Goal: Task Accomplishment & Management: Manage account settings

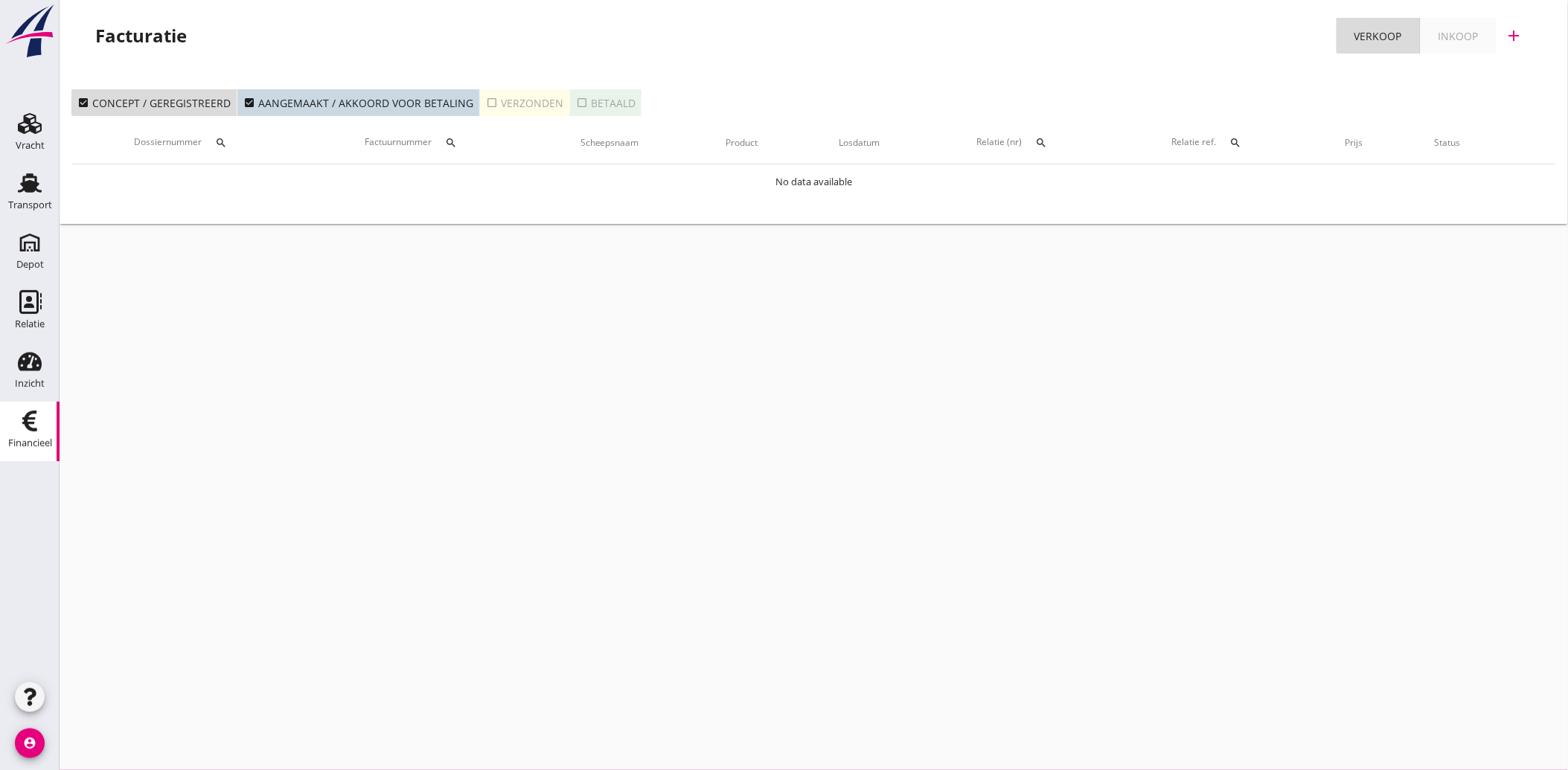
click at [38, 419] on icon "Financieel" at bounding box center [29, 420] width 24 height 24
drag, startPoint x: 20, startPoint y: 170, endPoint x: 34, endPoint y: 214, distance: 46.2
click at [20, 170] on link "Transport Transport" at bounding box center [30, 194] width 59 height 59
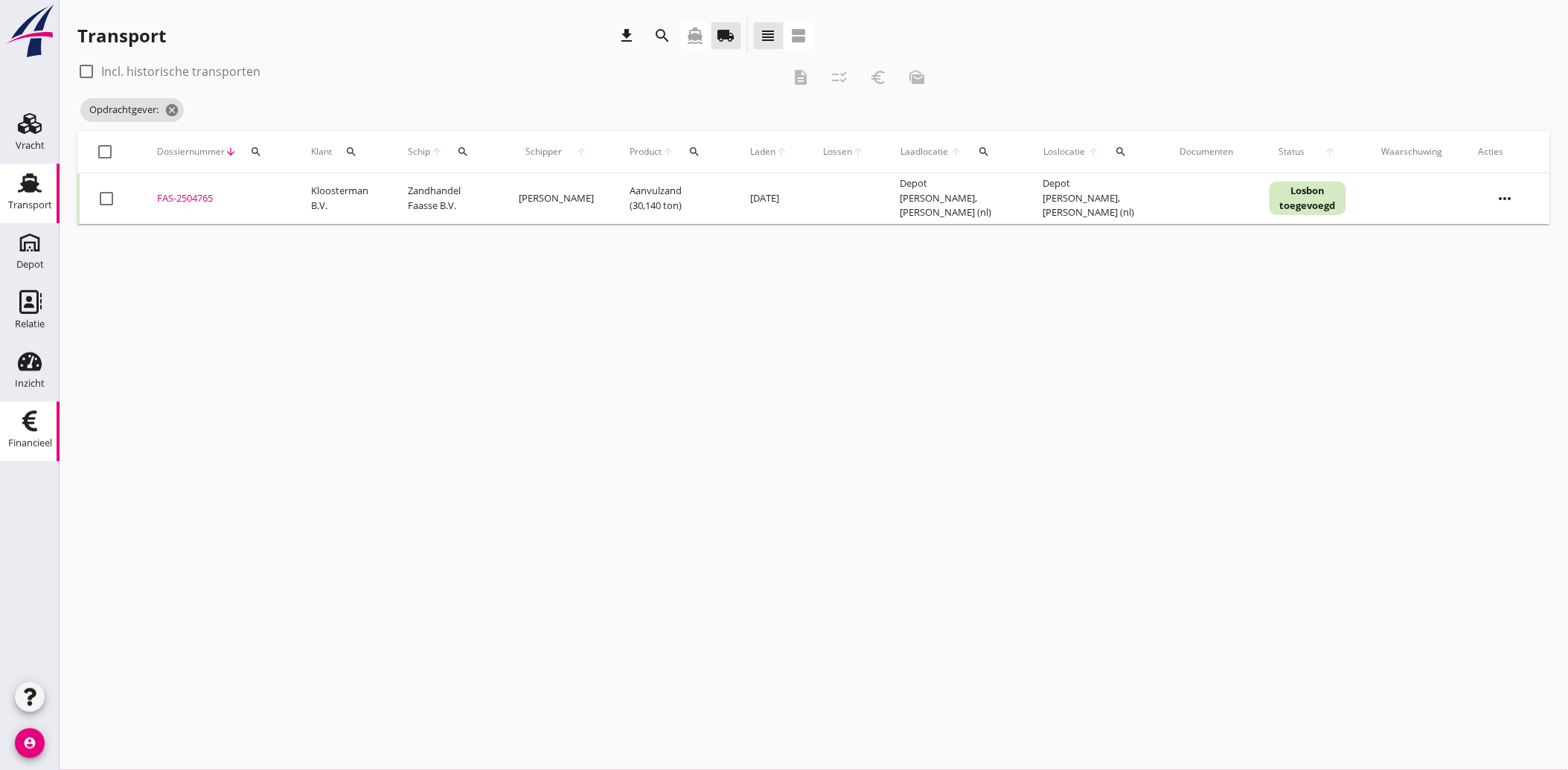
click at [23, 433] on div "Financieel" at bounding box center [30, 444] width 44 height 21
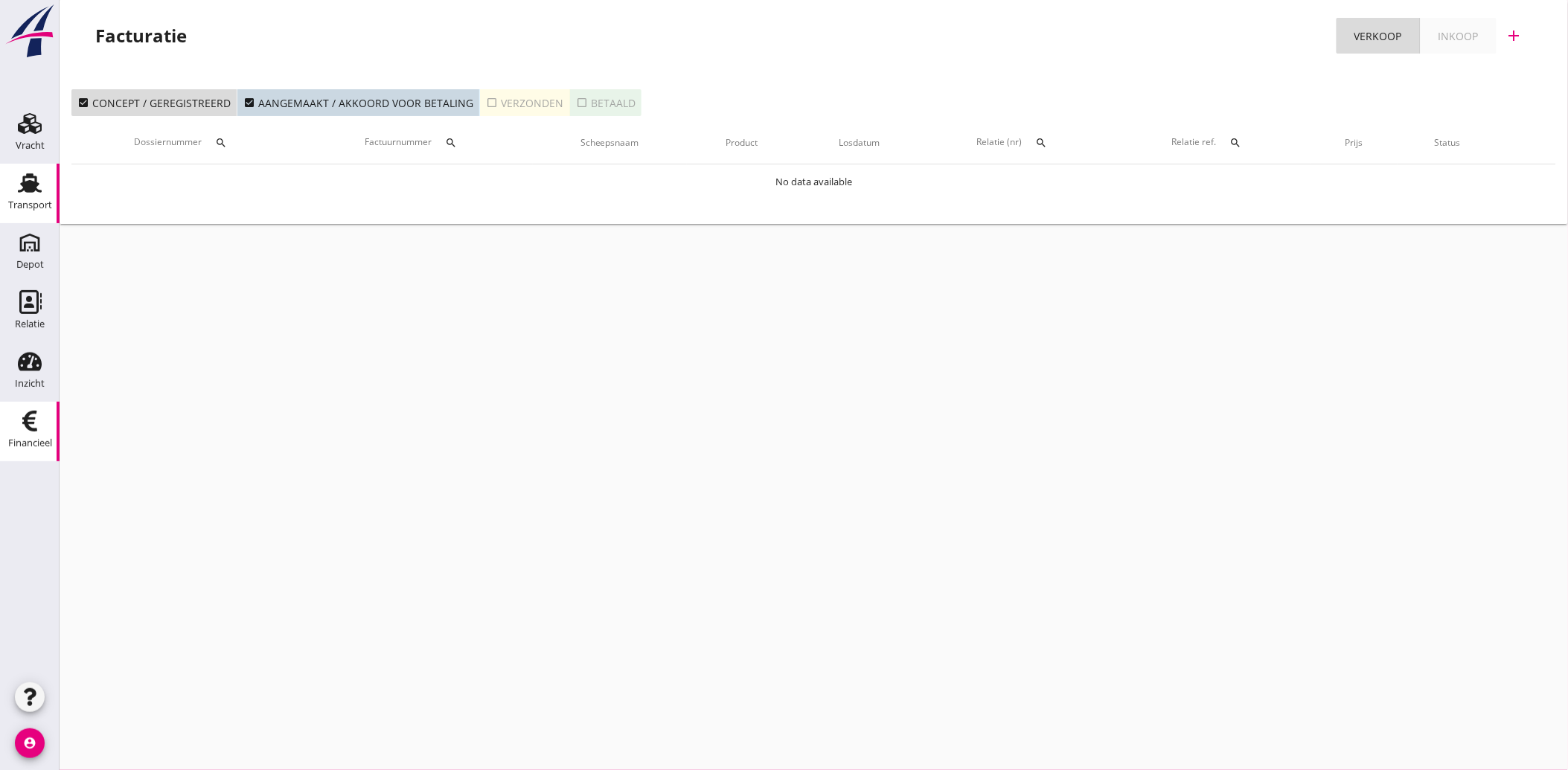
click at [33, 194] on link "Transport Transport" at bounding box center [30, 194] width 59 height 59
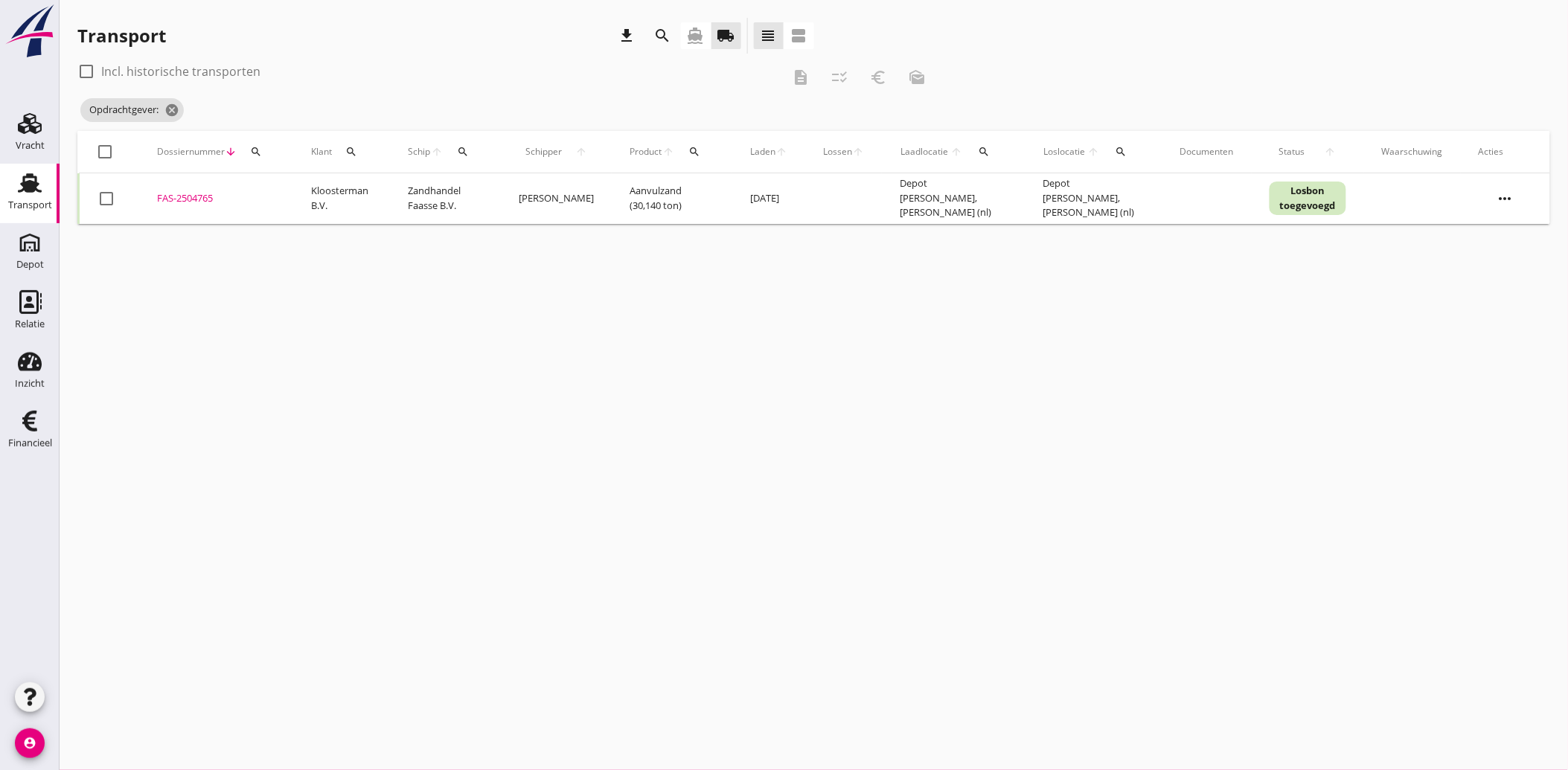
click at [350, 147] on icon "search" at bounding box center [351, 152] width 12 height 12
click at [467, 194] on input "Zoeken op opdrachtgever..." at bounding box center [421, 194] width 155 height 24
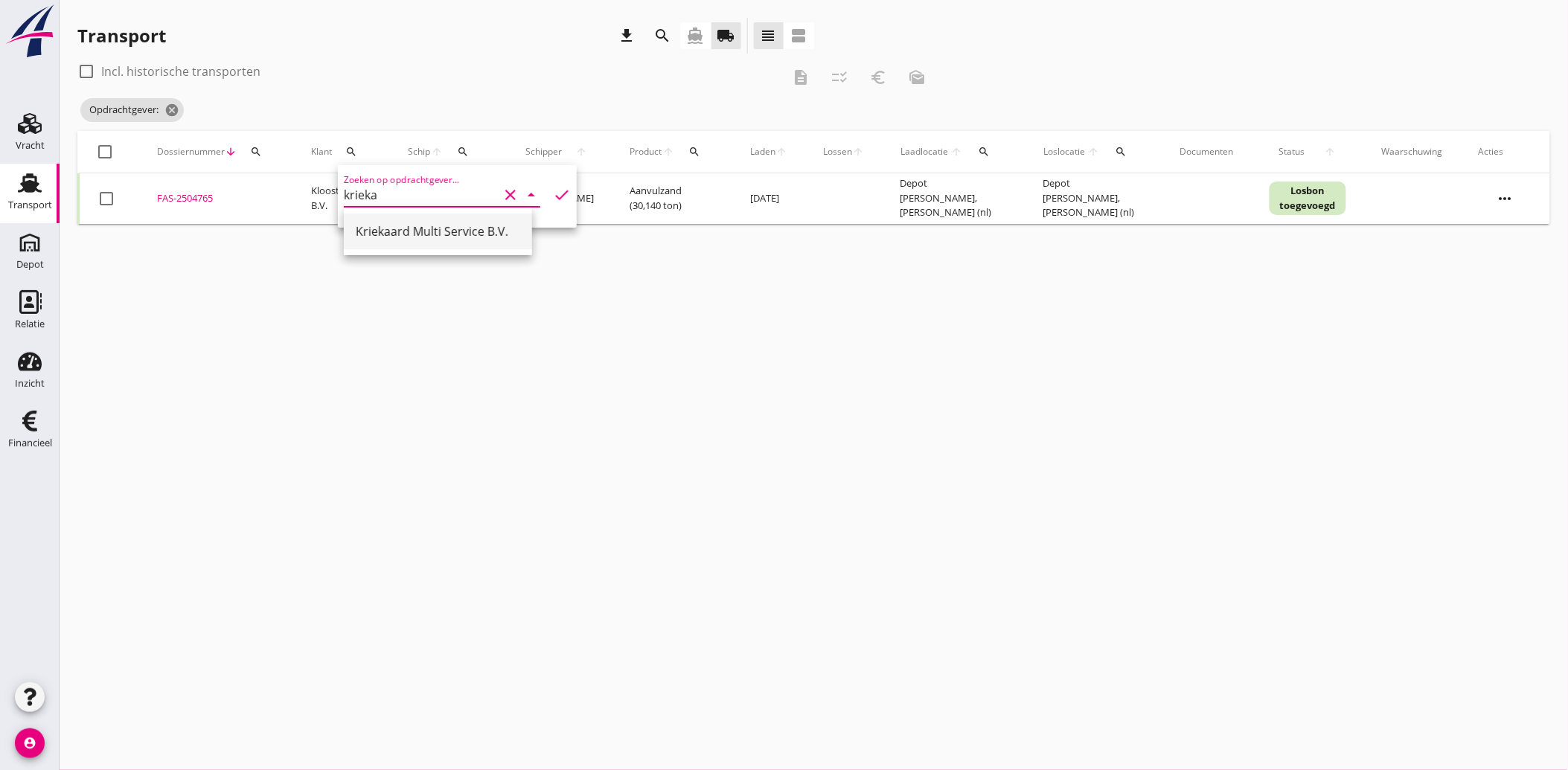
click at [439, 231] on div "Kriekaard Multi Service B.V." at bounding box center [438, 231] width 165 height 17
type input "Kriekaard Multi Service B.V."
click at [546, 192] on div "check" at bounding box center [558, 194] width 24 height 17
click at [553, 191] on icon "check" at bounding box center [561, 194] width 17 height 17
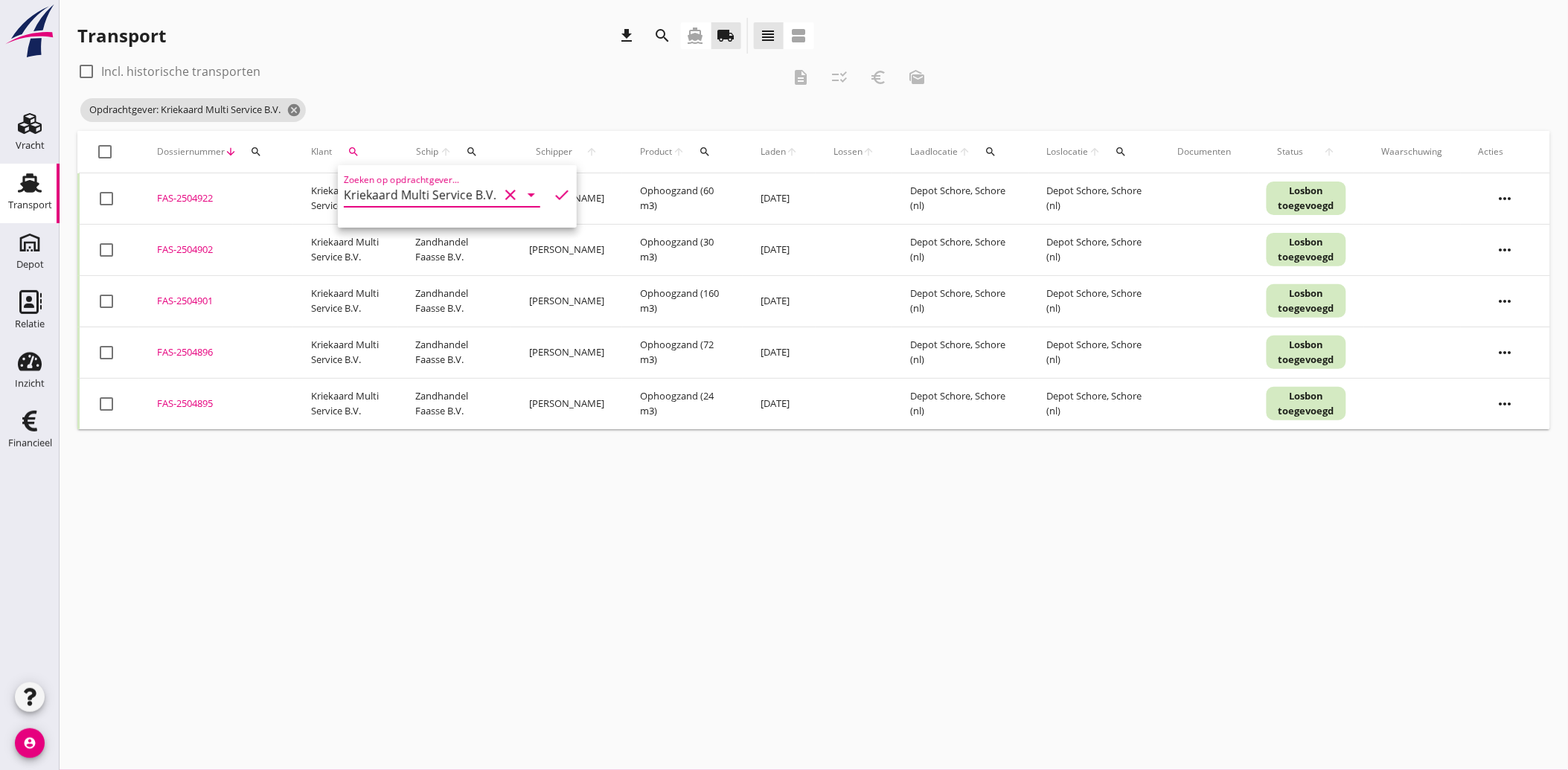
click at [101, 200] on div at bounding box center [106, 198] width 25 height 25
checkbox input "true"
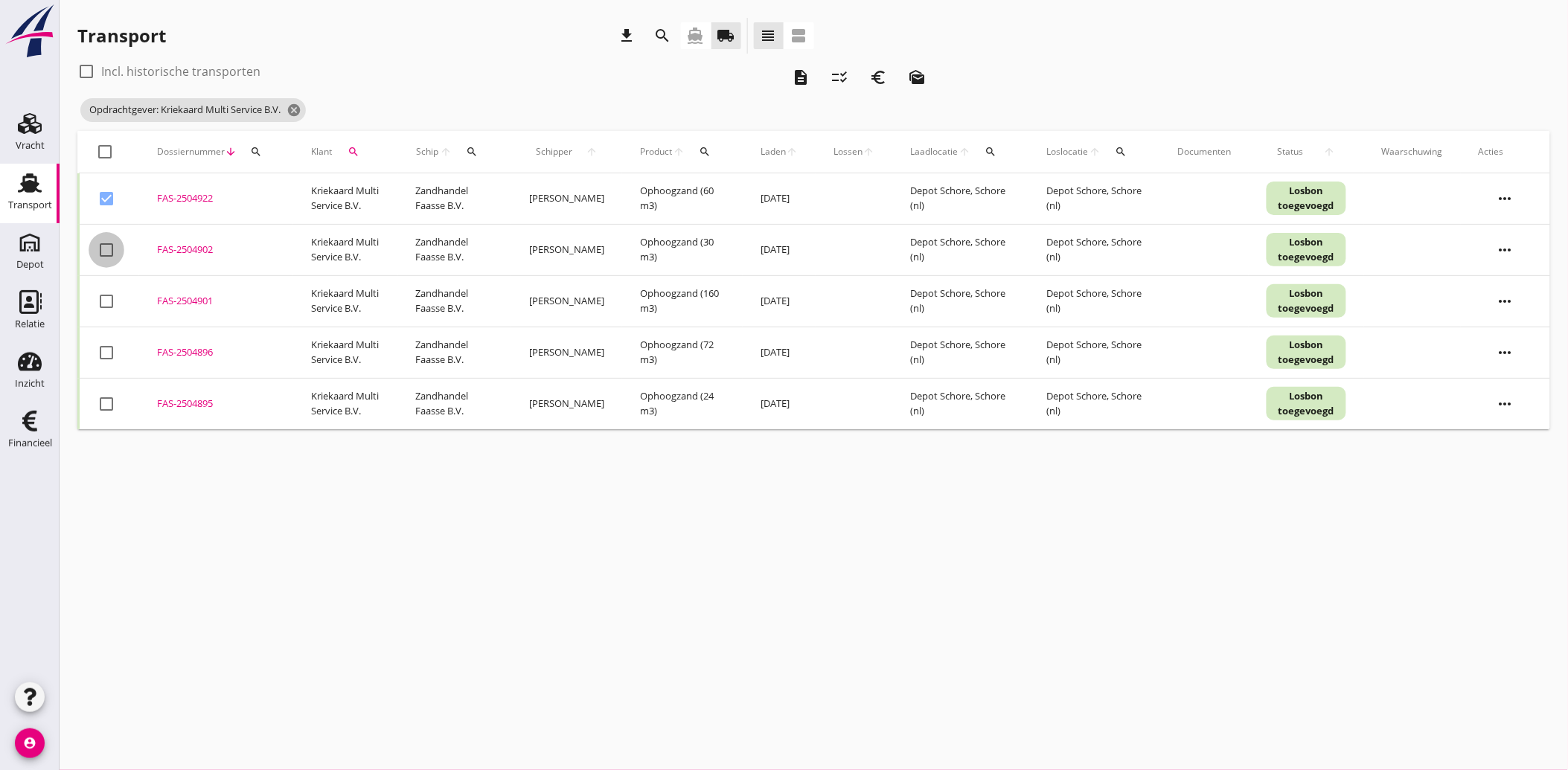
click at [105, 252] on div at bounding box center [106, 249] width 25 height 25
checkbox input "true"
click at [112, 301] on div at bounding box center [106, 301] width 25 height 25
checkbox input "true"
click at [105, 358] on div at bounding box center [106, 352] width 25 height 25
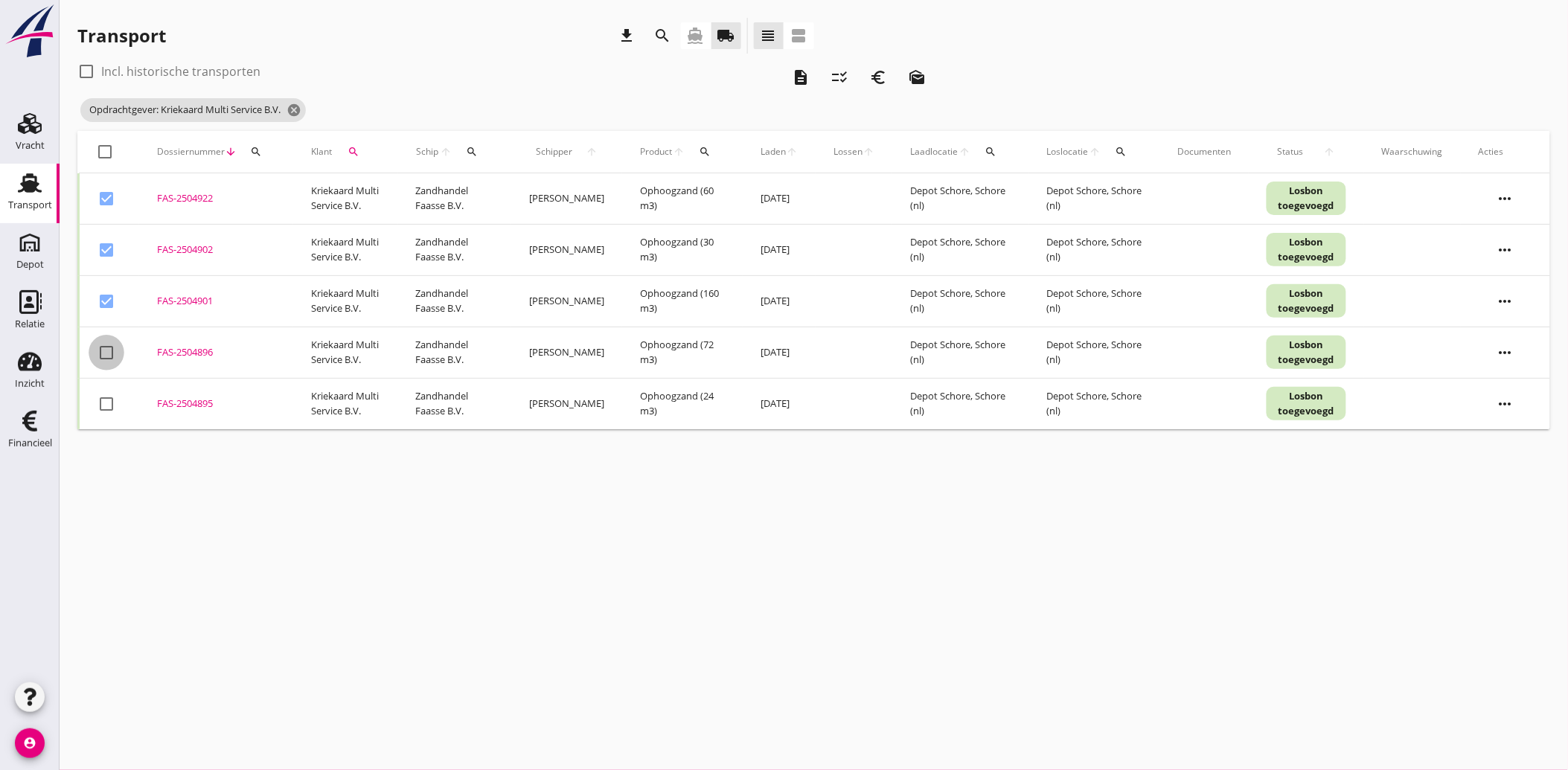
checkbox input "true"
click at [114, 407] on div at bounding box center [106, 404] width 25 height 25
checkbox input "true"
click at [797, 73] on icon "description" at bounding box center [800, 78] width 17 height 17
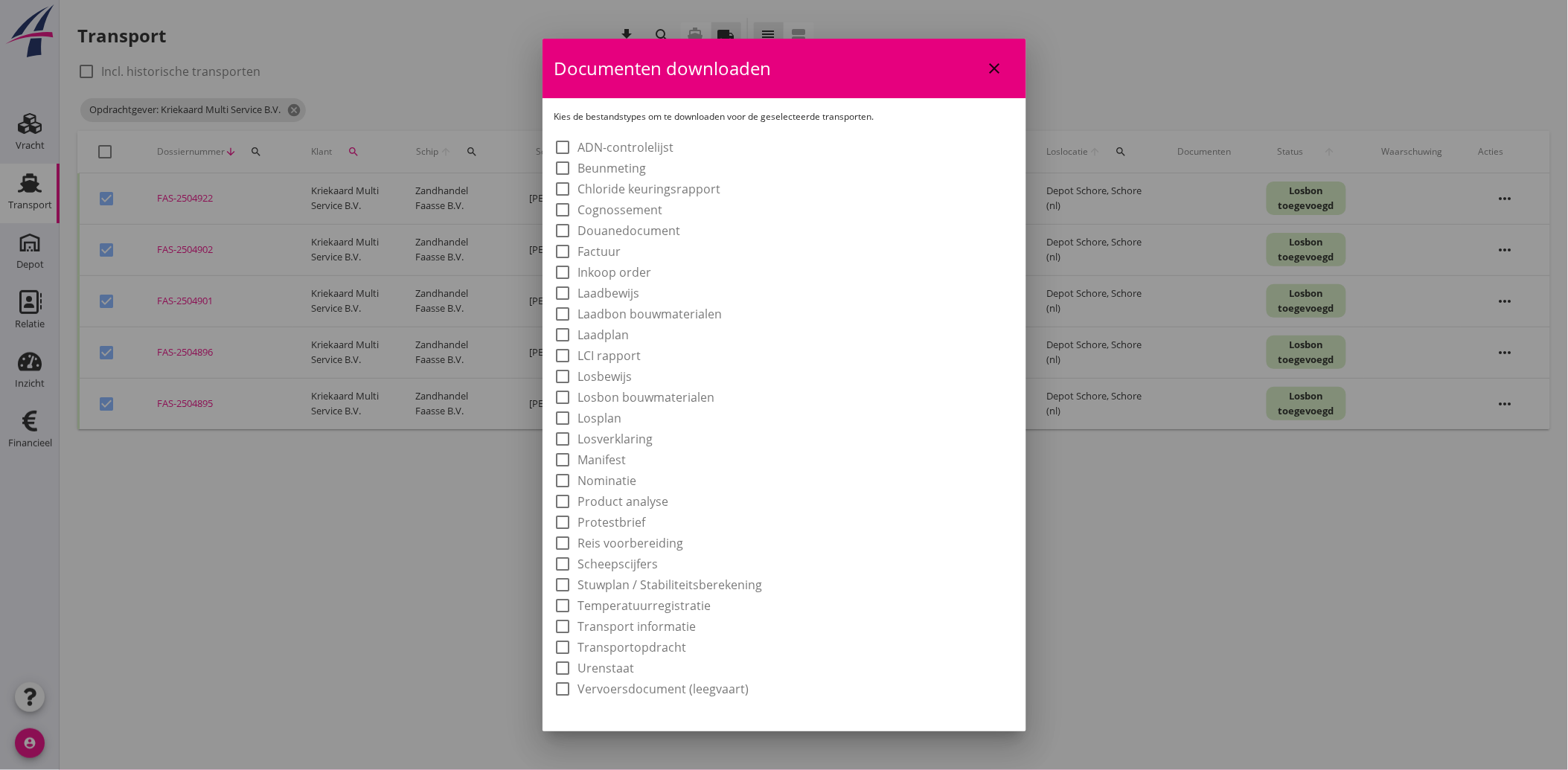
click at [619, 314] on label "Laadbon bouwmaterialen" at bounding box center [650, 314] width 145 height 15
checkbox input "true"
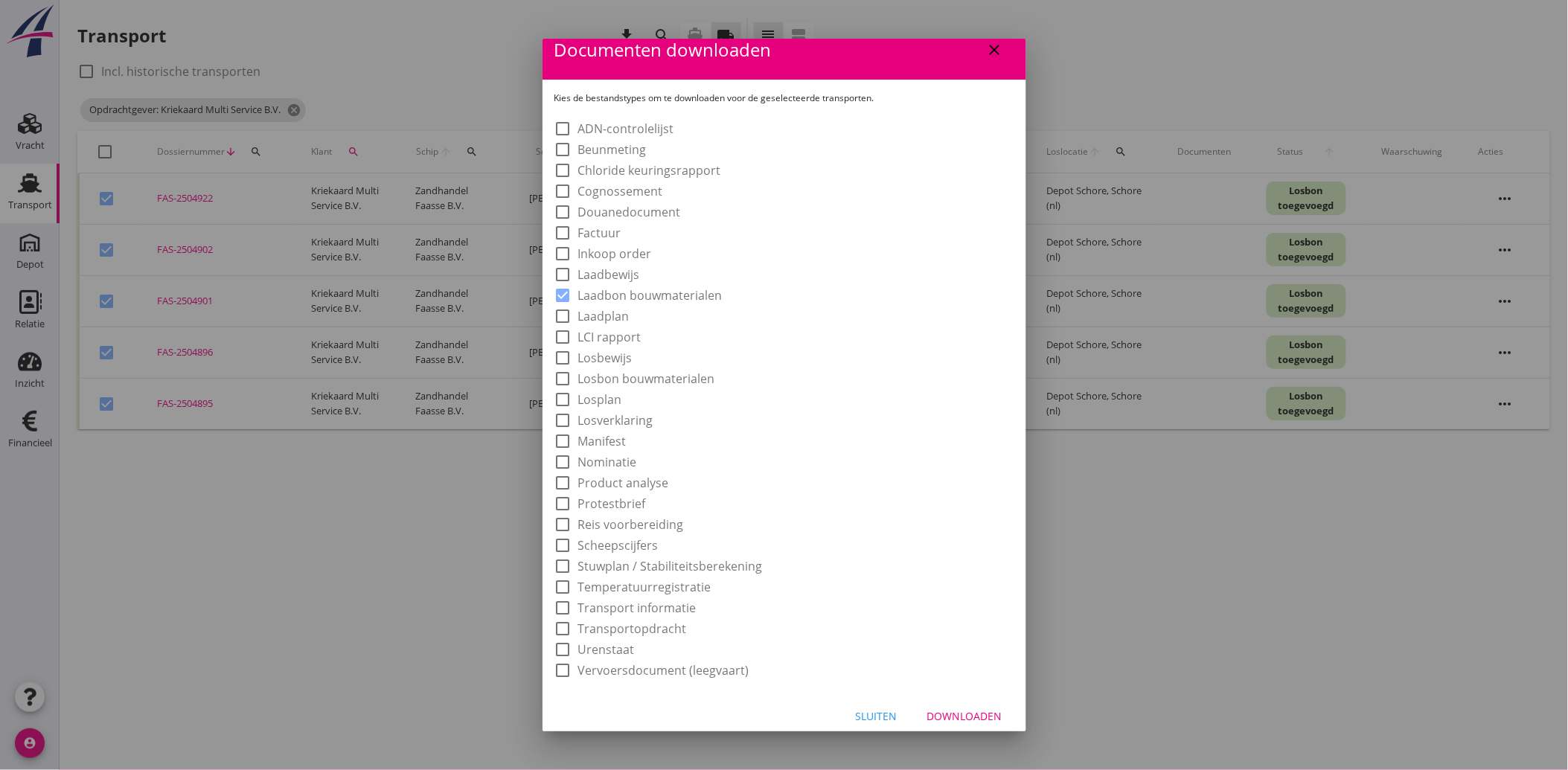
scroll to position [28, 0]
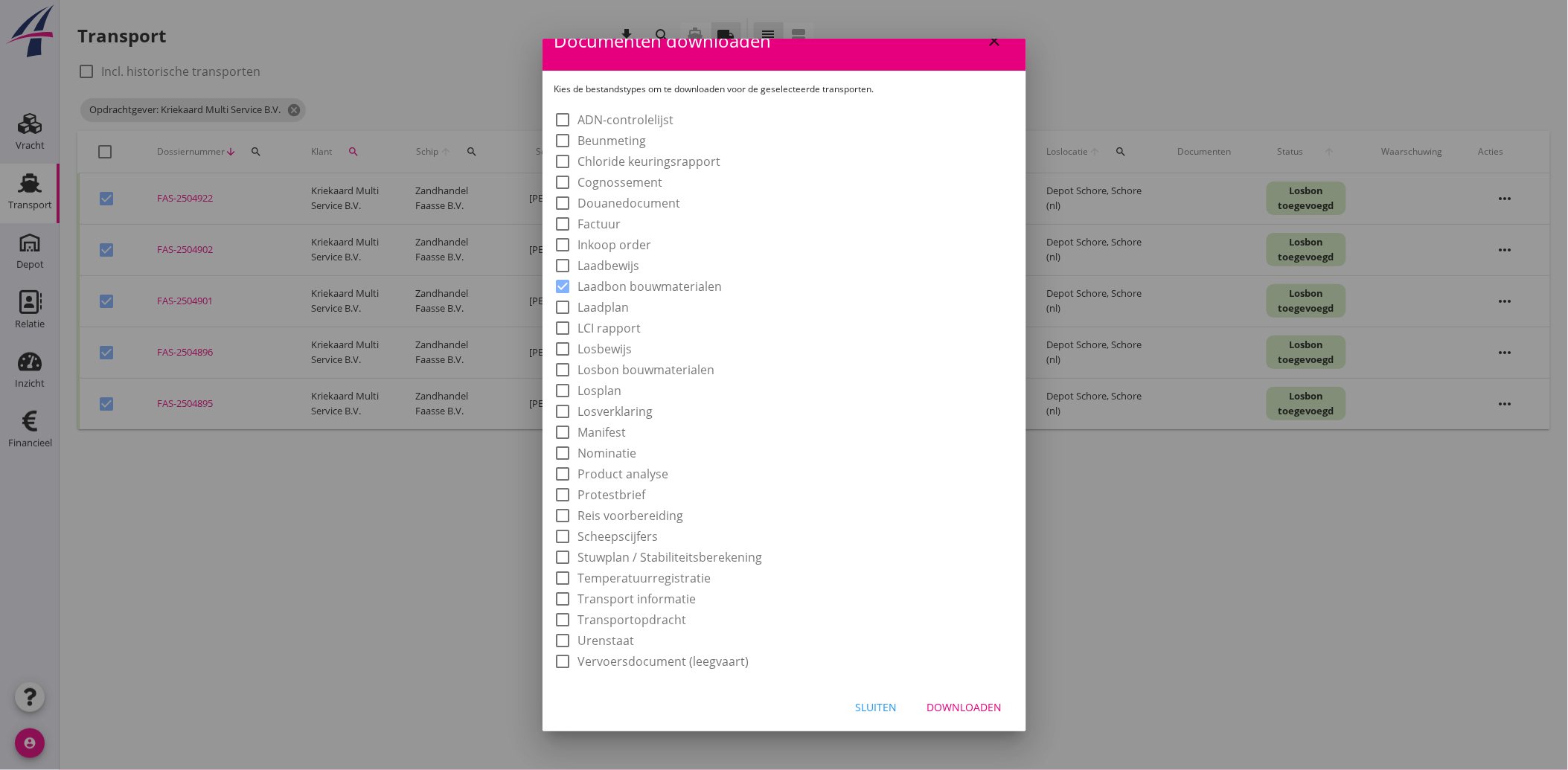
click at [942, 713] on div "Downloaden" at bounding box center [965, 707] width 75 height 16
checkbox input "false"
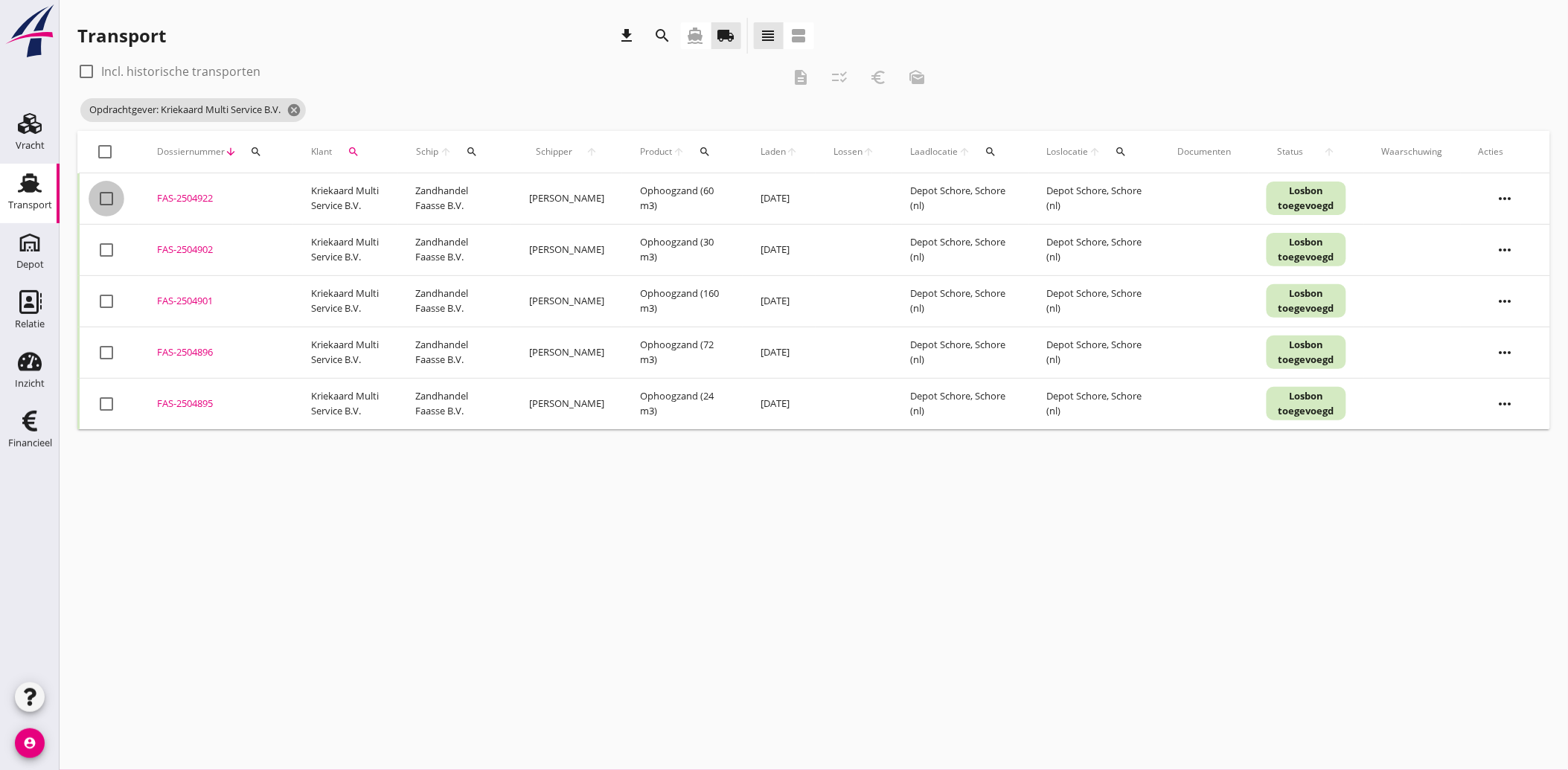
click at [105, 196] on div at bounding box center [106, 198] width 25 height 25
checkbox input "true"
click at [105, 247] on div at bounding box center [106, 249] width 25 height 25
checkbox input "true"
click at [112, 309] on div at bounding box center [106, 301] width 25 height 25
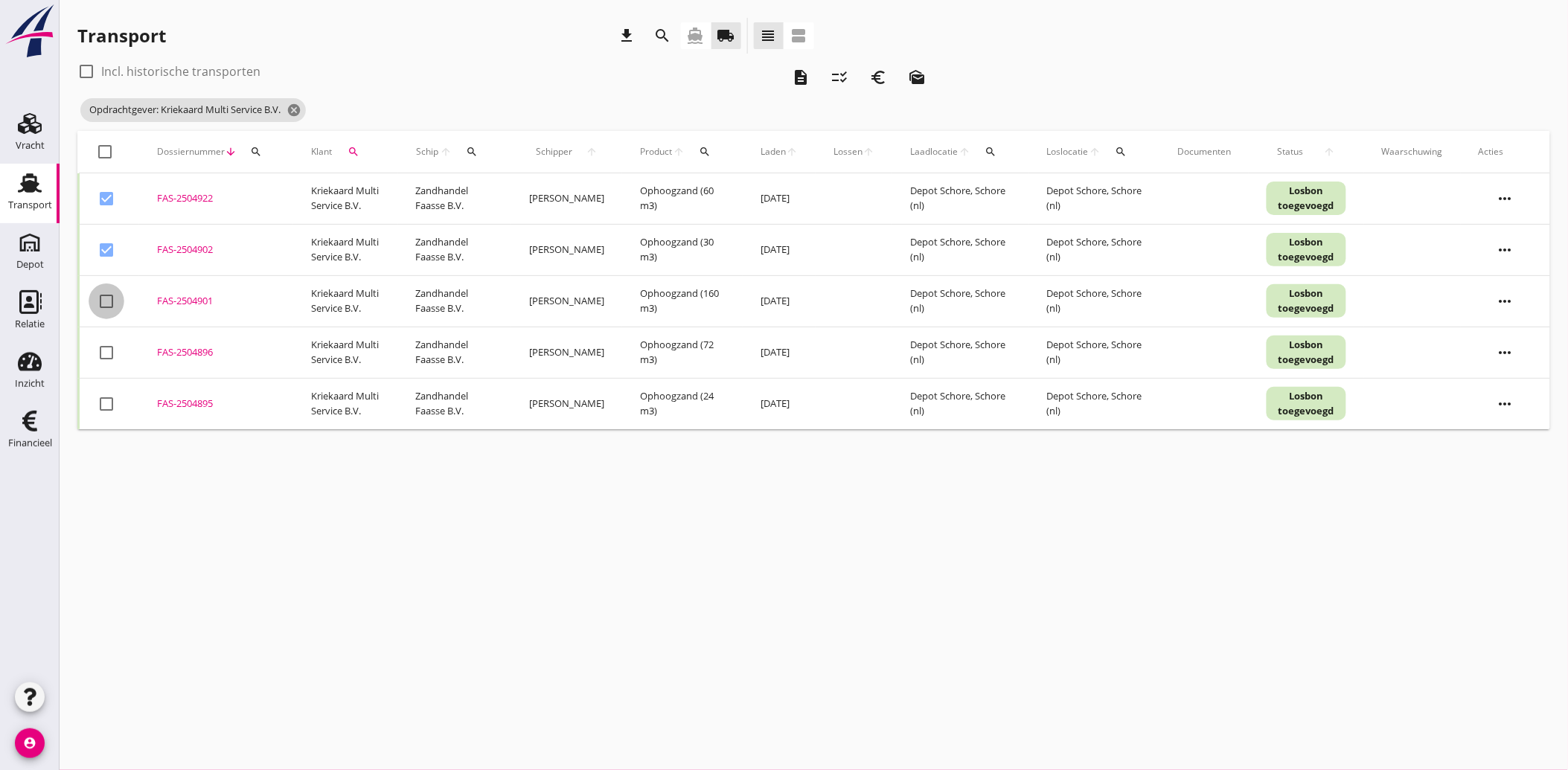
checkbox input "true"
click at [100, 358] on div at bounding box center [106, 352] width 25 height 25
checkbox input "true"
click at [100, 420] on td "check_box_outline_blank" at bounding box center [109, 404] width 61 height 51
click at [112, 399] on div at bounding box center [106, 404] width 25 height 25
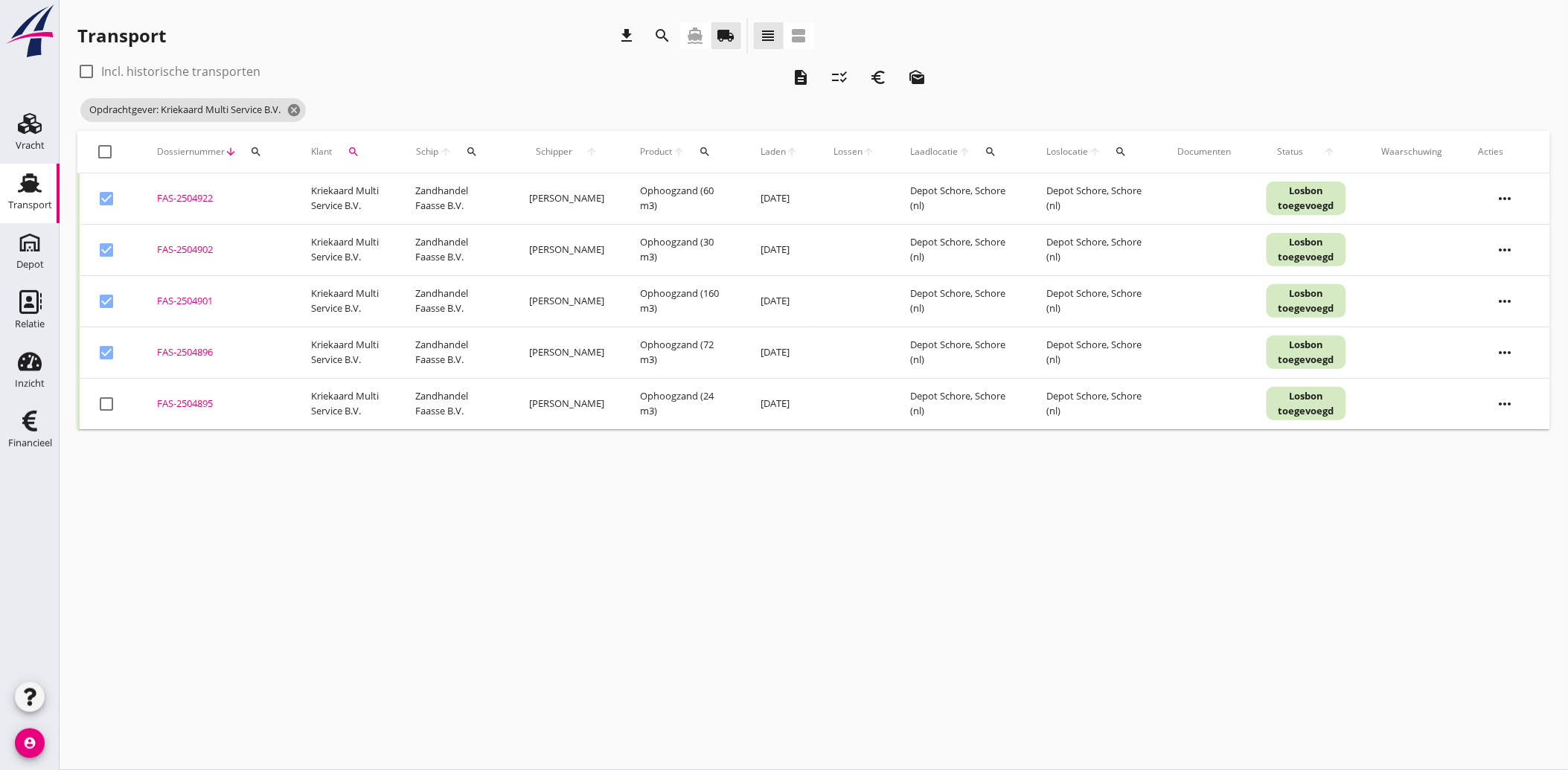
checkbox input "true"
click at [882, 70] on icon "euro_symbol" at bounding box center [878, 78] width 17 height 17
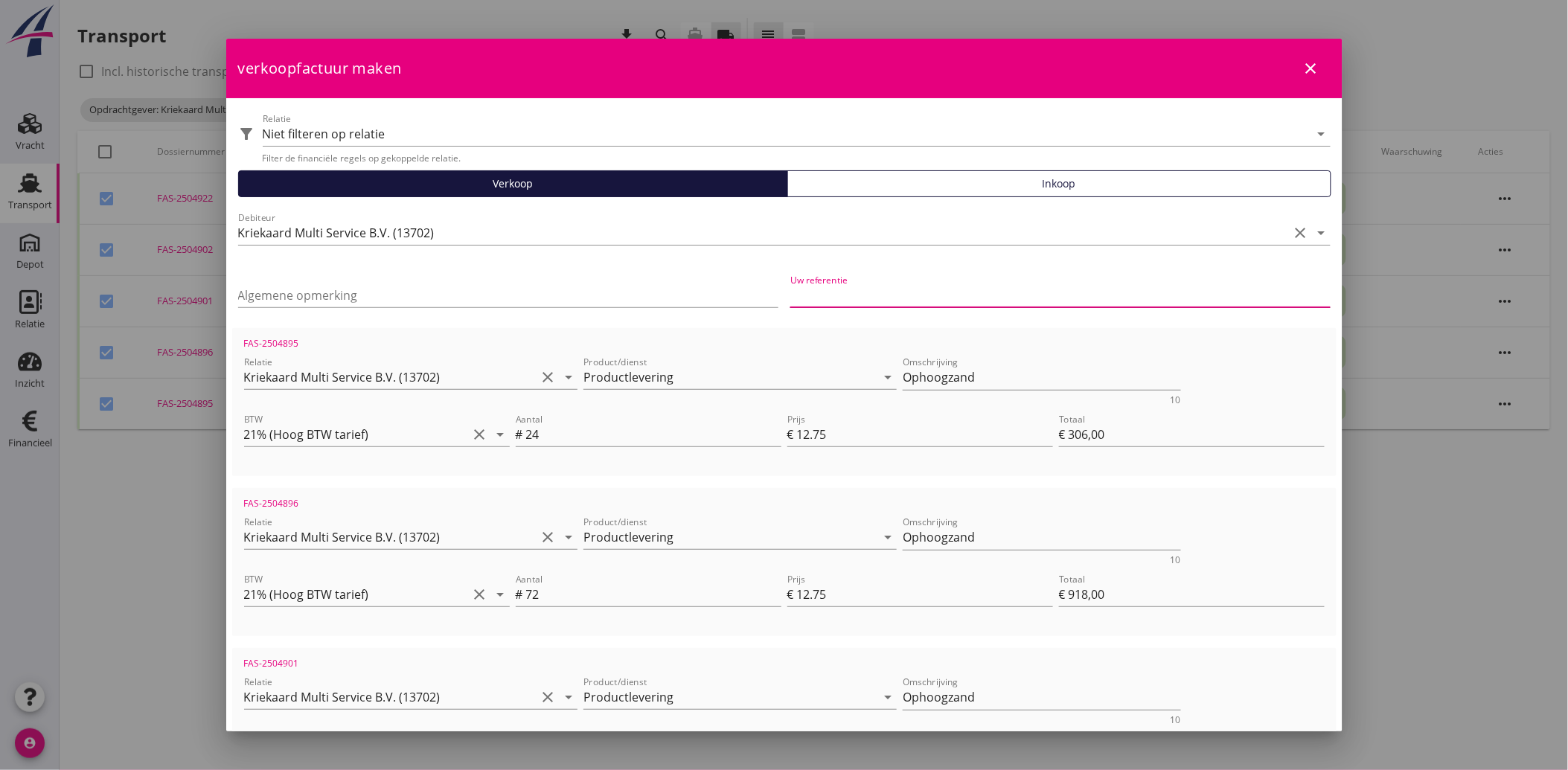
click at [861, 296] on input "Uw referentie" at bounding box center [1061, 295] width 540 height 24
type input "Parlevliet"
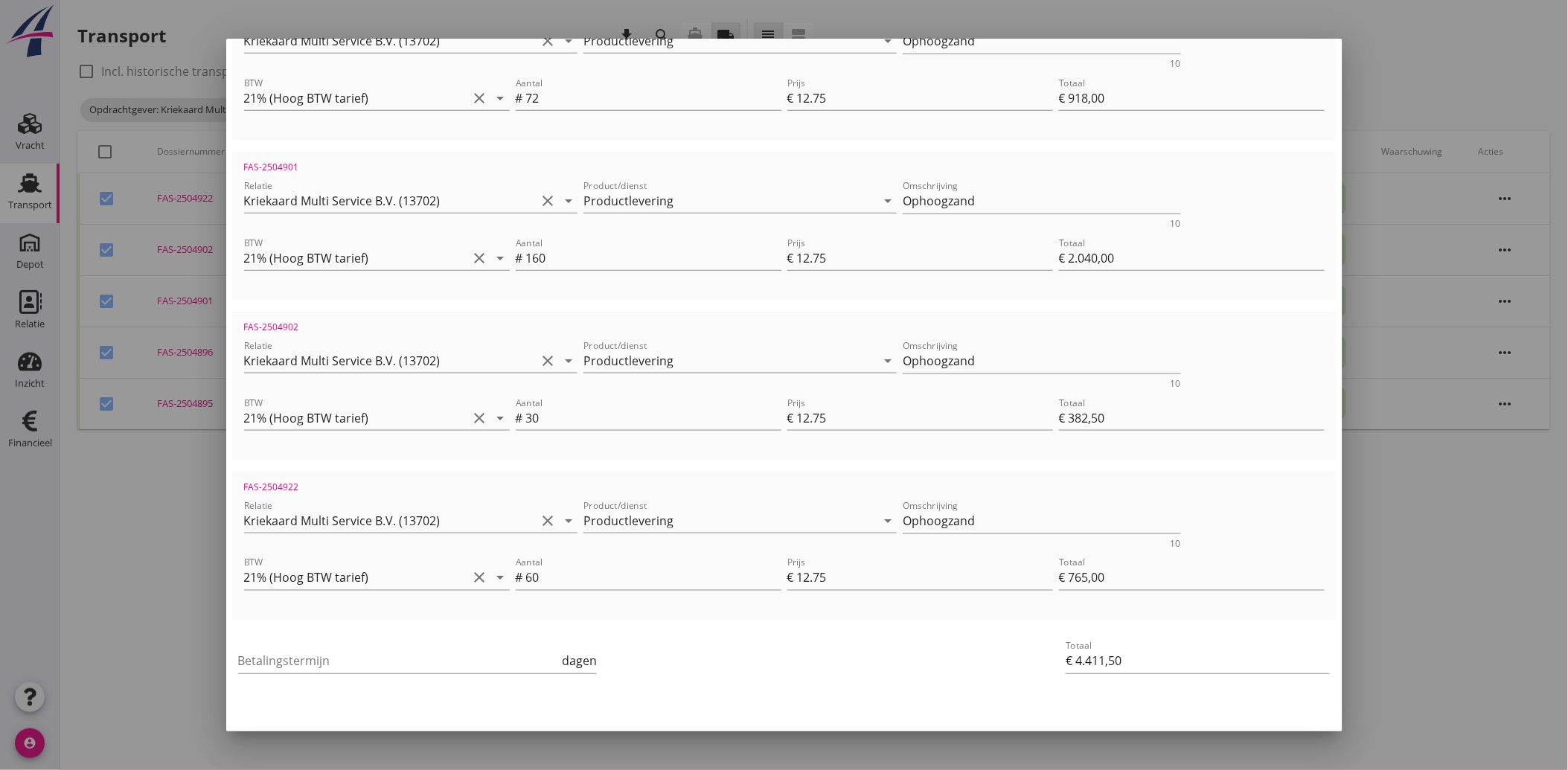
scroll to position [534, 0]
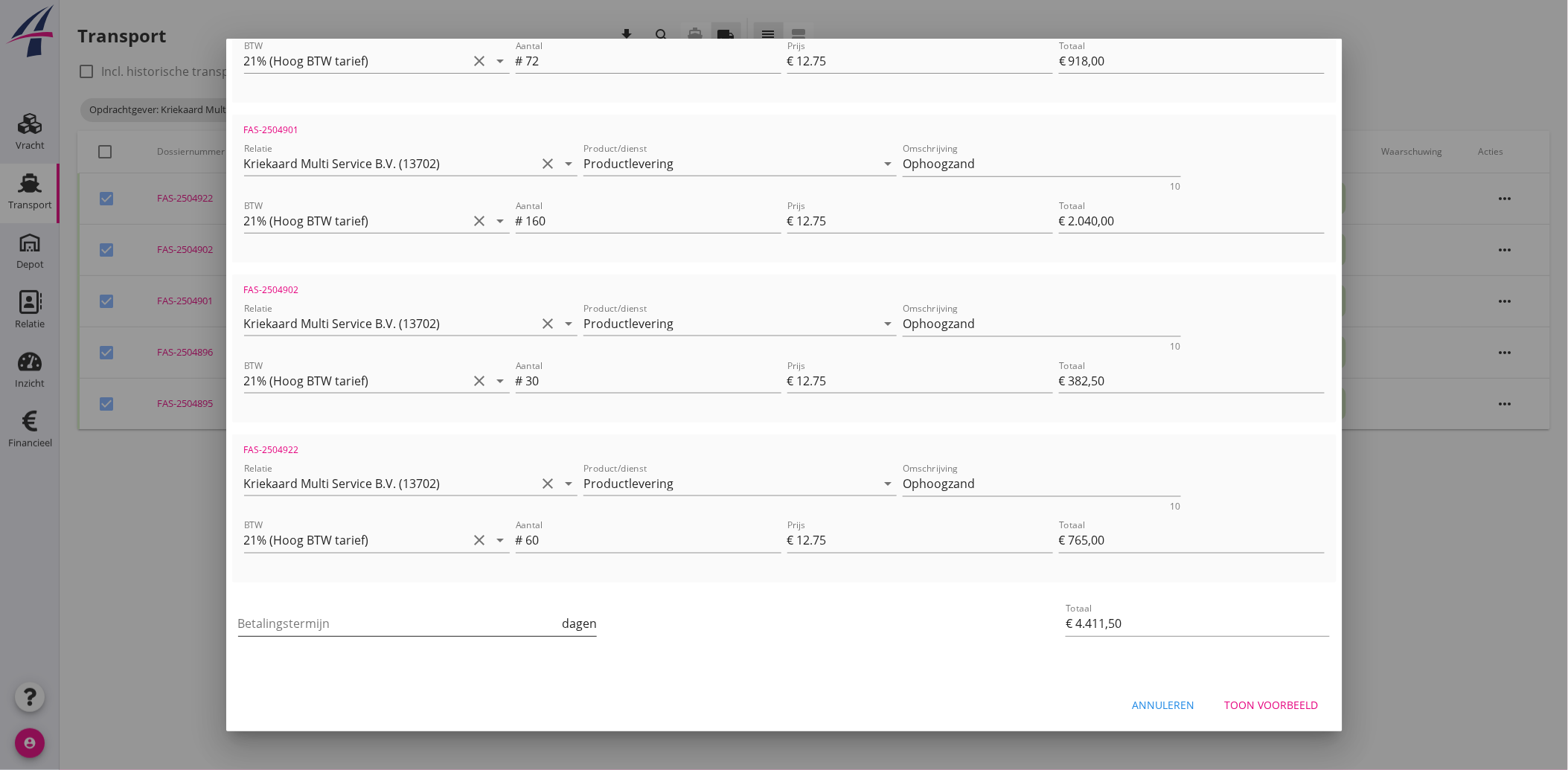
click at [298, 628] on input "Betalingstermijn" at bounding box center [398, 623] width 322 height 24
type input "30"
click at [770, 636] on div "Betalingstermijn 30 dagen" at bounding box center [600, 625] width 730 height 57
click at [1258, 698] on div "Toon voorbeeld" at bounding box center [1272, 706] width 94 height 16
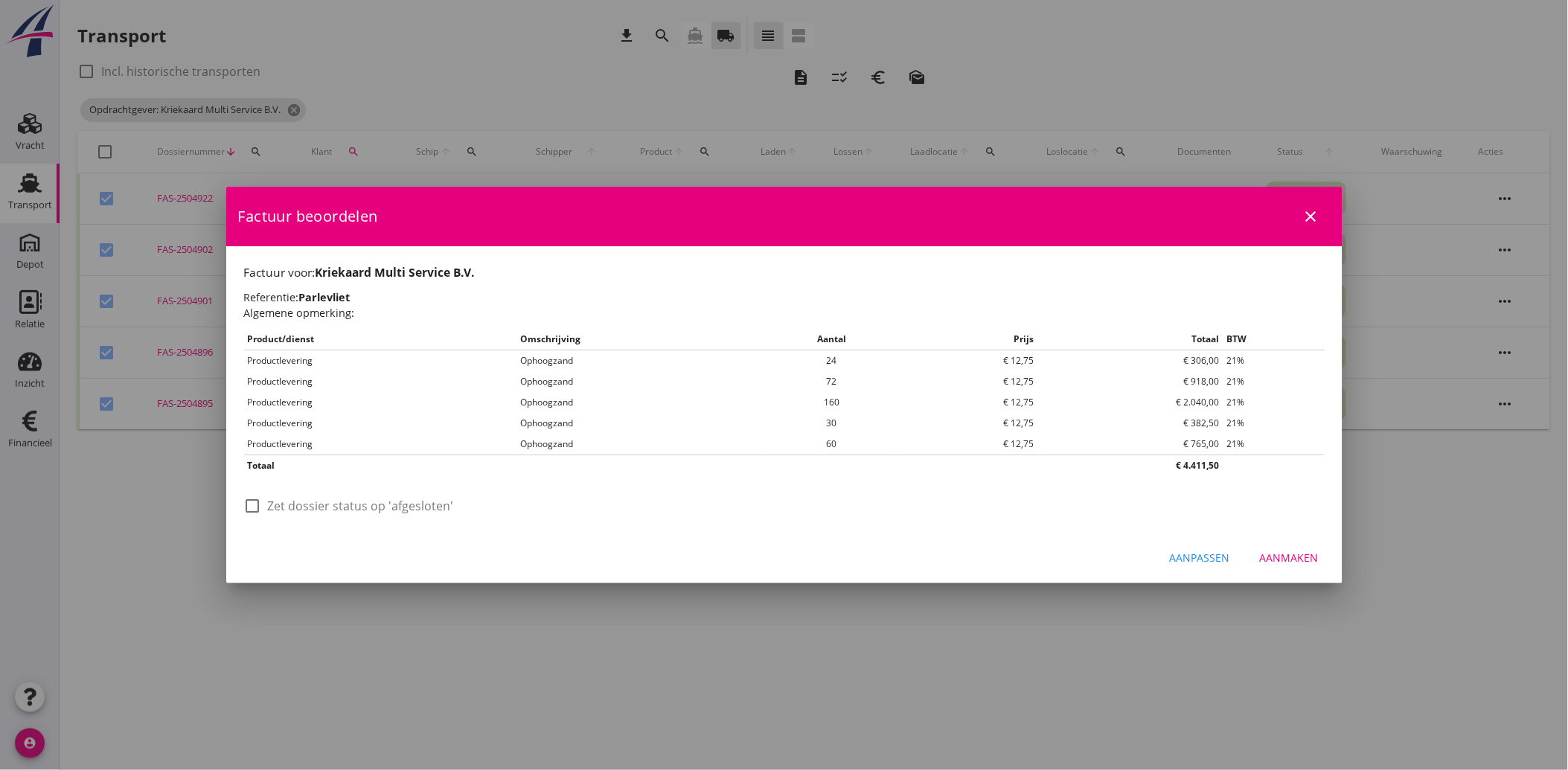
scroll to position [0, 0]
click at [256, 507] on div at bounding box center [253, 506] width 25 height 25
checkbox input "true"
click at [1313, 560] on div "Aanmaken" at bounding box center [1288, 558] width 58 height 16
checkbox input "false"
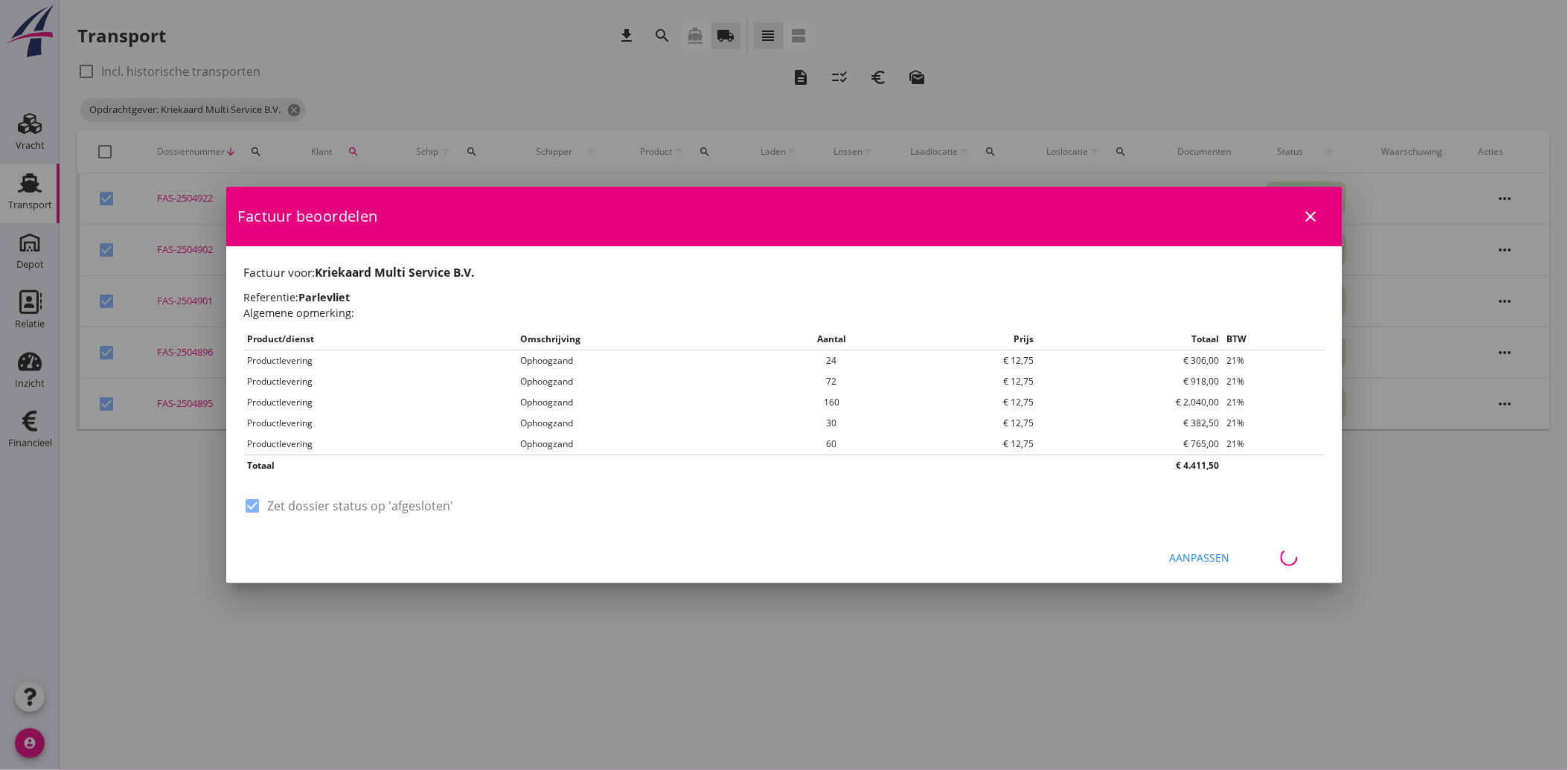
checkbox input "false"
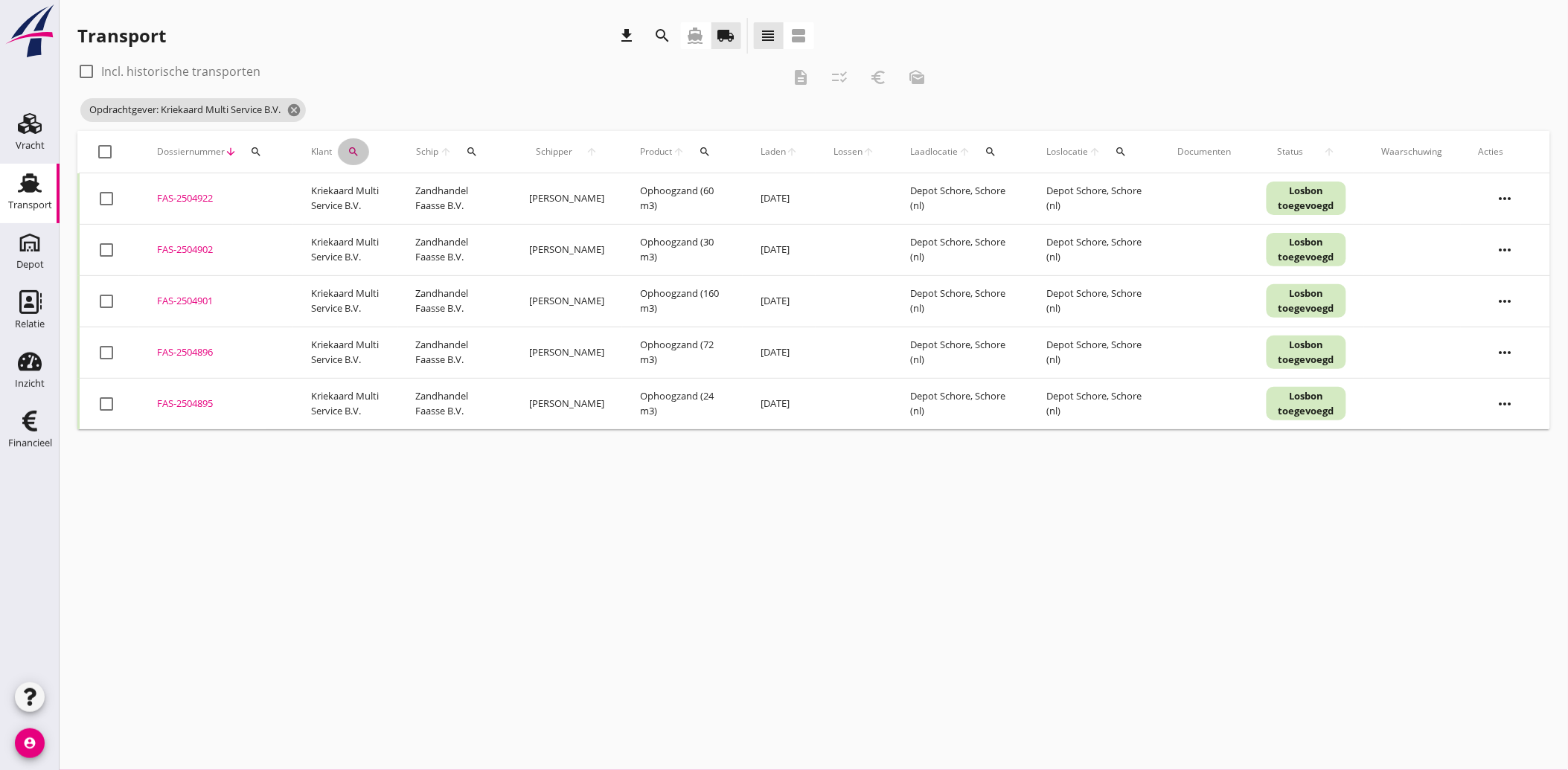
click at [358, 147] on icon "search" at bounding box center [354, 152] width 12 height 12
click at [501, 194] on icon "clear" at bounding box center [510, 194] width 17 height 17
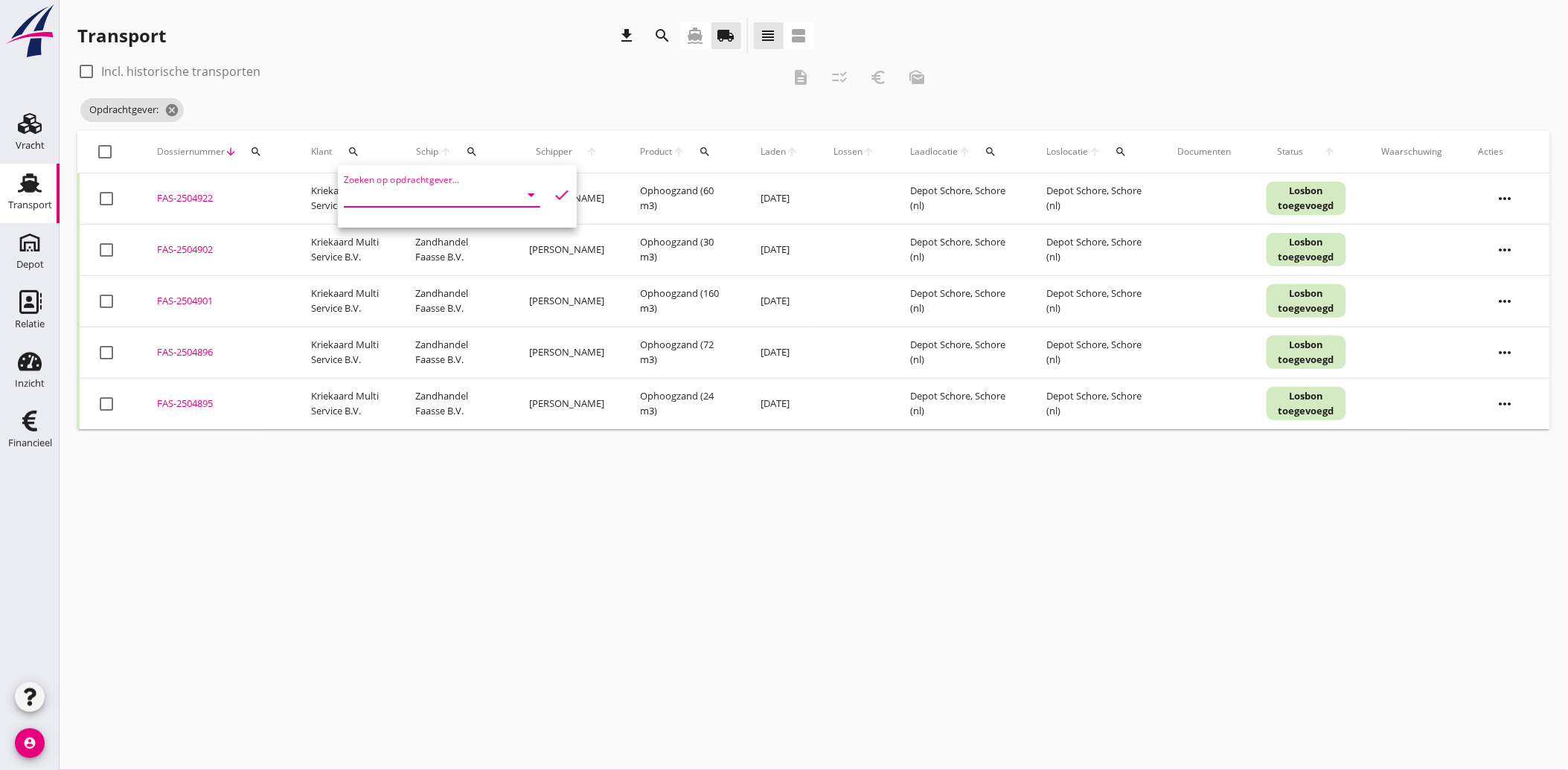
click at [460, 187] on input "Zoeken op opdrachtgever..." at bounding box center [421, 194] width 155 height 24
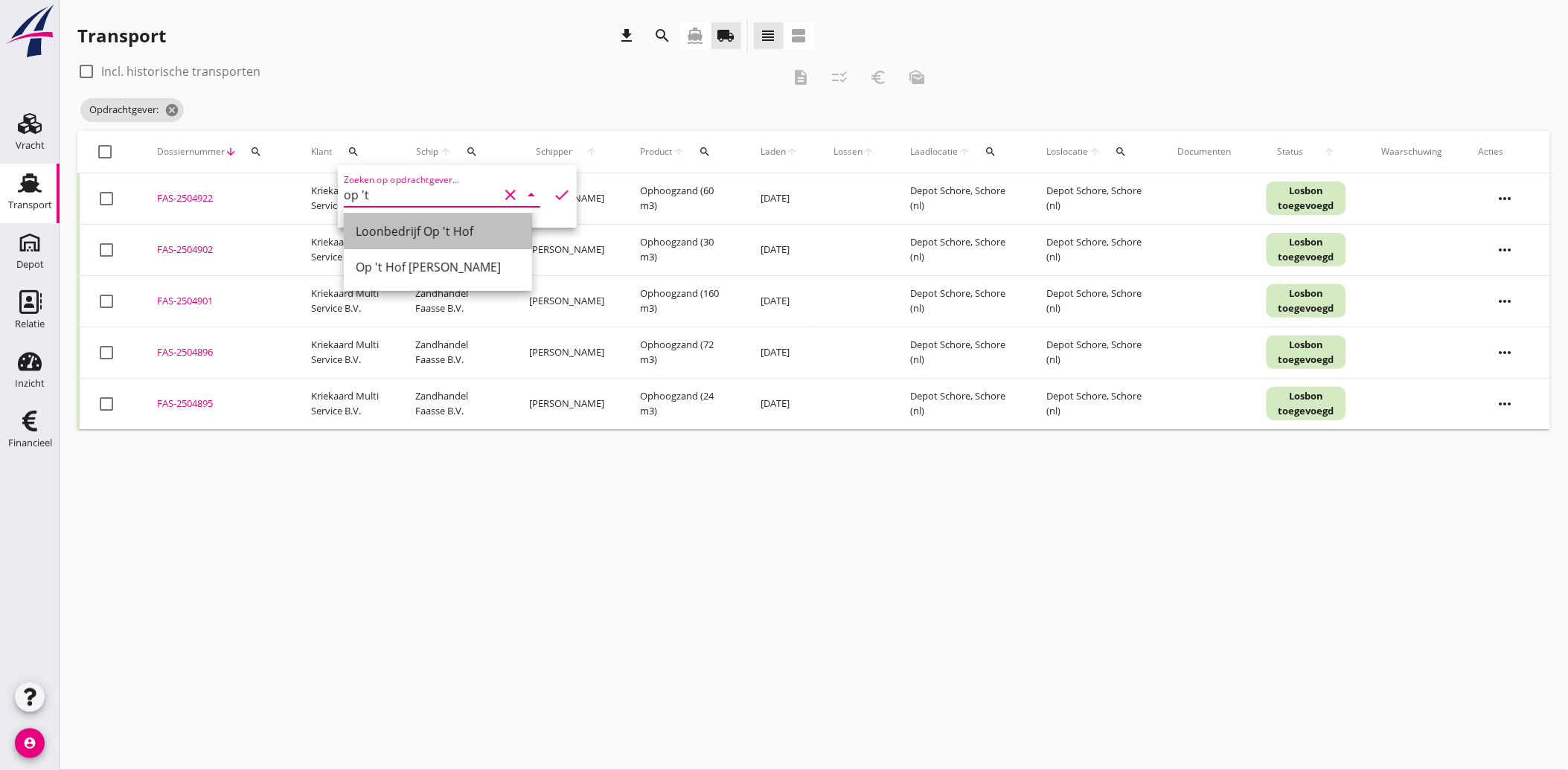
click at [403, 228] on div "Loonbedrijf Op 't Hof" at bounding box center [438, 231] width 165 height 17
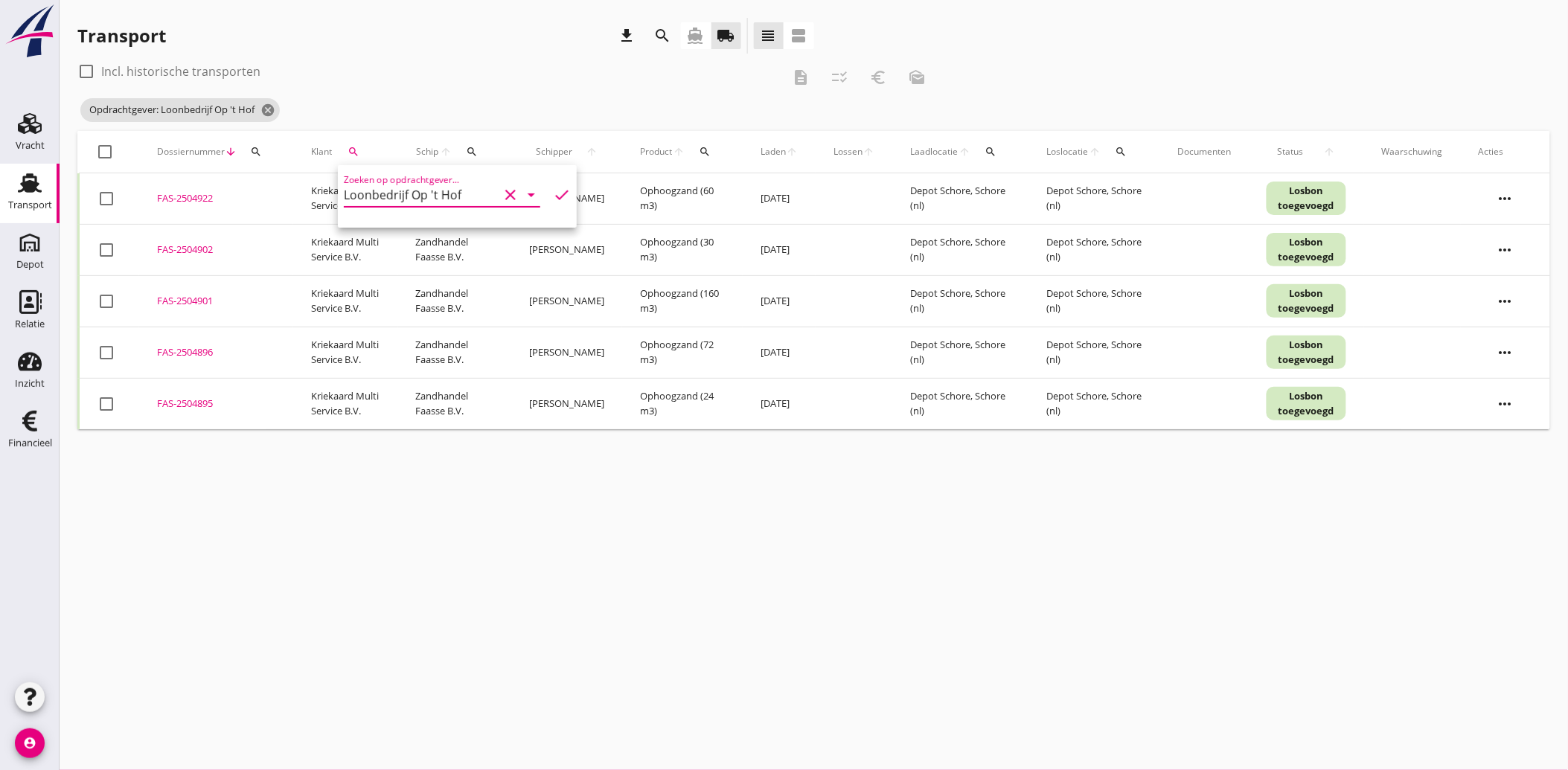
type input "Loonbedrijf Op 't Hof"
click at [553, 194] on icon "check" at bounding box center [561, 194] width 17 height 17
click at [503, 194] on icon "clear" at bounding box center [510, 194] width 17 height 17
click at [455, 180] on div "Zoeken op opdrachtgever... arrow_drop_down check" at bounding box center [457, 198] width 227 height 48
click at [414, 190] on input "Zoeken op opdrachtgever..." at bounding box center [421, 194] width 155 height 24
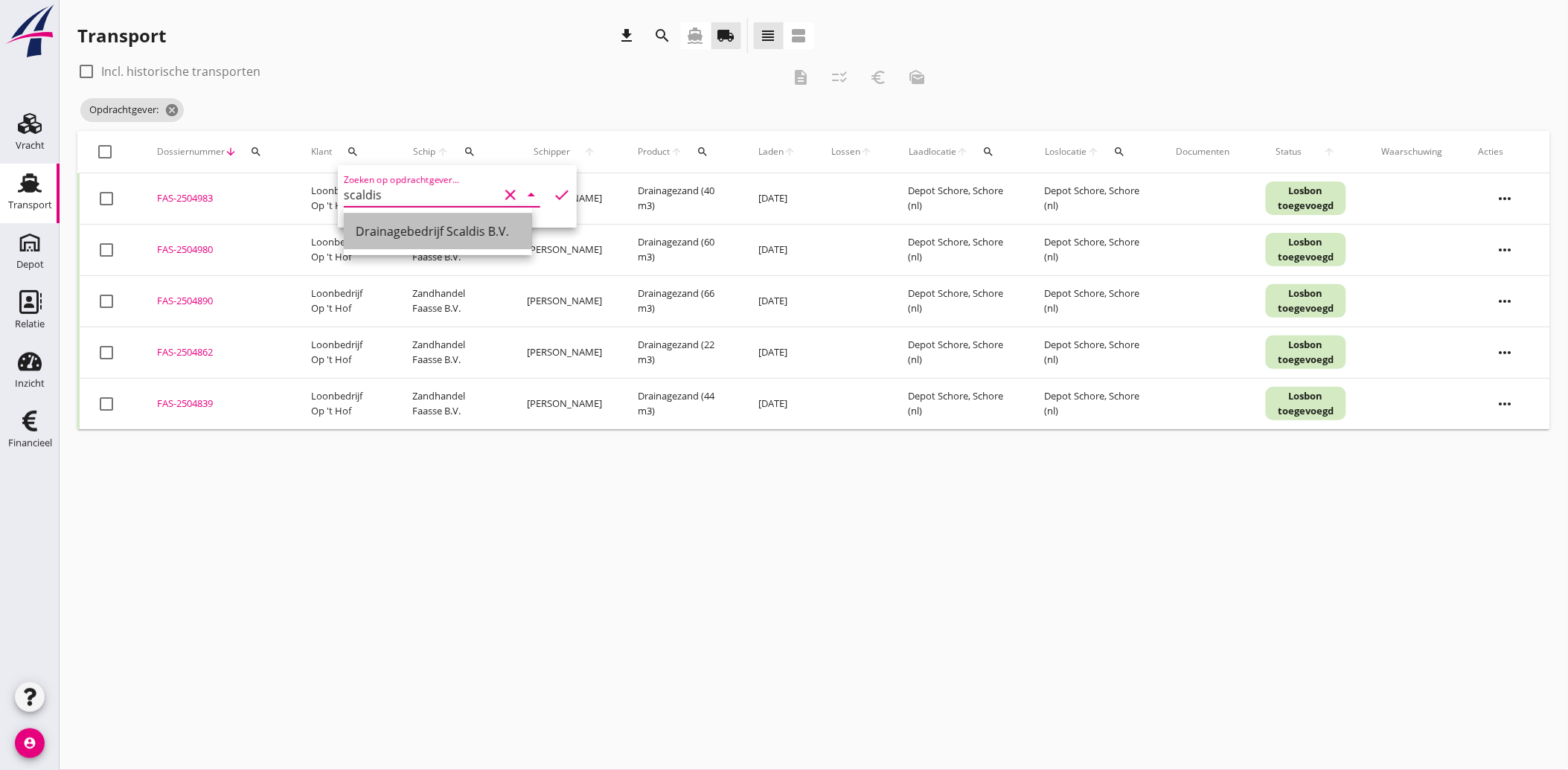
click at [398, 229] on div "Drainagebedrijf Scaldis B.V." at bounding box center [438, 231] width 165 height 17
click at [82, 65] on div at bounding box center [86, 71] width 25 height 25
type input "Loonbedrijf Op 't Hof"
checkbox input "true"
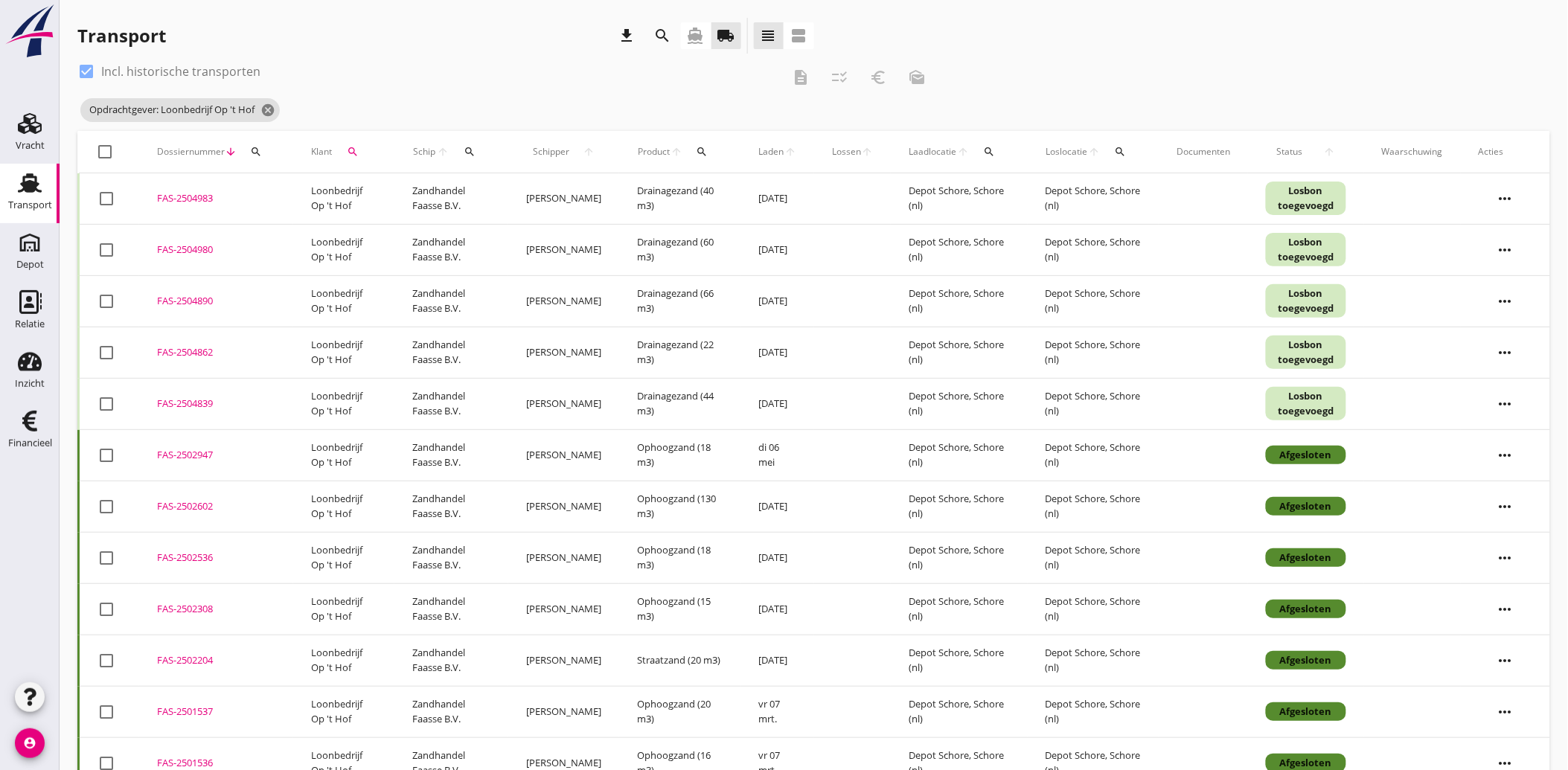
click at [353, 149] on icon "search" at bounding box center [353, 152] width 12 height 12
click at [499, 183] on div "Zoeken op opdrachtgever... Loonbedrijf Op 't Hof clear arrow_drop_down" at bounding box center [441, 194] width 196 height 24
click at [501, 194] on icon "clear" at bounding box center [510, 194] width 17 height 17
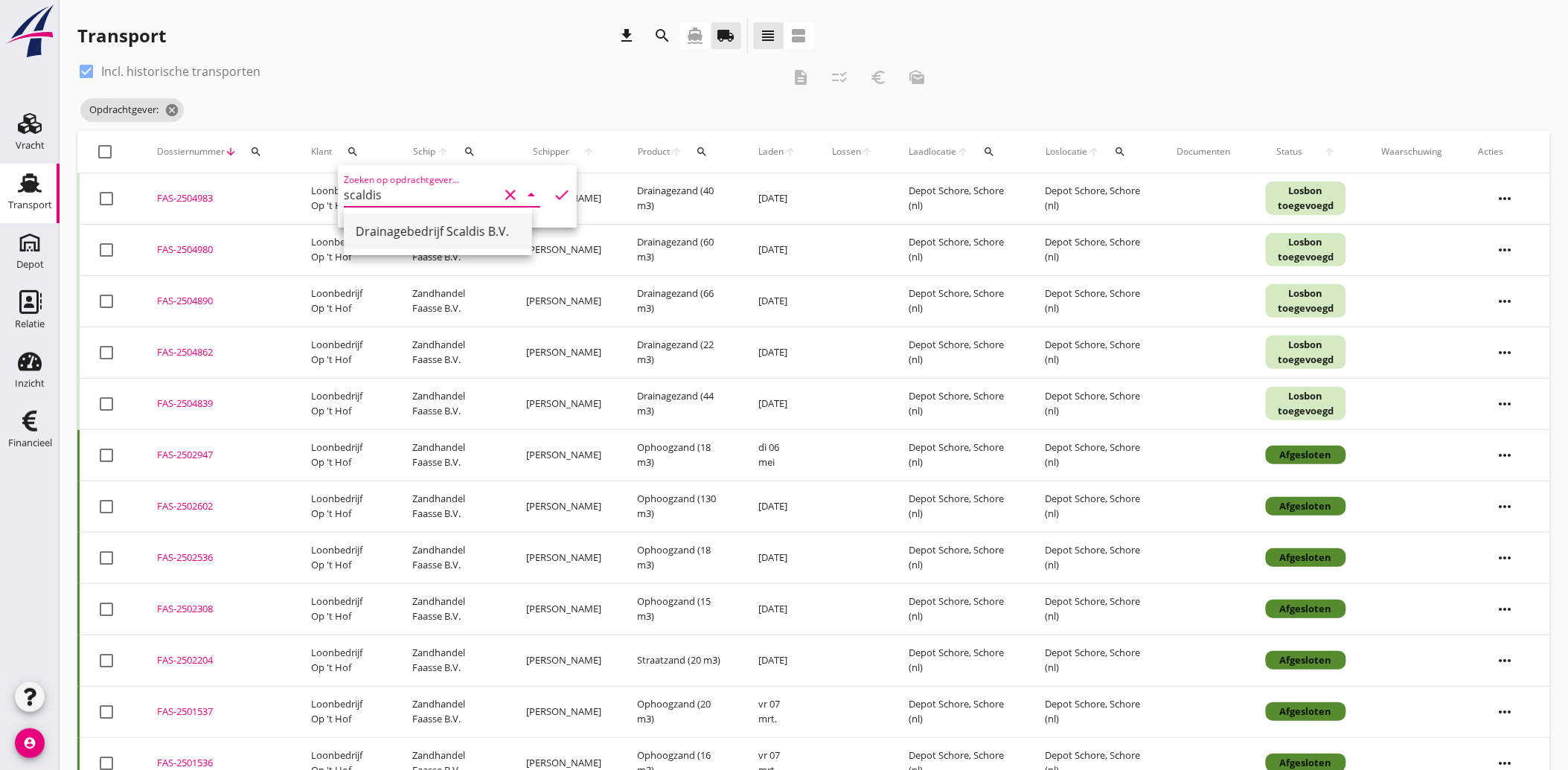
click at [435, 224] on div "Drainagebedrijf Scaldis B.V." at bounding box center [438, 231] width 165 height 17
type input "Drainagebedrijf Scaldis B.V."
click at [554, 191] on icon "check" at bounding box center [561, 194] width 17 height 17
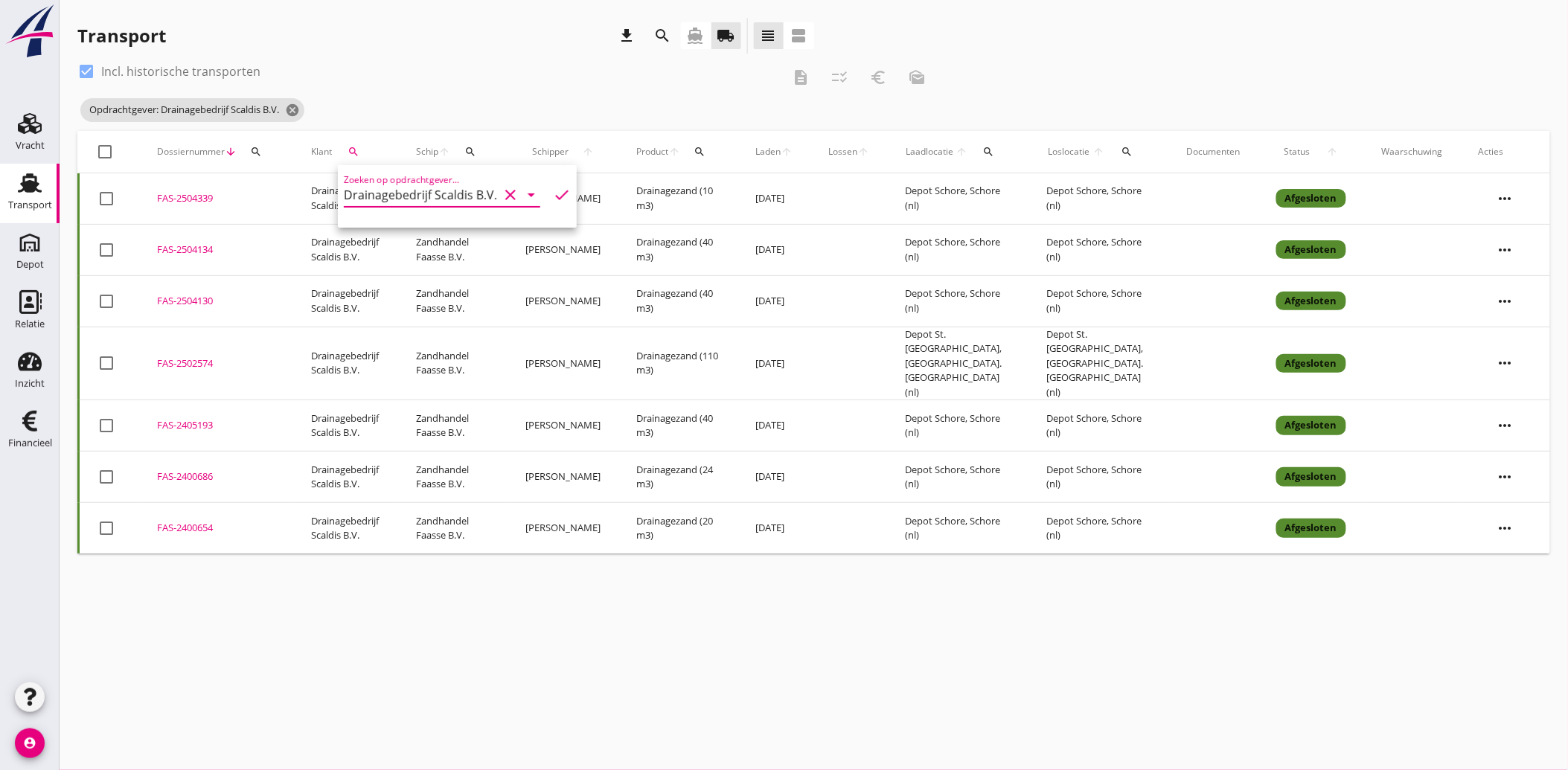
drag, startPoint x: 112, startPoint y: 196, endPoint x: 105, endPoint y: 231, distance: 35.7
click at [109, 197] on div at bounding box center [106, 198] width 25 height 25
checkbox input "true"
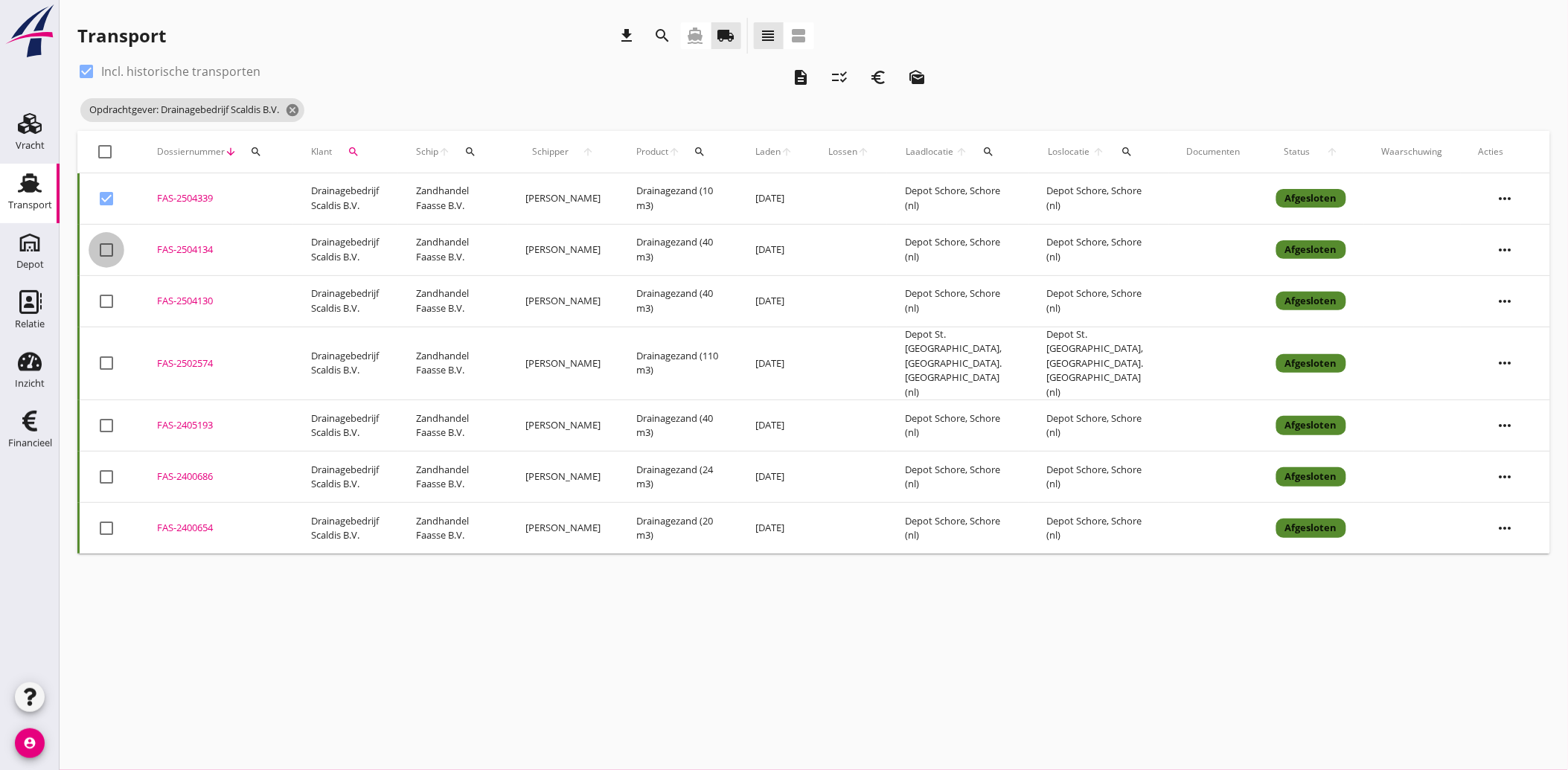
drag, startPoint x: 105, startPoint y: 247, endPoint x: 99, endPoint y: 283, distance: 36.5
click at [105, 249] on div at bounding box center [106, 249] width 25 height 25
checkbox input "true"
drag, startPoint x: 99, startPoint y: 292, endPoint x: 108, endPoint y: 303, distance: 14.2
click at [99, 293] on div at bounding box center [106, 301] width 25 height 25
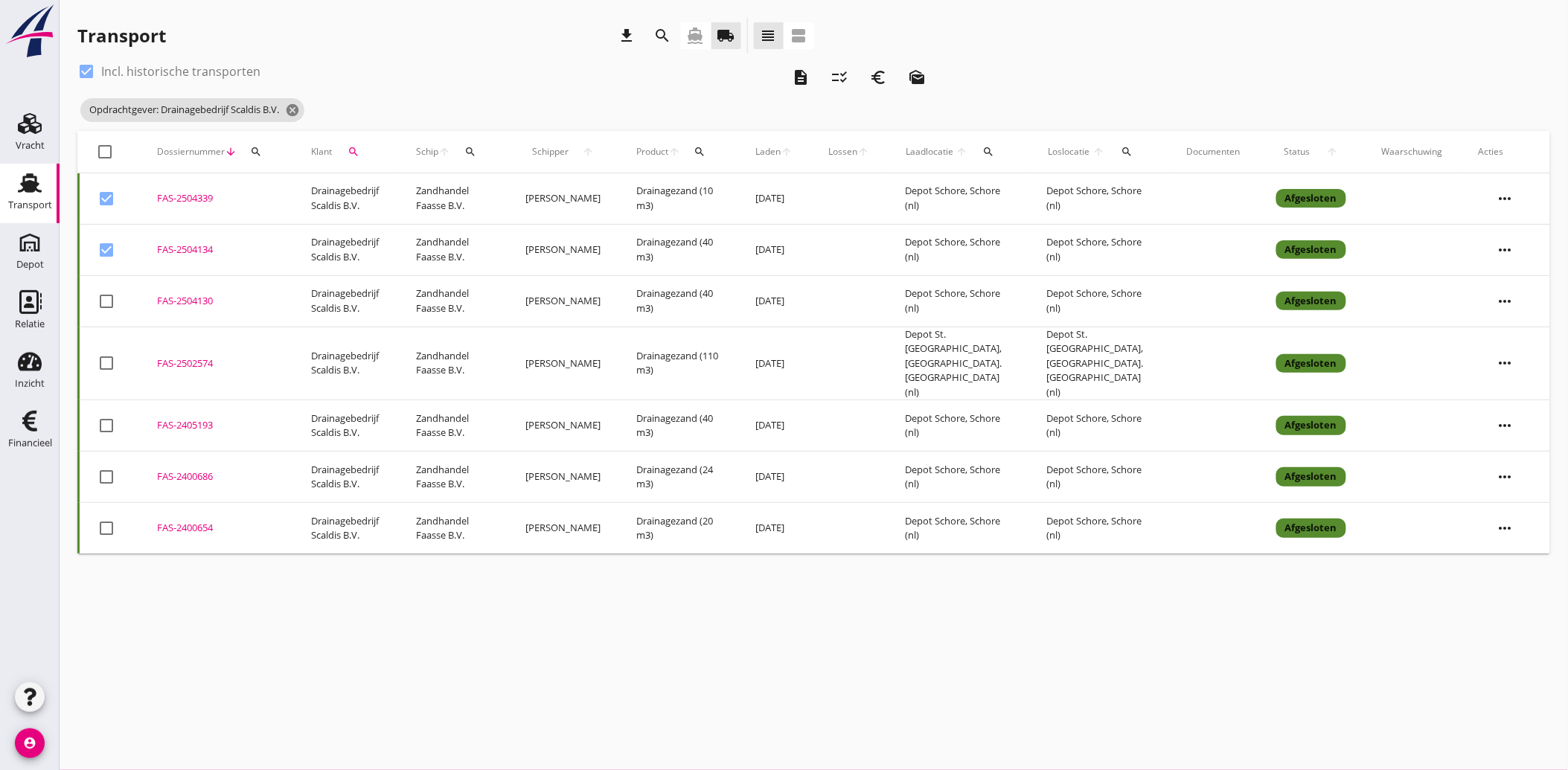
checkbox input "true"
click at [628, 31] on icon "download" at bounding box center [627, 36] width 17 height 17
click at [800, 76] on icon "description" at bounding box center [800, 78] width 17 height 17
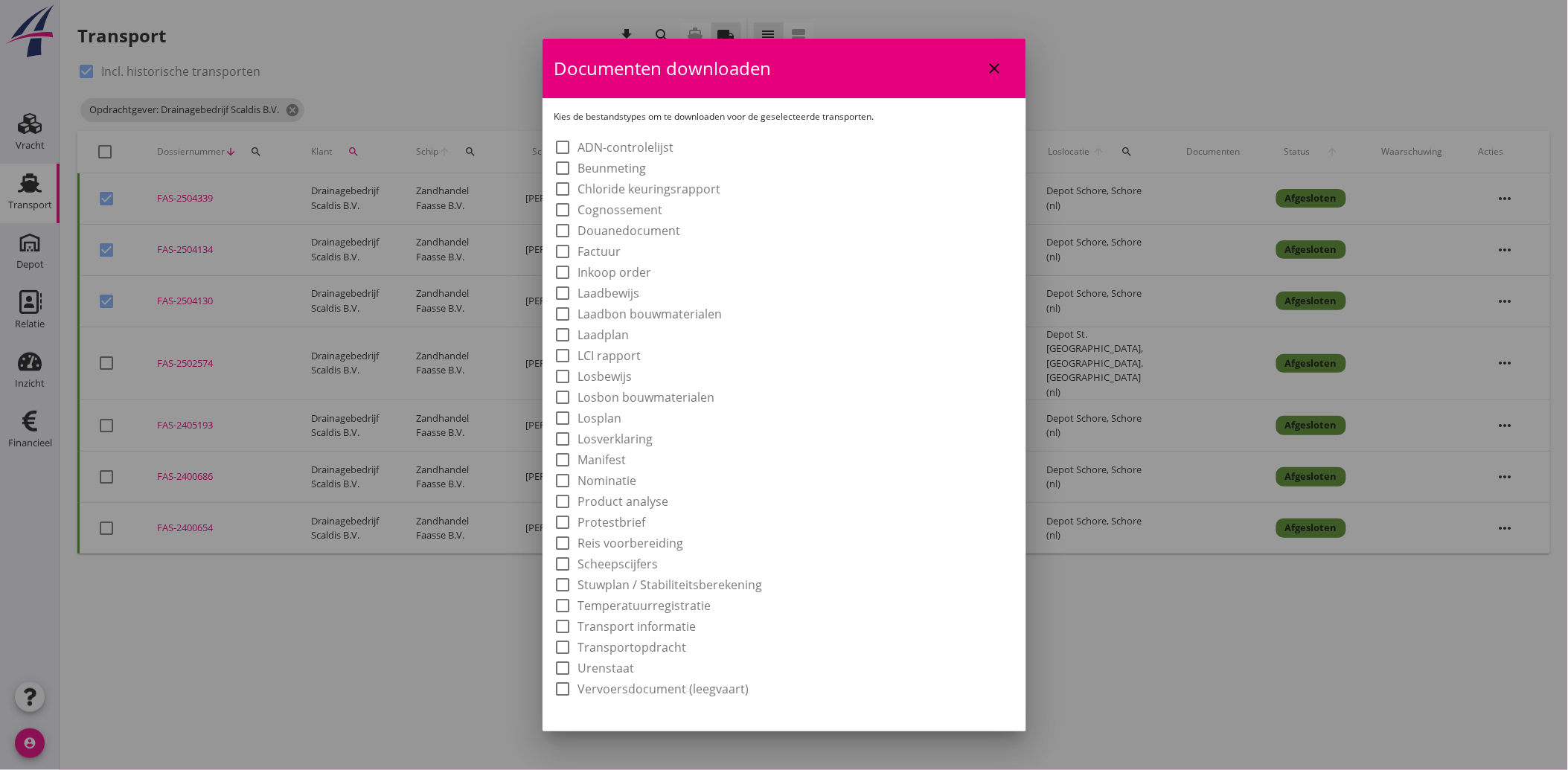
click at [626, 308] on label "Laadbon bouwmaterialen" at bounding box center [650, 314] width 145 height 15
checkbox input "true"
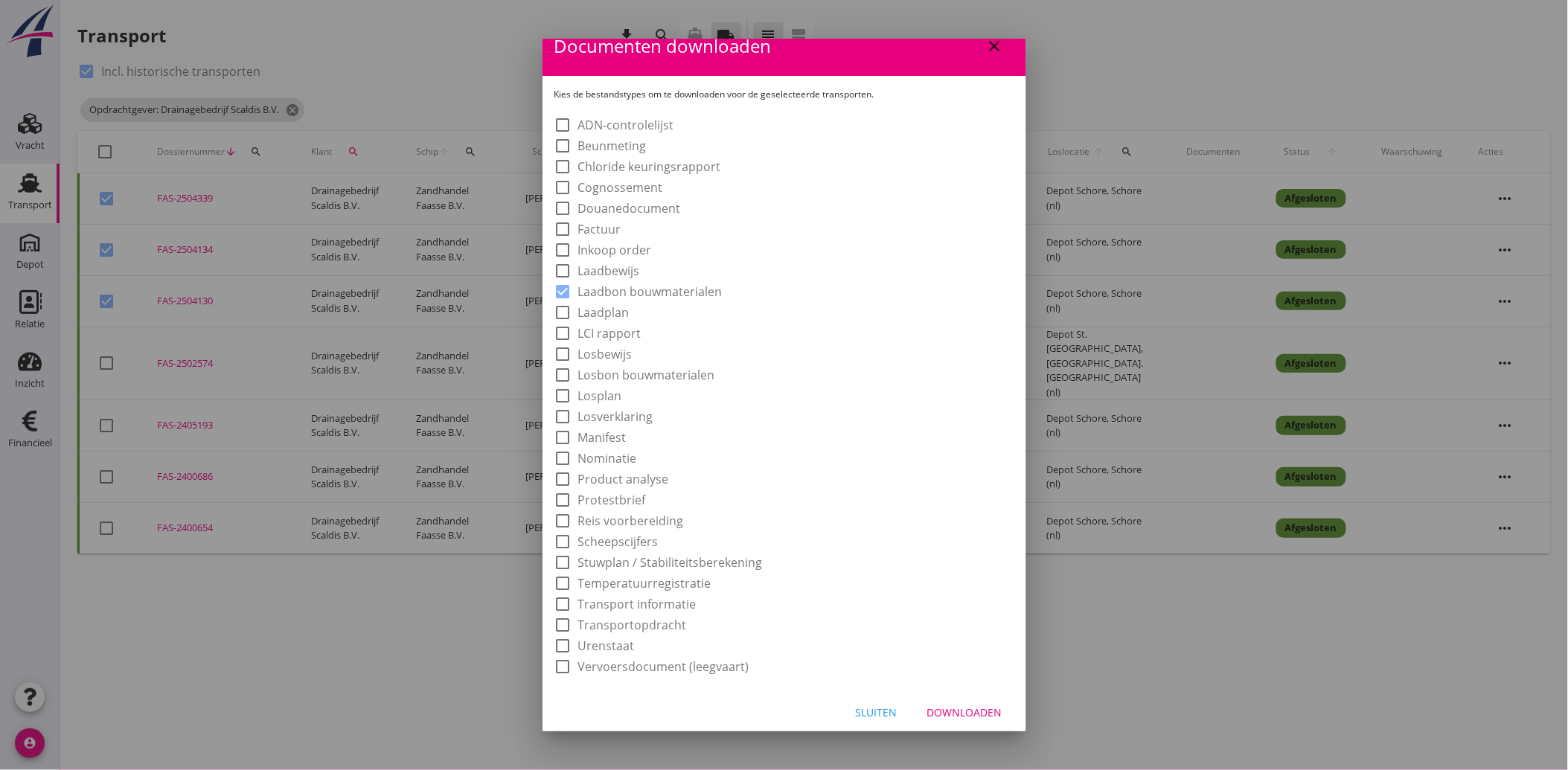
scroll to position [28, 0]
click at [960, 692] on div "Sluiten Downloaden" at bounding box center [784, 708] width 484 height 51
click at [960, 705] on div "Downloaden" at bounding box center [965, 707] width 75 height 16
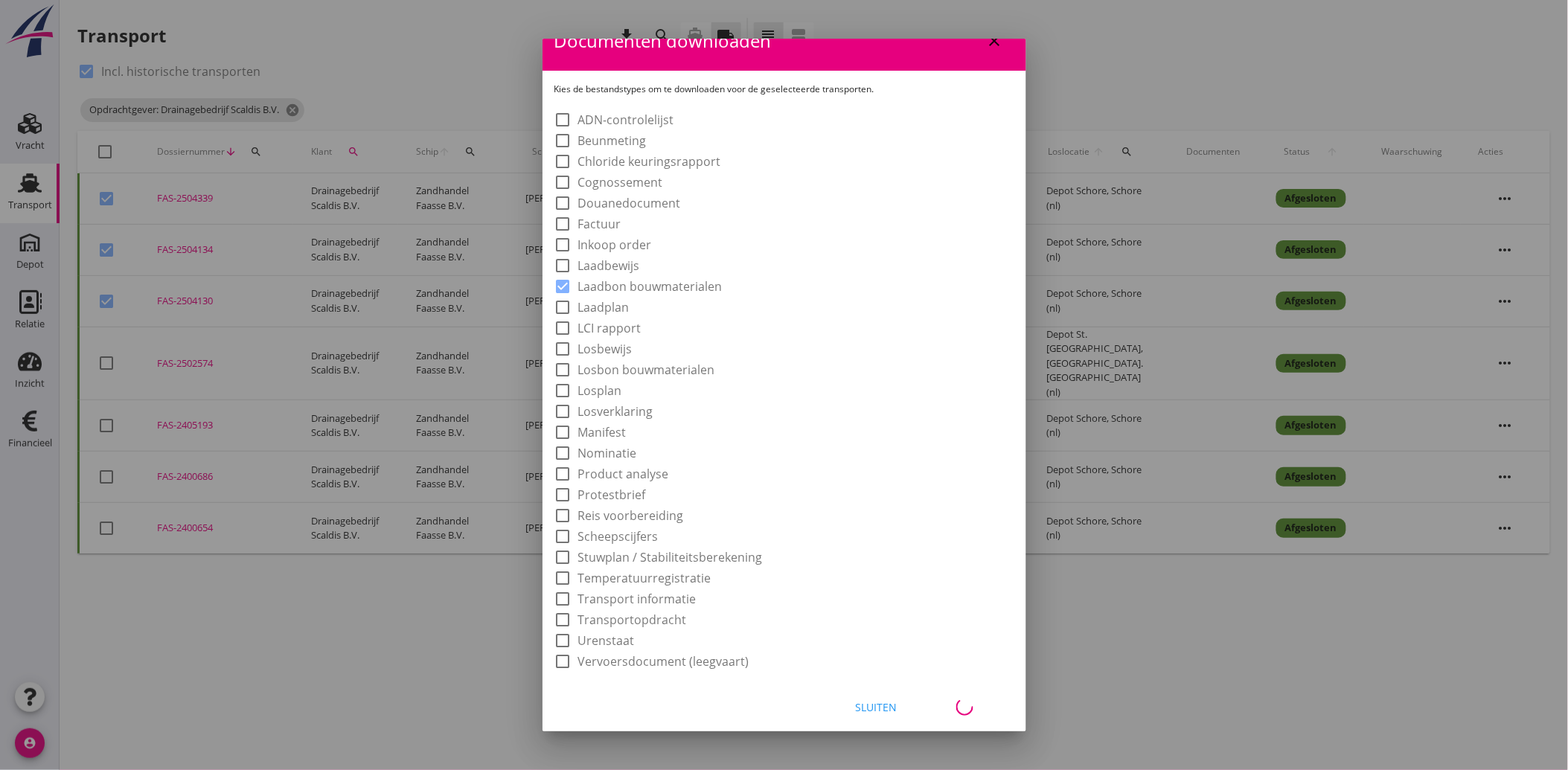
checkbox input "false"
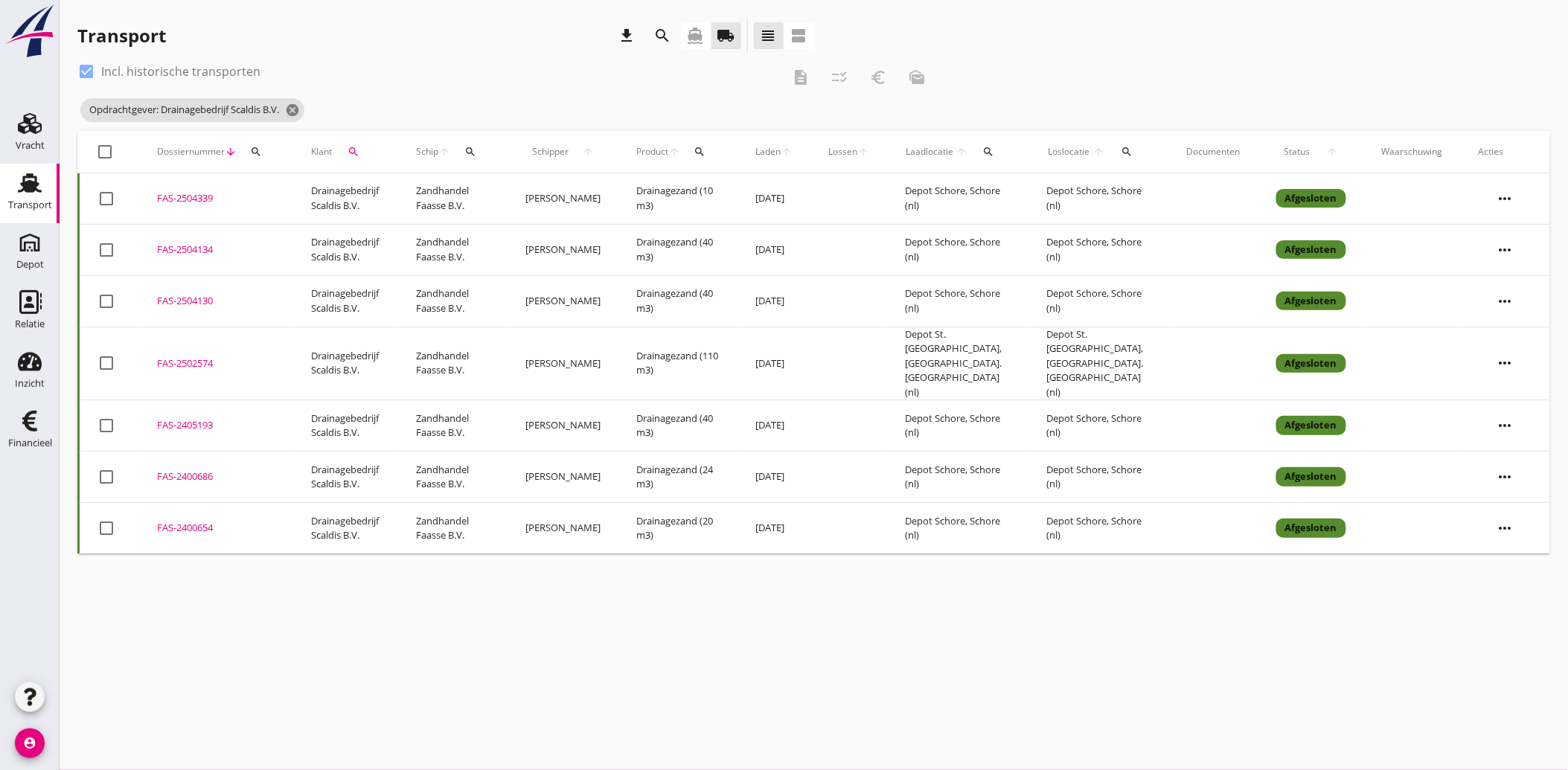
click at [92, 71] on div at bounding box center [86, 71] width 25 height 25
checkbox input "false"
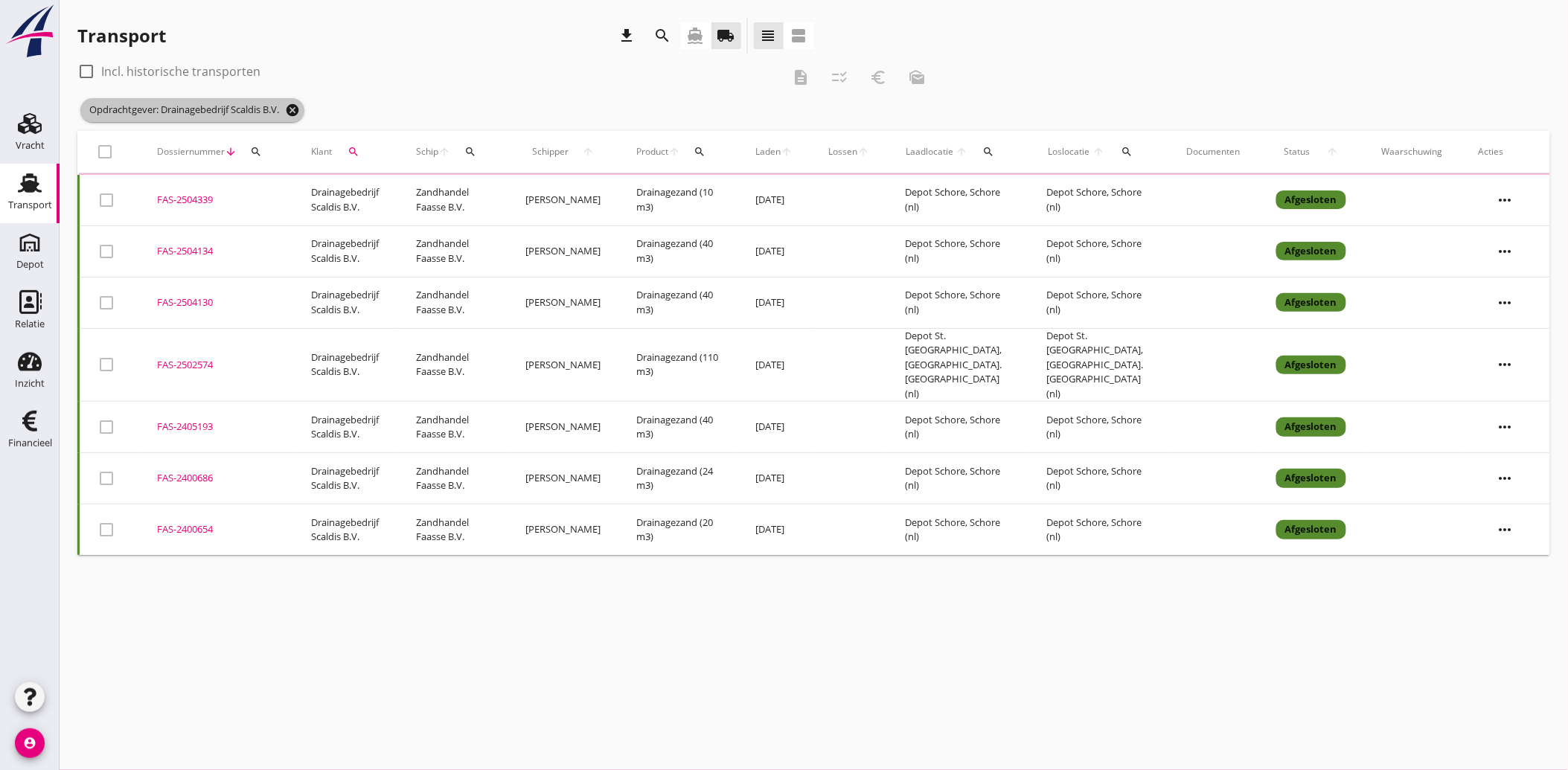
click at [295, 107] on icon "cancel" at bounding box center [292, 110] width 15 height 15
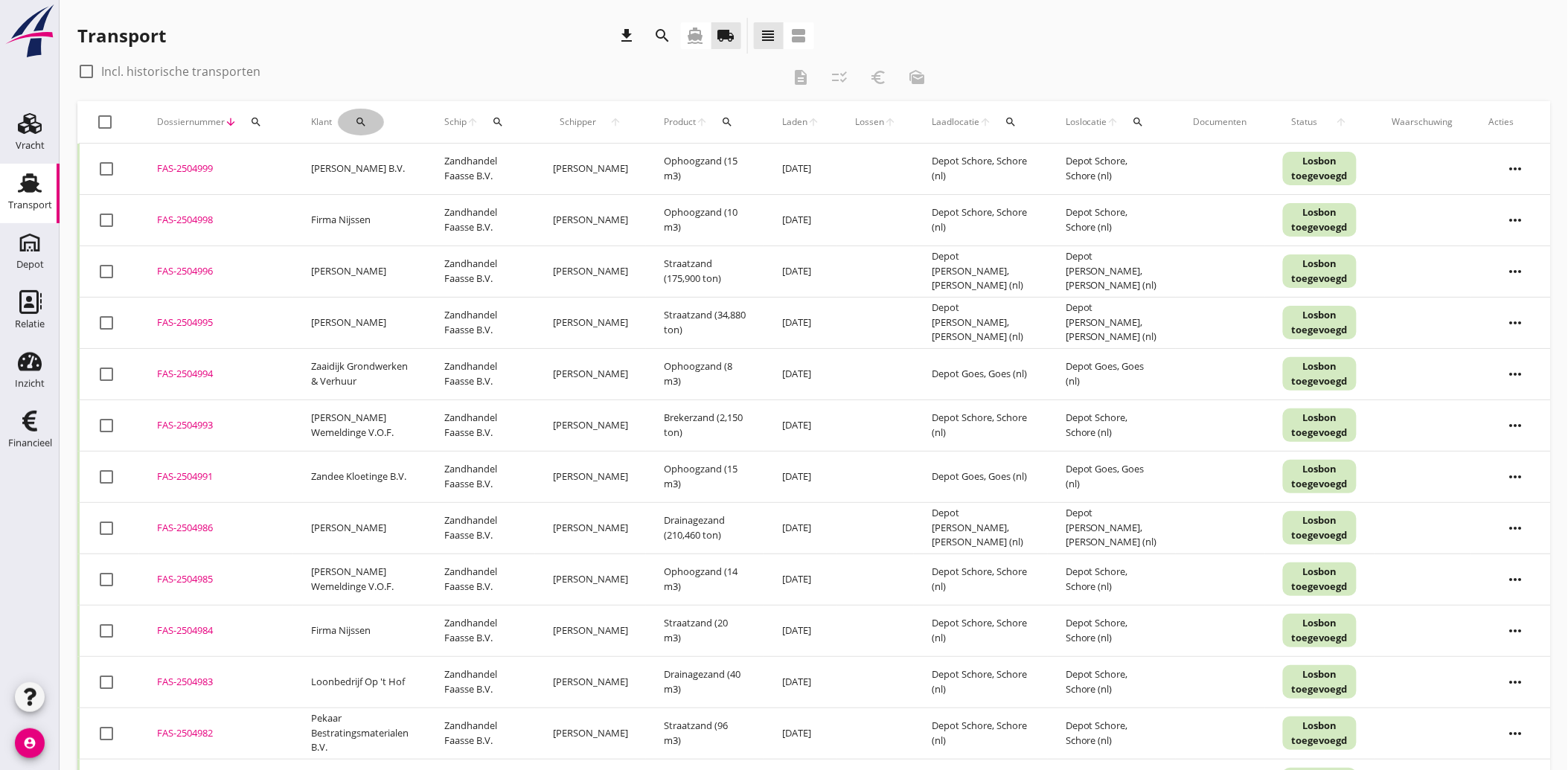
click at [359, 117] on icon "search" at bounding box center [361, 122] width 12 height 12
click at [364, 160] on input "Zoeken op opdrachtgever..." at bounding box center [421, 165] width 155 height 24
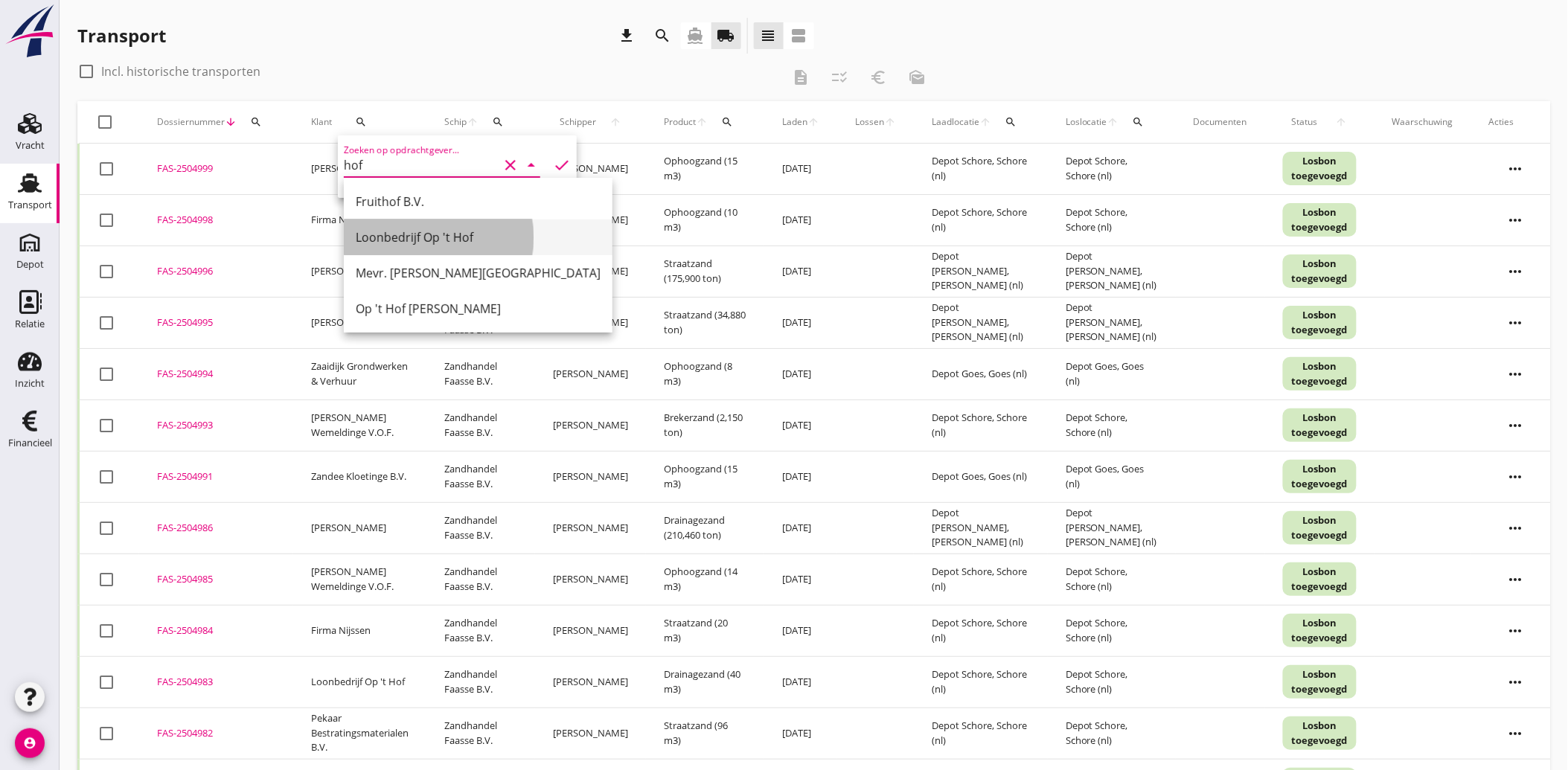
click at [389, 241] on div "Loonbedrijf Op 't Hof" at bounding box center [478, 237] width 245 height 17
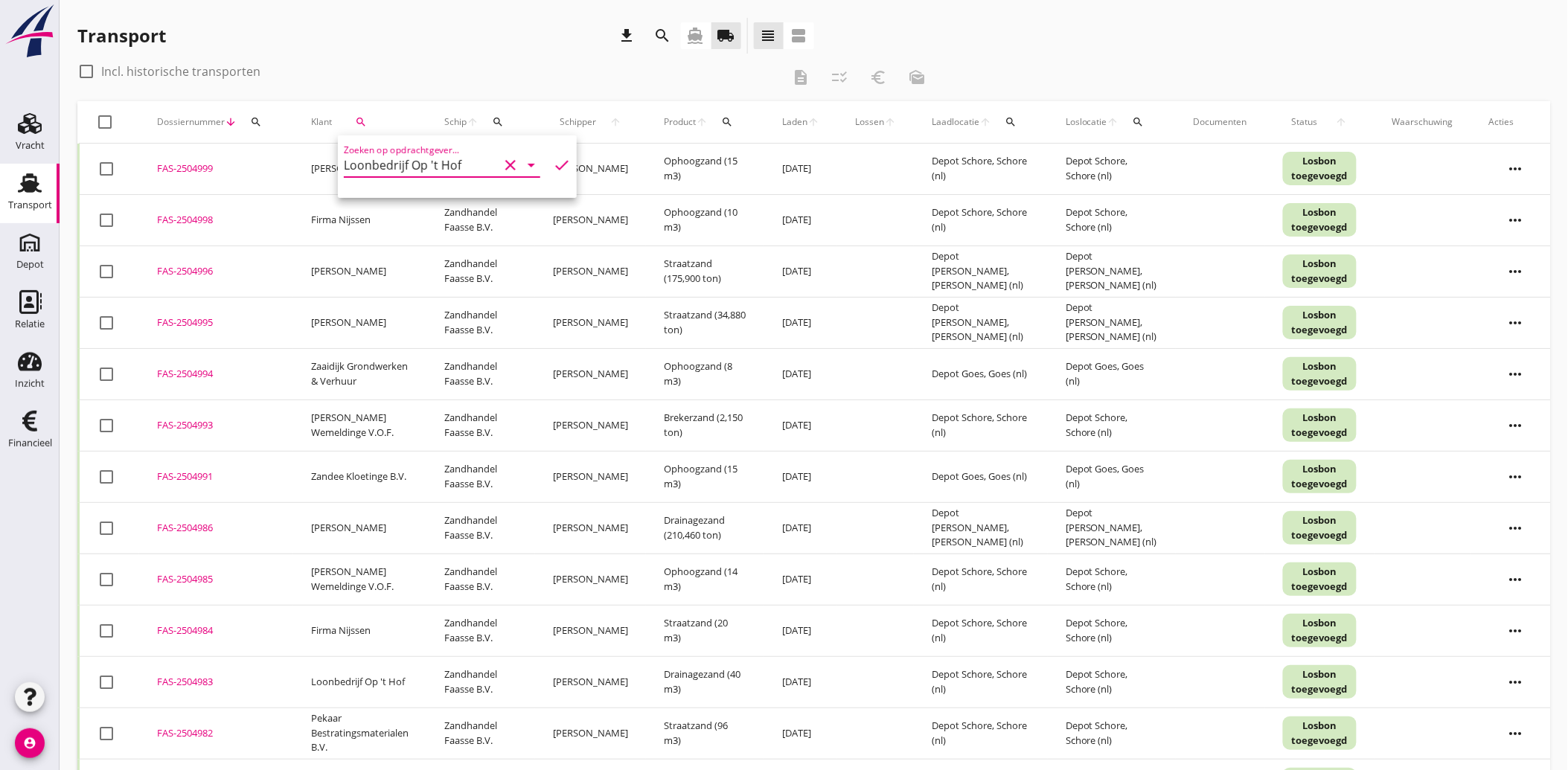
type input "Loonbedrijf Op 't Hof"
click at [553, 158] on icon "check" at bounding box center [561, 165] width 17 height 17
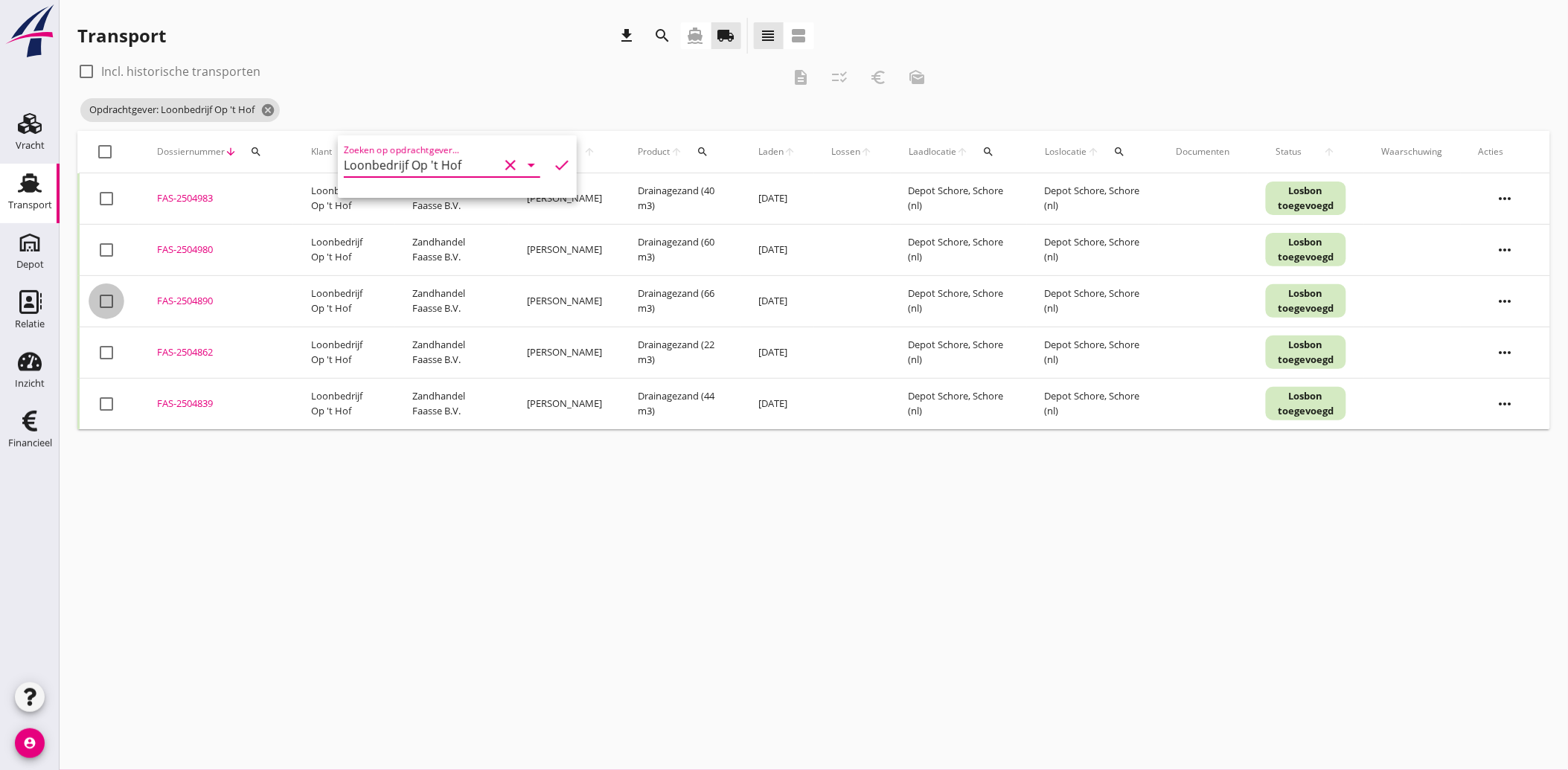
click at [113, 297] on div at bounding box center [106, 301] width 25 height 25
checkbox input "true"
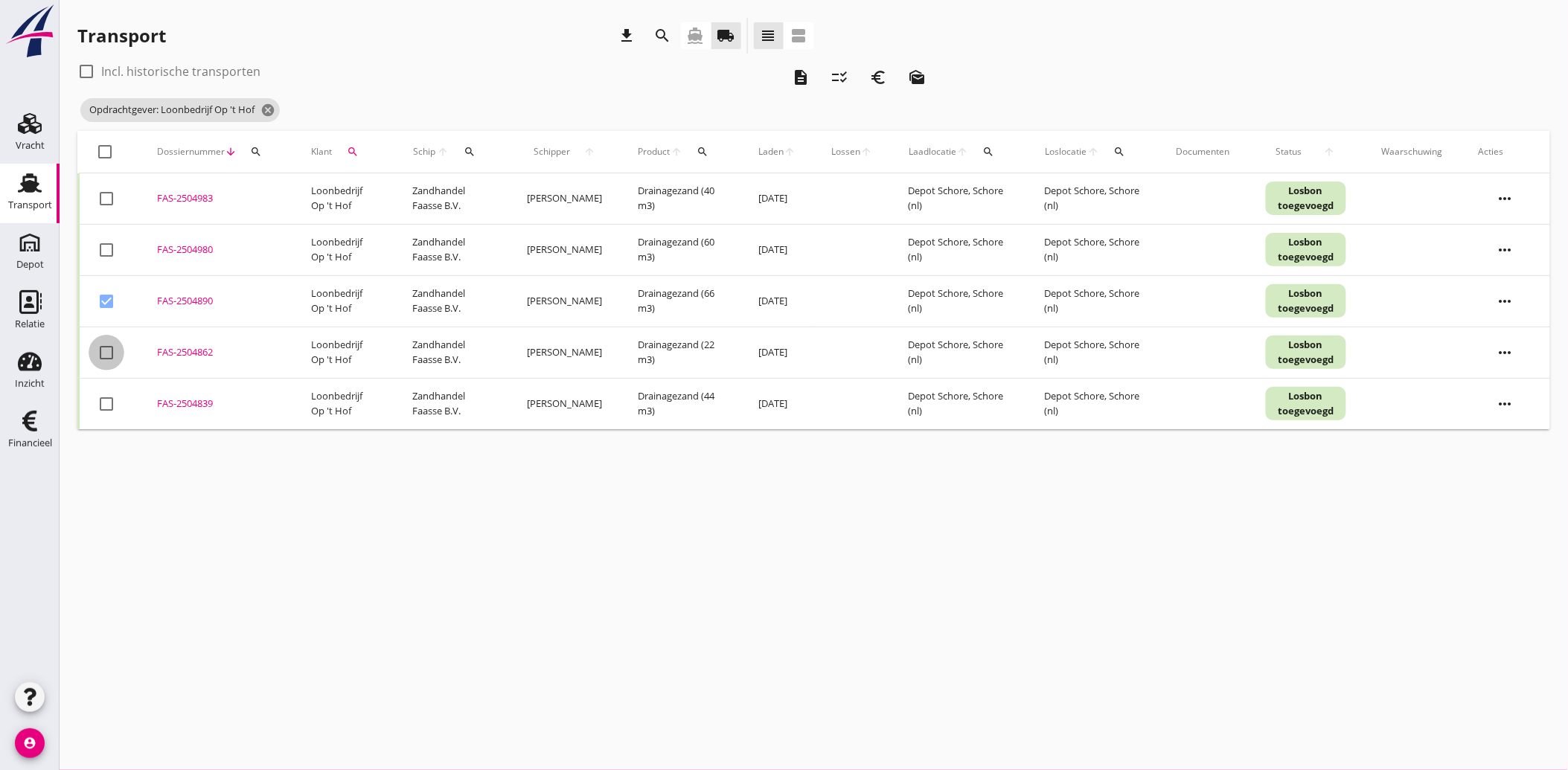
click at [108, 348] on div at bounding box center [106, 352] width 25 height 25
checkbox input "true"
click at [105, 408] on div at bounding box center [106, 404] width 25 height 25
checkbox input "true"
click at [873, 78] on icon "euro_symbol" at bounding box center [878, 78] width 17 height 17
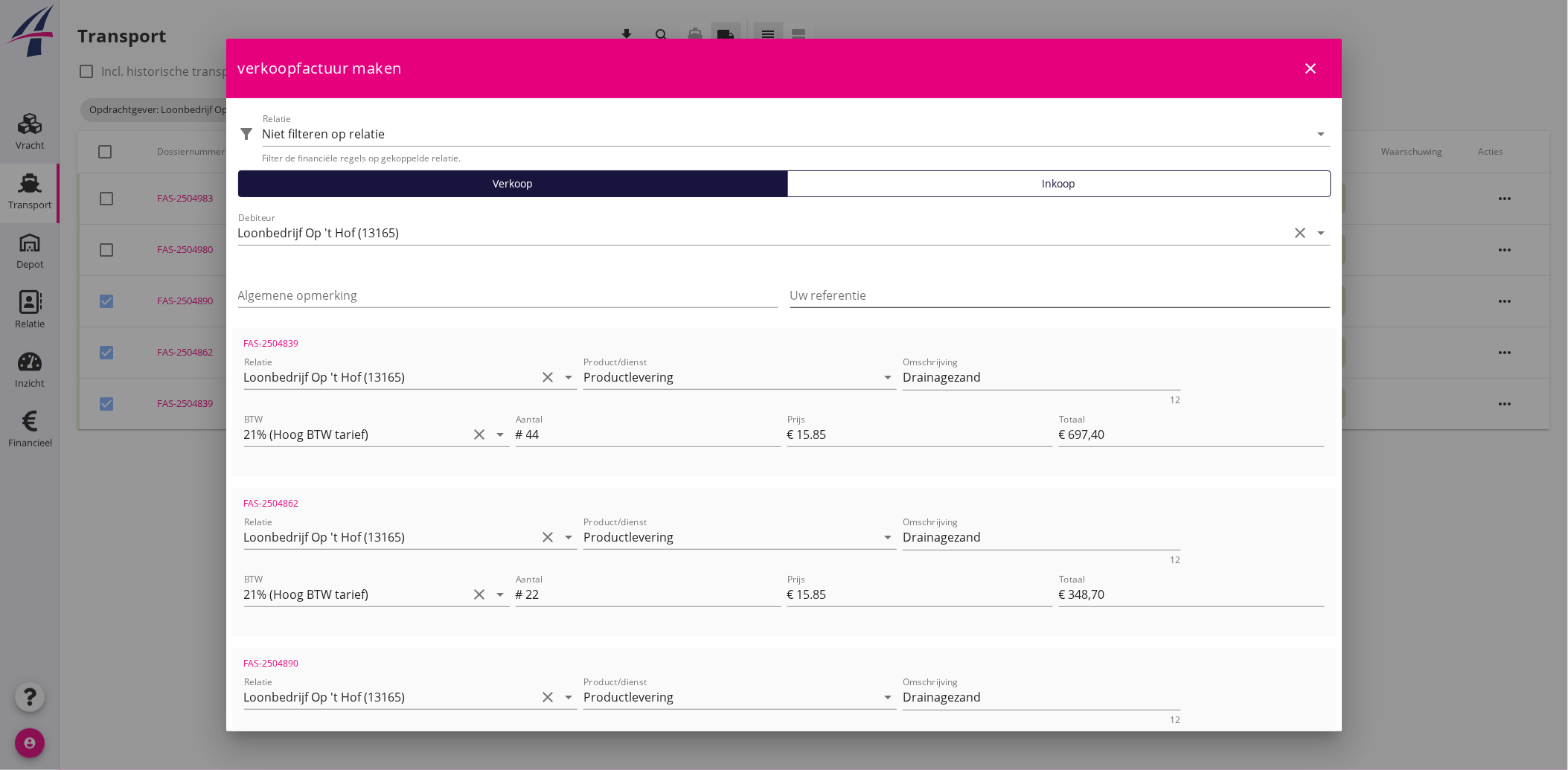
click at [858, 287] on input "Uw referentie" at bounding box center [1061, 295] width 540 height 24
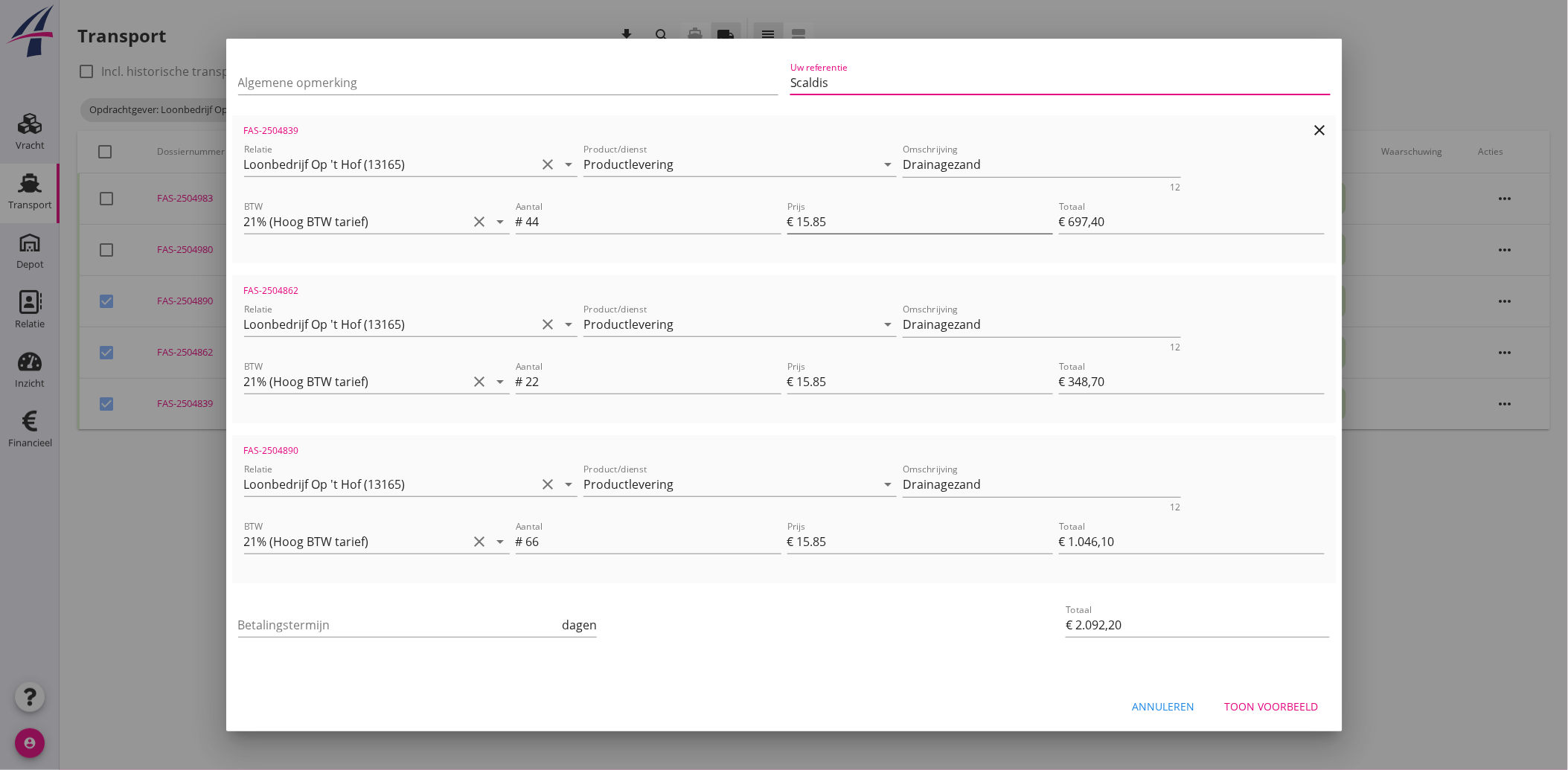
scroll to position [215, 0]
type input "Scaldis"
click at [364, 620] on input "Betalingstermijn" at bounding box center [398, 623] width 322 height 24
type input "30"
click at [735, 657] on div "priority_high De factuurregels hebben verschillende relaties. Weet je zeker dat…" at bounding box center [784, 663] width 1104 height 12
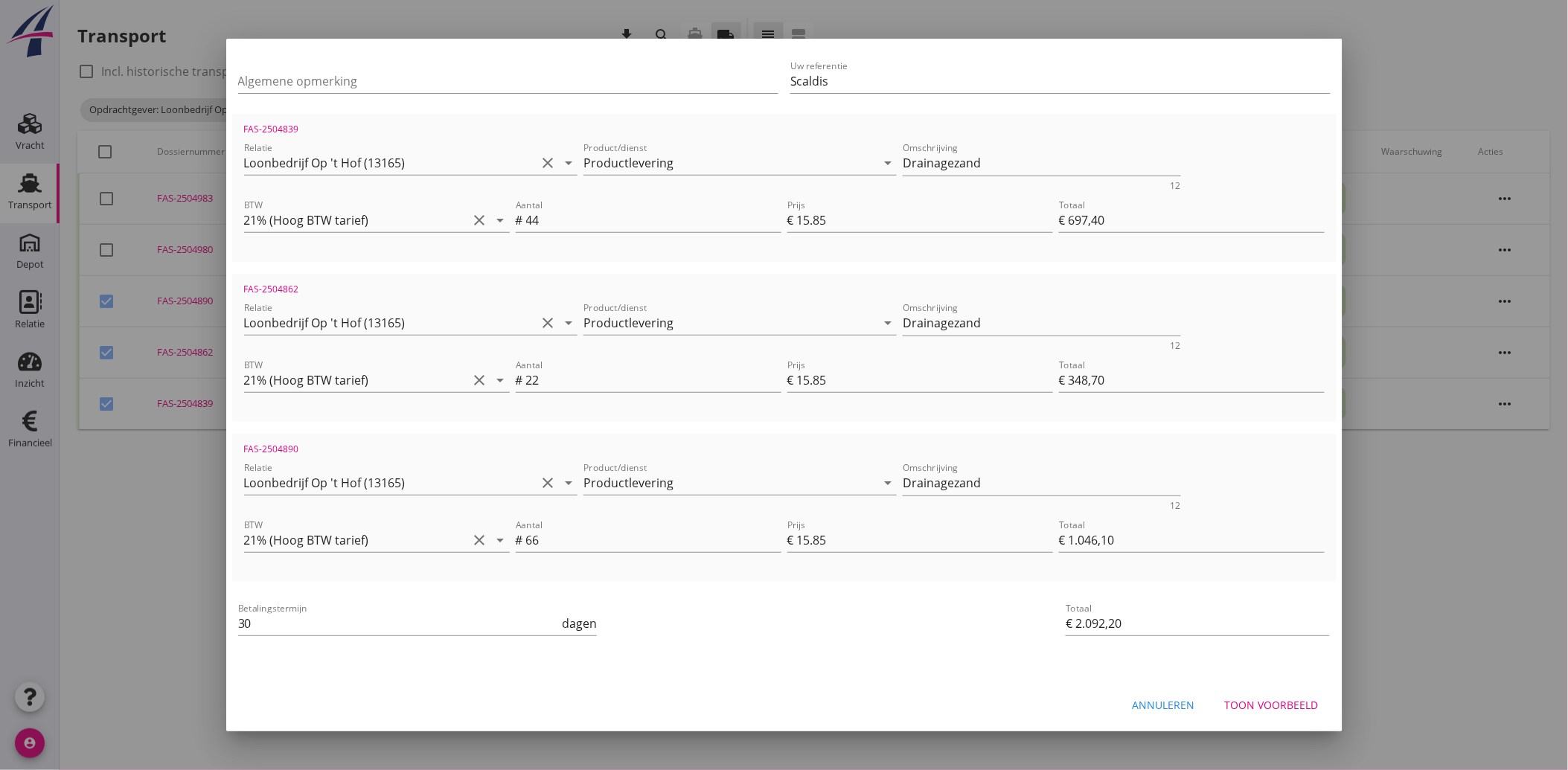
click at [1244, 705] on div "Toon voorbeeld" at bounding box center [1272, 705] width 94 height 16
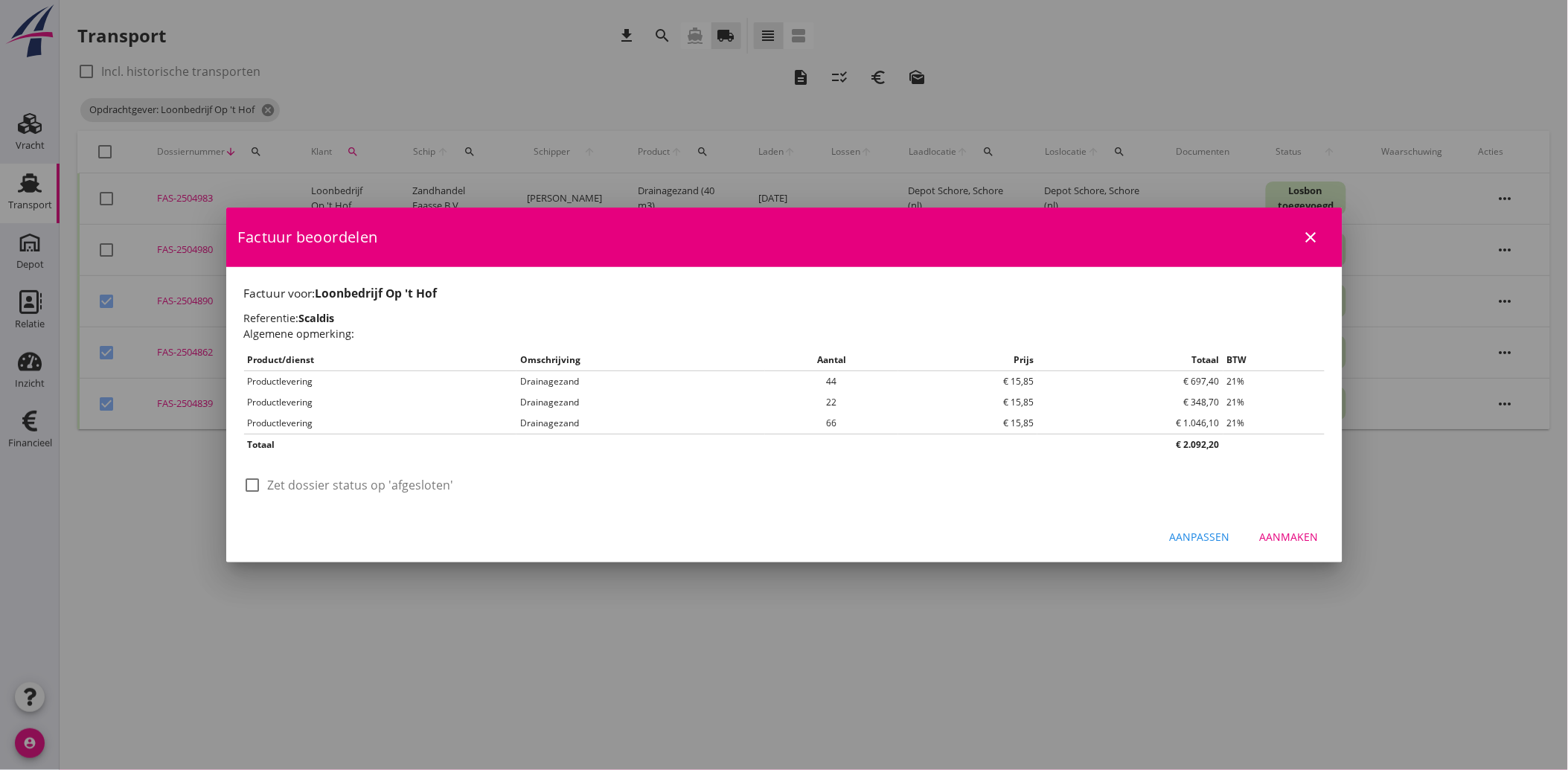
scroll to position [0, 0]
click at [252, 492] on div at bounding box center [253, 485] width 25 height 25
checkbox input "true"
click at [1297, 534] on div "Aanmaken" at bounding box center [1288, 537] width 58 height 16
checkbox input "false"
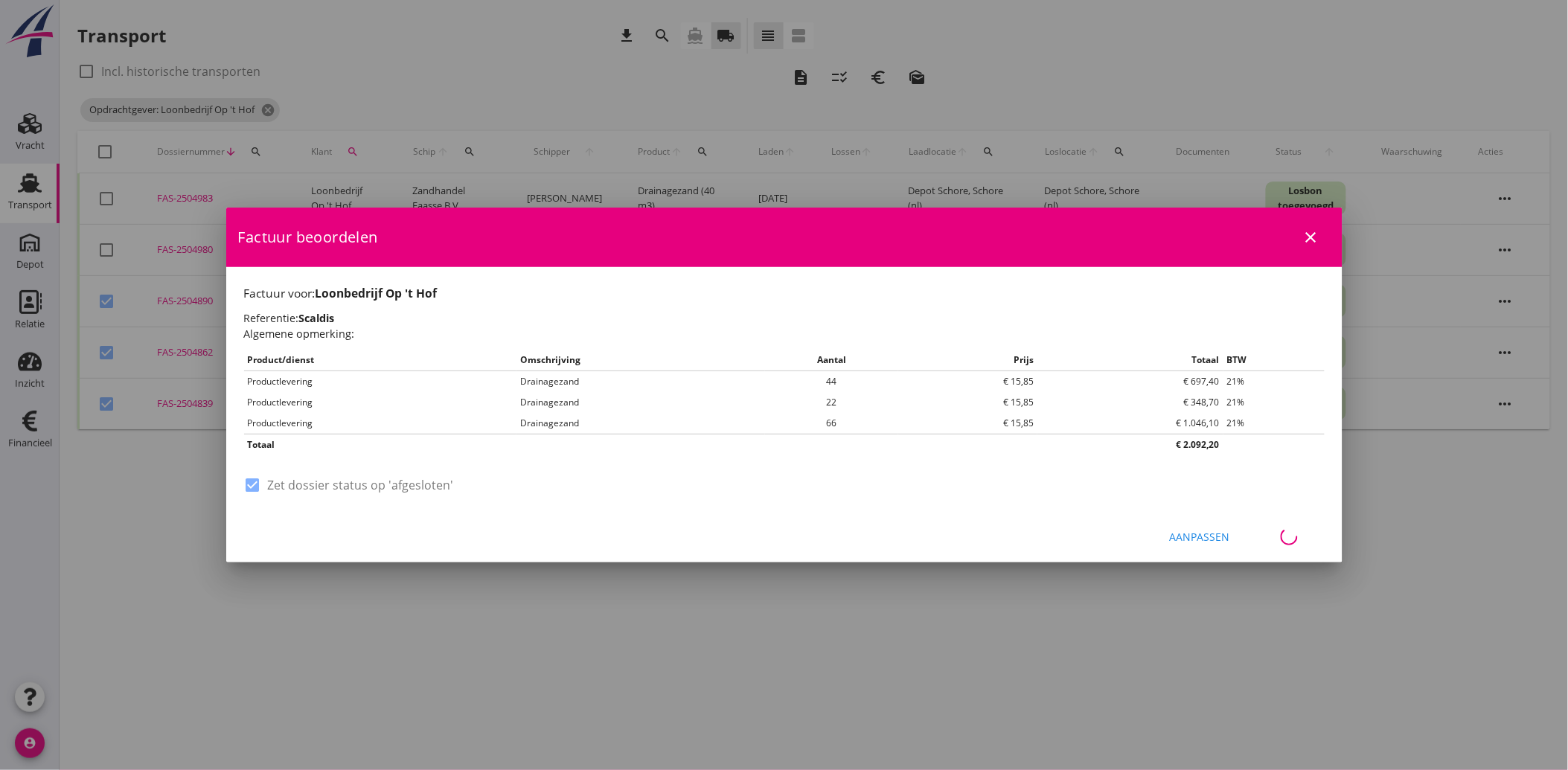
checkbox input "false"
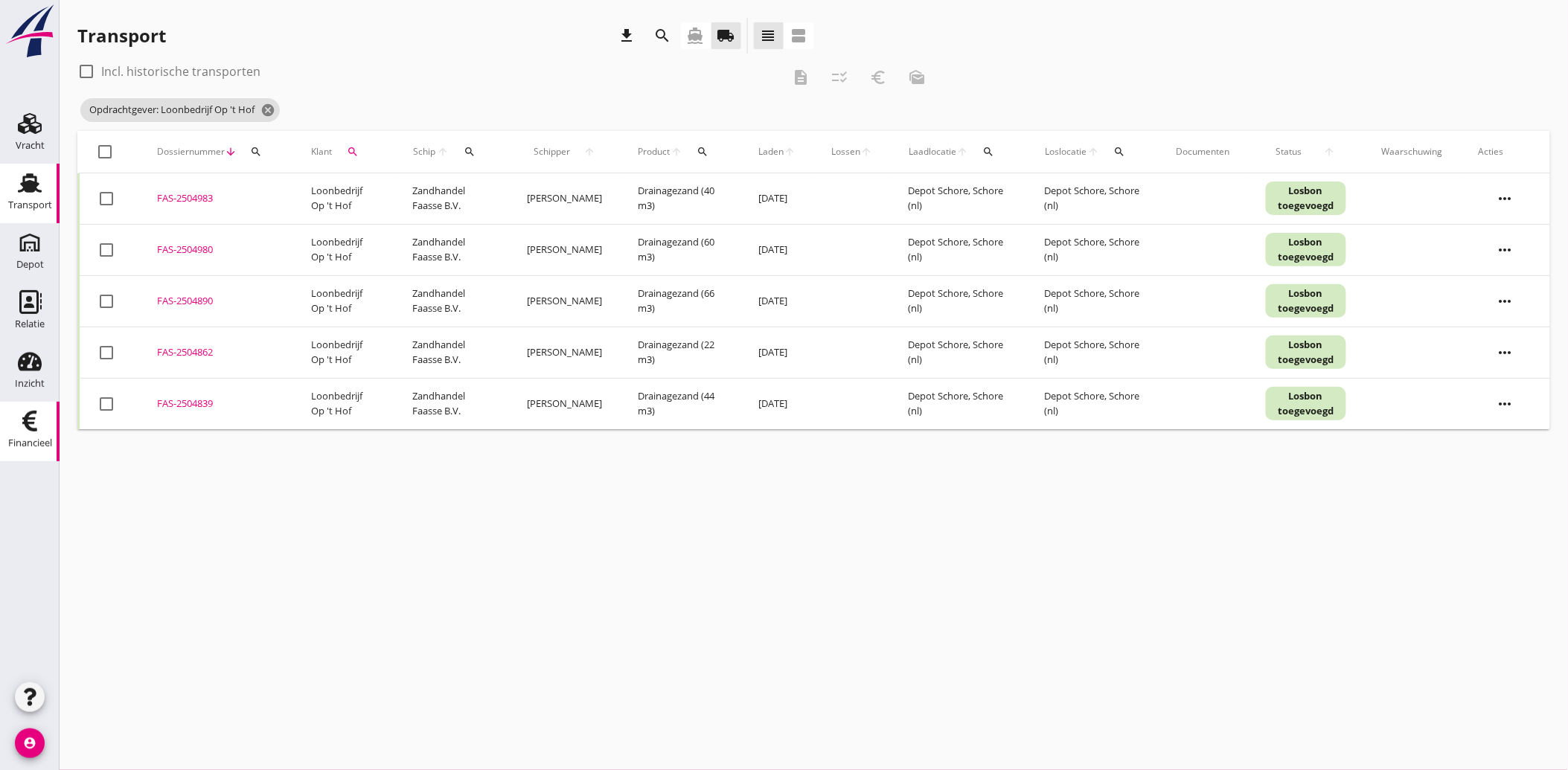
click at [34, 433] on div "Financieel" at bounding box center [30, 444] width 44 height 21
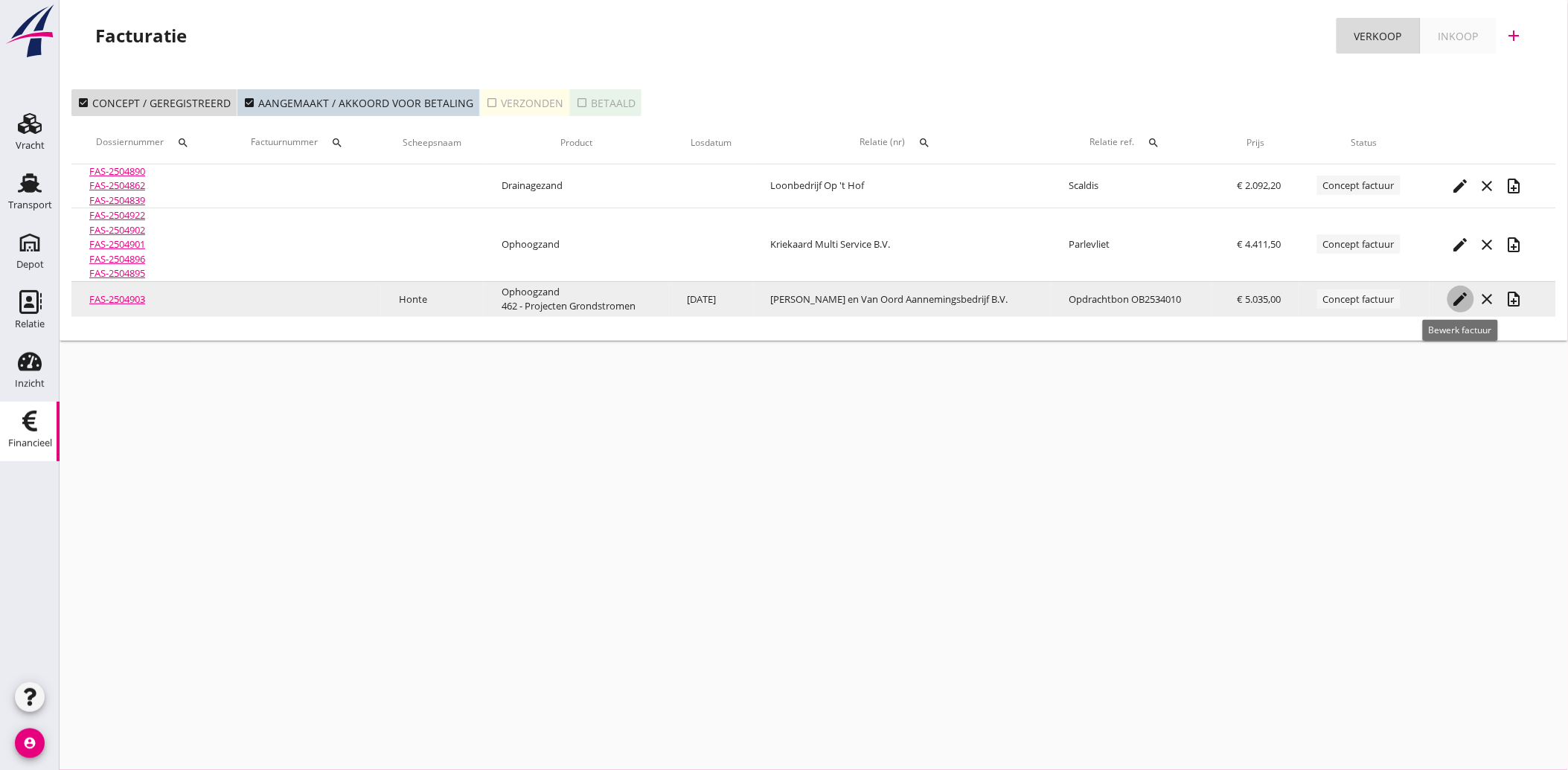
click at [1459, 295] on icon "edit" at bounding box center [1460, 299] width 17 height 17
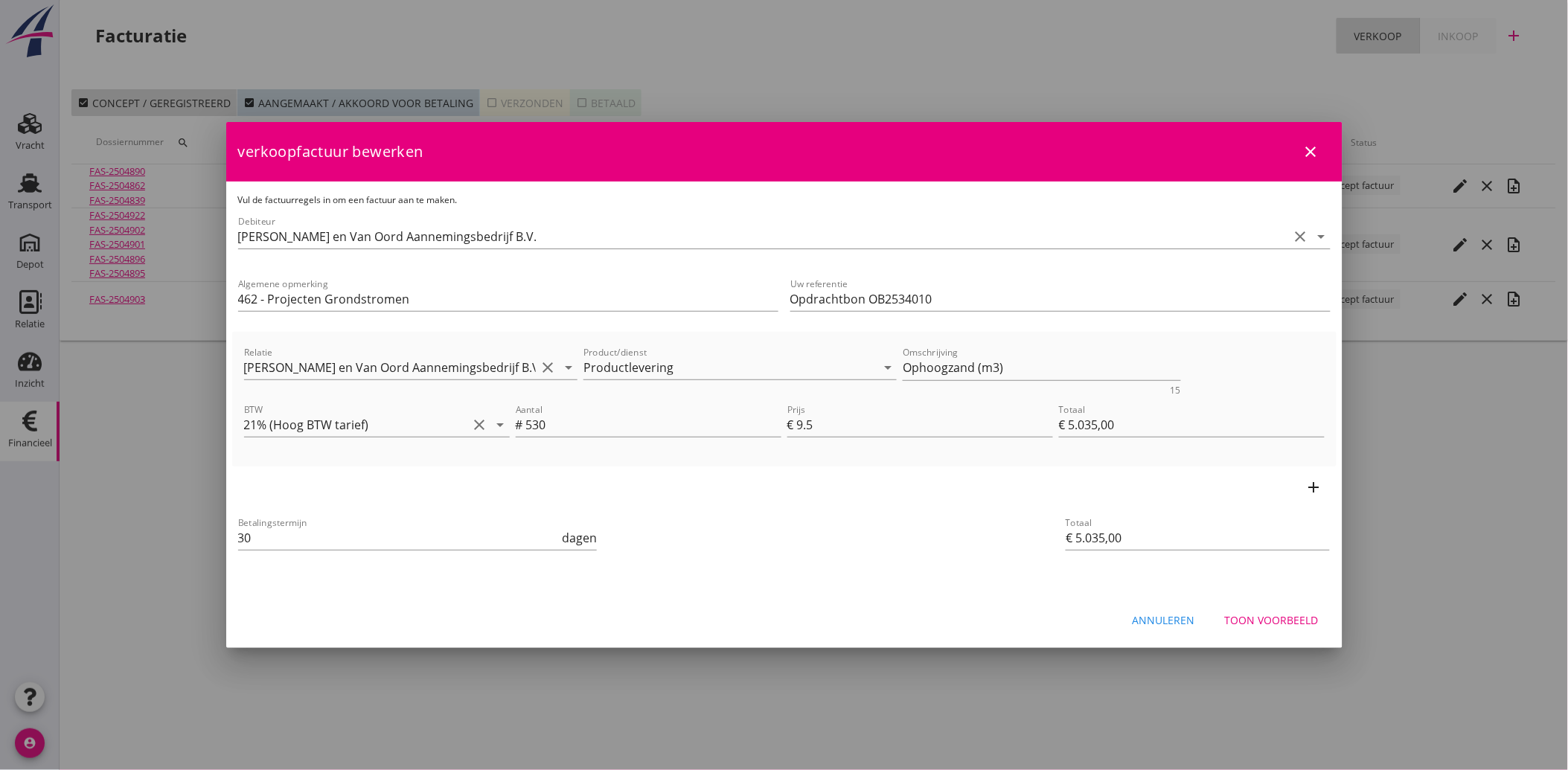
click at [1269, 615] on div "Toon voorbeeld" at bounding box center [1272, 620] width 94 height 16
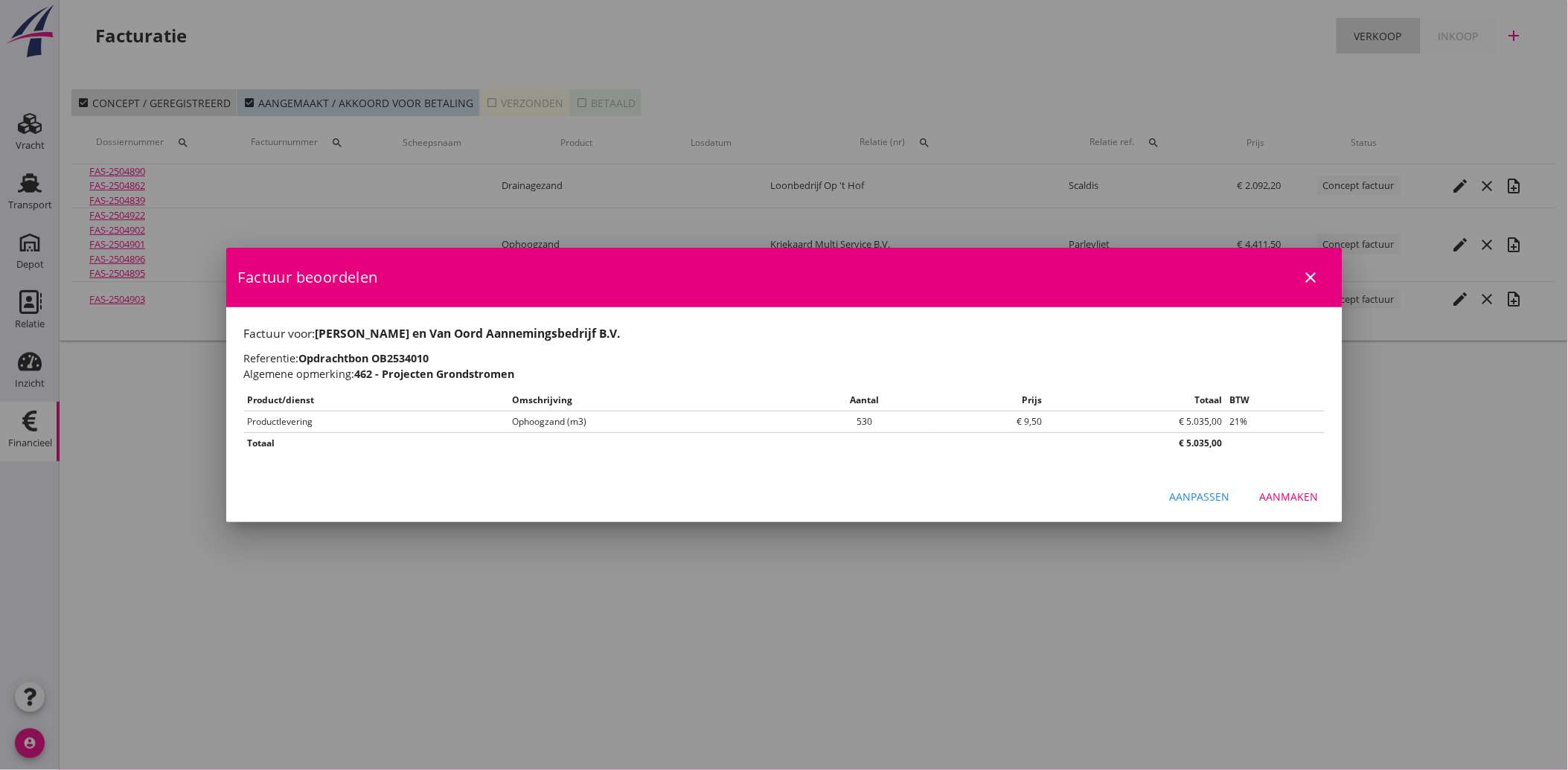
click at [1276, 495] on div "Aanmaken" at bounding box center [1288, 497] width 58 height 16
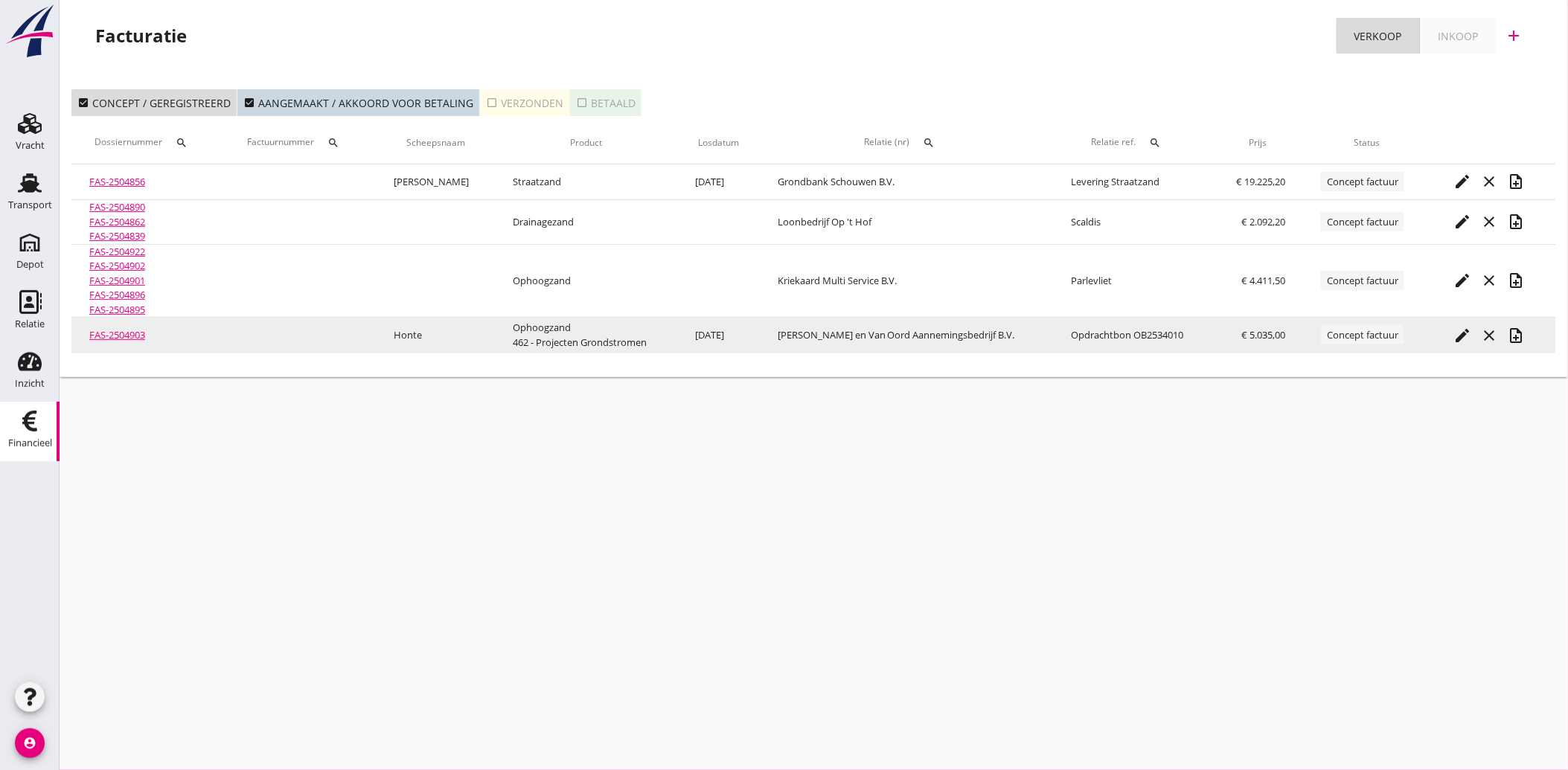
click at [1515, 330] on icon "note_add" at bounding box center [1516, 336] width 17 height 17
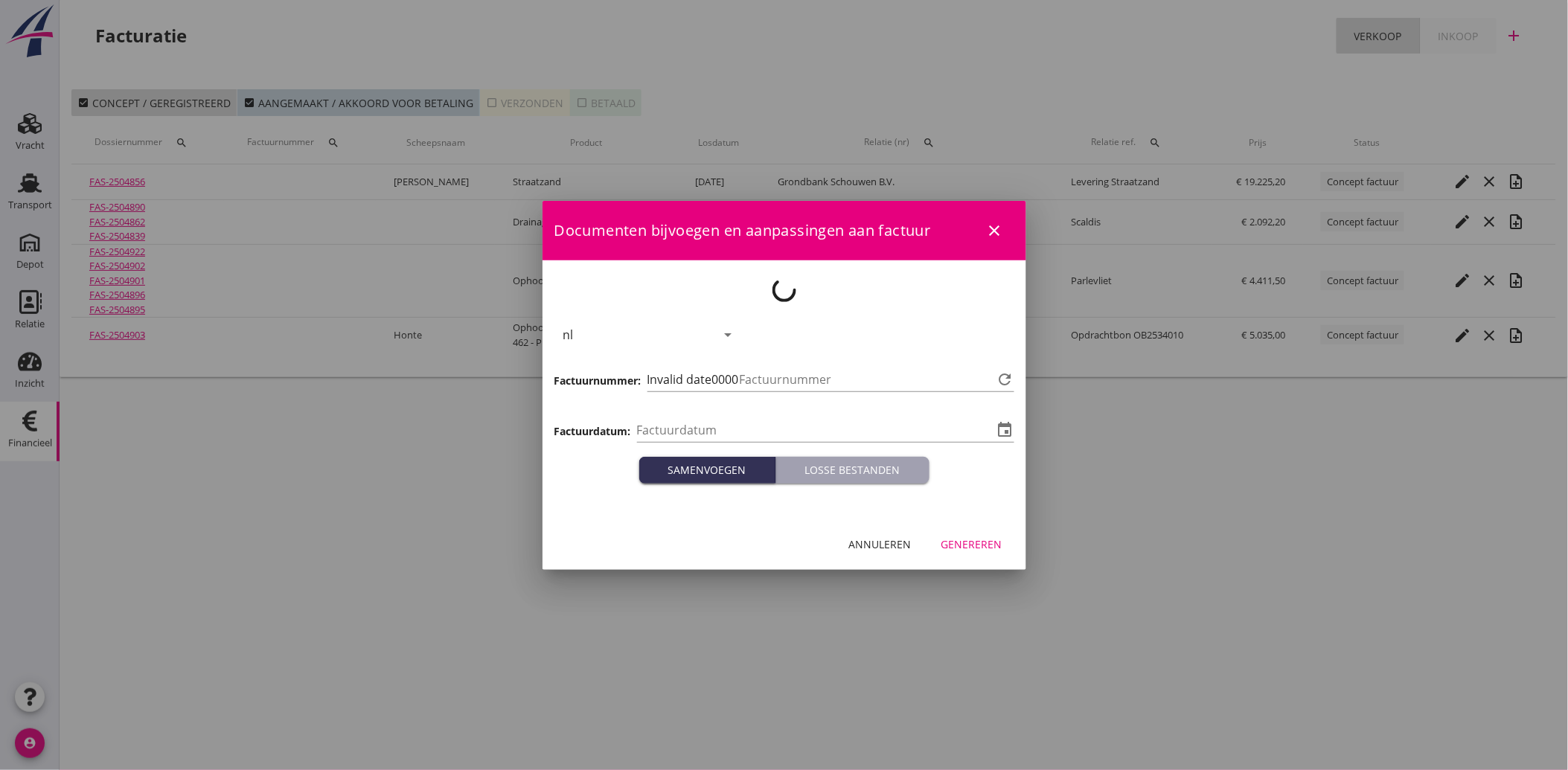
type input "[DATE]"
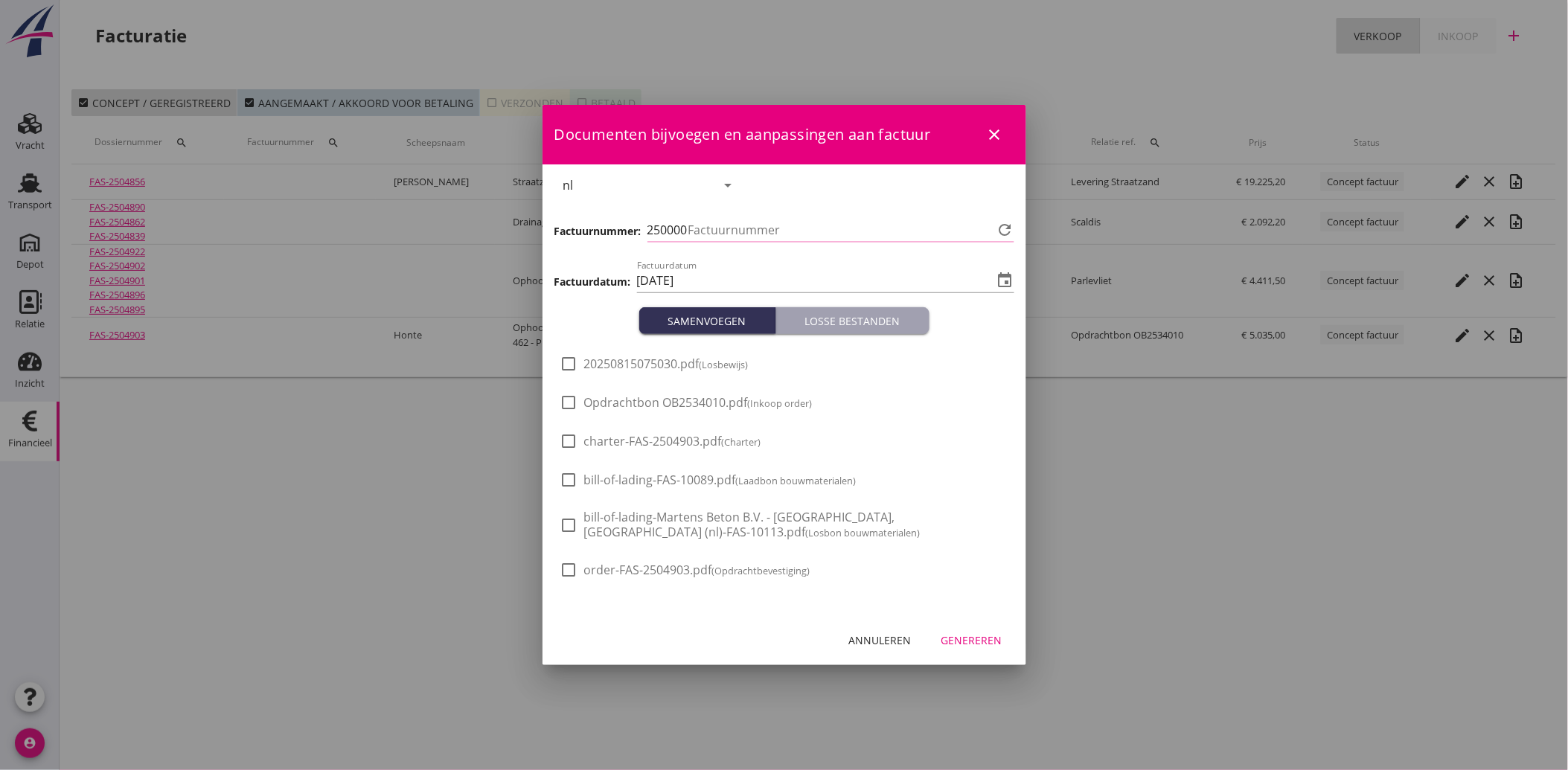
type input "3539"
click at [606, 395] on span "Opdrachtbon OB2534010.pdf (Inkoop order)" at bounding box center [698, 403] width 228 height 16
checkbox input "true"
click at [976, 633] on div "Genereren" at bounding box center [972, 641] width 61 height 16
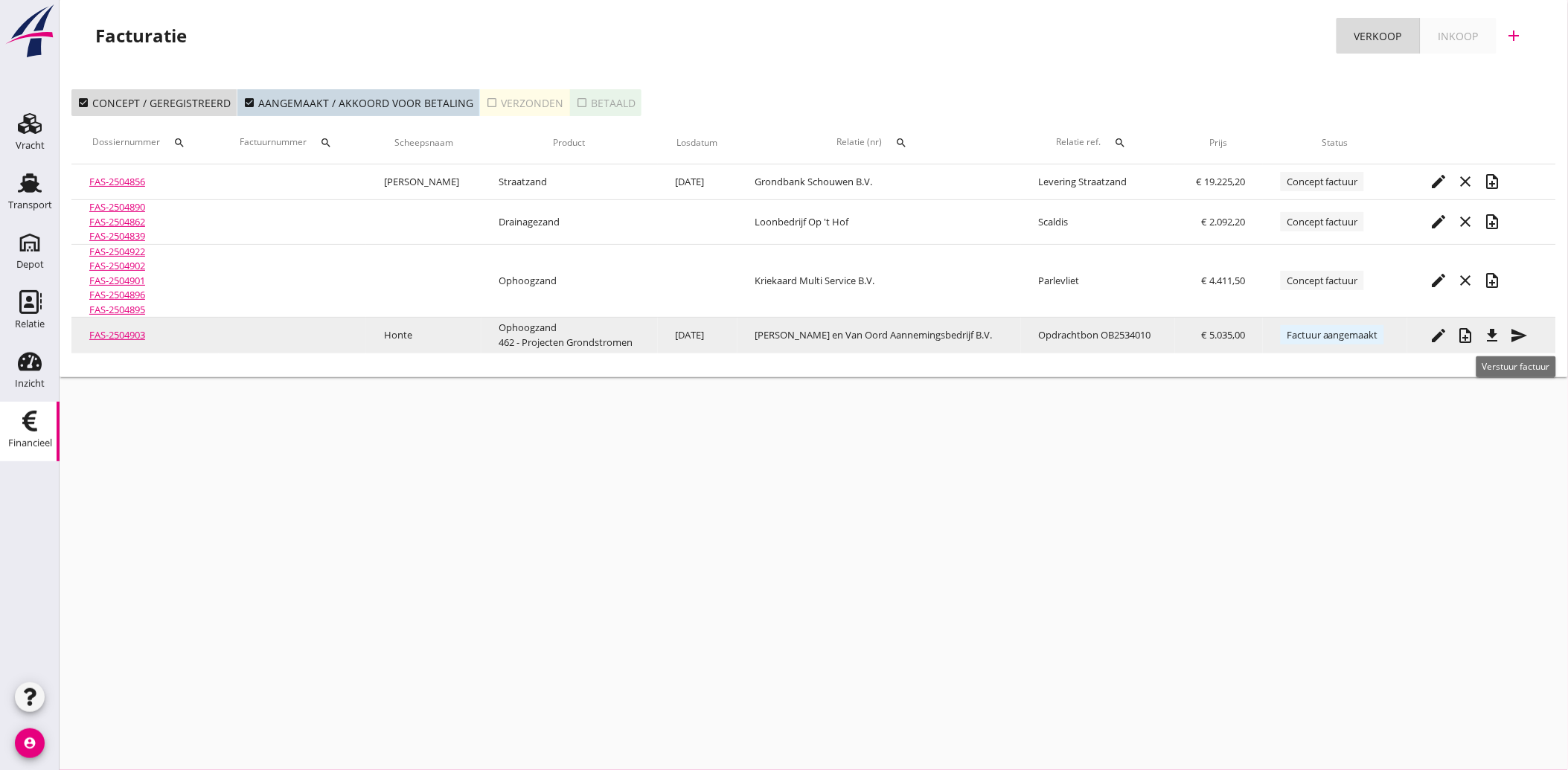
click at [1518, 327] on icon "send" at bounding box center [1518, 336] width 17 height 17
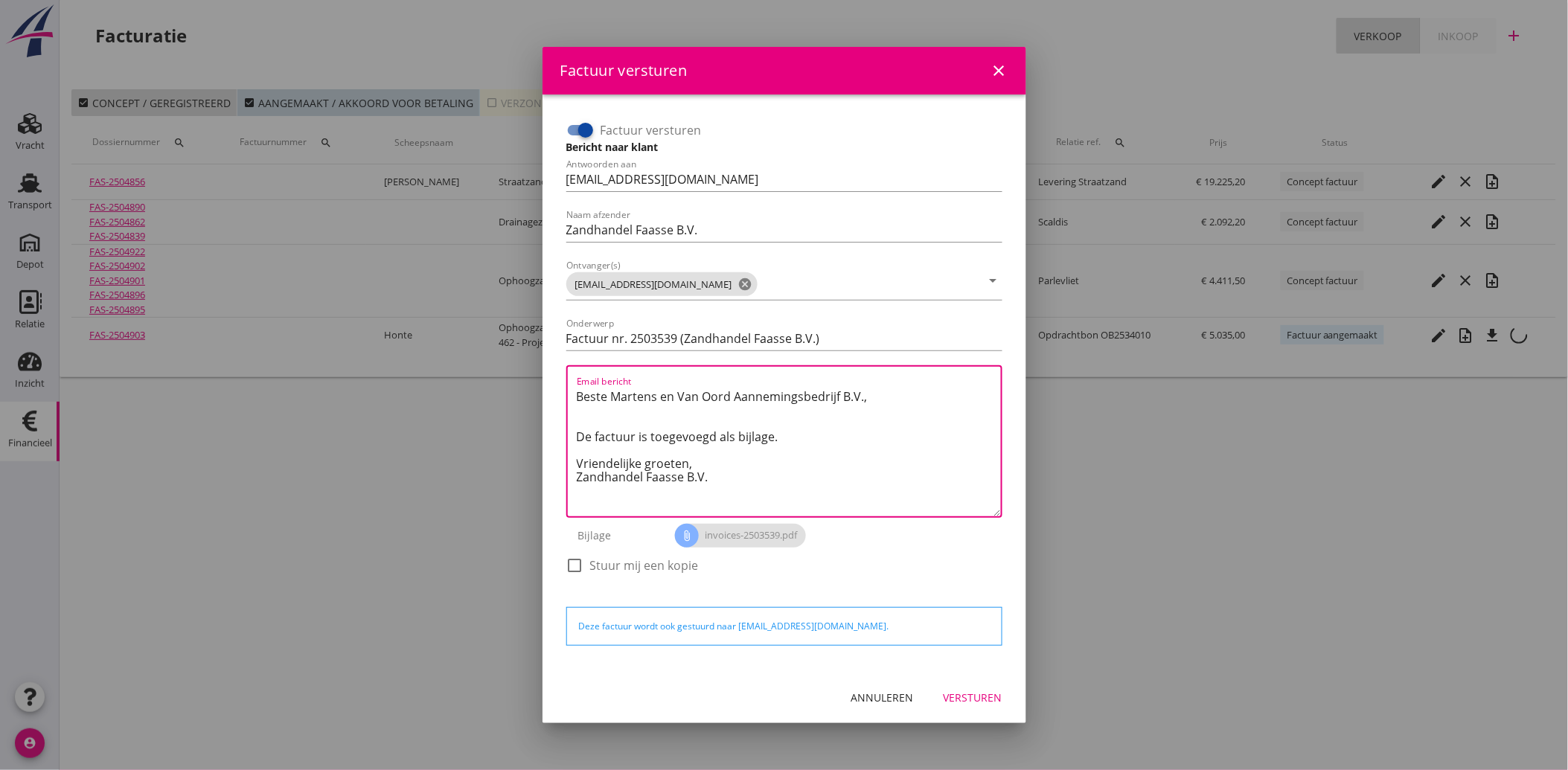
drag, startPoint x: 720, startPoint y: 484, endPoint x: 570, endPoint y: 391, distance: 176.5
click at [570, 391] on div "Email bericht Beste [PERSON_NAME] en Van Oord Aannemingsbedrijf B.V., De factuu…" at bounding box center [784, 441] width 436 height 153
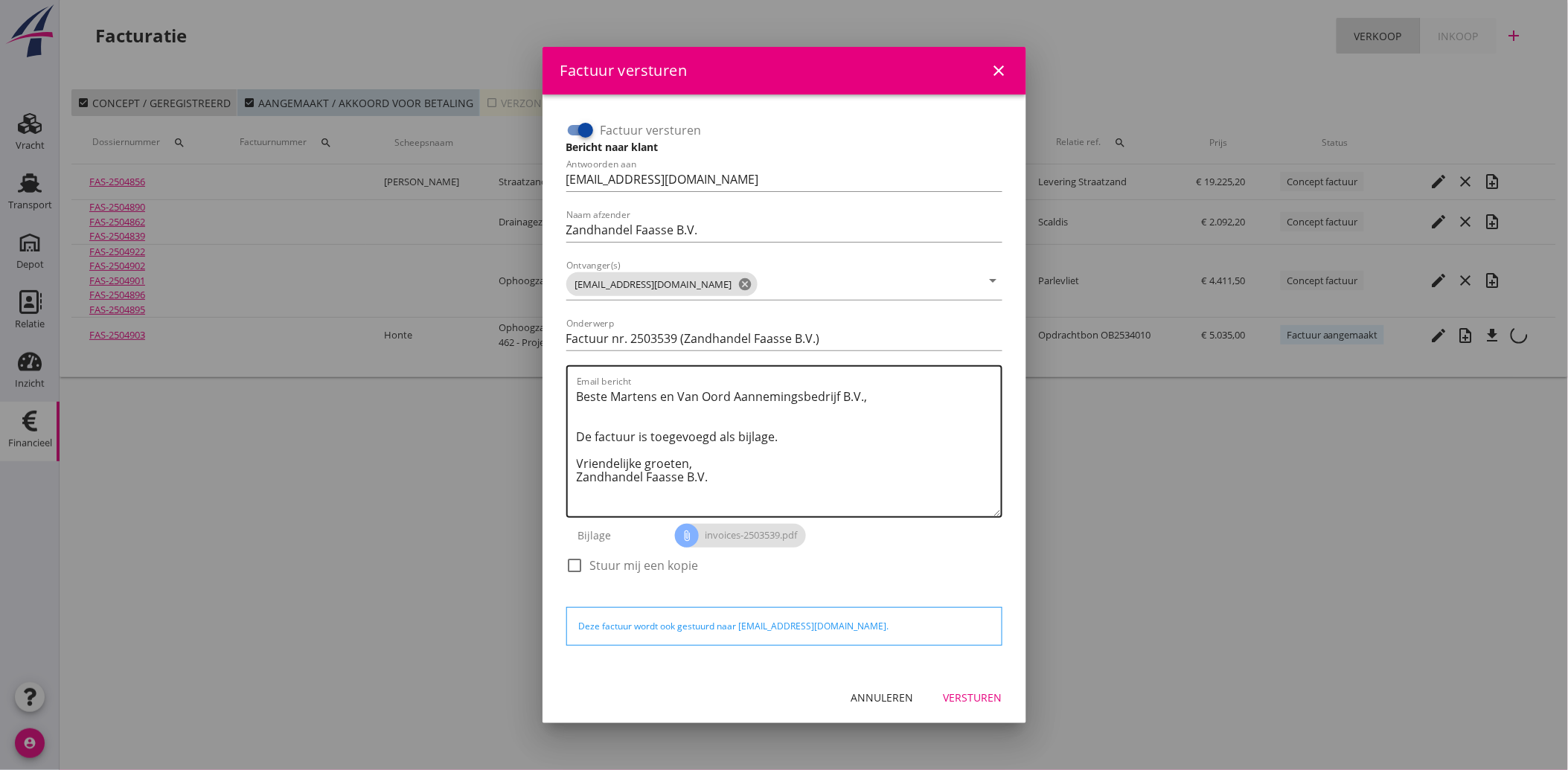
click at [724, 480] on textarea "Beste Martens en Van Oord Aannemingsbedrijf B.V., De factuur is toegevoegd als …" at bounding box center [789, 450] width 424 height 132
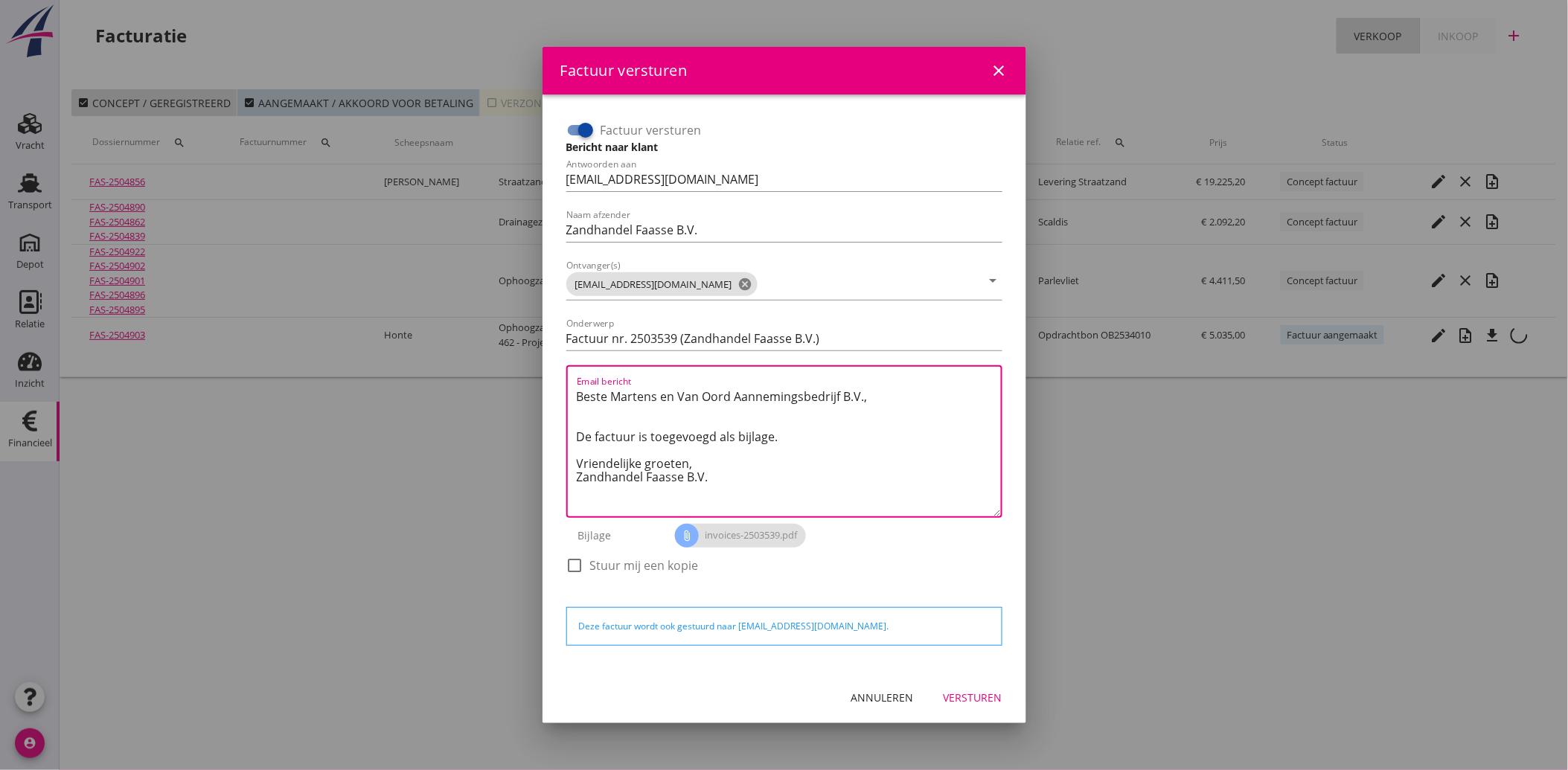
drag, startPoint x: 728, startPoint y: 482, endPoint x: 567, endPoint y: 391, distance: 184.9
click at [567, 391] on div "Email bericht Beste [PERSON_NAME] en Van Oord Aannemingsbedrijf B.V., De factuu…" at bounding box center [784, 441] width 436 height 153
paste textarea "Geachte heer/mevrouw, Hierbij zenden wij u onze factuur i.v.m. de door ons aan …"
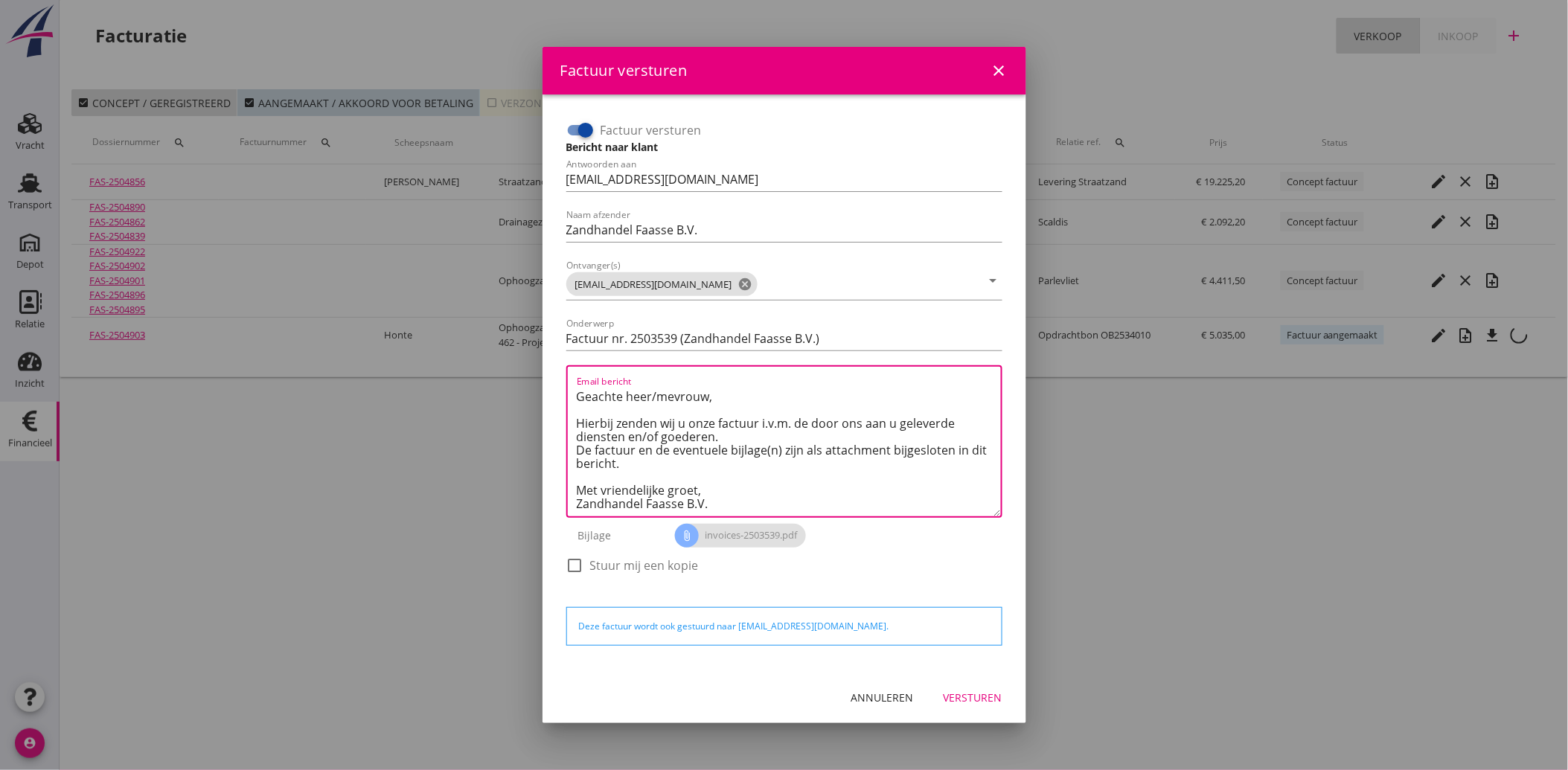
scroll to position [9, 0]
type textarea "Geachte heer/mevrouw, Hierbij zenden wij u onze factuur i.v.m. de door ons aan …"
click at [963, 694] on div "Versturen" at bounding box center [972, 698] width 58 height 16
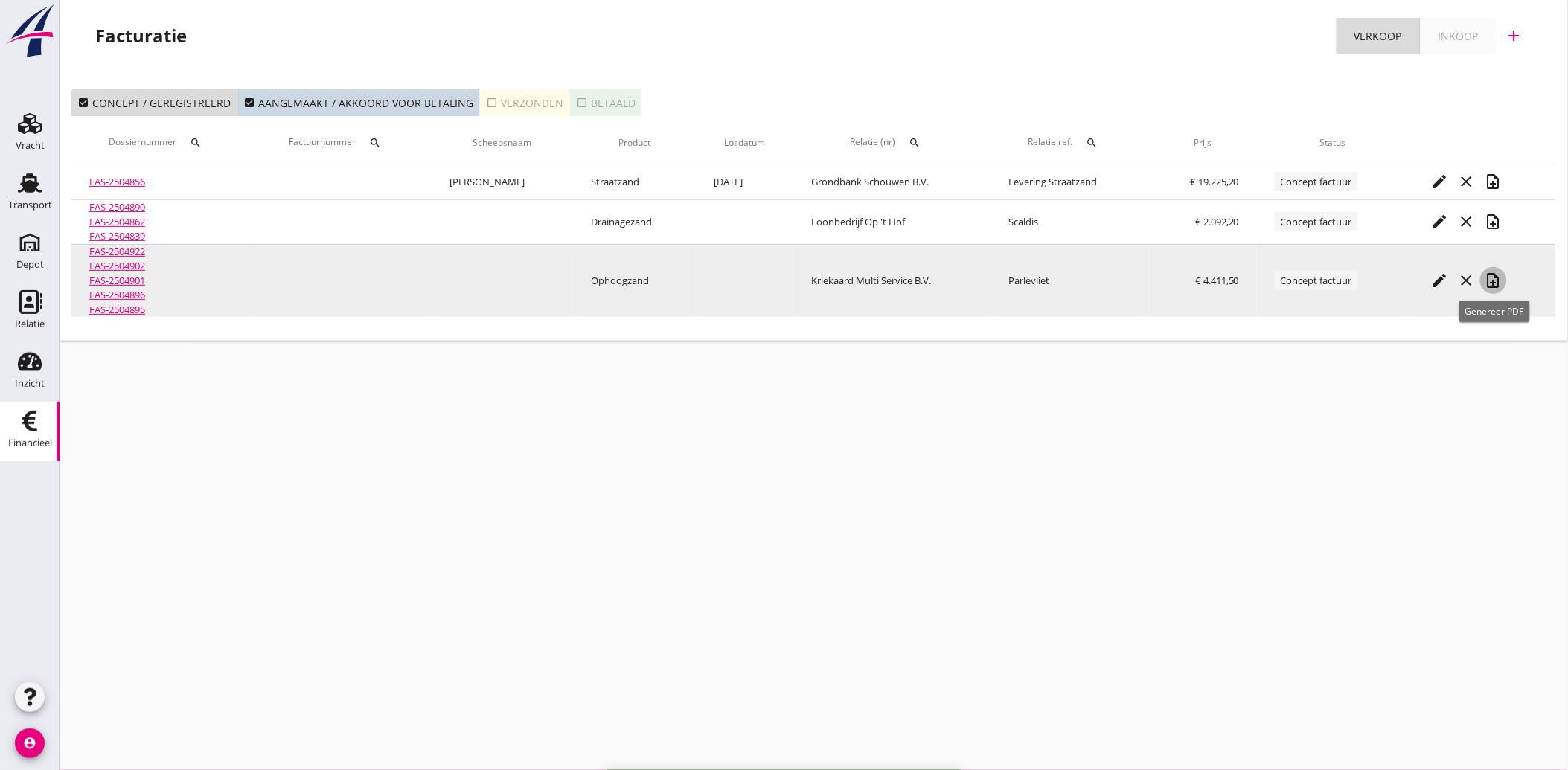
click at [1492, 276] on icon "note_add" at bounding box center [1493, 281] width 17 height 17
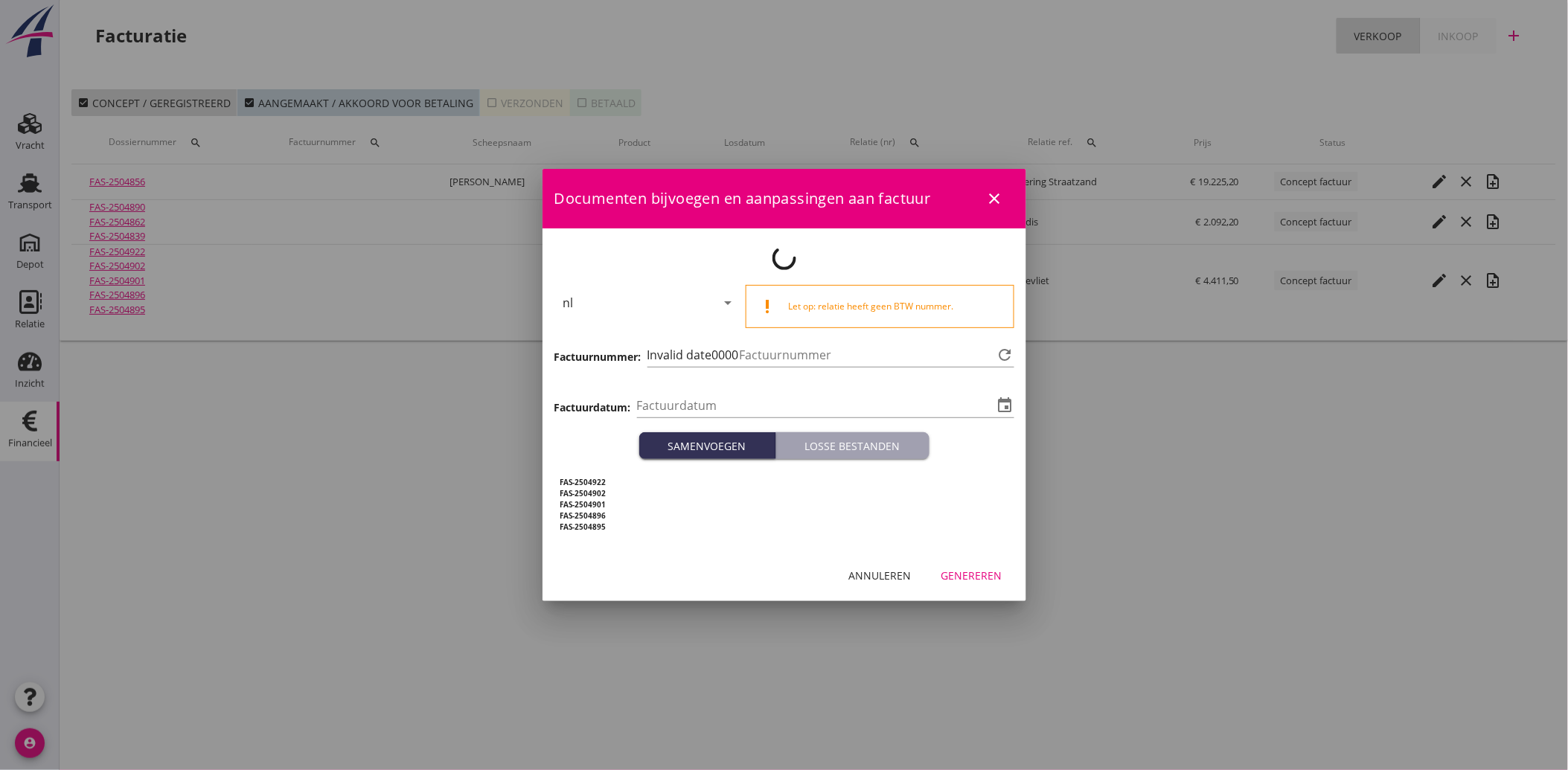
type input "[DATE]"
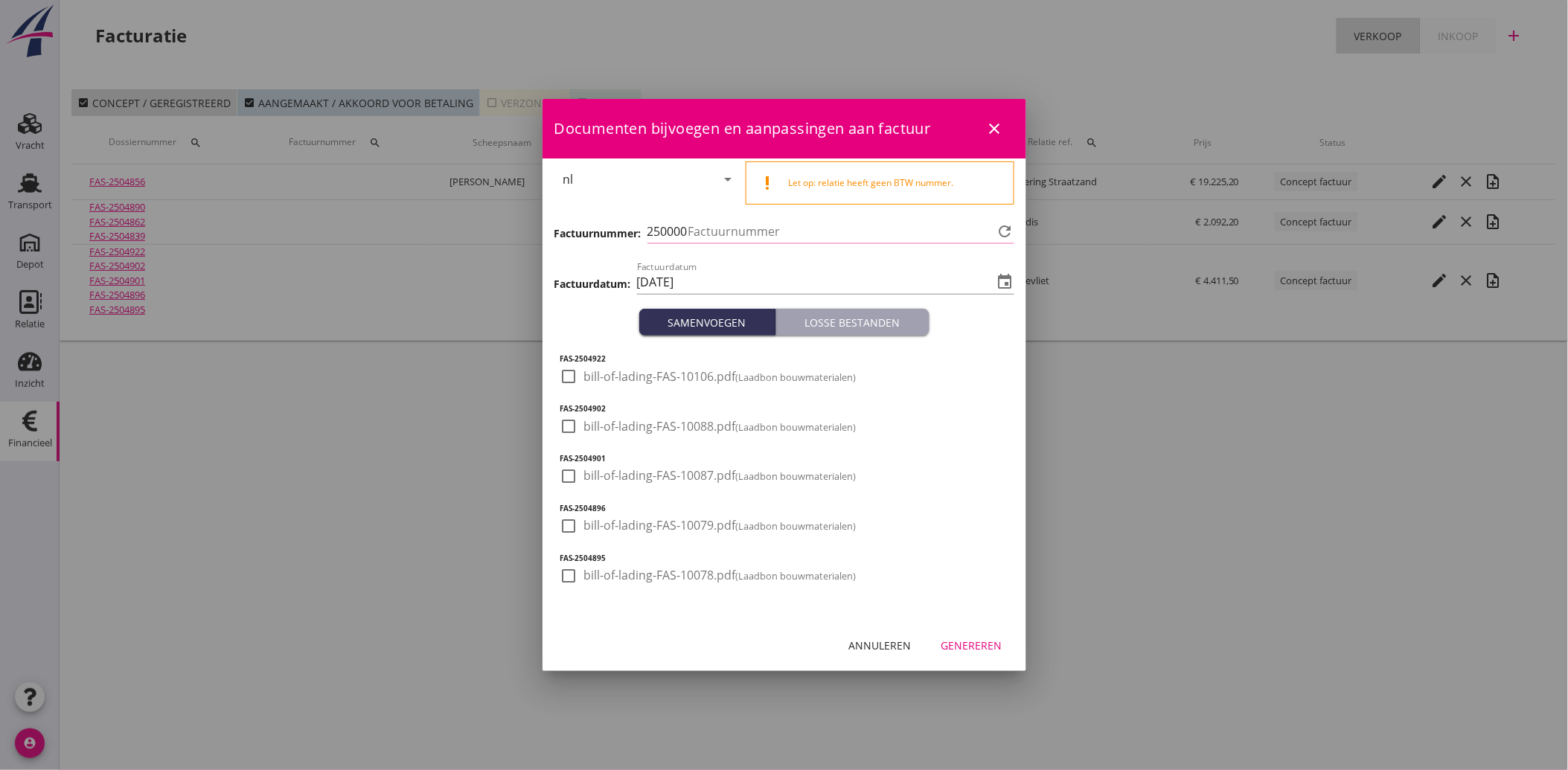
type input "3540"
click at [564, 373] on div at bounding box center [568, 376] width 25 height 25
checkbox input "true"
click at [568, 427] on div at bounding box center [568, 426] width 25 height 25
checkbox input "true"
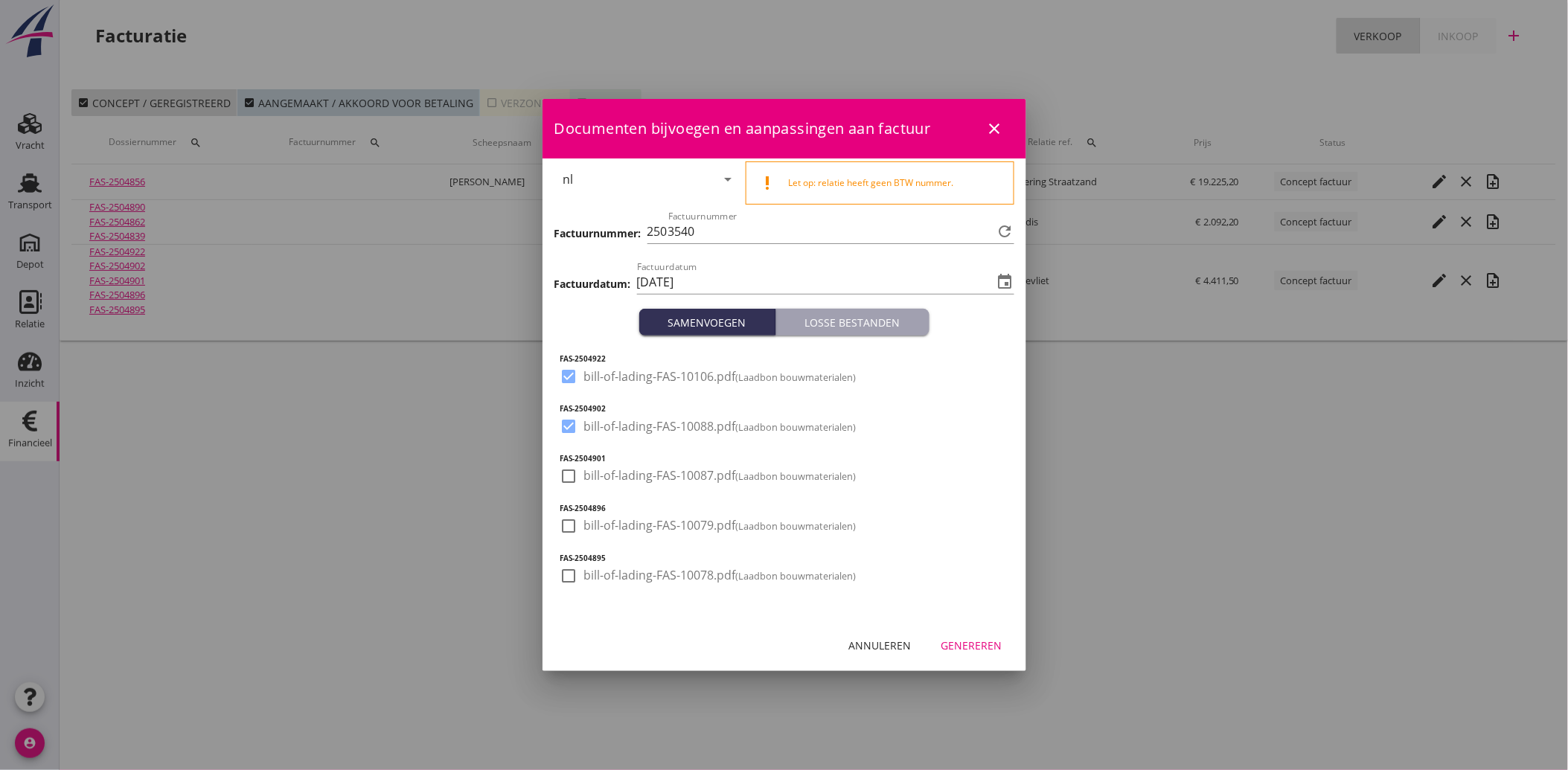
click at [567, 480] on div at bounding box center [568, 476] width 25 height 25
checkbox input "true"
click at [567, 525] on div at bounding box center [568, 526] width 25 height 25
checkbox input "true"
click at [571, 572] on div at bounding box center [568, 576] width 25 height 25
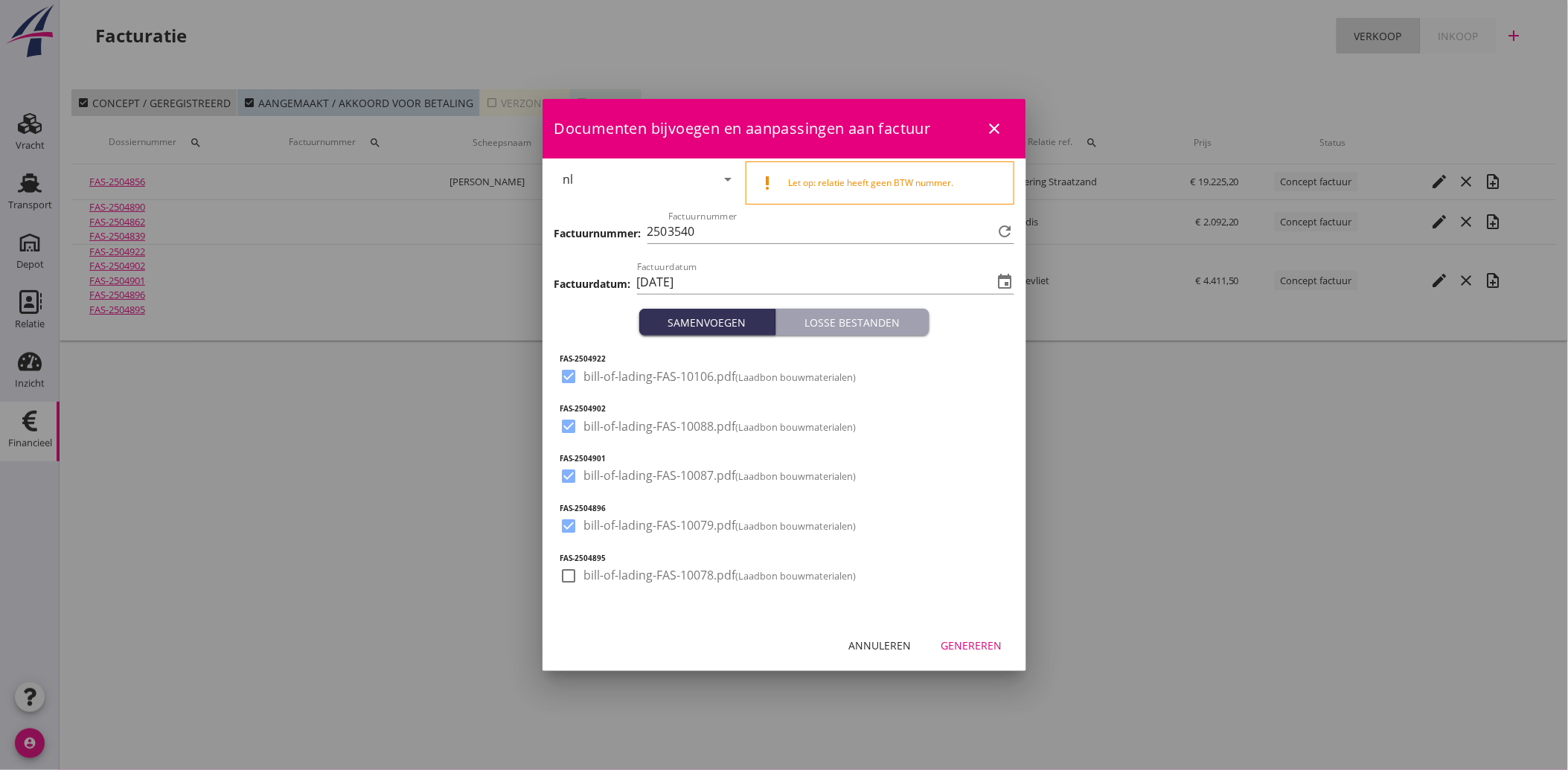
checkbox input "true"
click at [979, 644] on div "Genereren" at bounding box center [972, 646] width 61 height 16
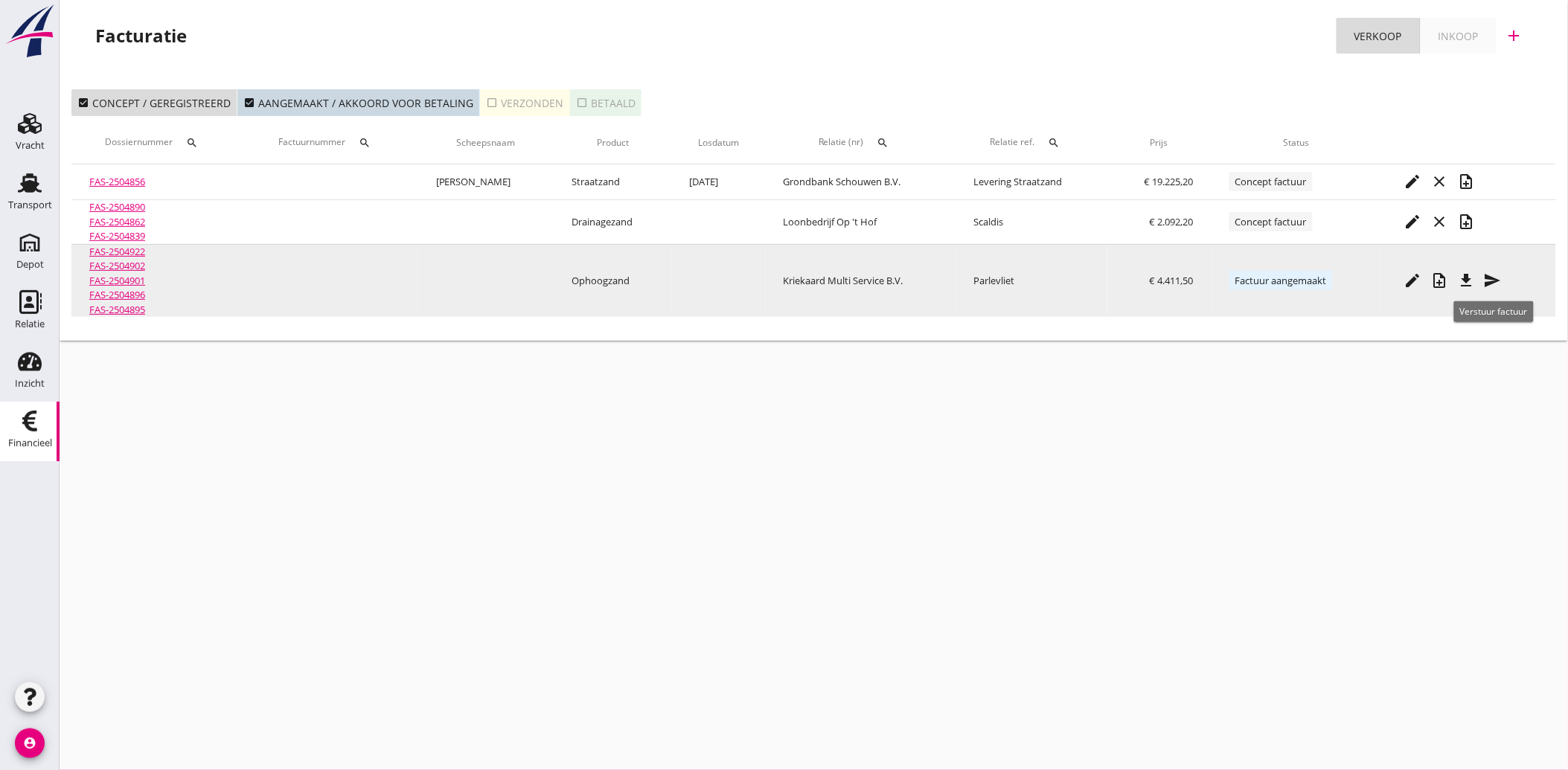
click at [1491, 277] on icon "send" at bounding box center [1492, 281] width 17 height 17
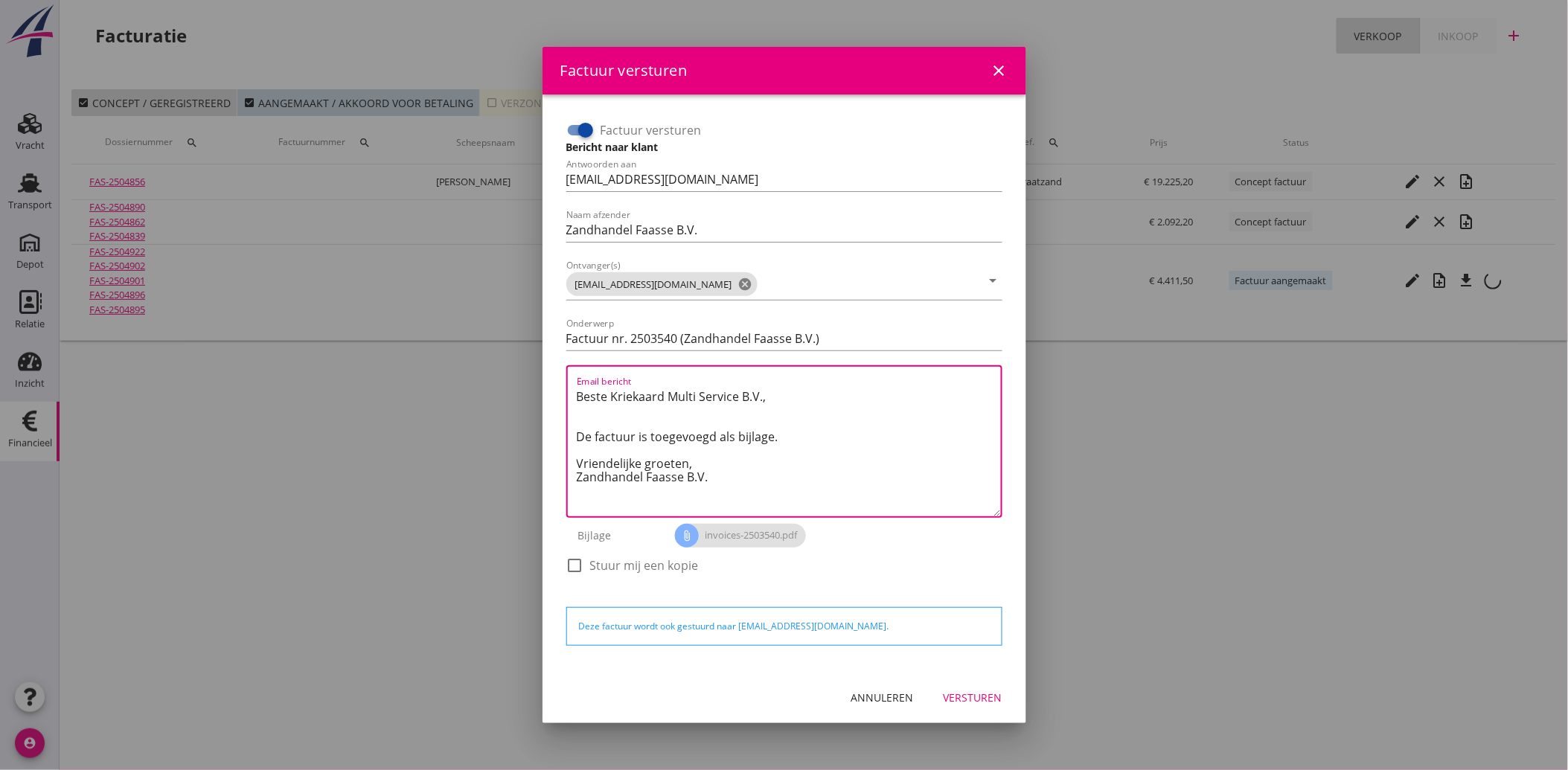
drag, startPoint x: 726, startPoint y: 487, endPoint x: 560, endPoint y: 384, distance: 195.4
click at [560, 384] on div "Factuur versturen Bericht naar klant Antwoorden aan [EMAIL_ADDRESS][DOMAIN_NAME…" at bounding box center [784, 355] width 448 height 486
paste textarea "Geachte heer/mevrouw, Hierbij zenden wij u onze factuur i.v.m. de door ons aan …"
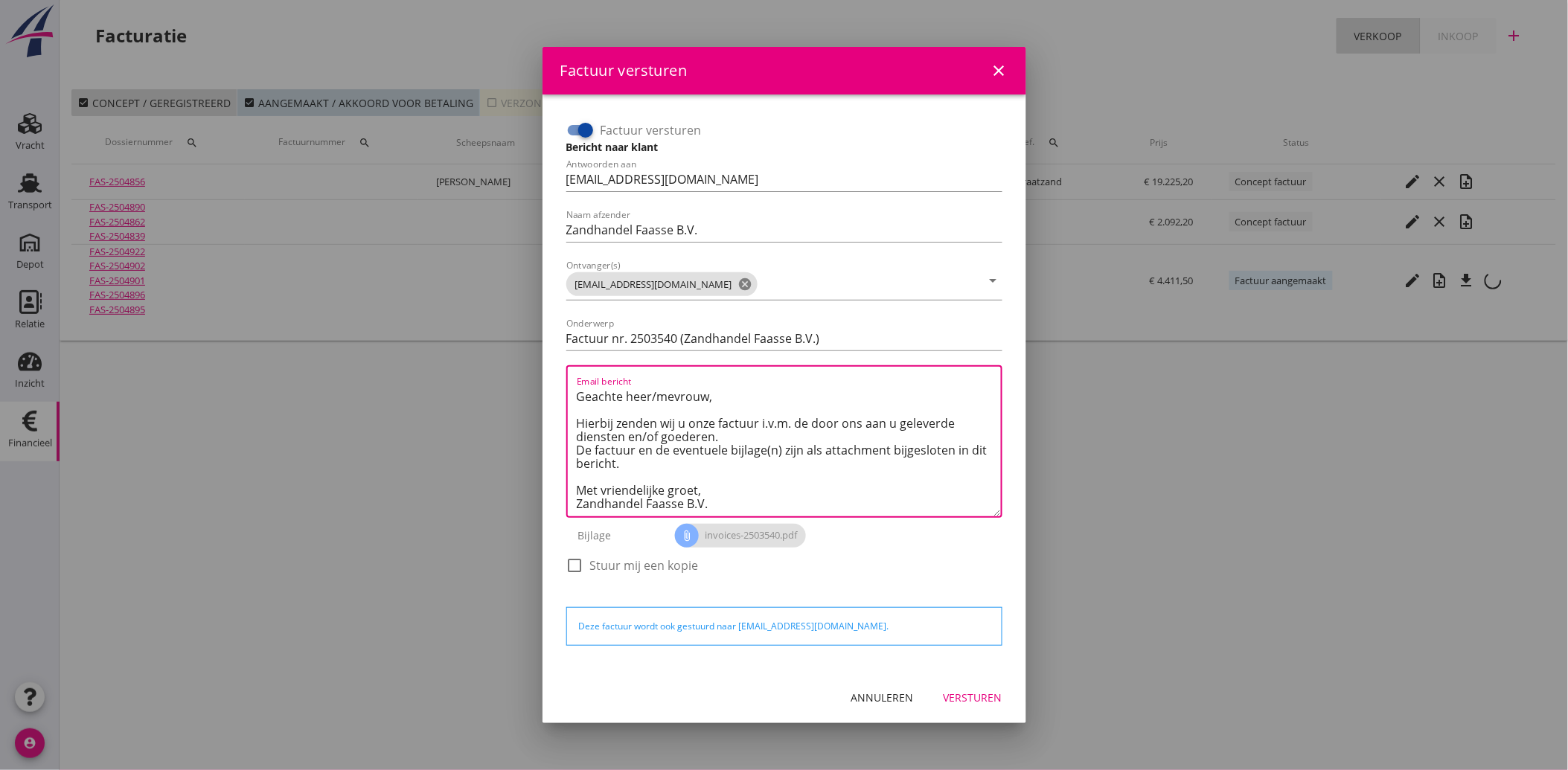
type textarea "Geachte heer/mevrouw, Hierbij zenden wij u onze factuur i.v.m. de door ons aan …"
click at [985, 697] on div "Versturen" at bounding box center [972, 698] width 58 height 16
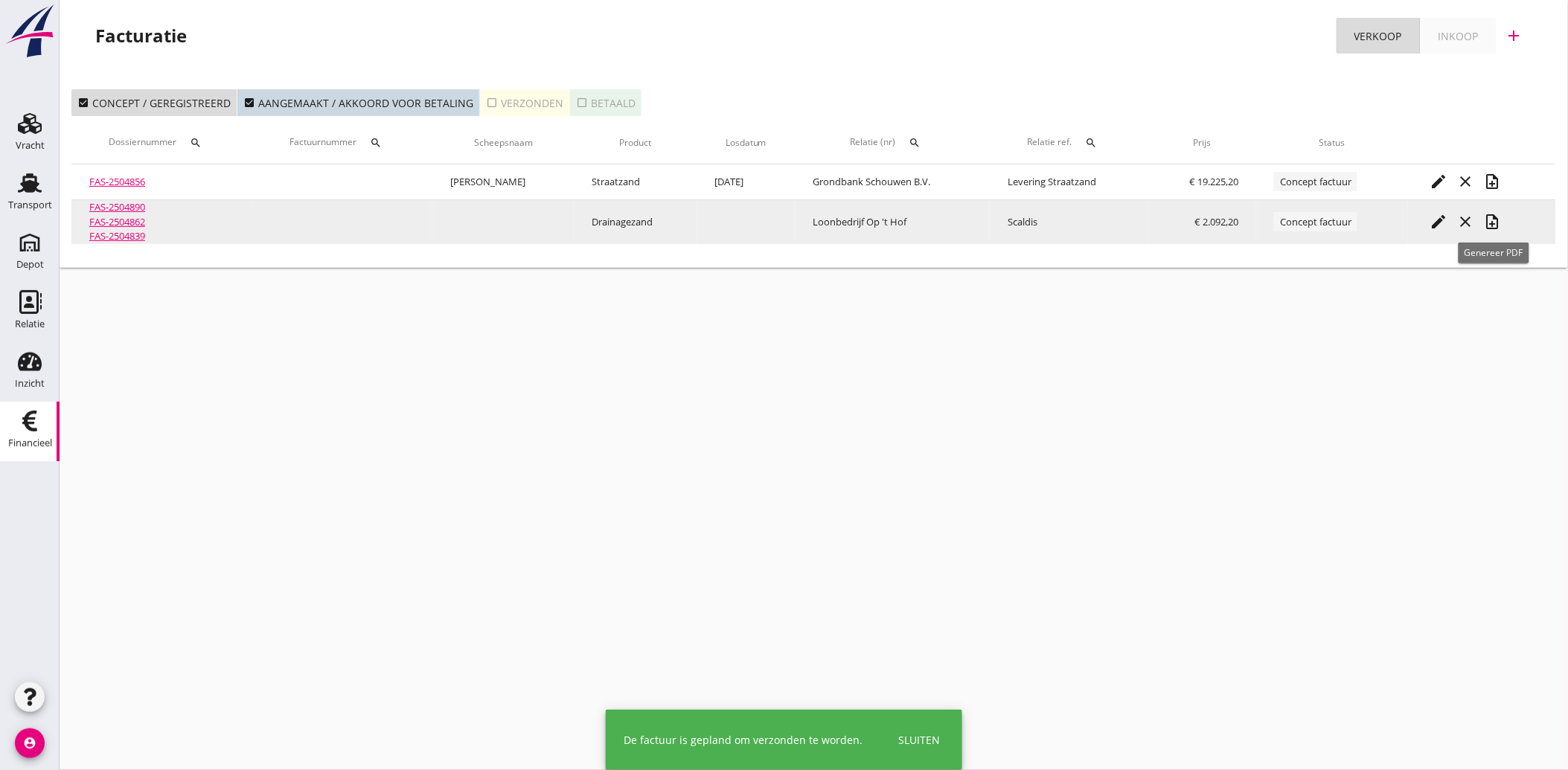
click at [1493, 224] on icon "note_add" at bounding box center [1492, 221] width 17 height 17
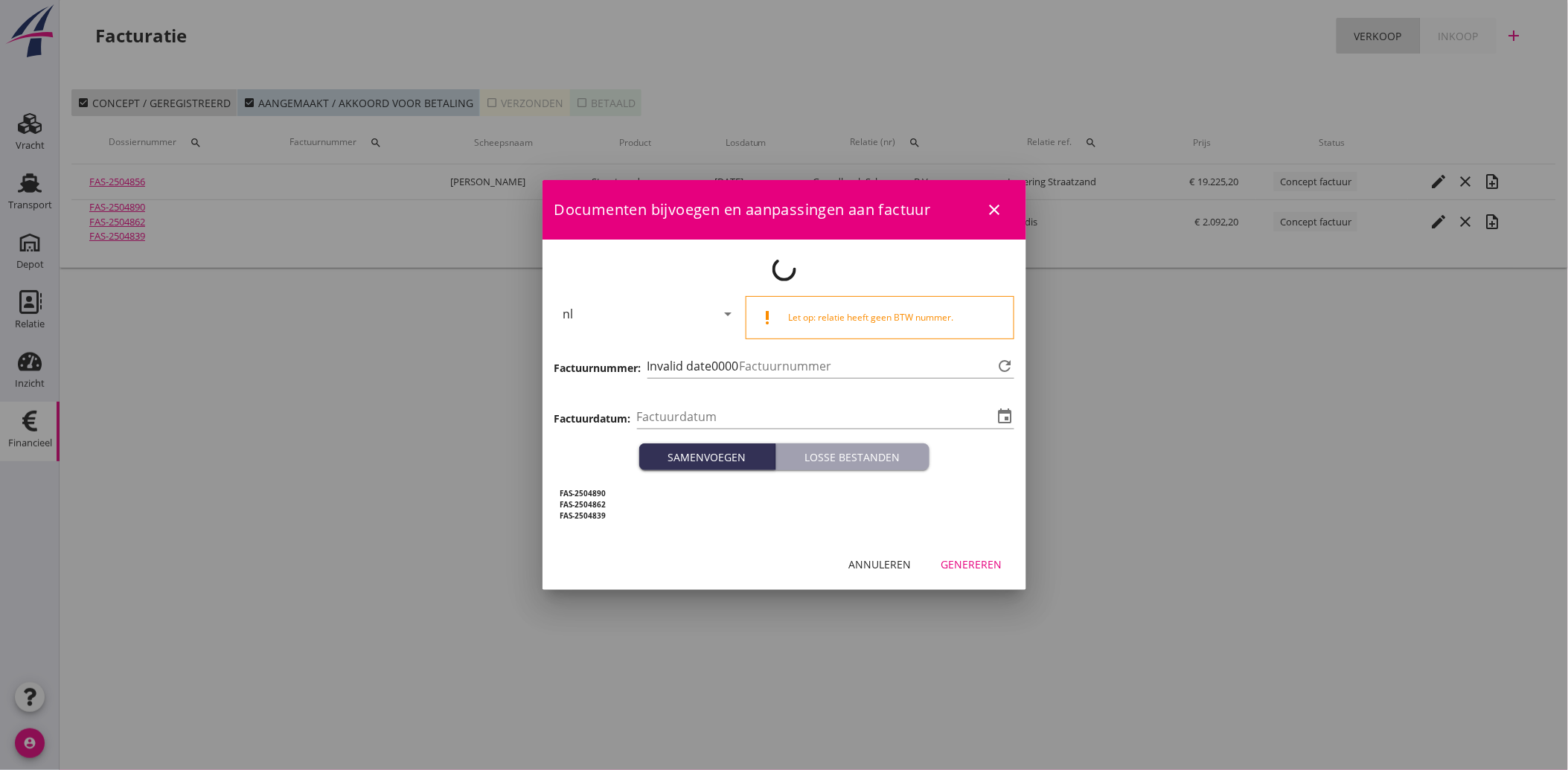
type input "[DATE]"
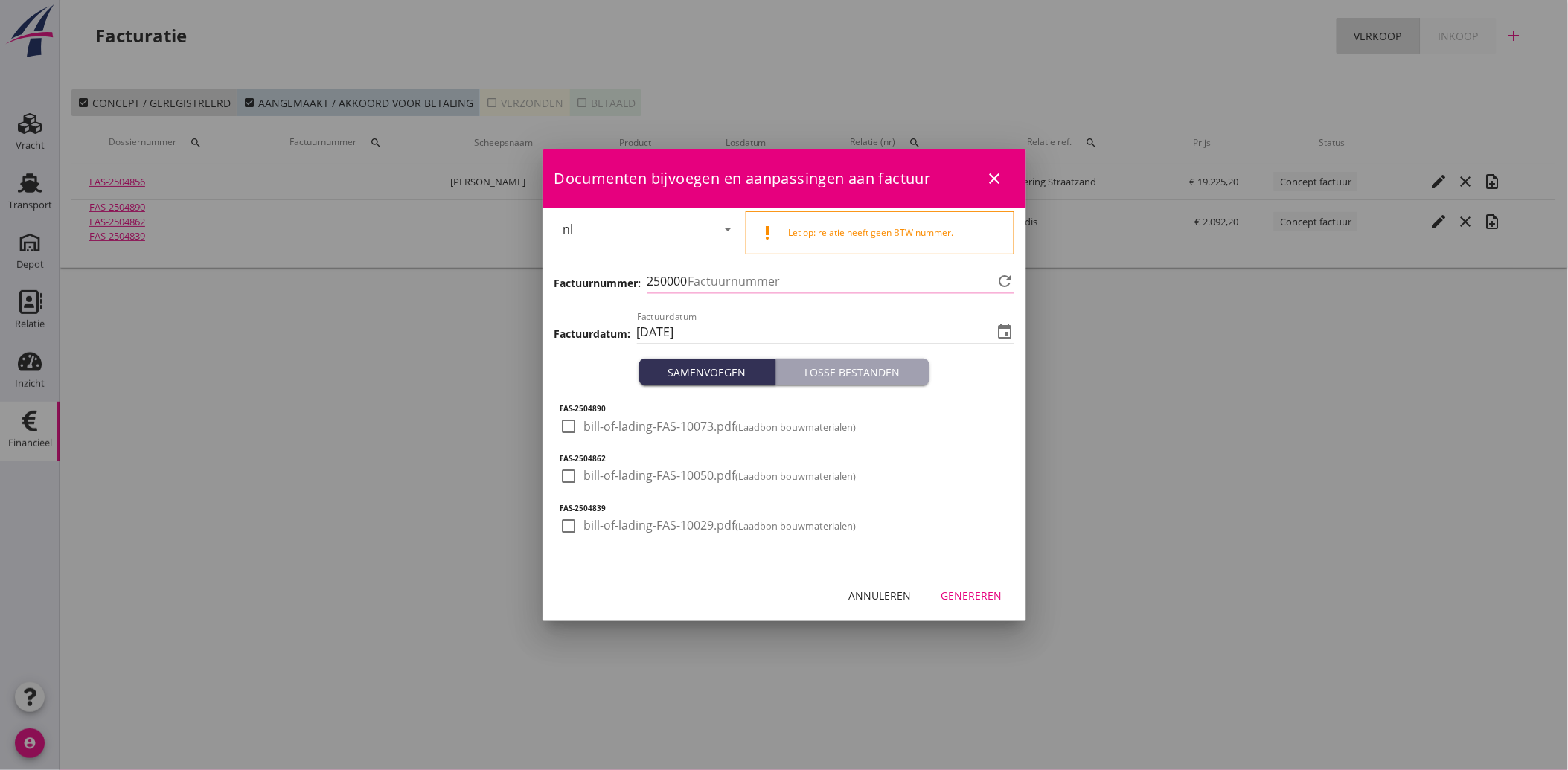
type input "3541"
click at [572, 428] on div at bounding box center [568, 426] width 25 height 25
checkbox input "true"
click at [569, 480] on div at bounding box center [568, 476] width 25 height 25
checkbox input "true"
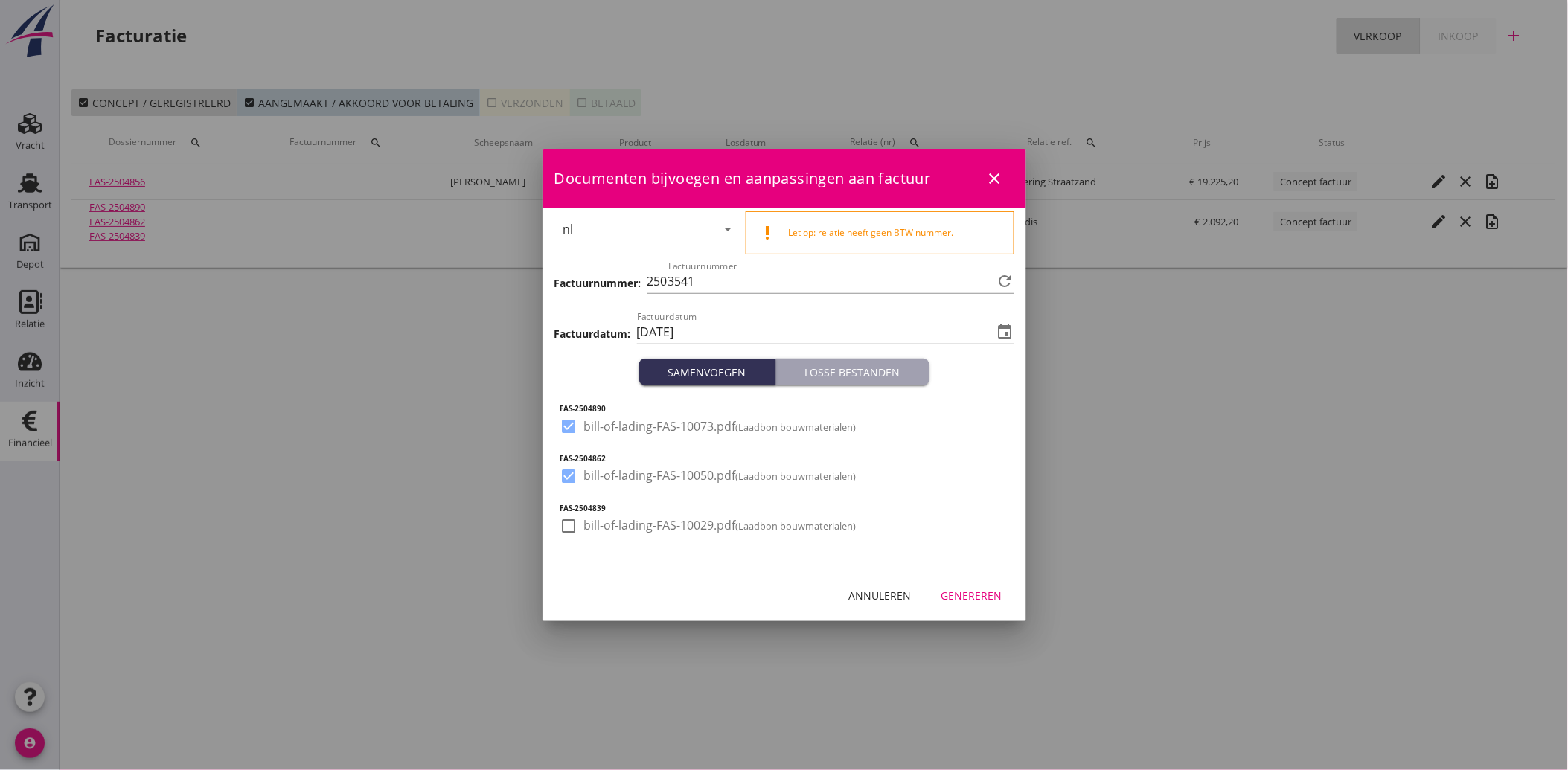
drag, startPoint x: 553, startPoint y: 537, endPoint x: 567, endPoint y: 529, distance: 16.1
click at [554, 537] on div "FAS-2504890 check_box bill-of-lading-FAS-10073.pdf (Laadbon bouwmaterialen) FAS…" at bounding box center [784, 478] width 484 height 186
click at [567, 528] on div at bounding box center [568, 526] width 25 height 25
checkbox input "true"
click at [985, 600] on div "Genereren" at bounding box center [972, 596] width 61 height 16
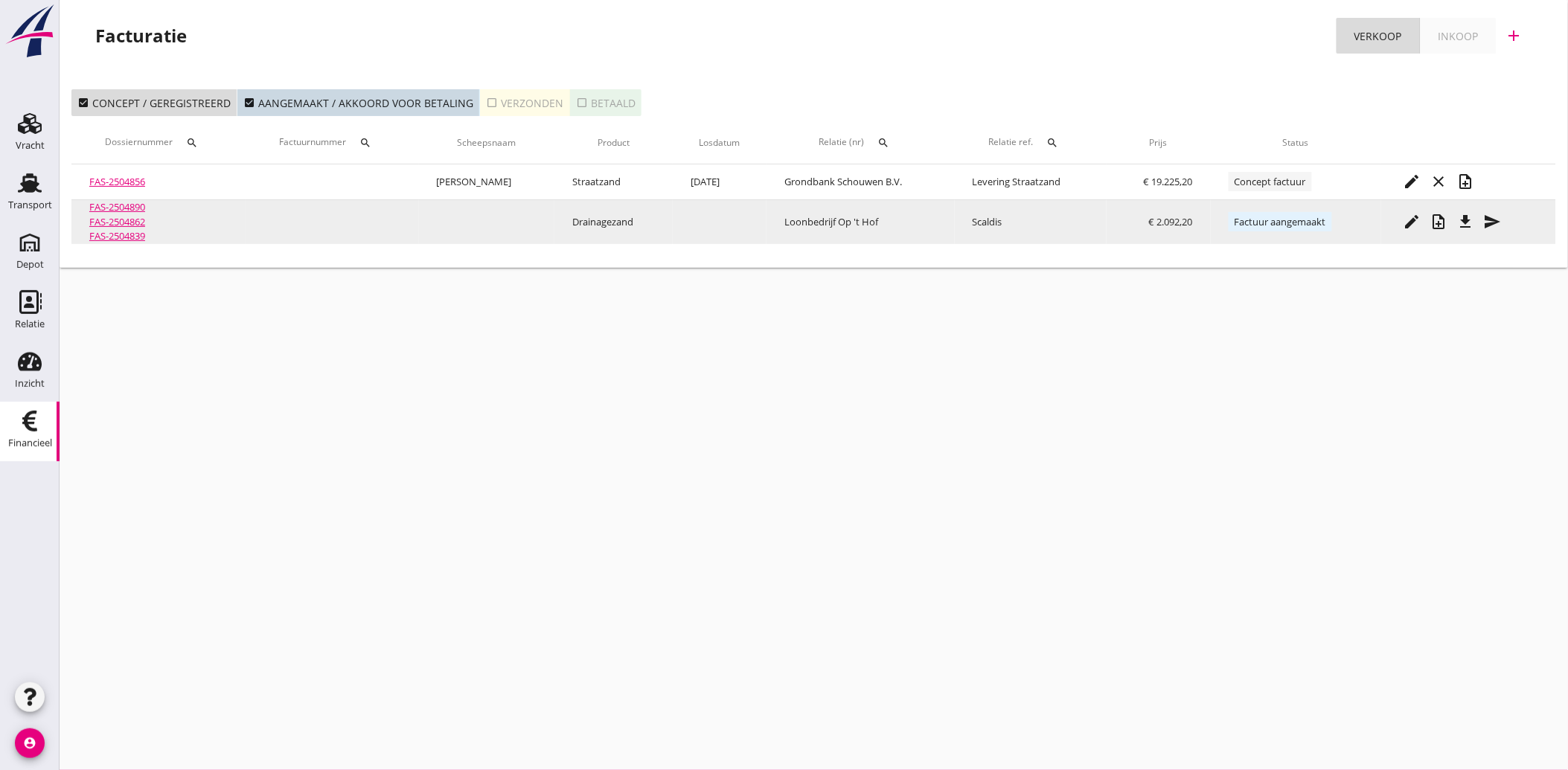
click at [1485, 226] on icon "send" at bounding box center [1492, 221] width 17 height 17
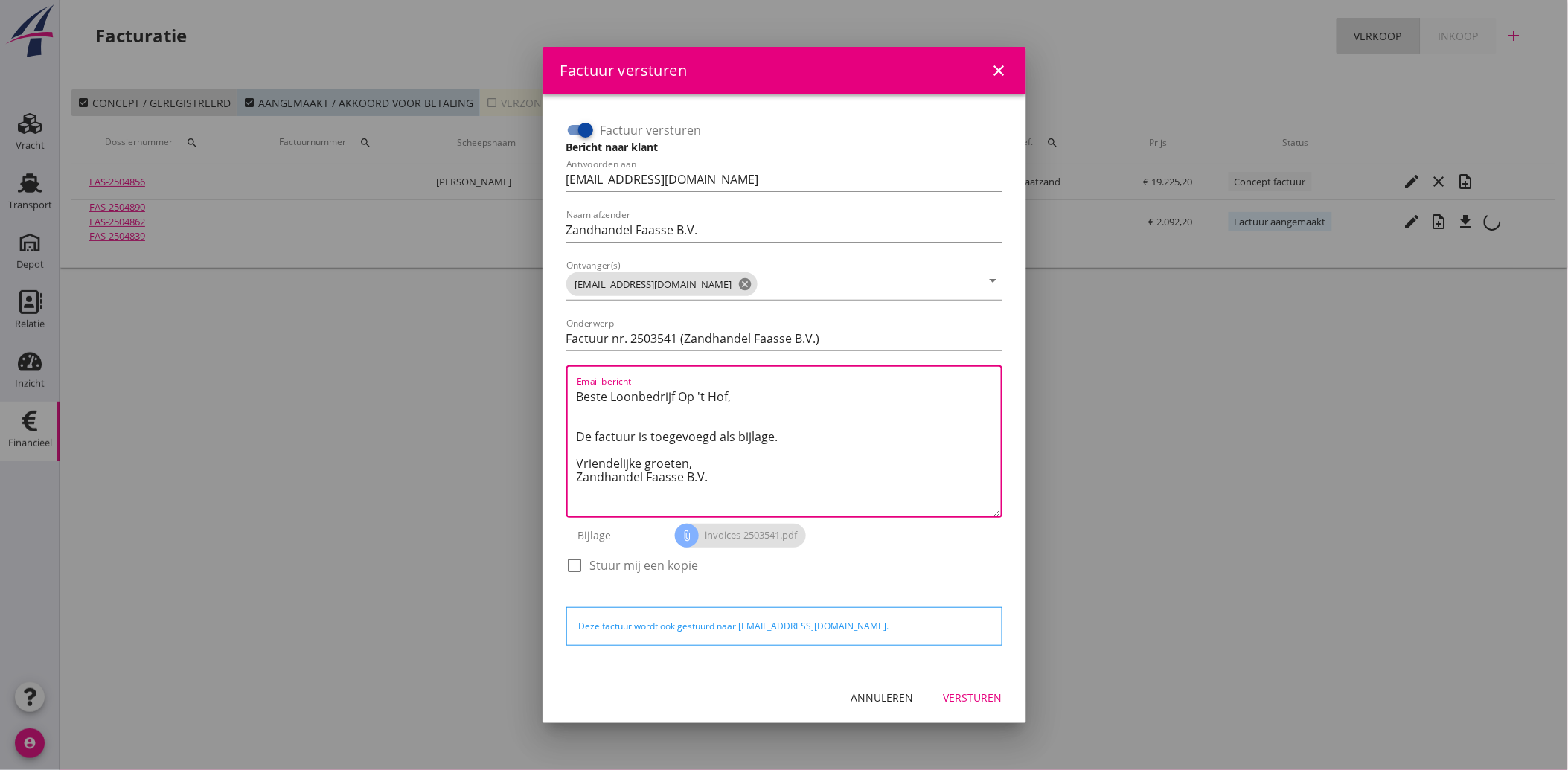
drag, startPoint x: 723, startPoint y: 486, endPoint x: 573, endPoint y: 387, distance: 179.7
click at [573, 387] on div "Email bericht Beste Loonbedrijf Op 't Hof, De factuur is toegevoegd als bijlage…" at bounding box center [784, 441] width 436 height 153
paste textarea "Geachte heer/mevrouw, Hierbij zenden wij u onze factuur i.v.m. de door ons aan …"
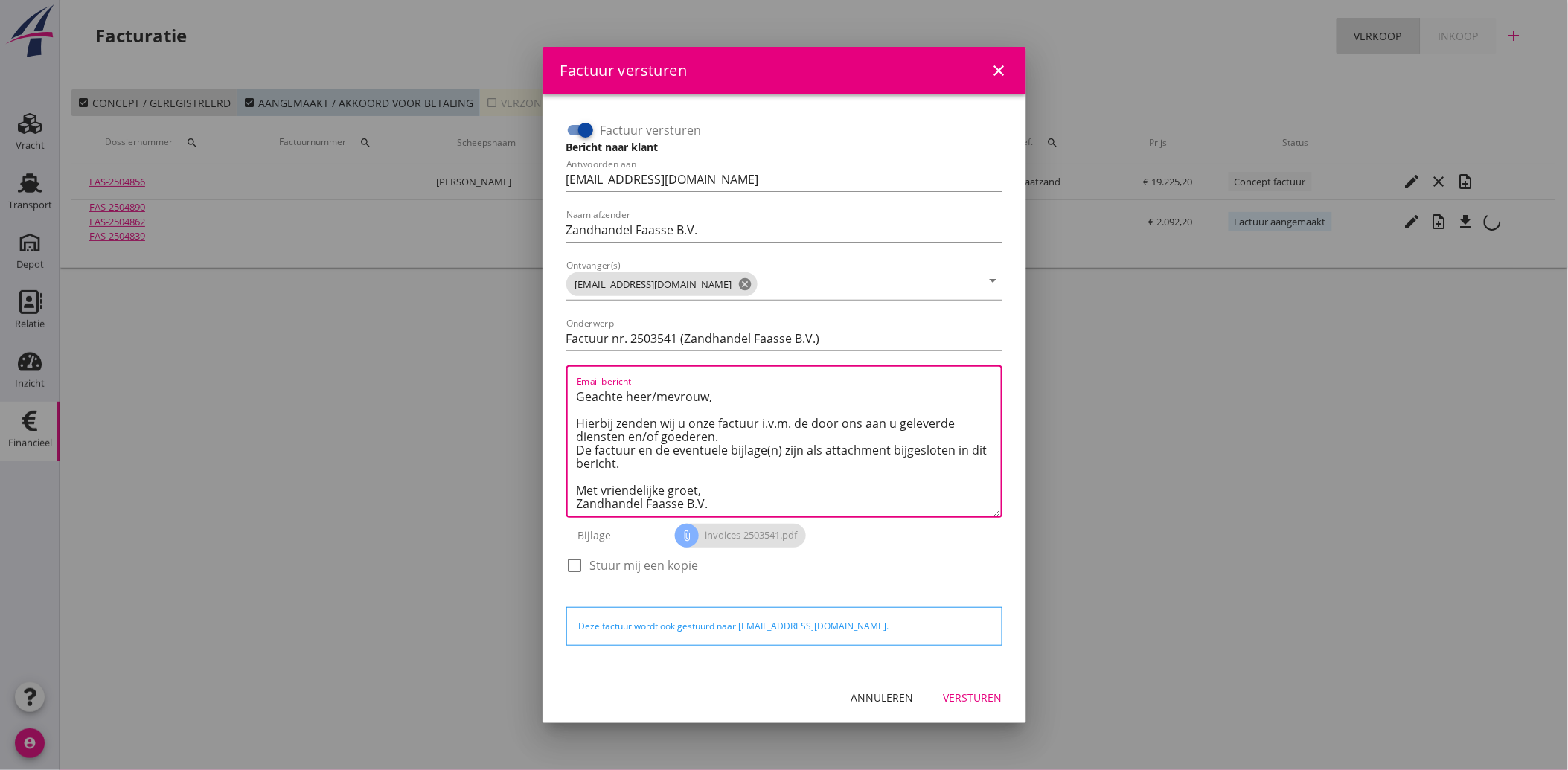
type textarea "Geachte heer/mevrouw, Hierbij zenden wij u onze factuur i.v.m. de door ons aan …"
click at [965, 686] on button "Versturen" at bounding box center [973, 698] width 83 height 27
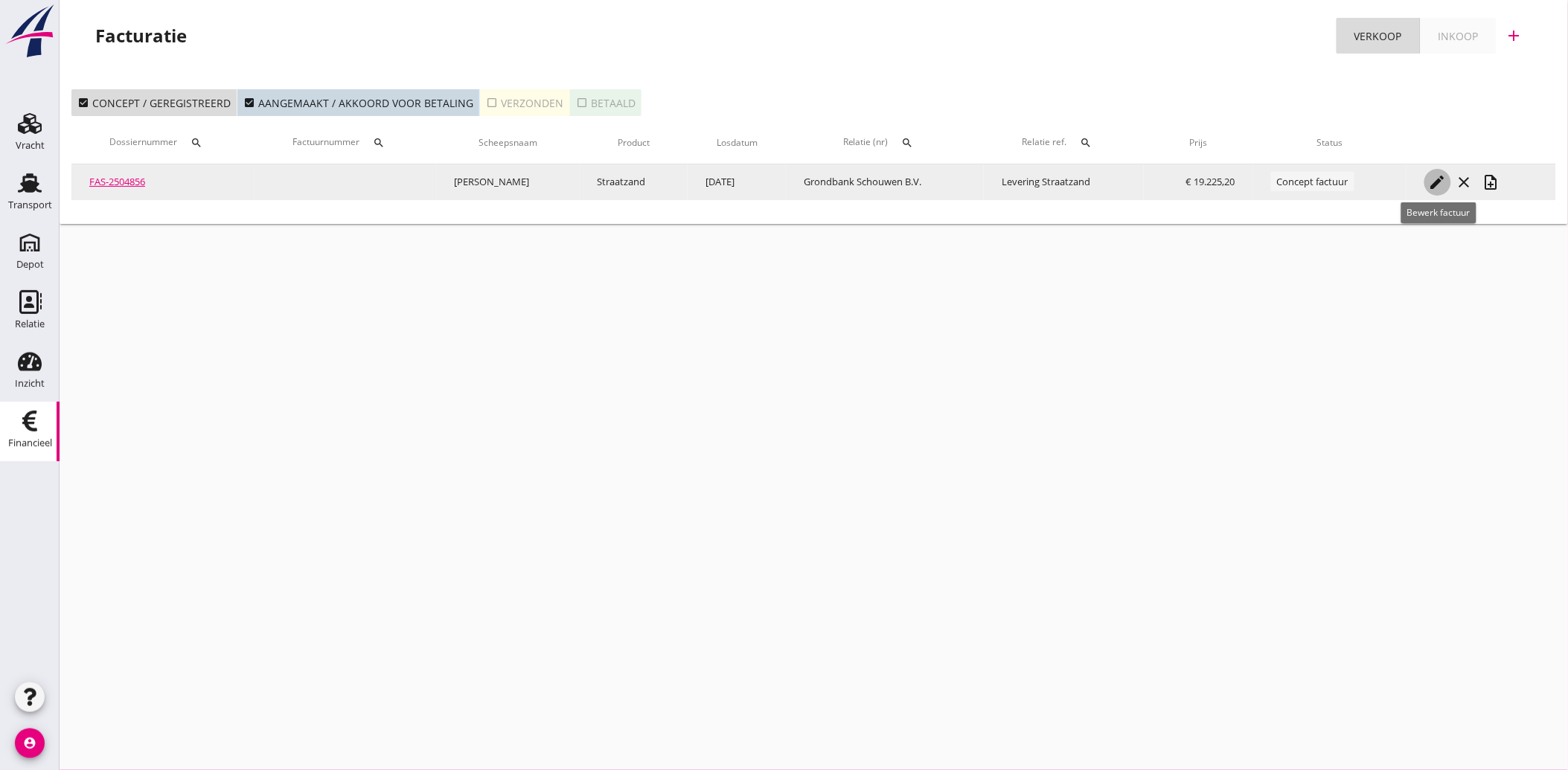
click at [1438, 181] on icon "edit" at bounding box center [1437, 182] width 17 height 17
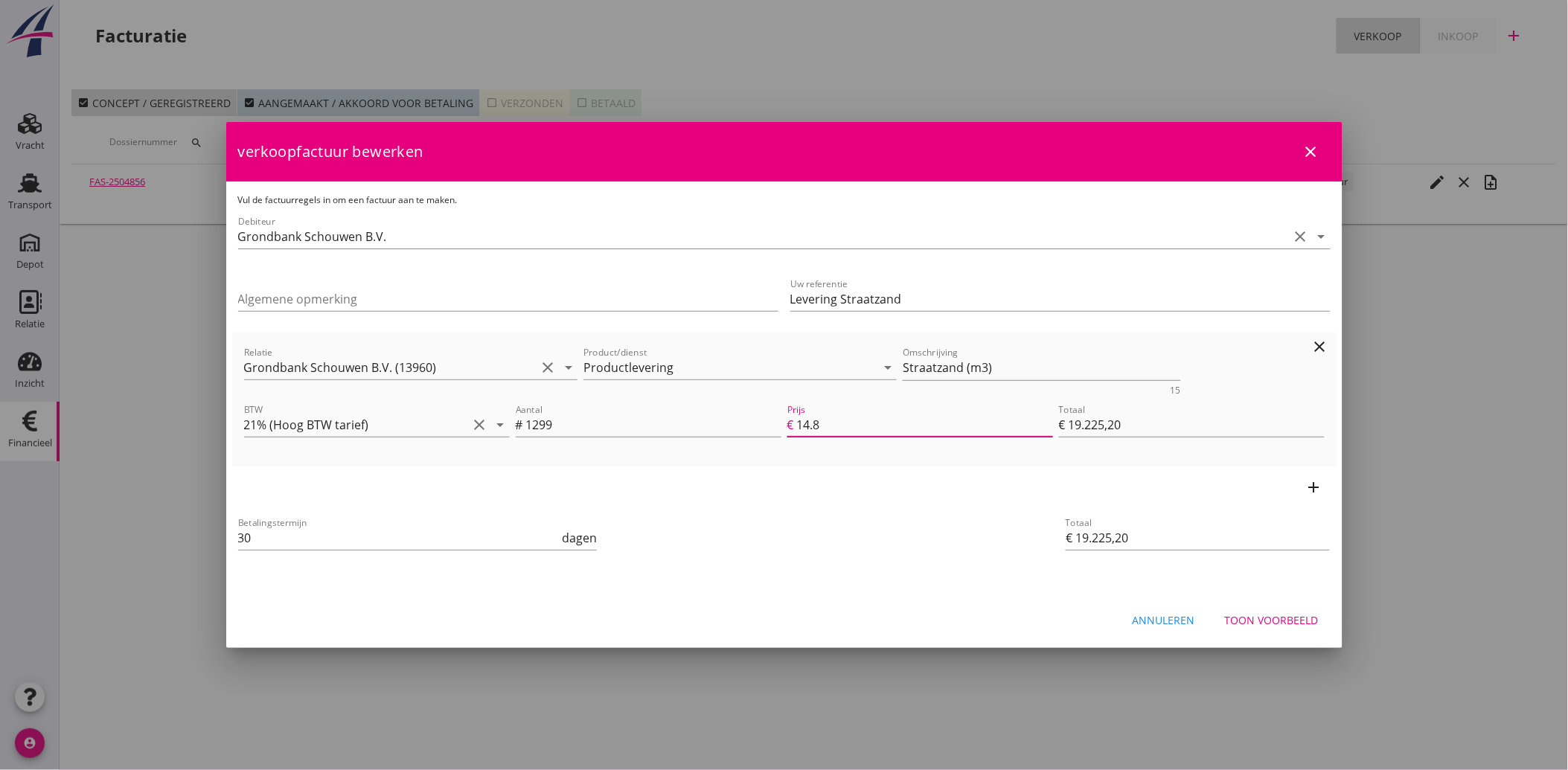
drag, startPoint x: 800, startPoint y: 421, endPoint x: 874, endPoint y: 426, distance: 74.2
click at [874, 426] on input "14.8" at bounding box center [925, 425] width 256 height 24
type input "1"
type input "€ 1.299,00"
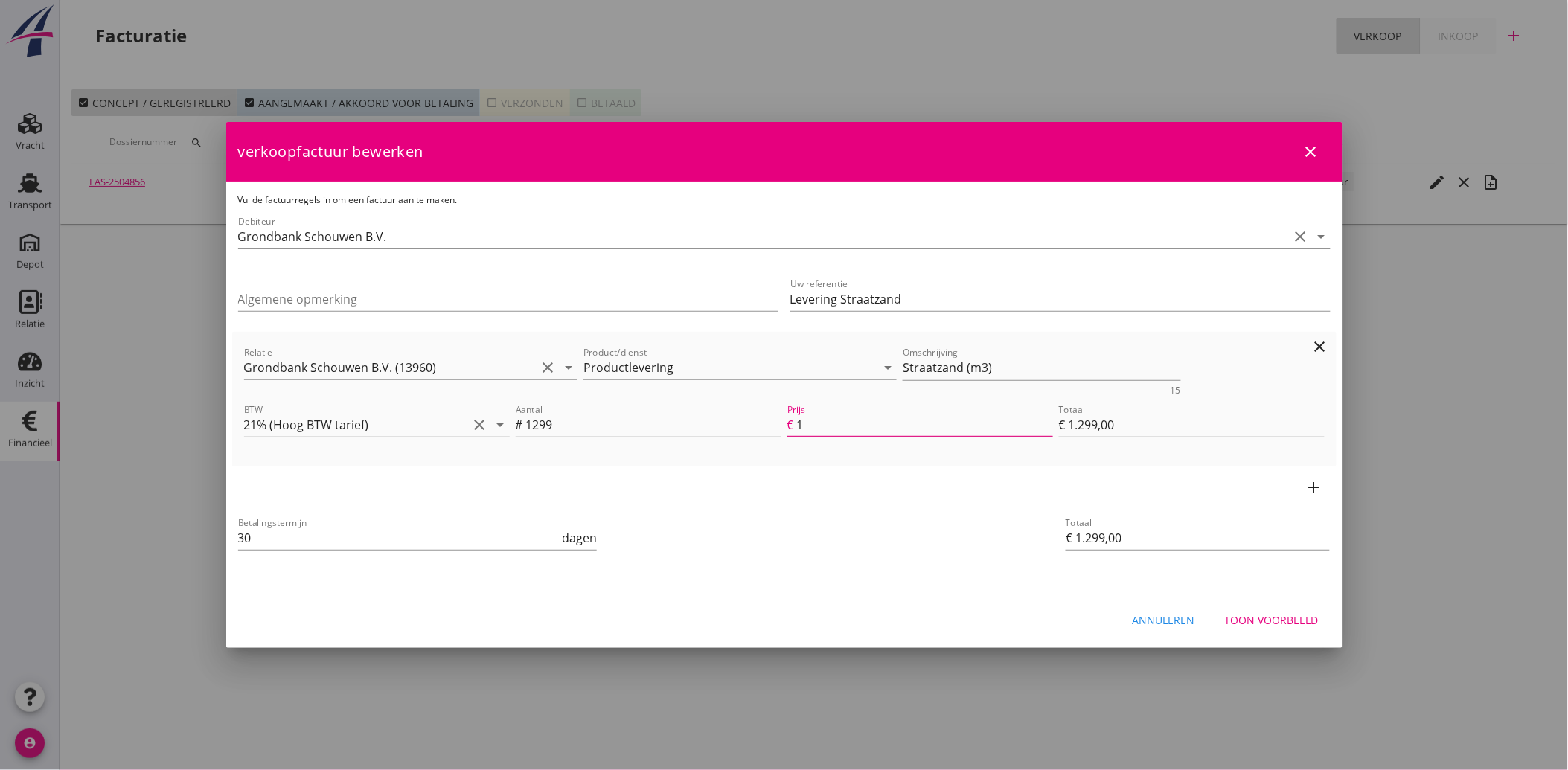
type input "15"
type input "€ 19.485,00"
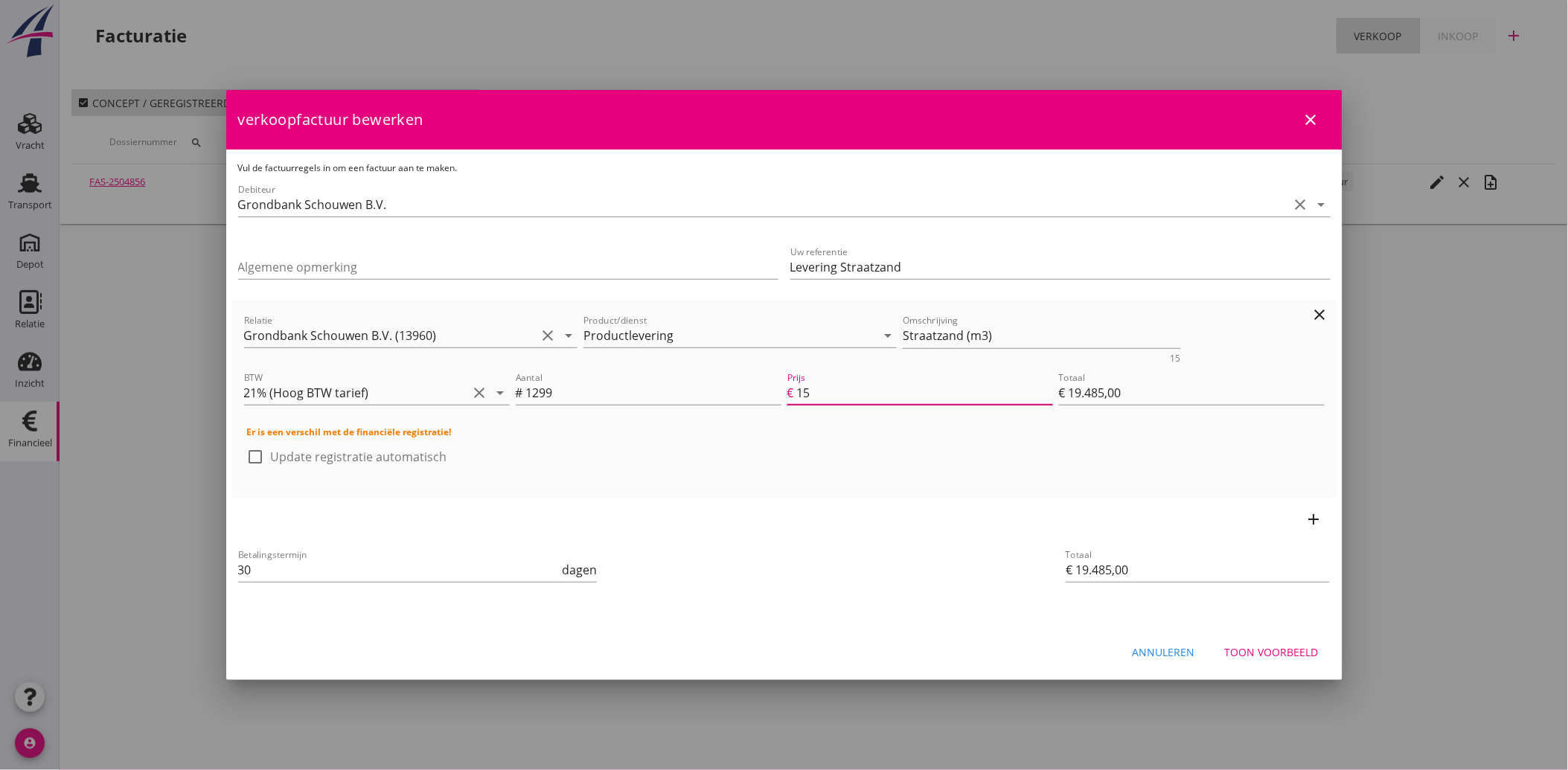
type input "15.2"
type input "€ 19.744,80"
type input "15.25"
type input "€ 19.809,75"
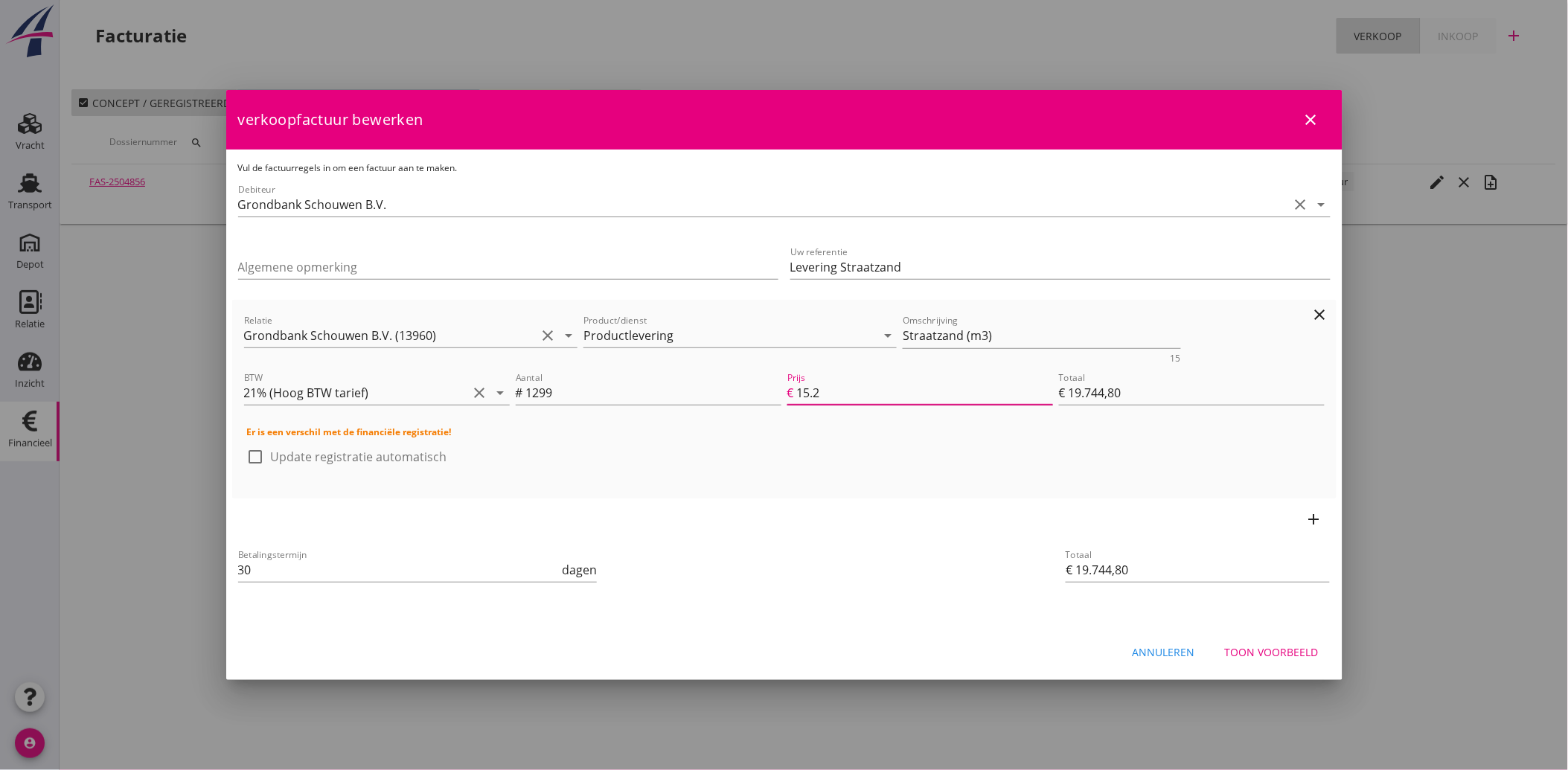
type input "€ 19.809,75"
type input "15.25"
click at [1284, 653] on div "Toon voorbeeld" at bounding box center [1272, 652] width 94 height 16
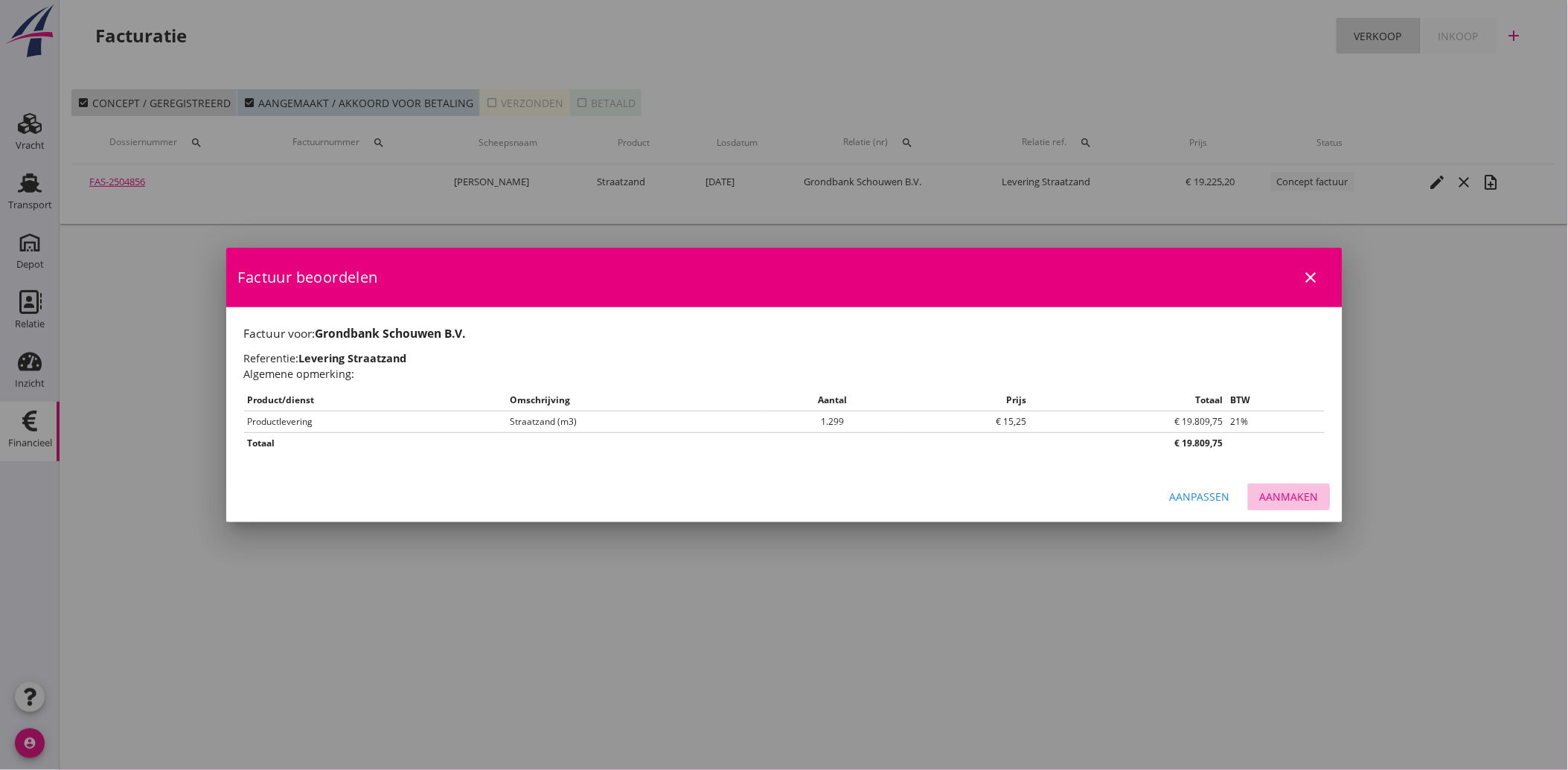
click at [1300, 495] on div "Aanmaken" at bounding box center [1288, 497] width 58 height 16
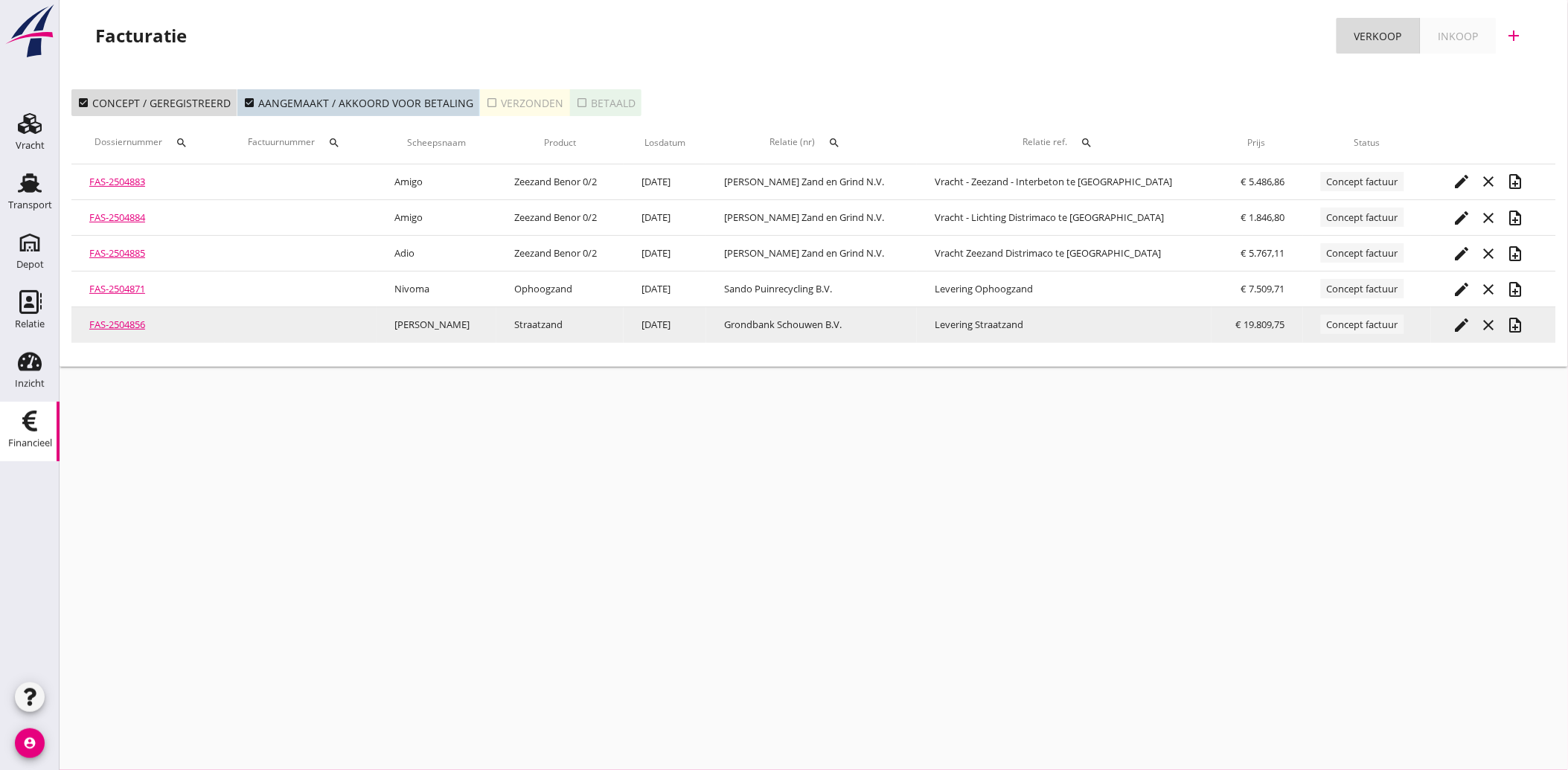
click at [1516, 321] on icon "note_add" at bounding box center [1516, 325] width 17 height 17
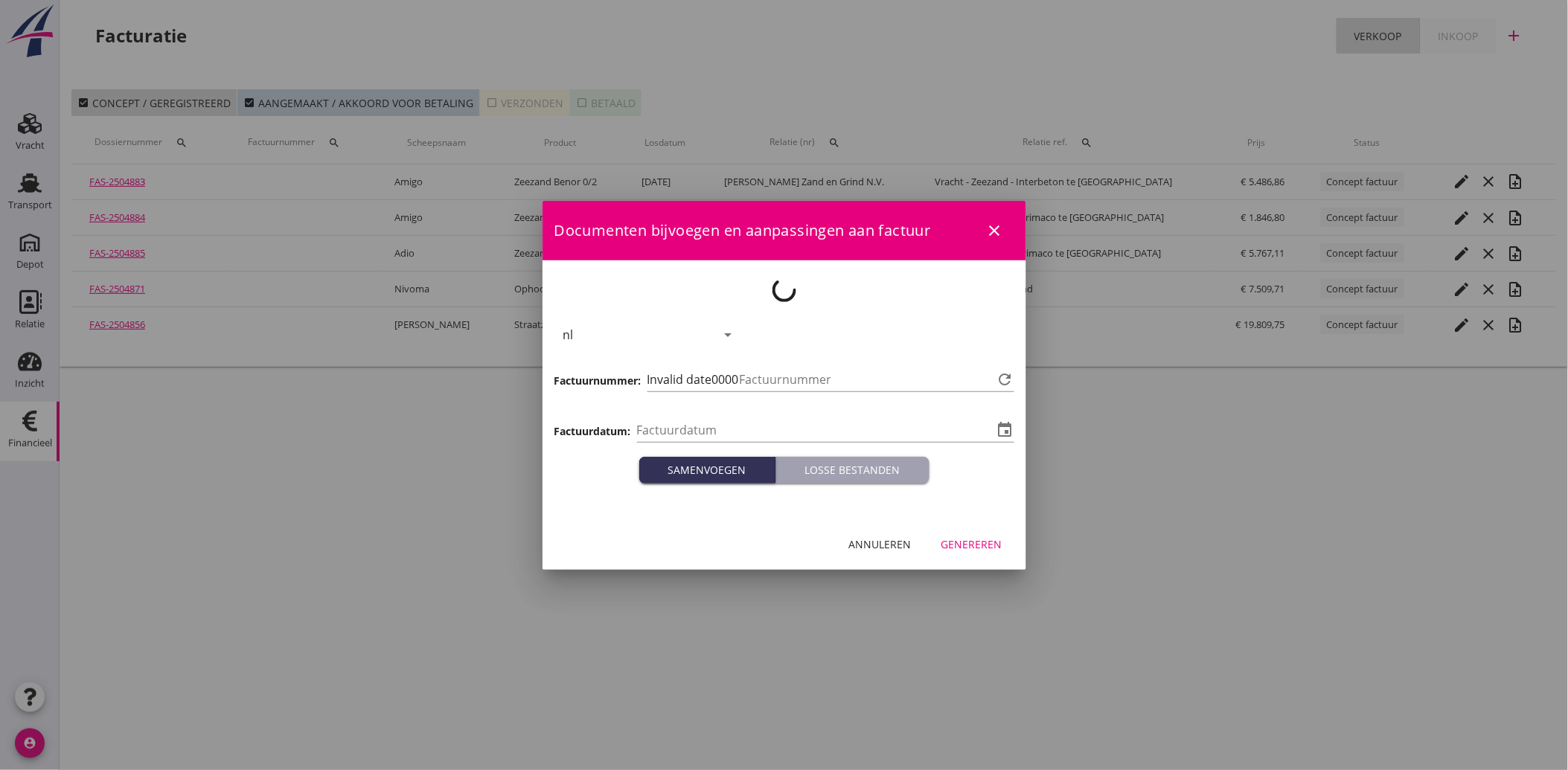
type input "[DATE]"
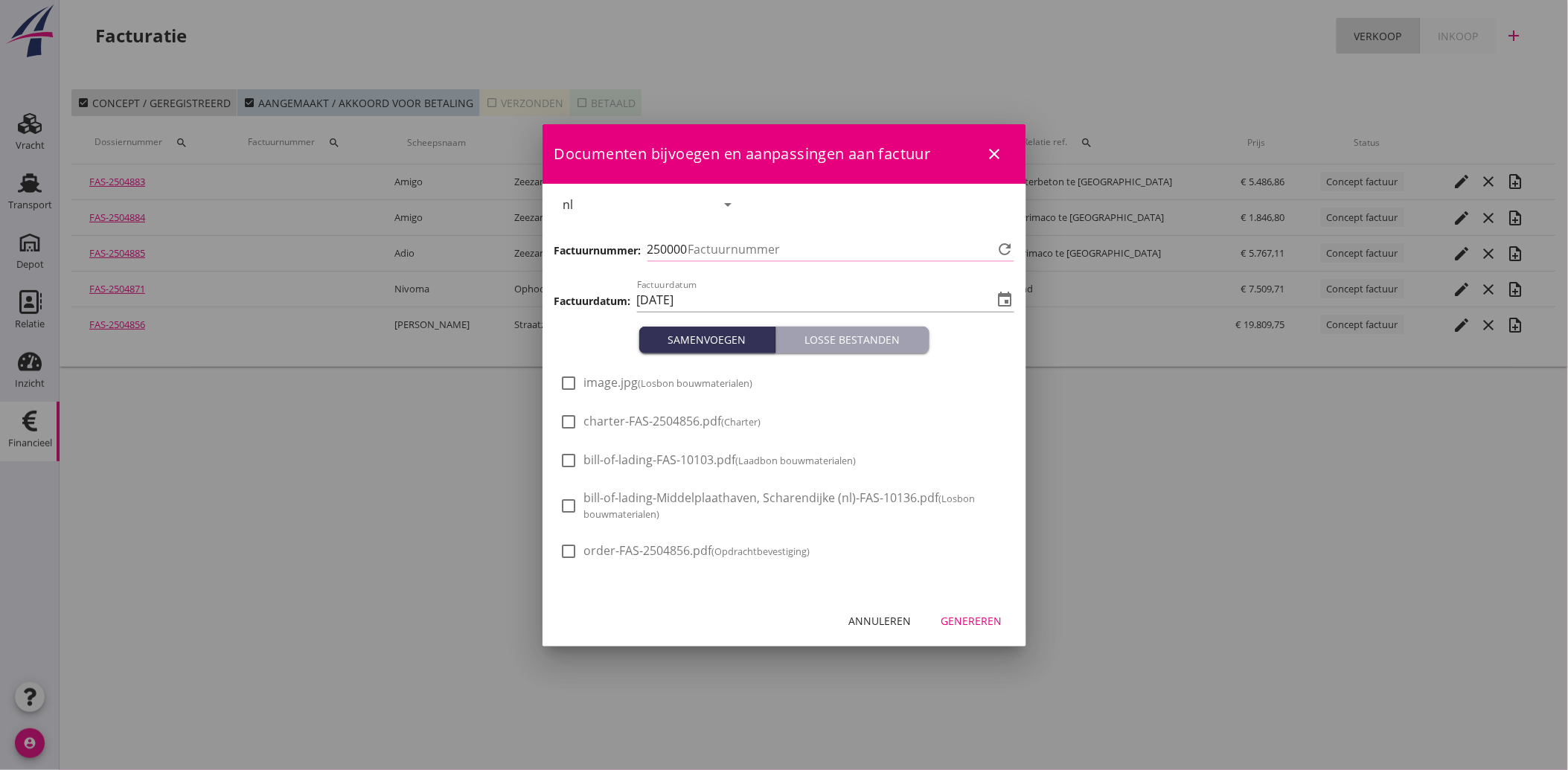
type input "3542"
click at [566, 384] on div at bounding box center [568, 383] width 25 height 25
checkbox input "true"
click at [997, 609] on button "Genereren" at bounding box center [971, 621] width 85 height 27
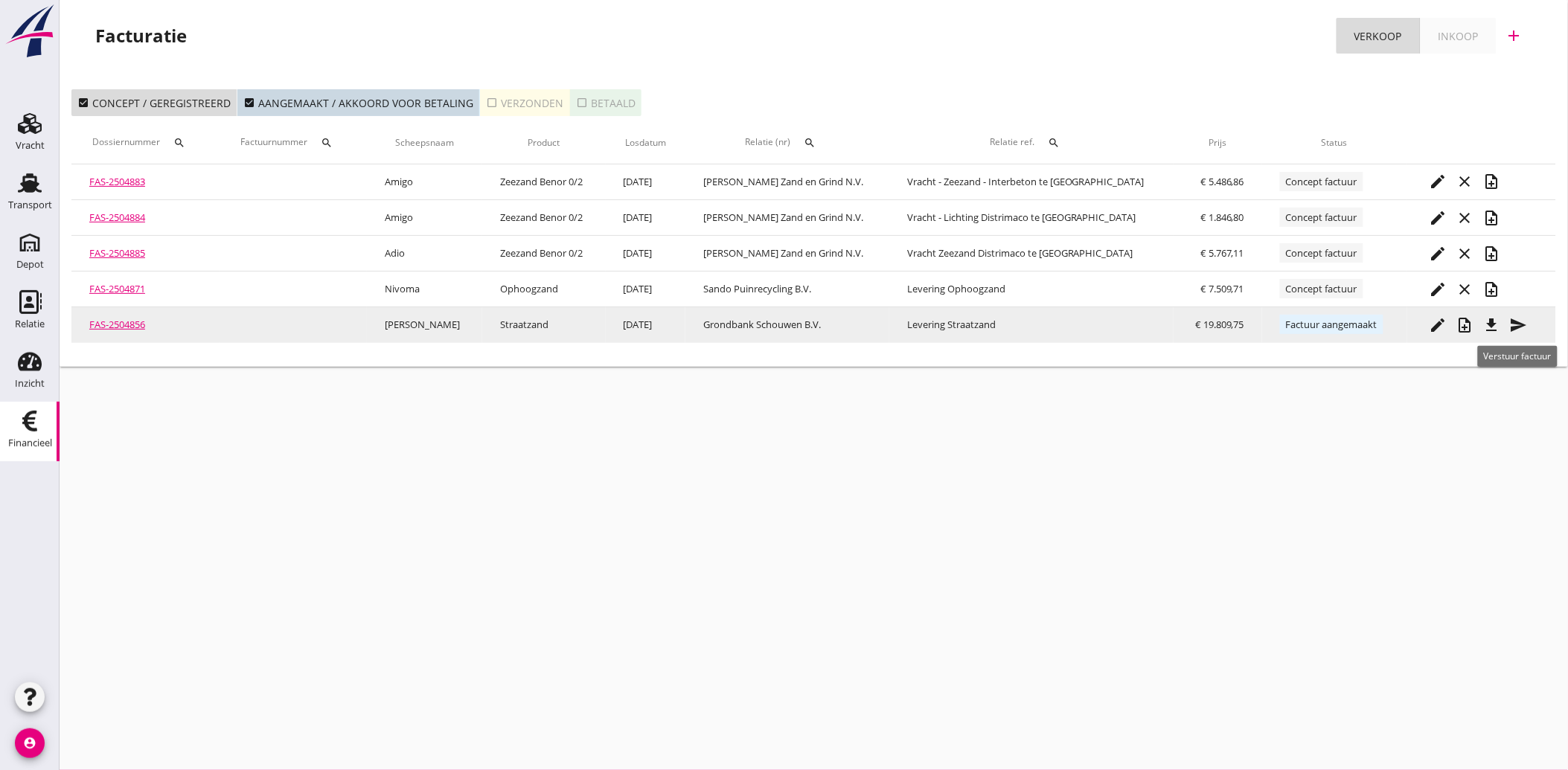
click at [1486, 325] on icon "file_download" at bounding box center [1491, 325] width 17 height 17
click at [1517, 330] on icon "send" at bounding box center [1518, 325] width 17 height 17
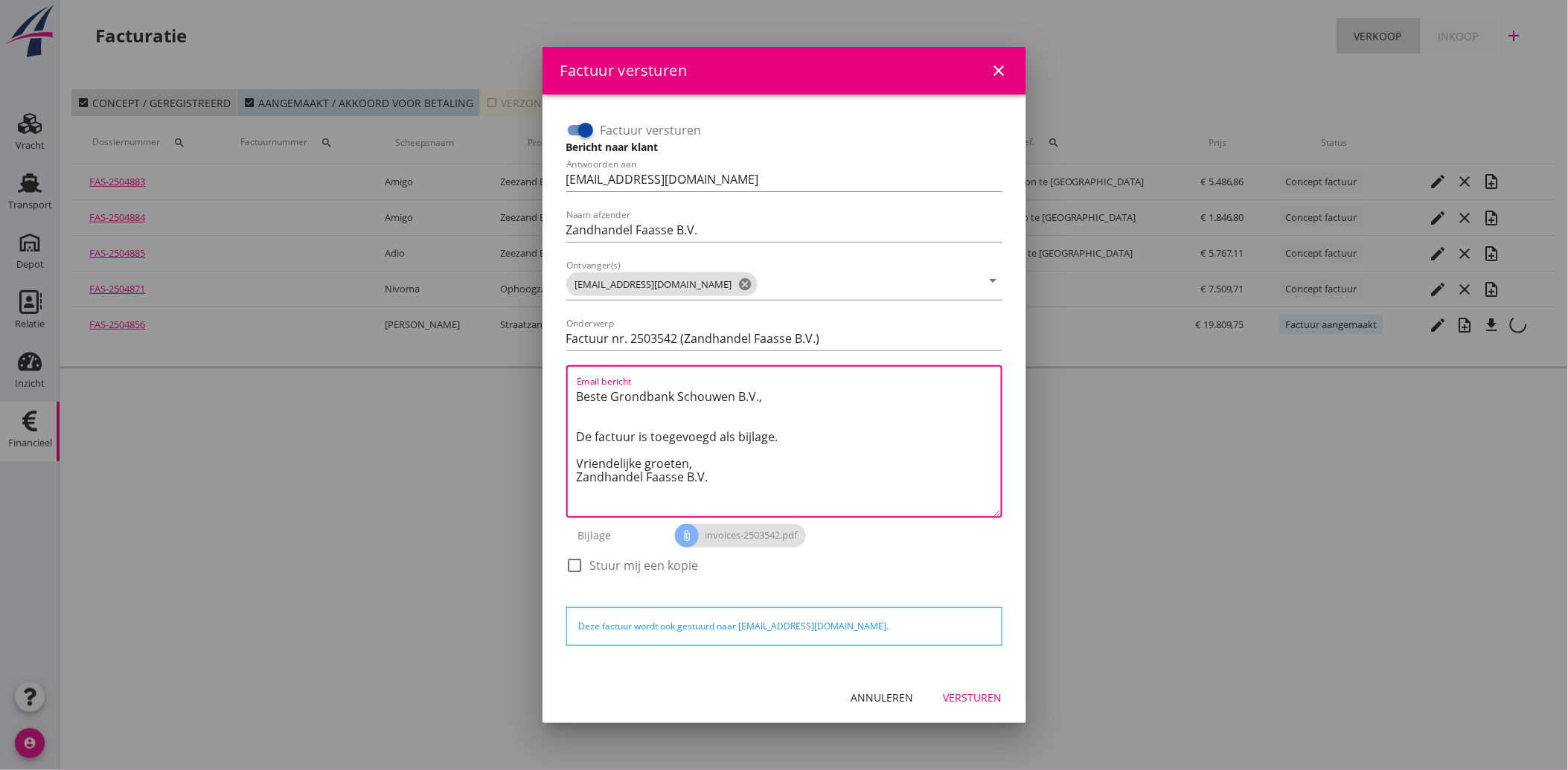
drag, startPoint x: 716, startPoint y: 485, endPoint x: 561, endPoint y: 390, distance: 181.8
click at [561, 390] on div "Factuur versturen Bericht naar klant Antwoorden aan [EMAIL_ADDRESS][DOMAIN_NAME…" at bounding box center [784, 355] width 448 height 486
paste textarea "Geachte heer/mevrouw, Hierbij zenden wij u onze factuur i.v.m. de door ons aan …"
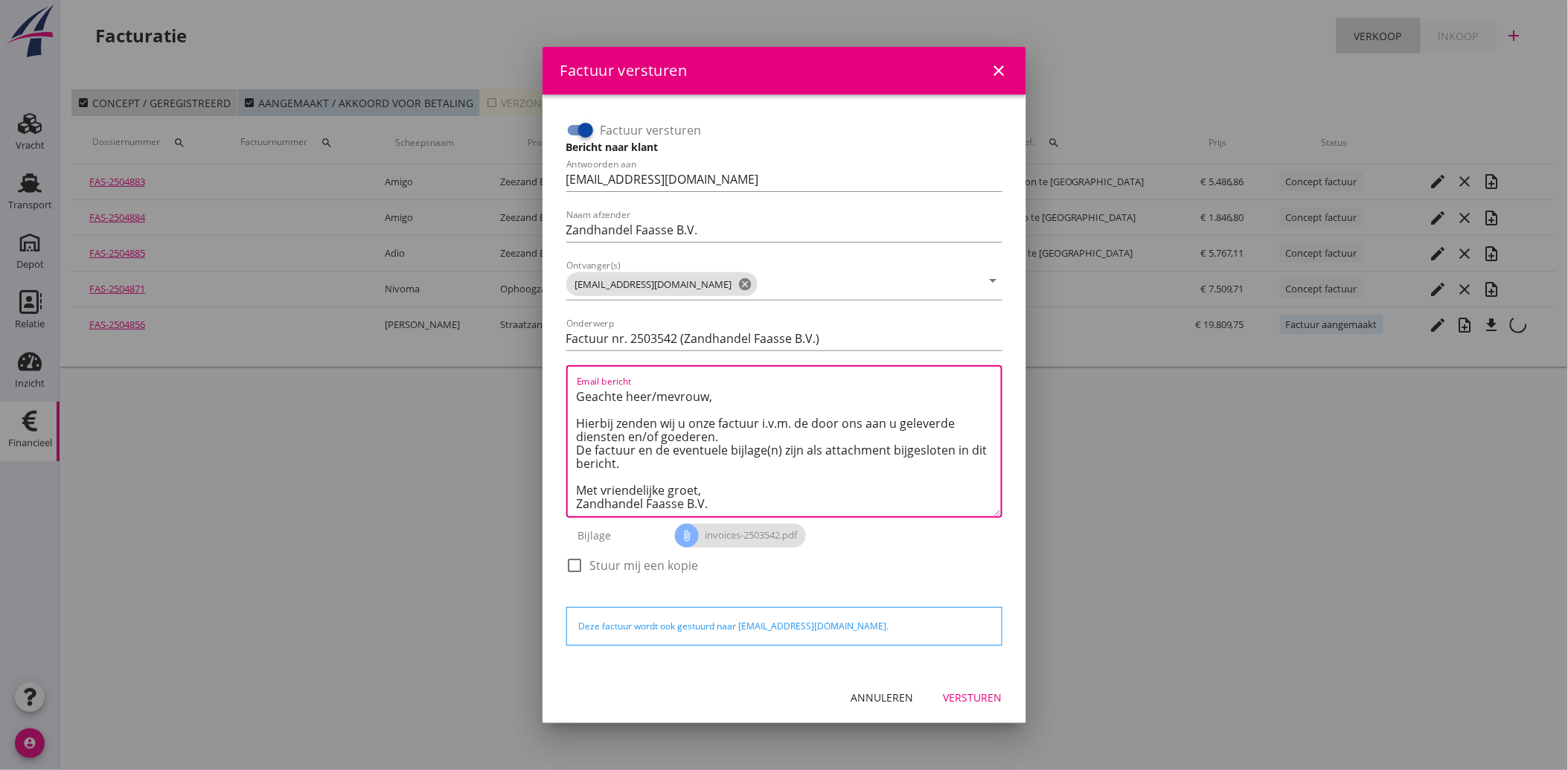
type textarea "Geachte heer/mevrouw, Hierbij zenden wij u onze factuur i.v.m. de door ons aan …"
click at [998, 704] on div "Versturen" at bounding box center [972, 698] width 58 height 16
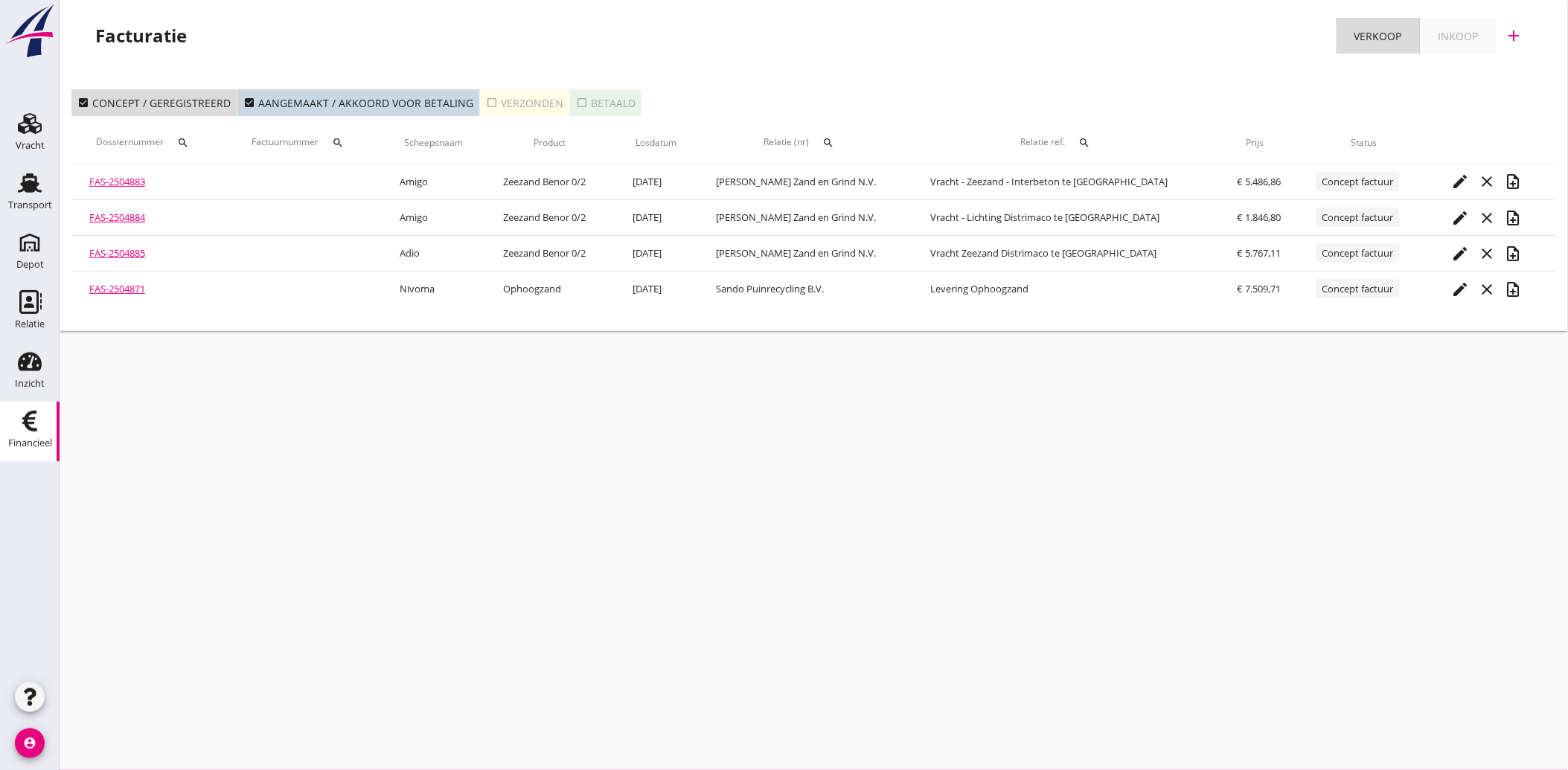
click at [488, 101] on icon "check_box_outline_blank" at bounding box center [492, 103] width 12 height 12
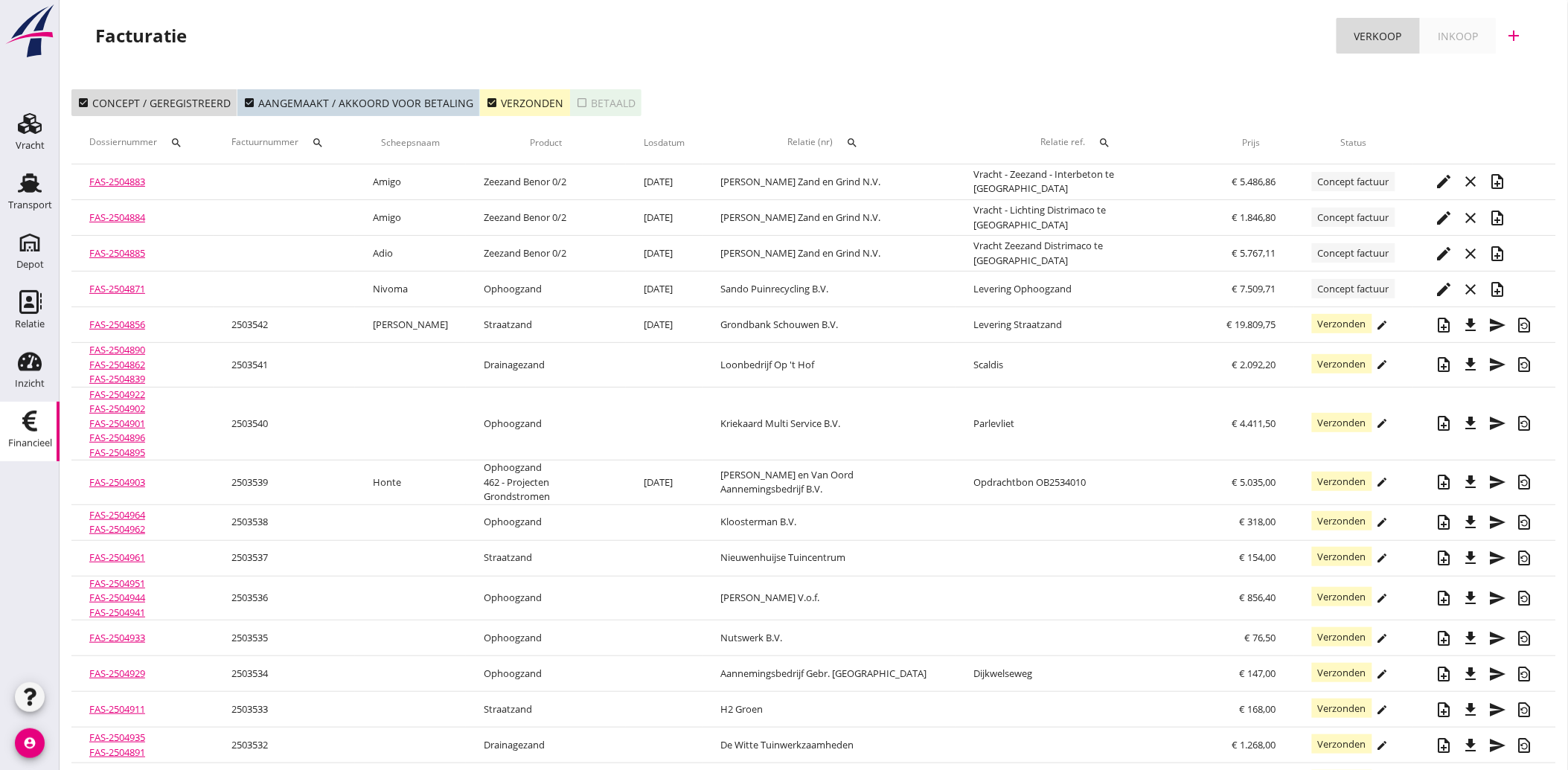
click at [486, 103] on icon "check_box" at bounding box center [492, 103] width 12 height 12
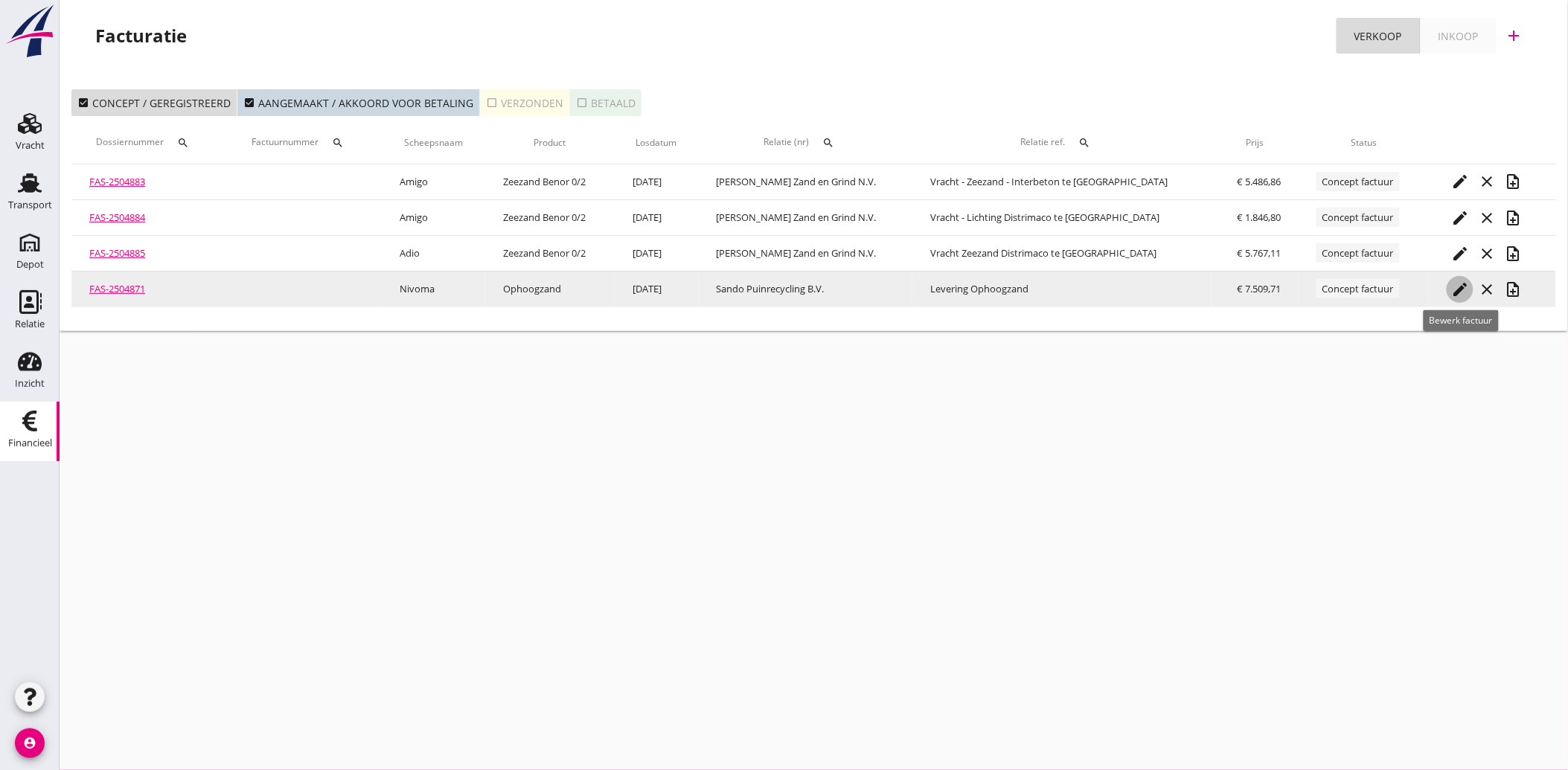
click at [1459, 292] on icon "edit" at bounding box center [1459, 290] width 17 height 17
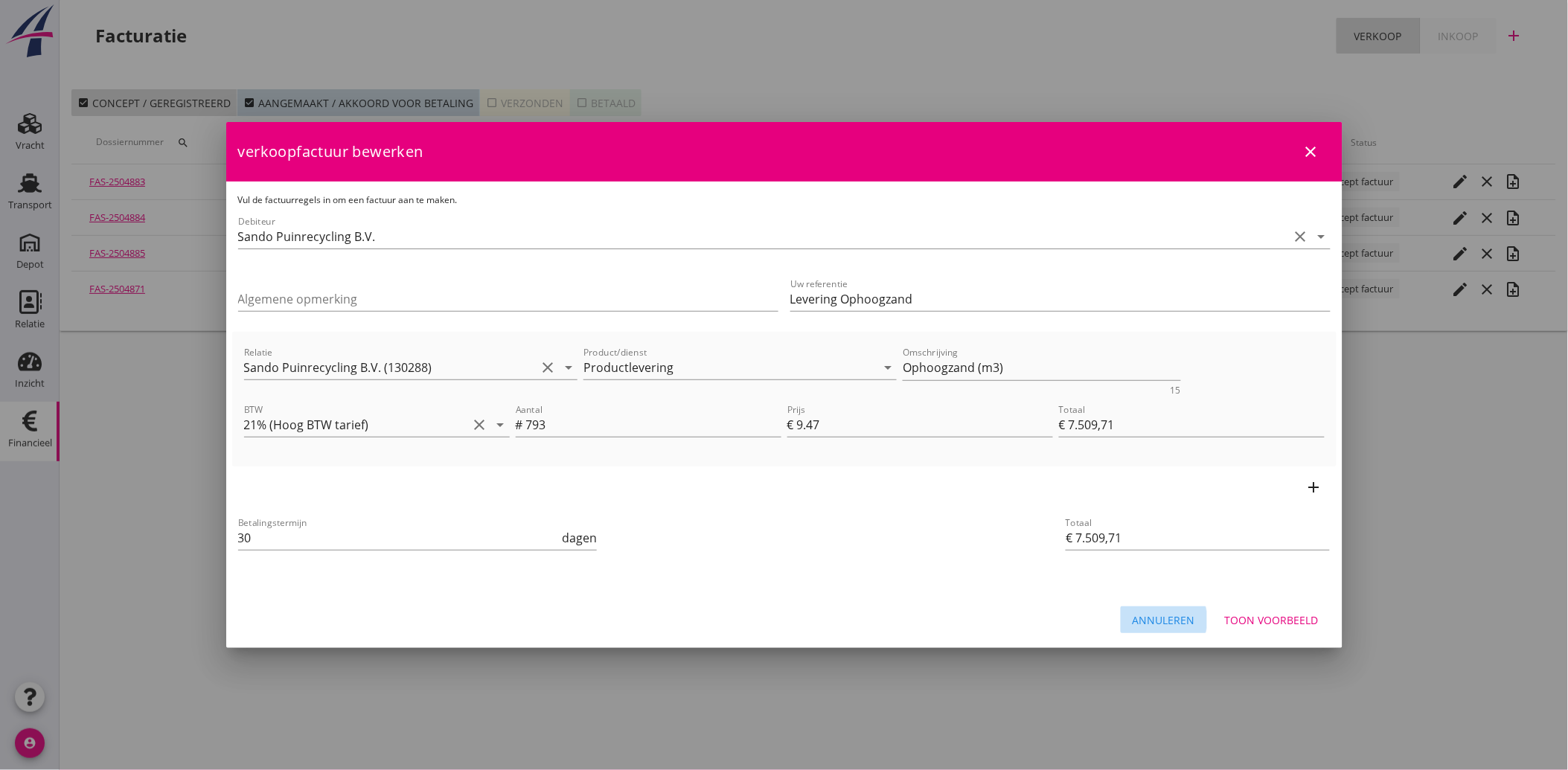
click at [1171, 614] on div "Annuleren" at bounding box center [1164, 620] width 63 height 16
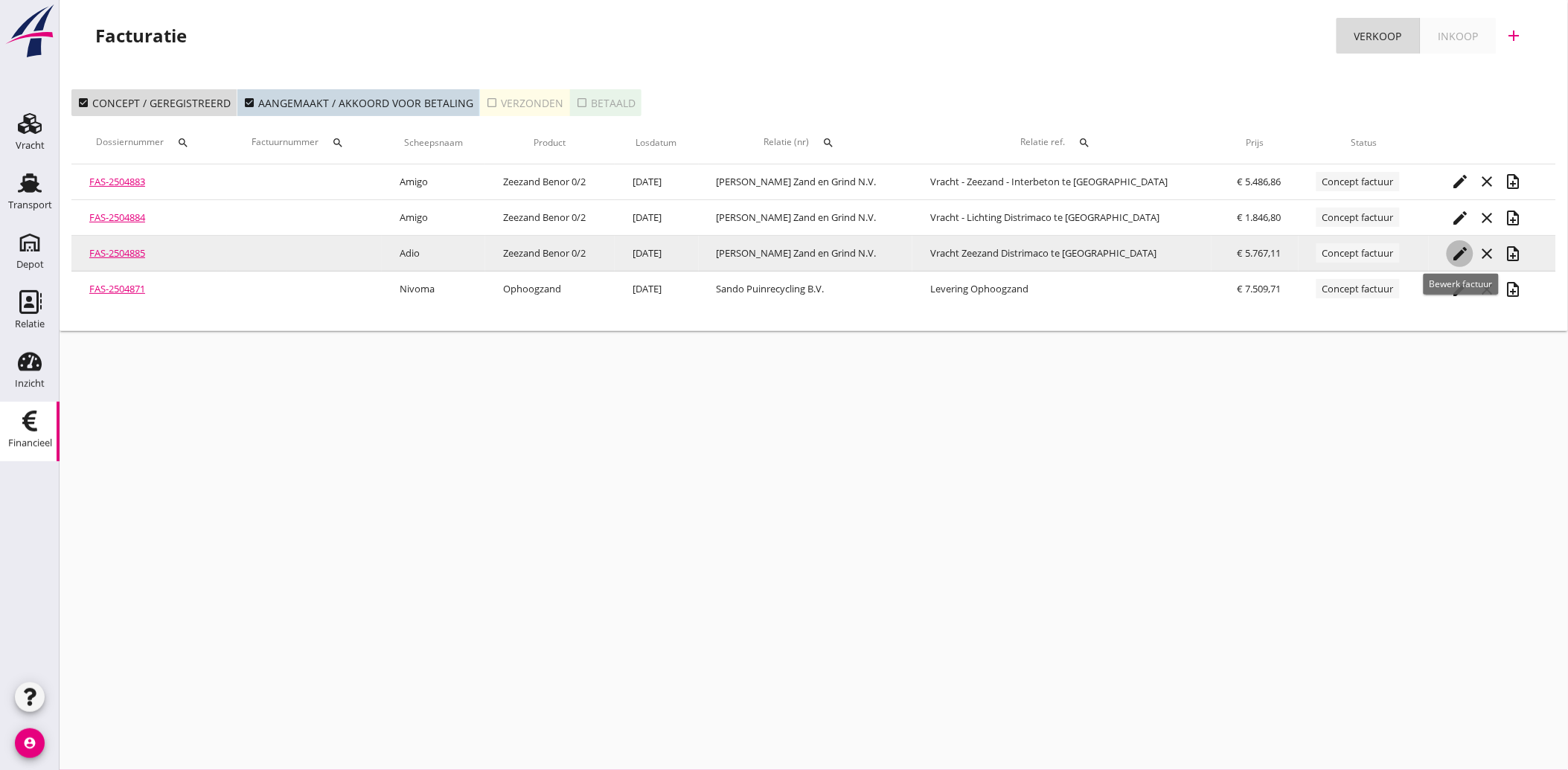
click at [1456, 249] on icon "edit" at bounding box center [1459, 254] width 17 height 17
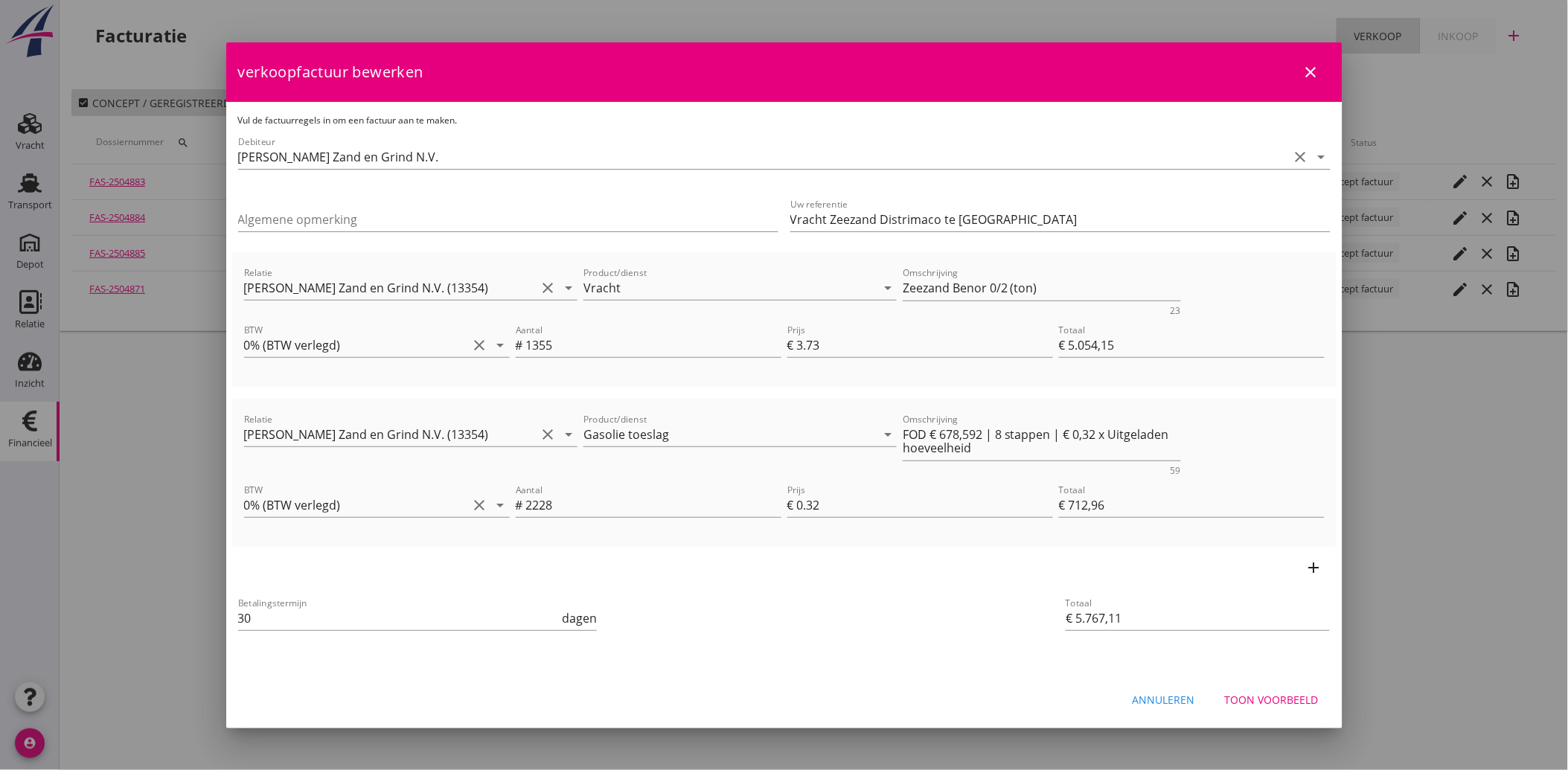
click at [1172, 698] on div "Annuleren" at bounding box center [1164, 700] width 63 height 16
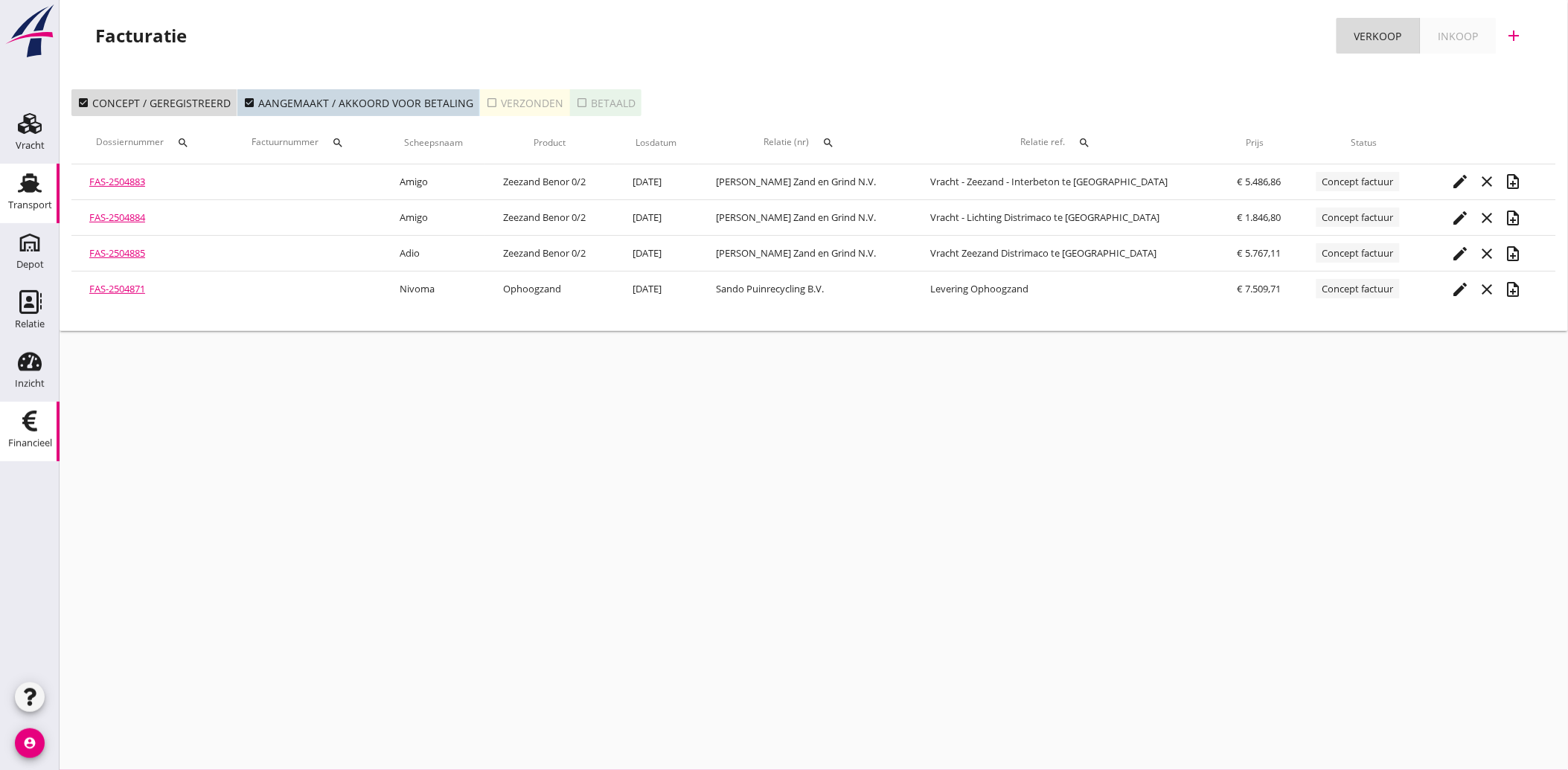
click at [24, 196] on div "Transport" at bounding box center [30, 206] width 44 height 21
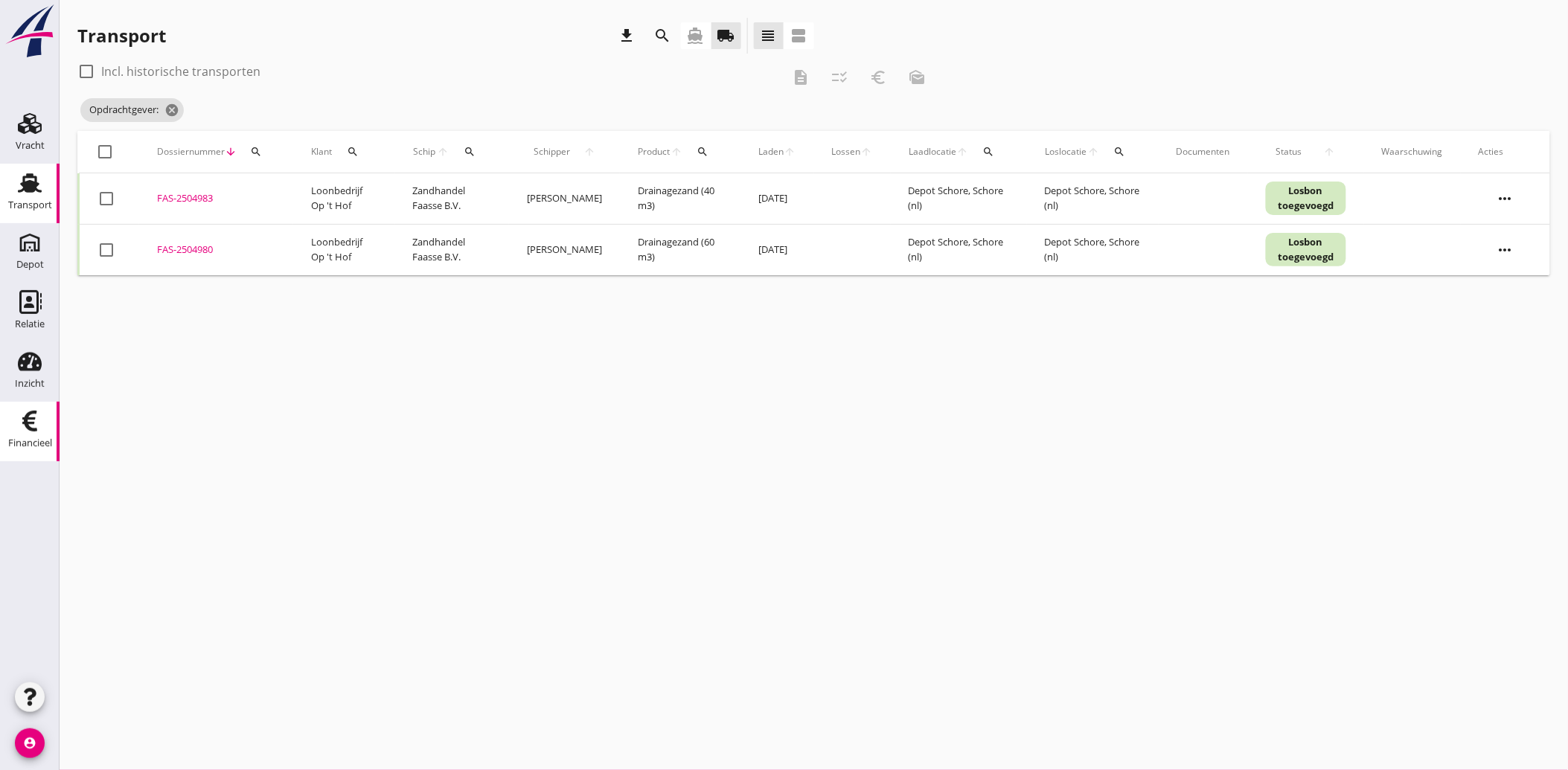
click at [28, 439] on div "Financieel" at bounding box center [30, 443] width 44 height 10
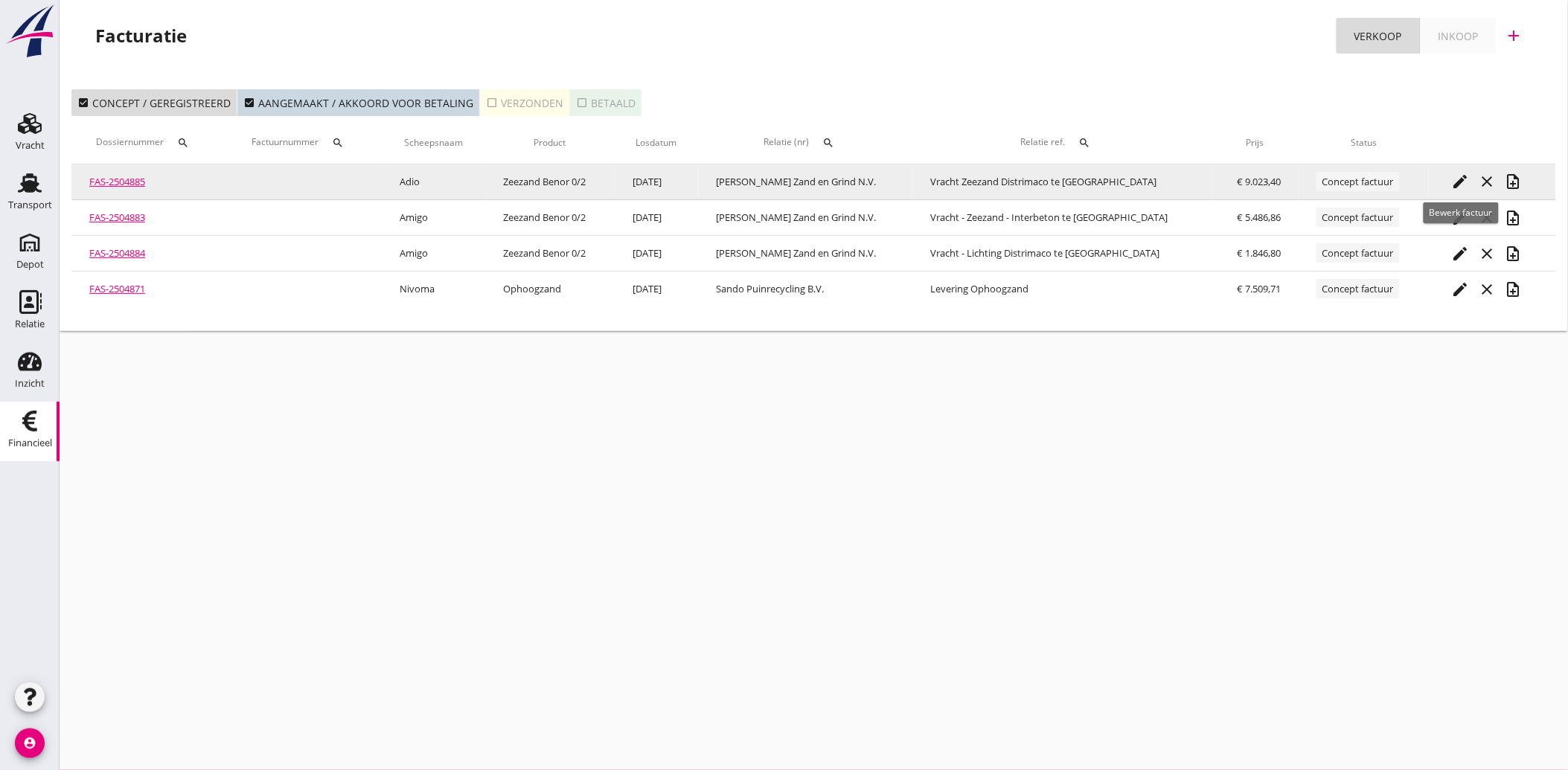
click at [1463, 177] on icon "edit" at bounding box center [1459, 181] width 17 height 17
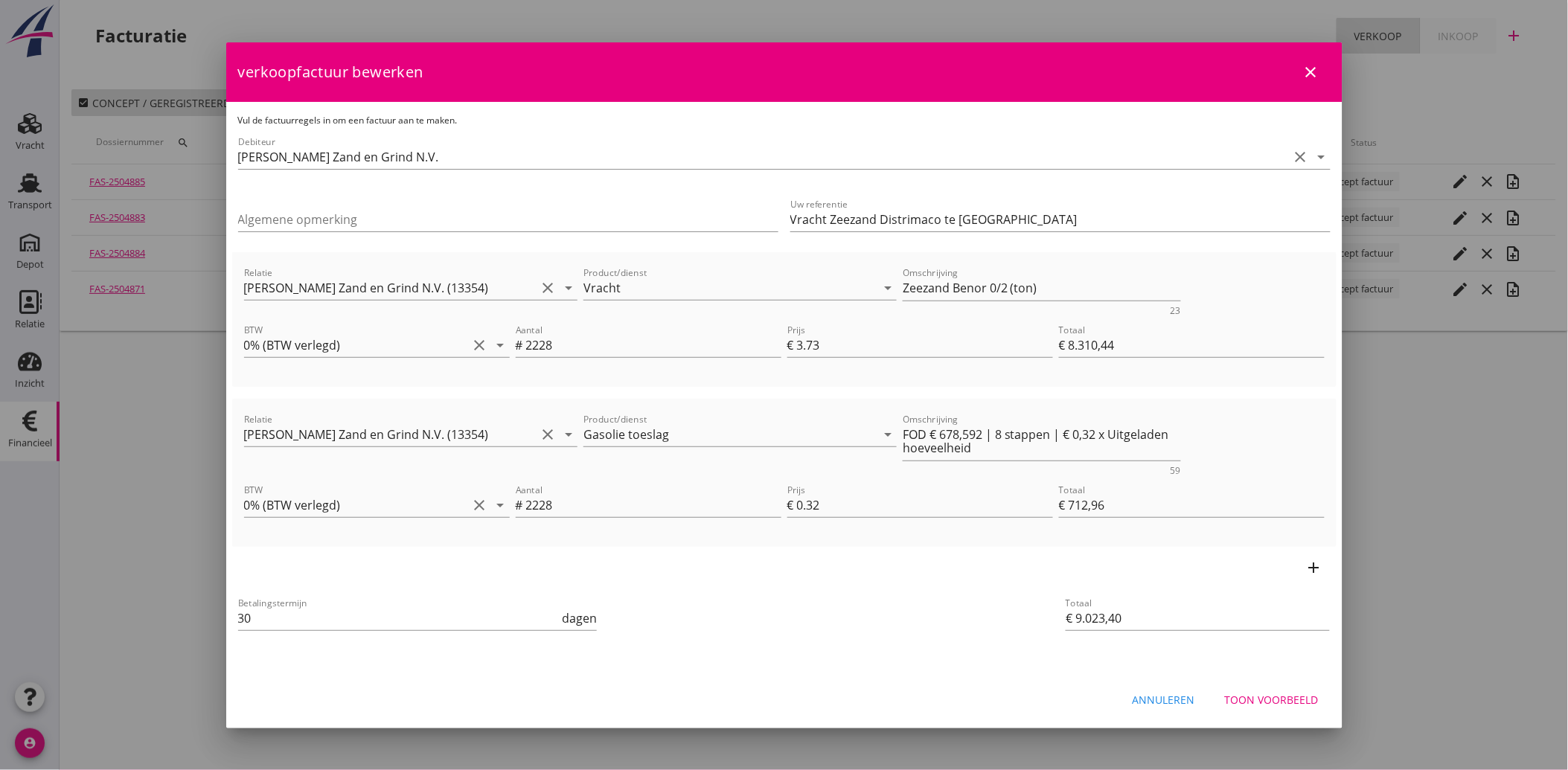
click at [1289, 699] on div "Toon voorbeeld" at bounding box center [1272, 700] width 94 height 16
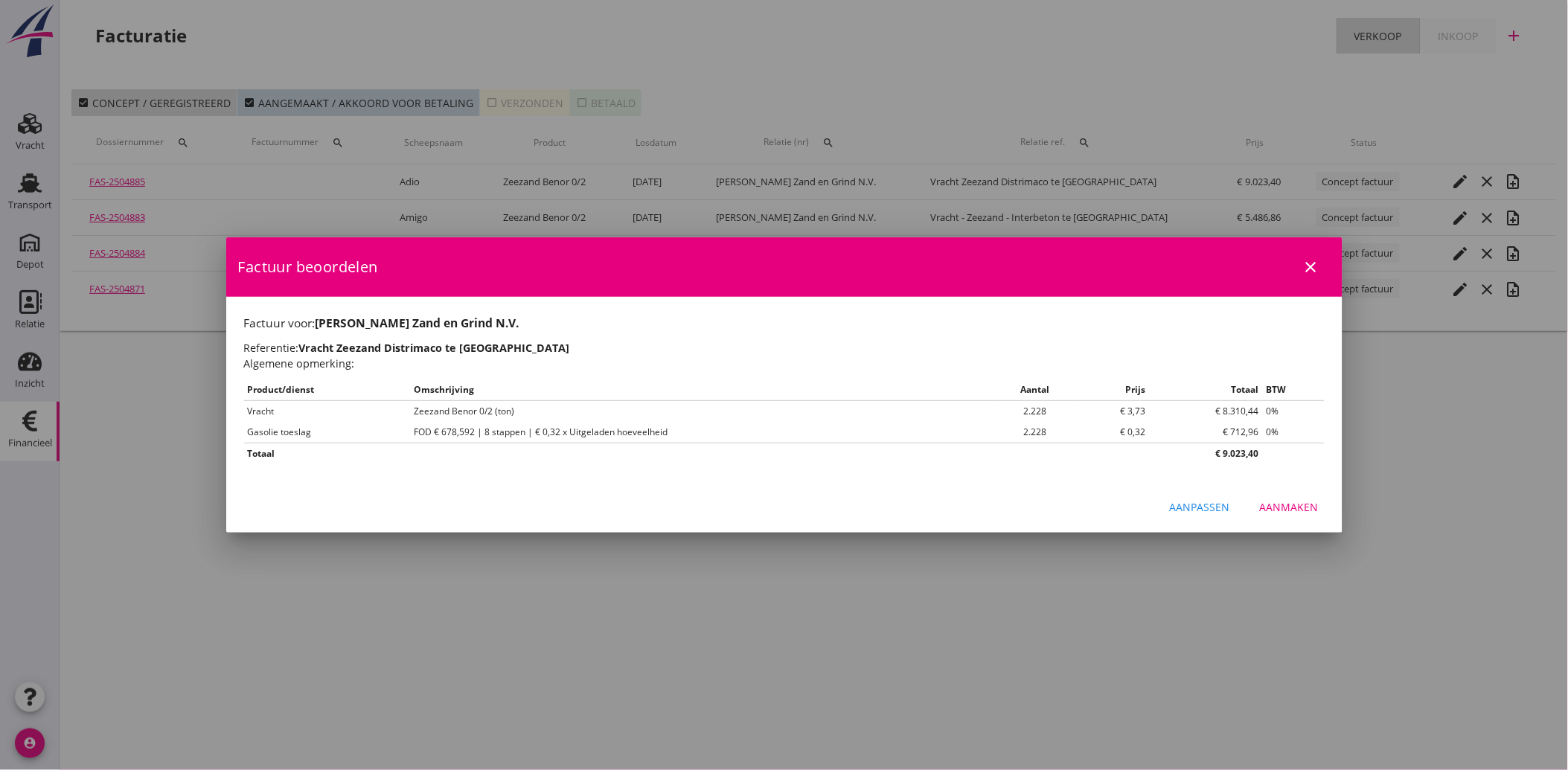
click at [1284, 503] on div "Aanmaken" at bounding box center [1288, 508] width 58 height 16
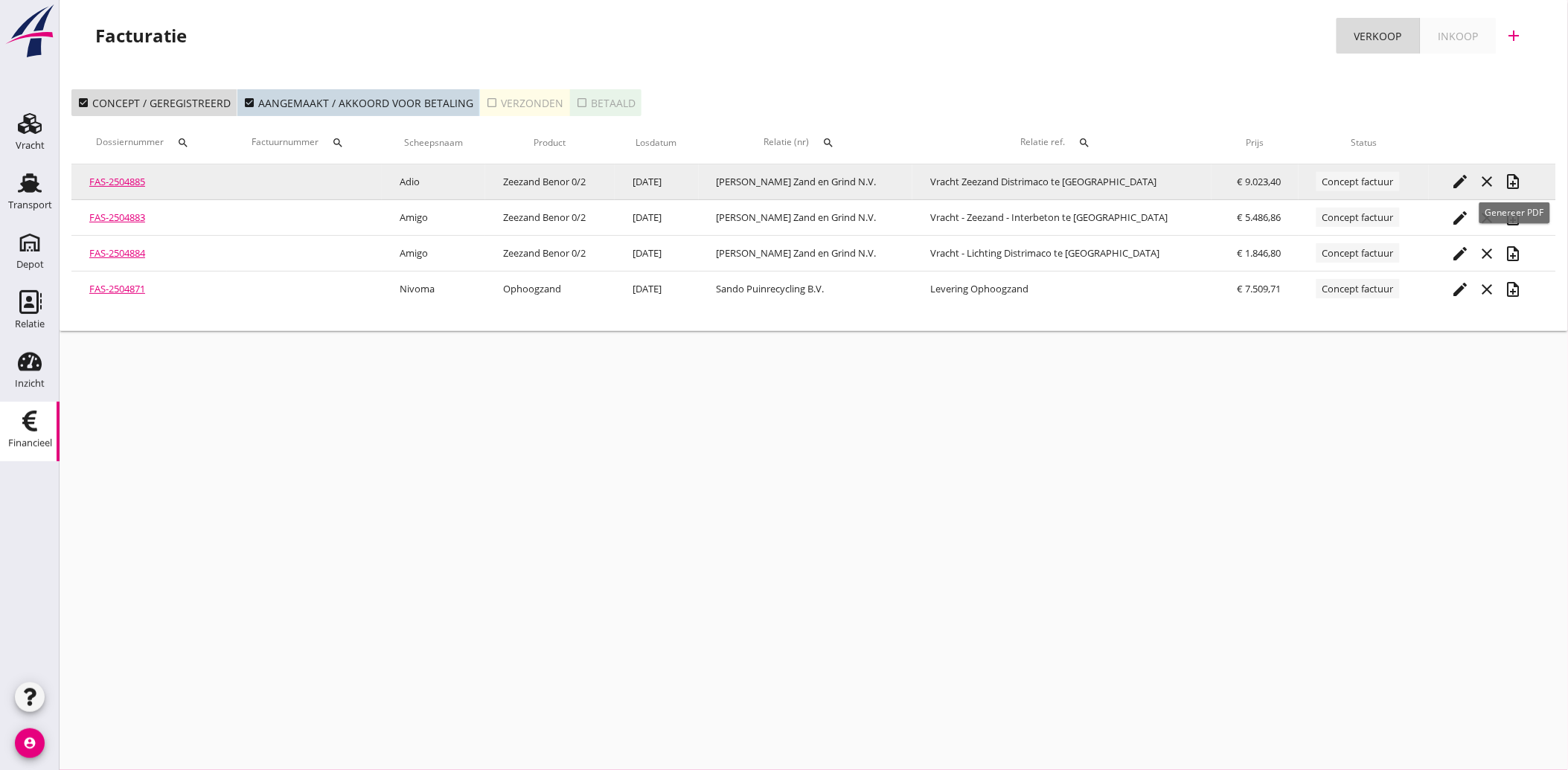
click at [1516, 180] on icon "note_add" at bounding box center [1513, 181] width 17 height 17
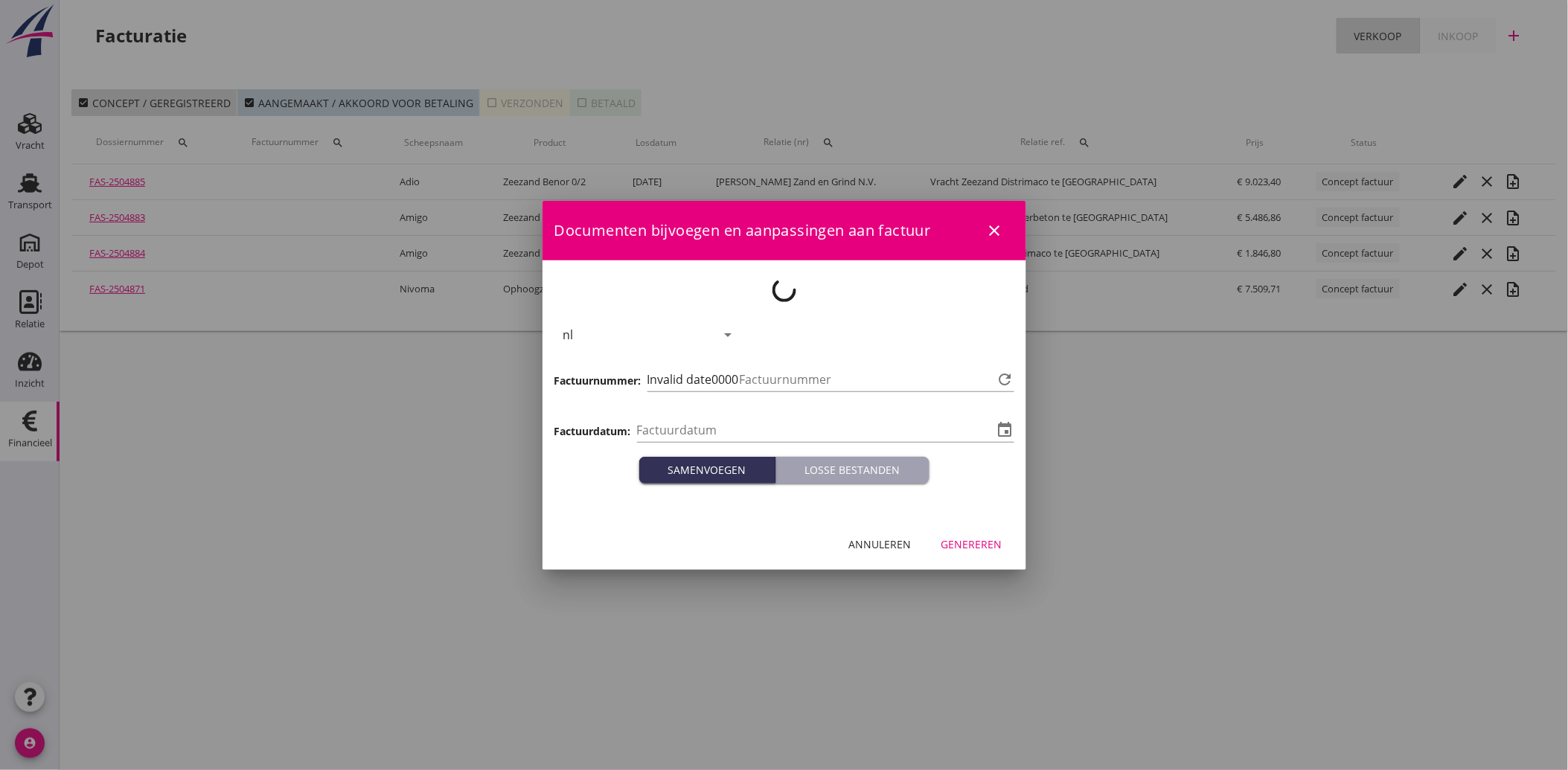
type input "[DATE]"
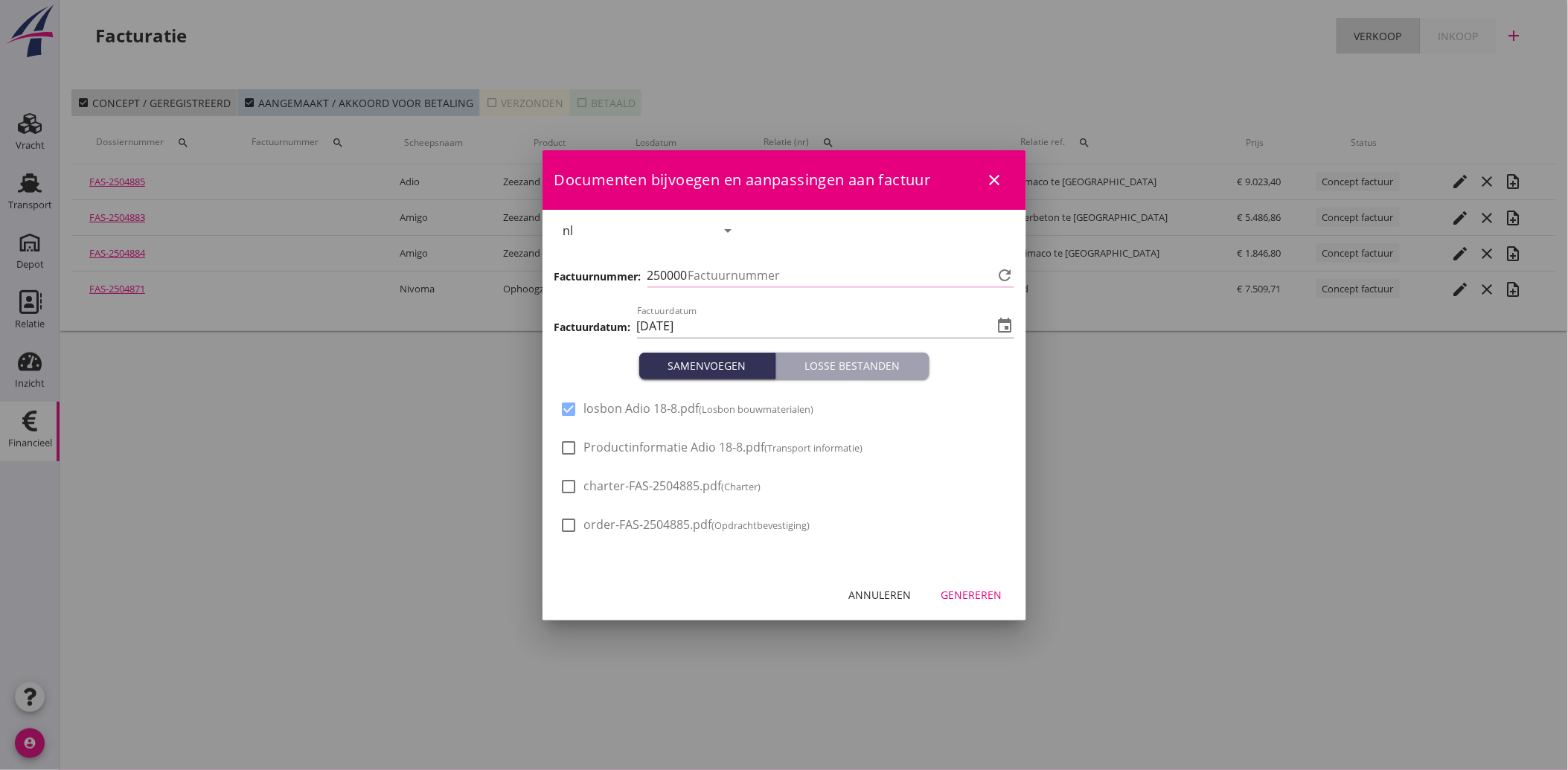
type input "3543"
click at [963, 597] on div "Genereren" at bounding box center [972, 595] width 61 height 16
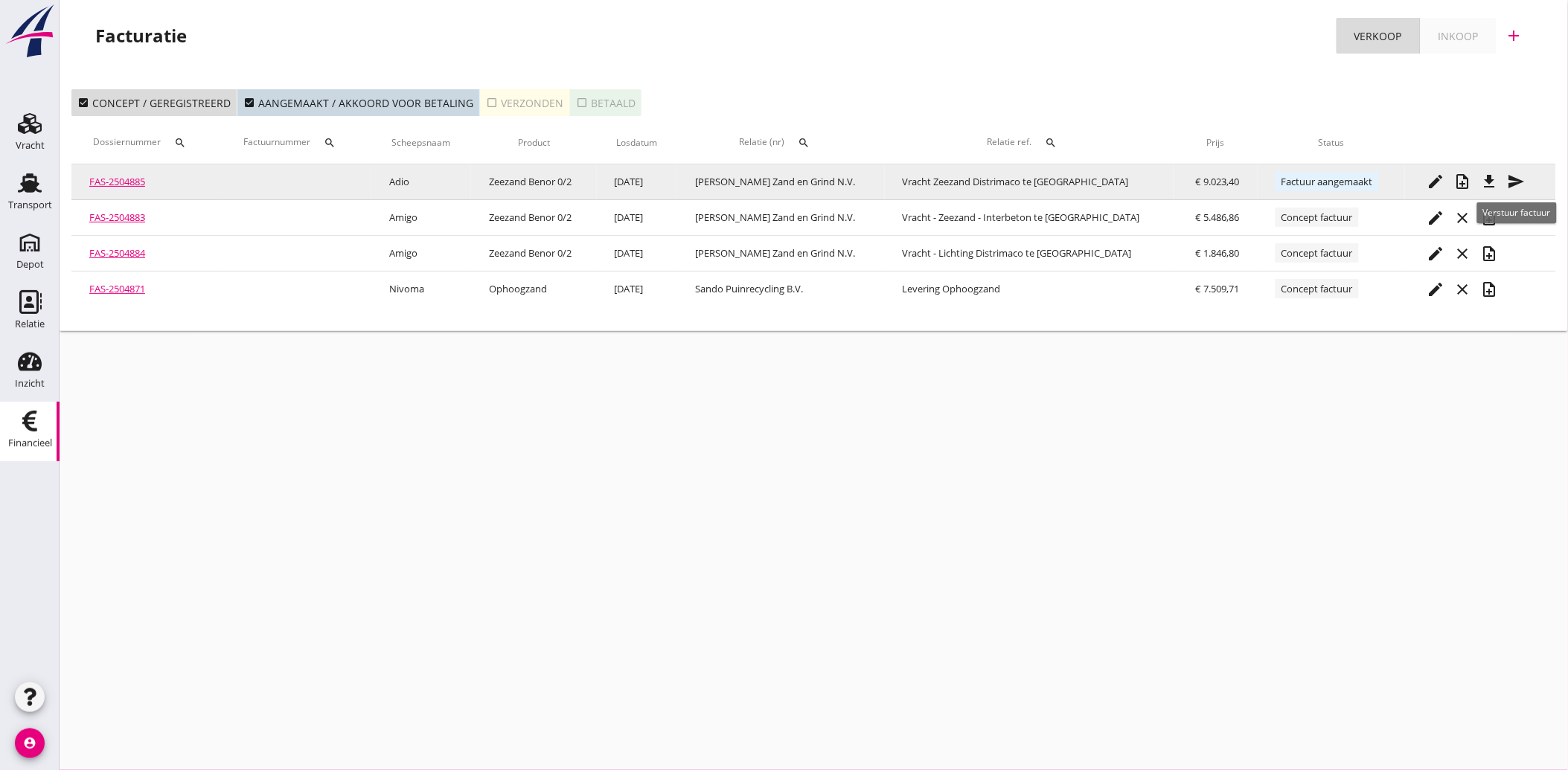
click at [1490, 175] on icon "file_download" at bounding box center [1490, 181] width 17 height 17
click at [1512, 185] on icon "send" at bounding box center [1516, 181] width 17 height 17
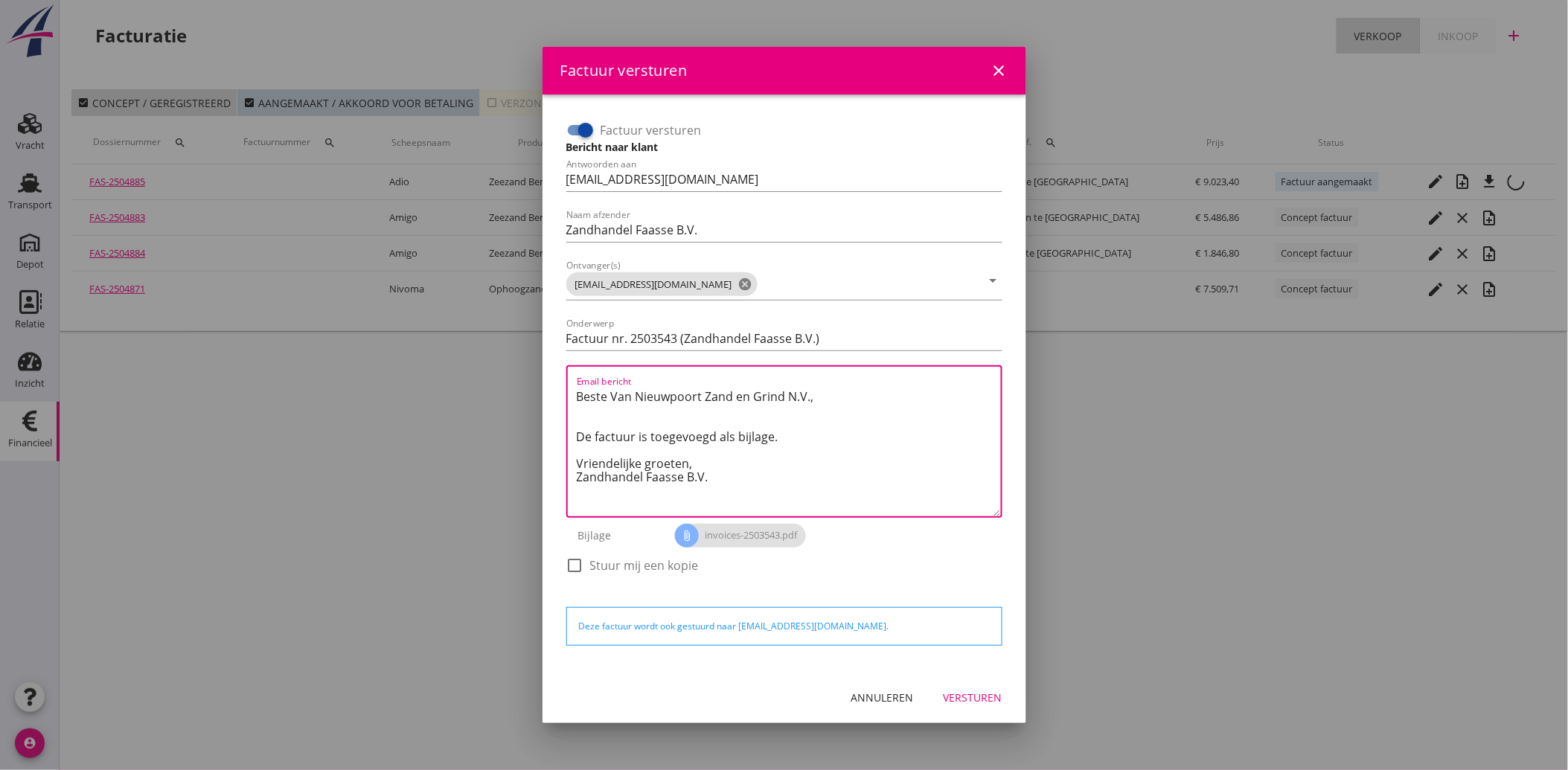
drag, startPoint x: 723, startPoint y: 485, endPoint x: 567, endPoint y: 397, distance: 179.1
click at [567, 397] on div "Email bericht Beste Van Nieuwpoort Zand en Grind N.V., De factuur is toegevoegd…" at bounding box center [784, 441] width 436 height 153
paste textarea "Geachte heer/mevrouw, Hierbij zenden wij u onze factuur i.v.m. de door ons aan …"
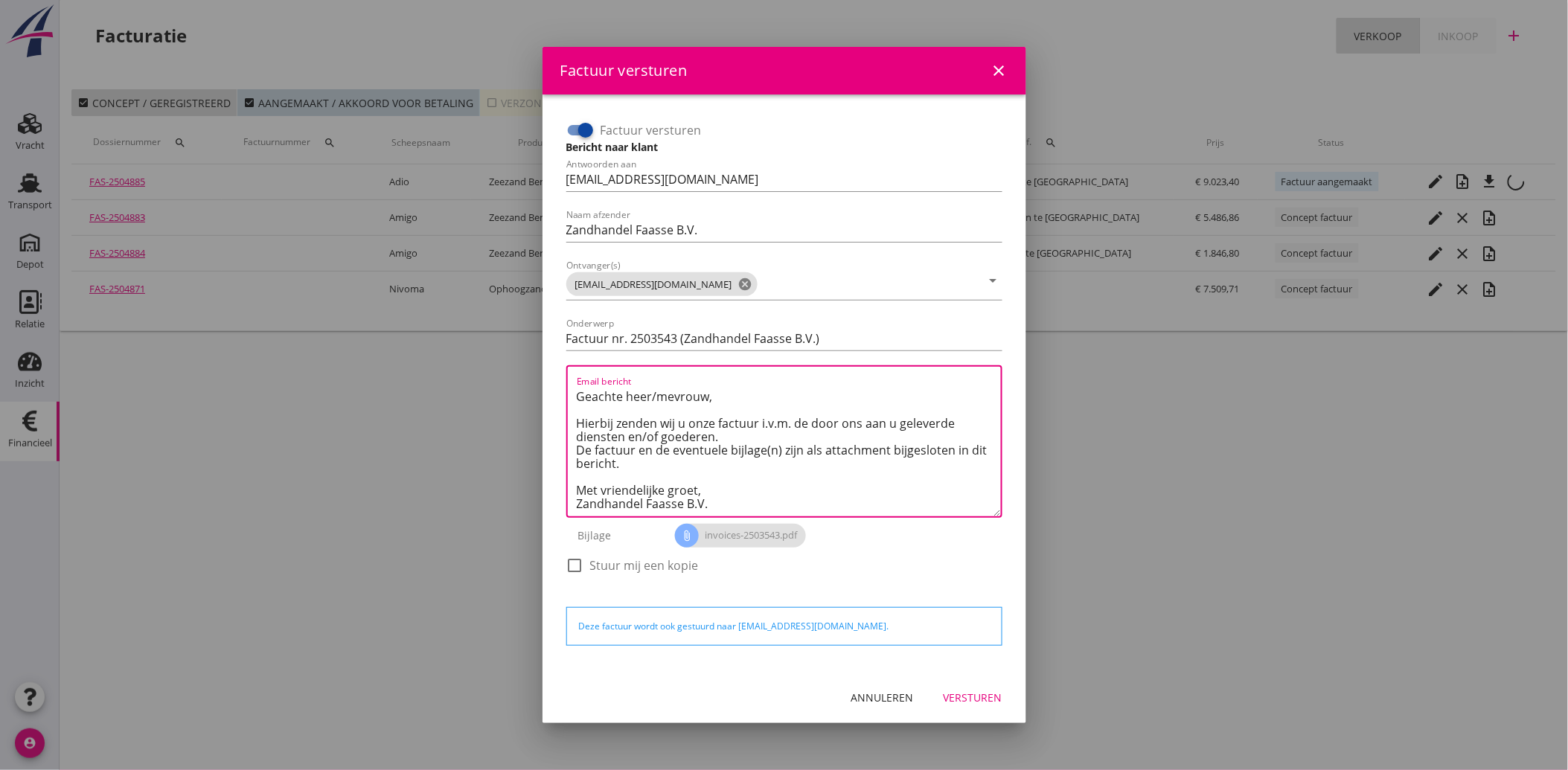
scroll to position [9, 0]
type textarea "Geachte heer/mevrouw, Hierbij zenden wij u onze factuur i.v.m. de door ons aan …"
click at [972, 693] on div "Versturen" at bounding box center [972, 698] width 58 height 16
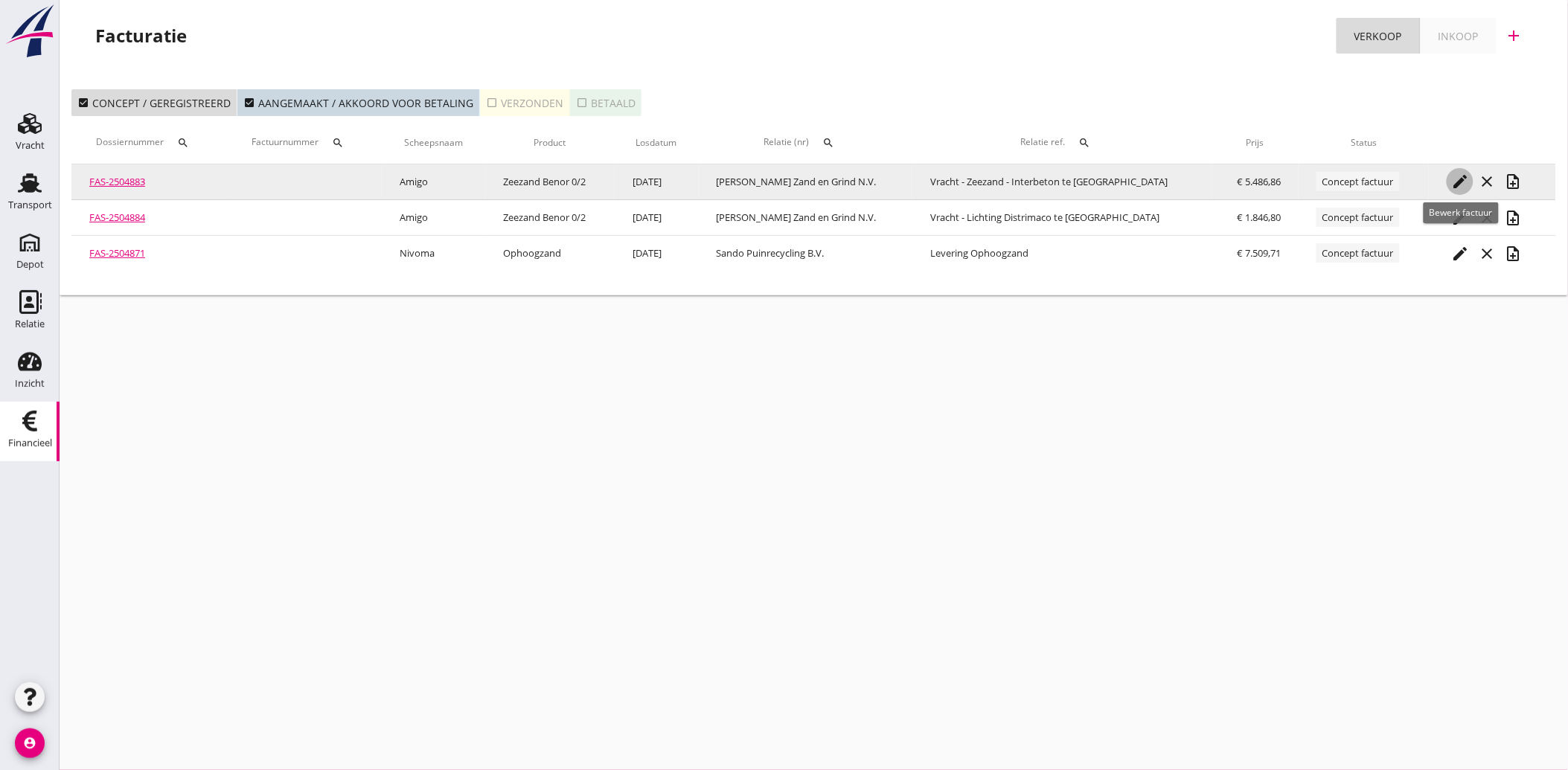
click at [1460, 175] on icon "edit" at bounding box center [1459, 181] width 17 height 17
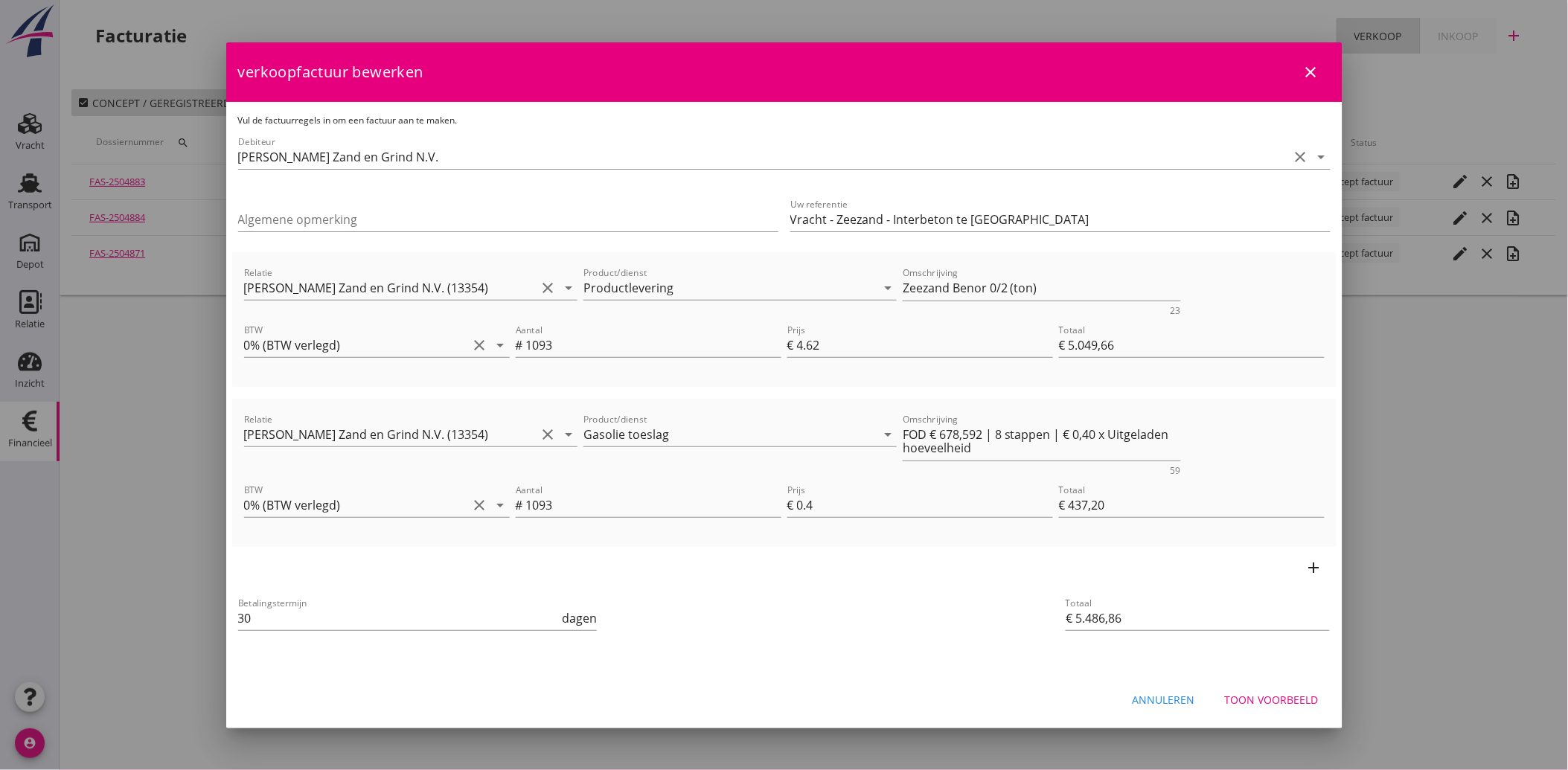
click at [1289, 699] on div "Toon voorbeeld" at bounding box center [1272, 700] width 94 height 16
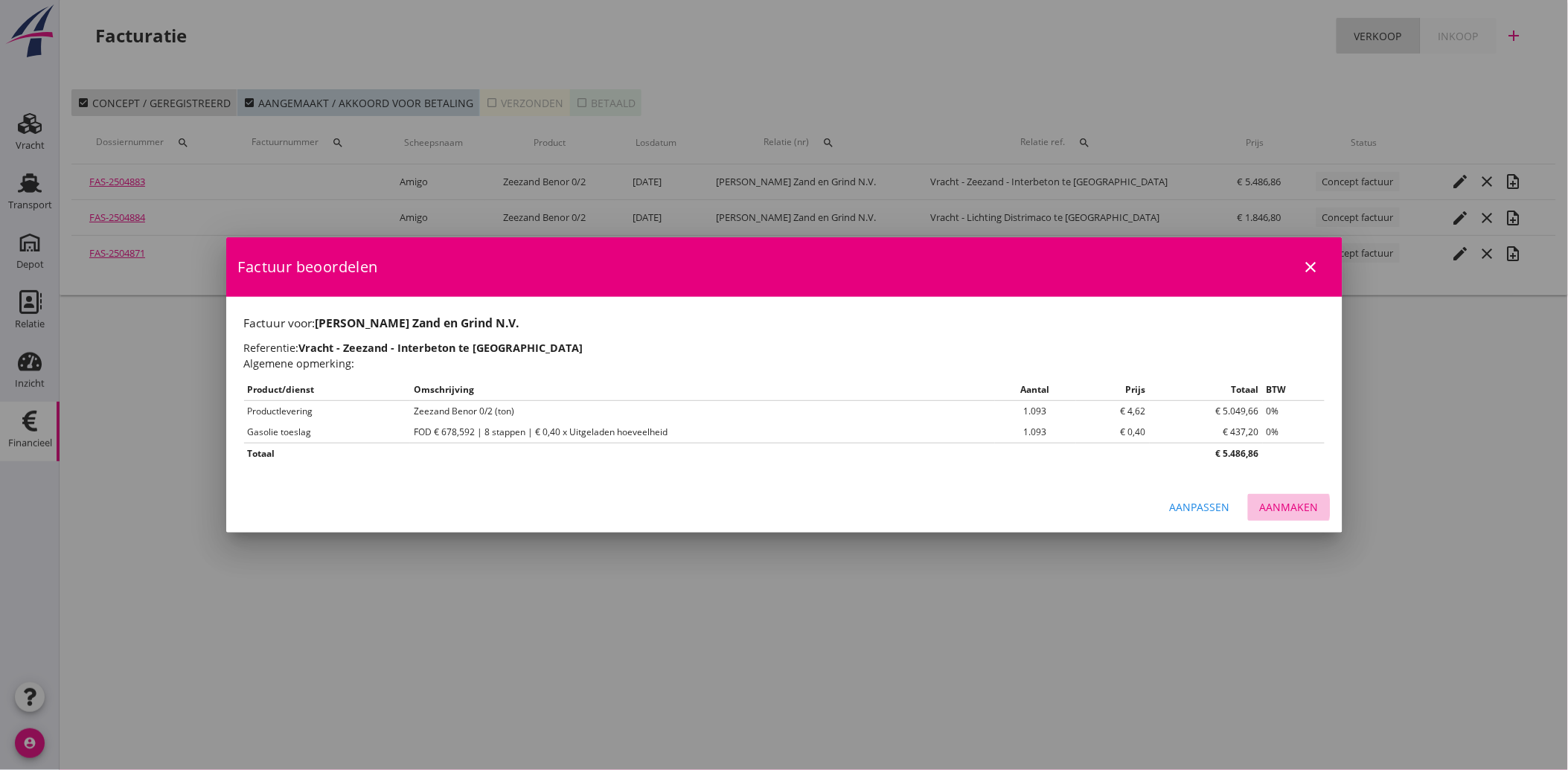
click at [1306, 501] on div "Aanmaken" at bounding box center [1288, 508] width 58 height 16
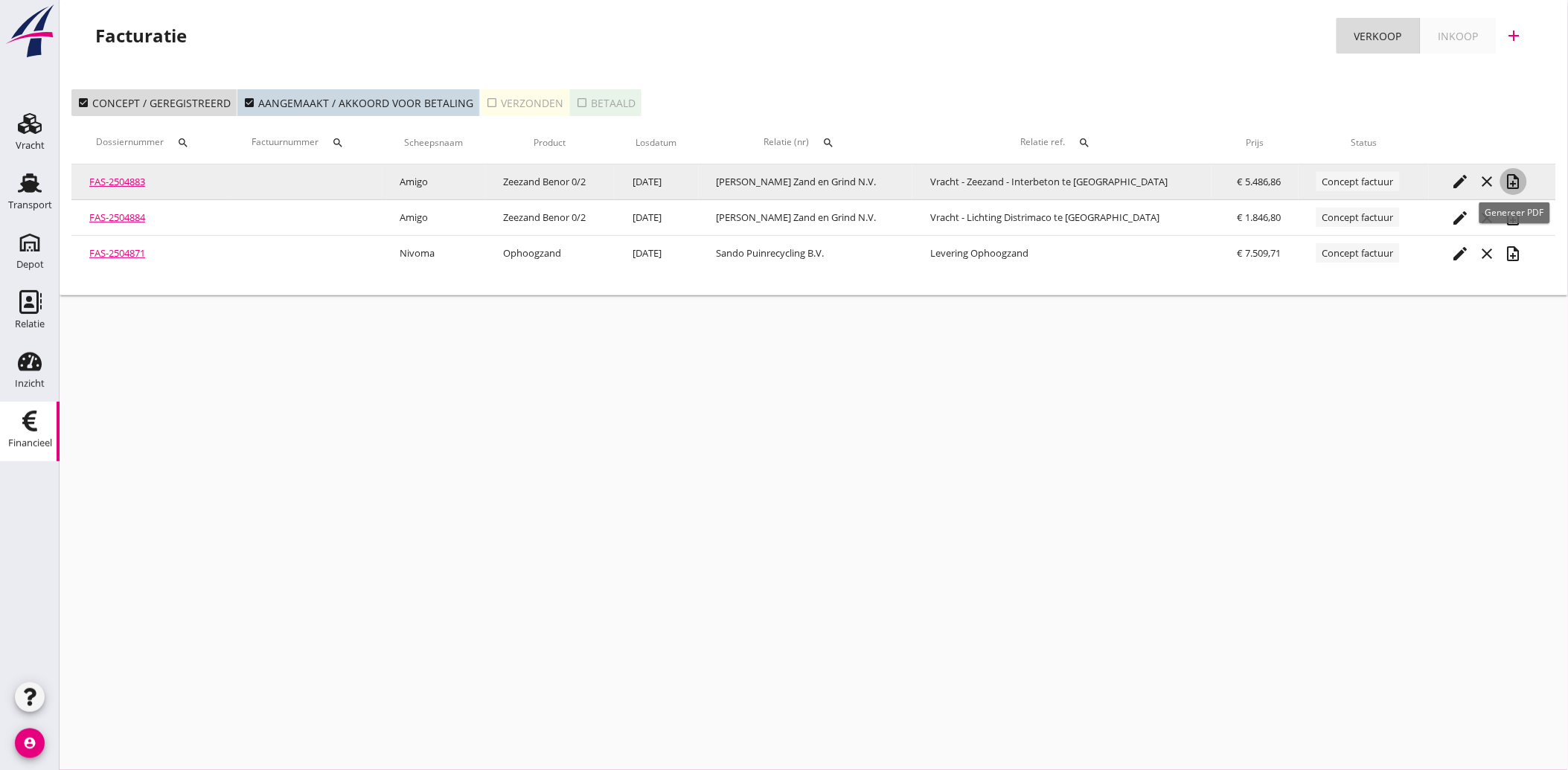
click at [1515, 175] on icon "note_add" at bounding box center [1513, 181] width 17 height 17
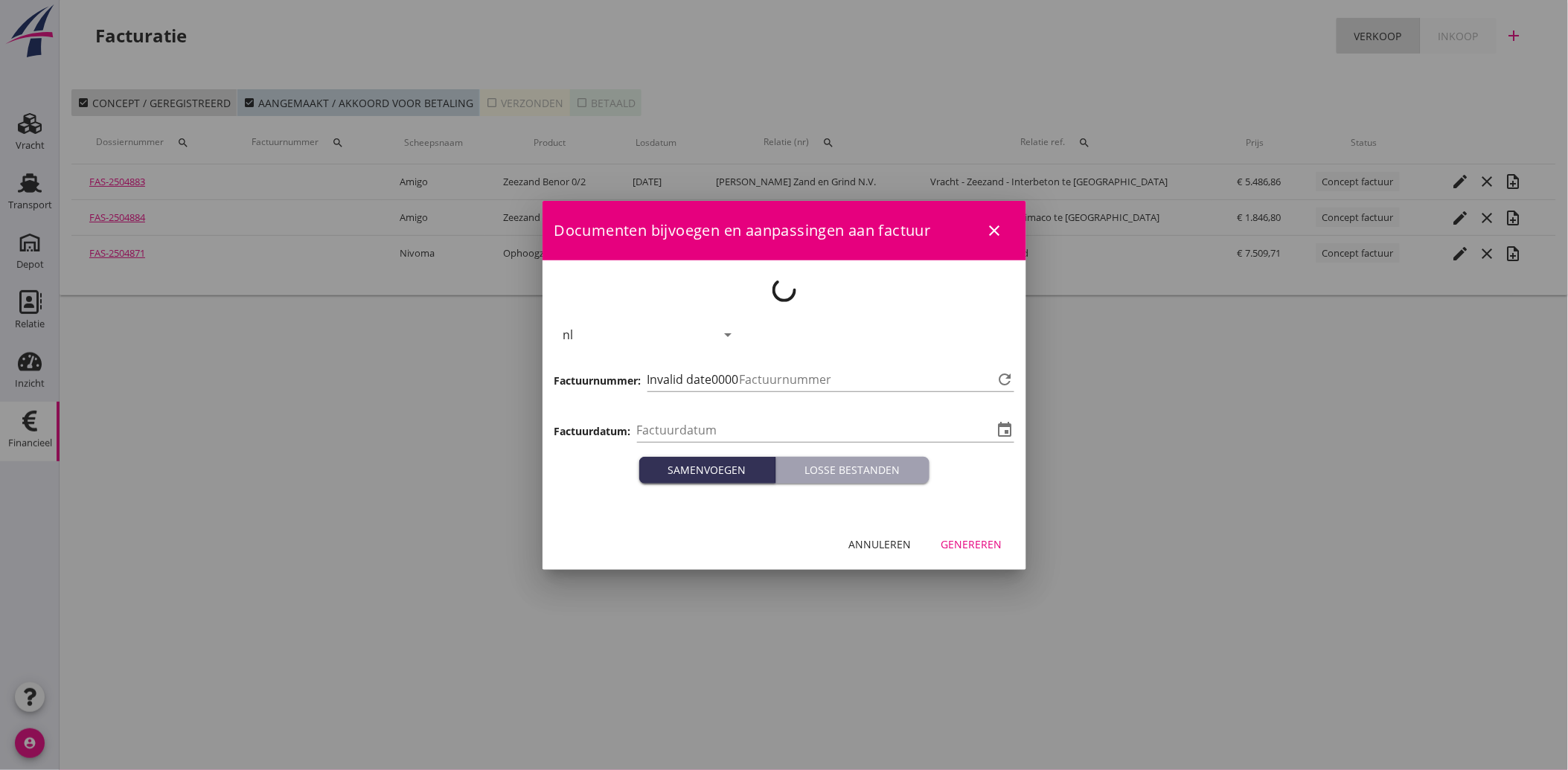
type input "[DATE]"
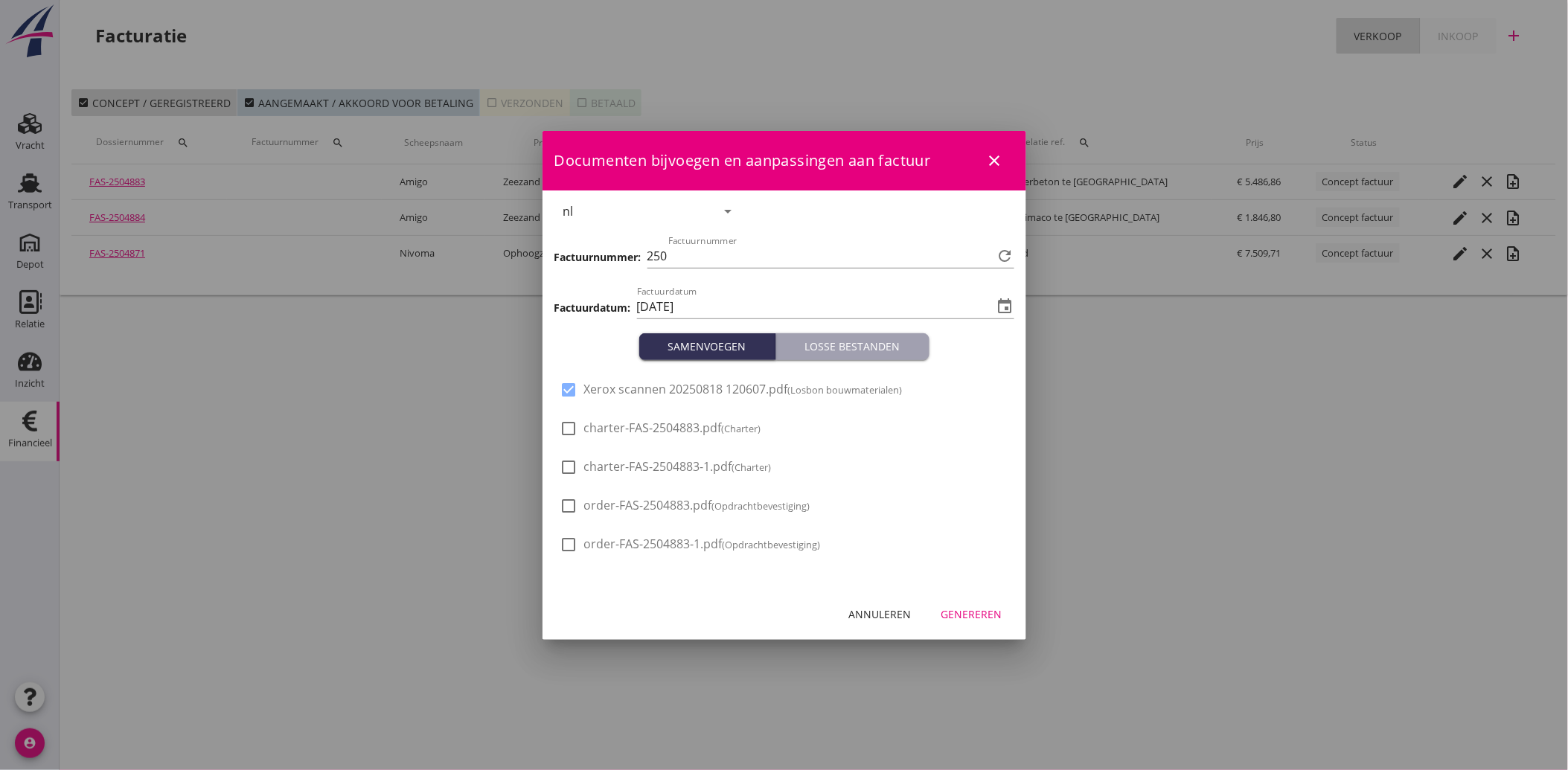
type input "3544"
click at [966, 604] on button "Genereren" at bounding box center [971, 615] width 85 height 27
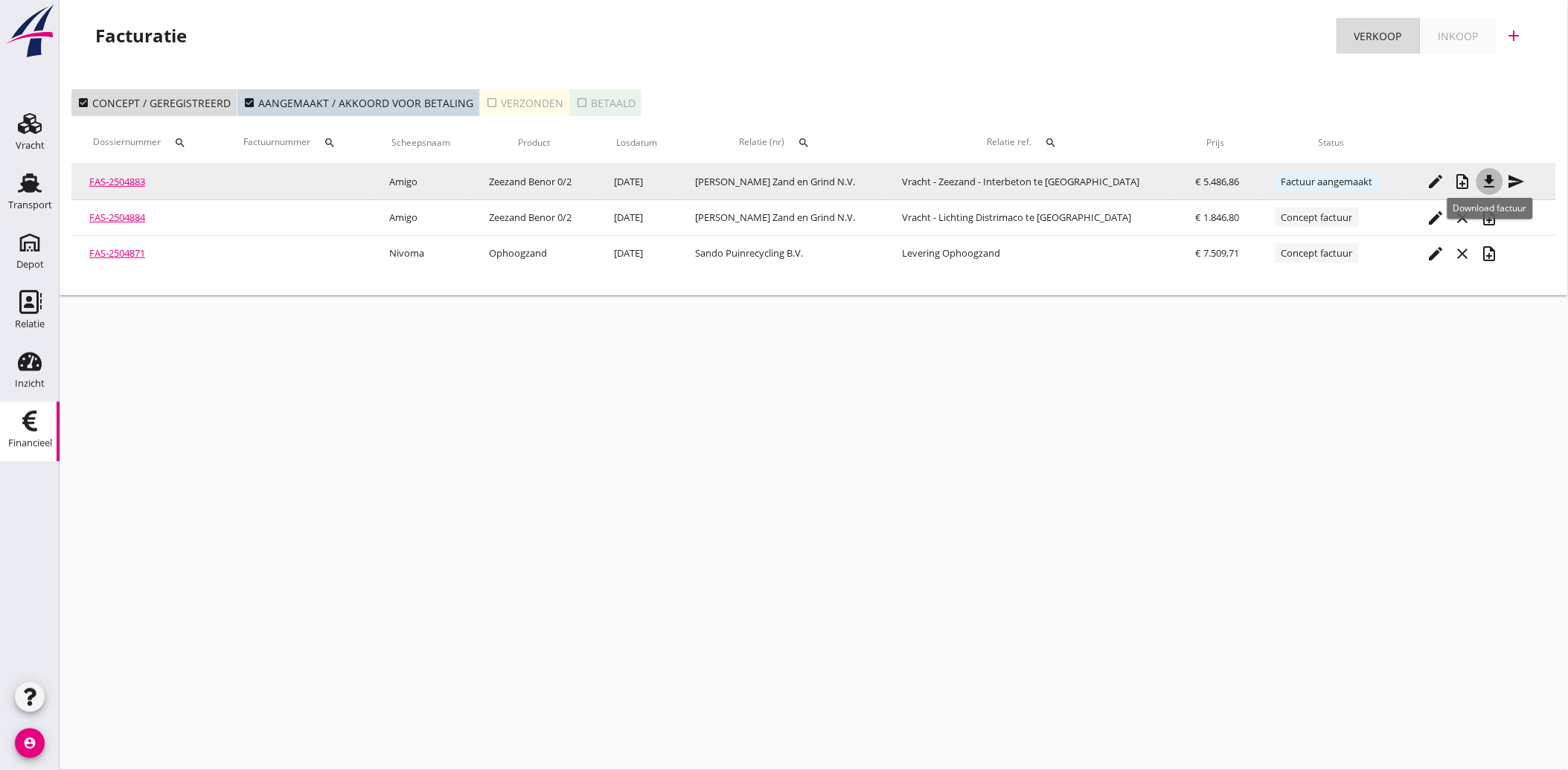
click at [1483, 181] on icon "file_download" at bounding box center [1490, 181] width 17 height 17
click at [1511, 182] on icon "send" at bounding box center [1516, 181] width 17 height 17
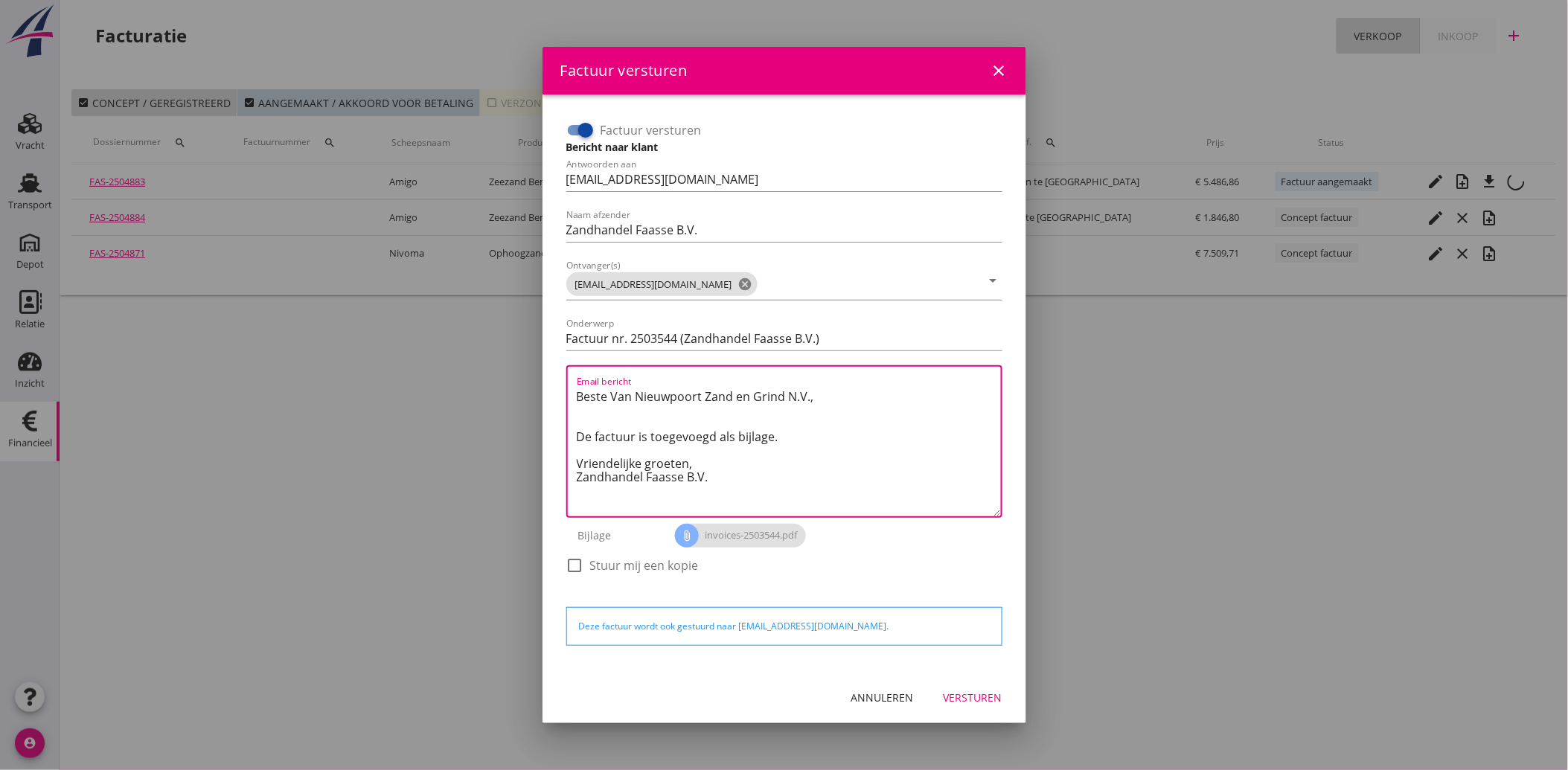
drag, startPoint x: 722, startPoint y: 487, endPoint x: 621, endPoint y: 395, distance: 136.6
click at [556, 385] on div "Factuur versturen Bericht naar klant Antwoorden aan [EMAIL_ADDRESS][DOMAIN_NAME…" at bounding box center [784, 383] width 460 height 554
paste textarea "Geachte heer/mevrouw, Hierbij zenden wij u onze factuur i.v.m. de door ons aan …"
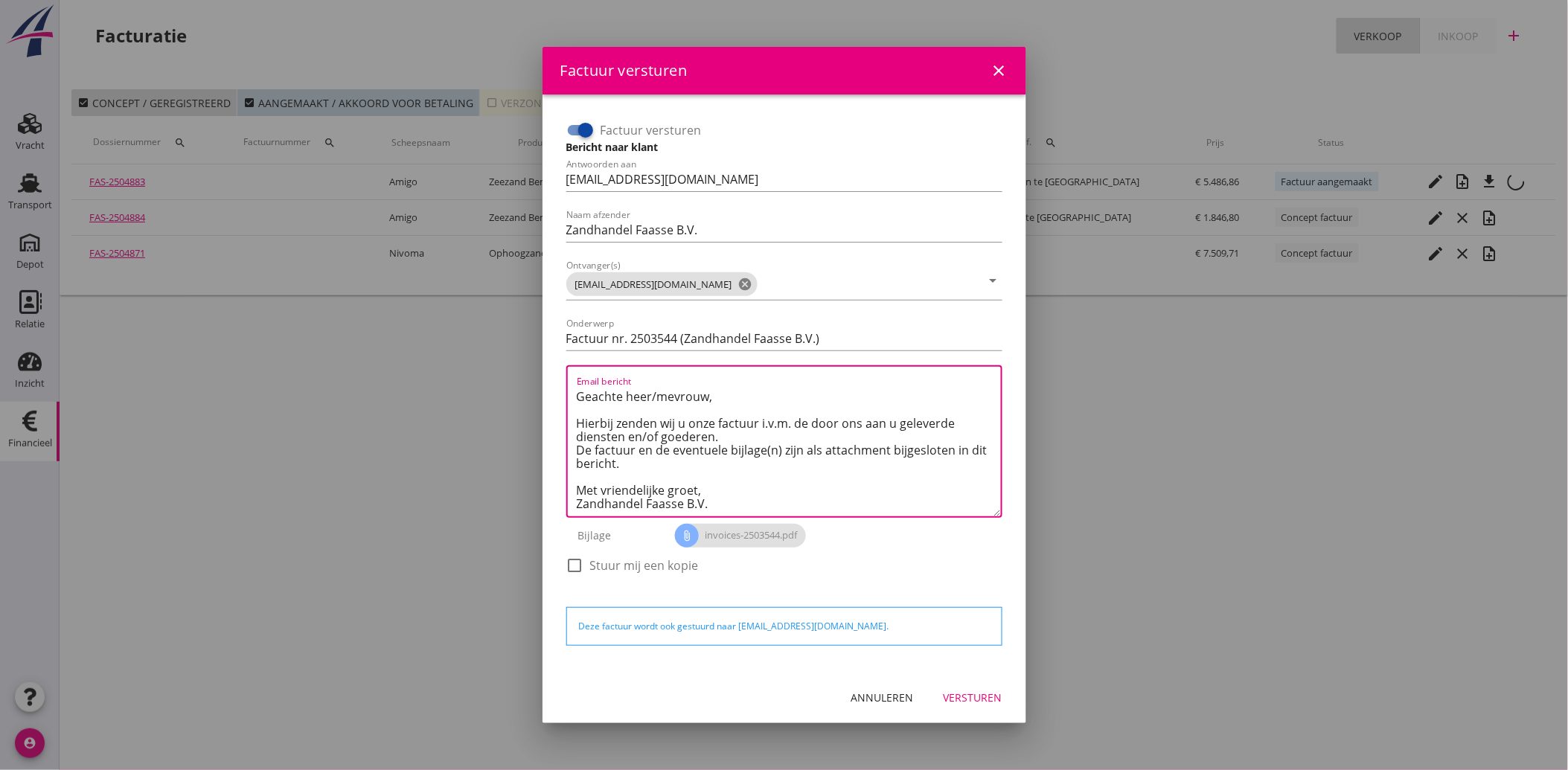
type textarea "Geachte heer/mevrouw, Hierbij zenden wij u onze factuur i.v.m. de door ons aan …"
click at [954, 691] on div "Versturen" at bounding box center [972, 698] width 58 height 16
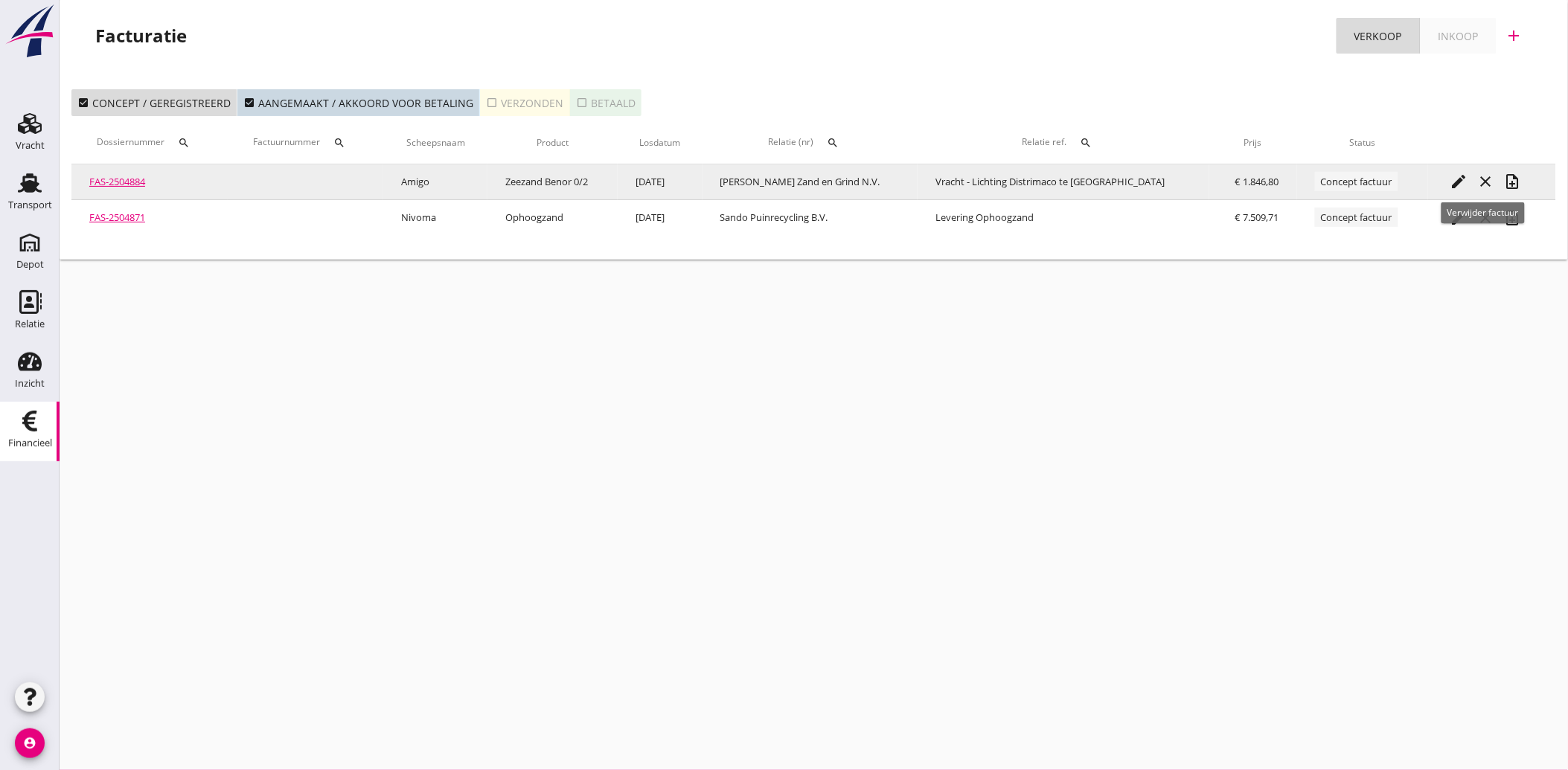
click at [1461, 176] on icon "edit" at bounding box center [1459, 181] width 17 height 17
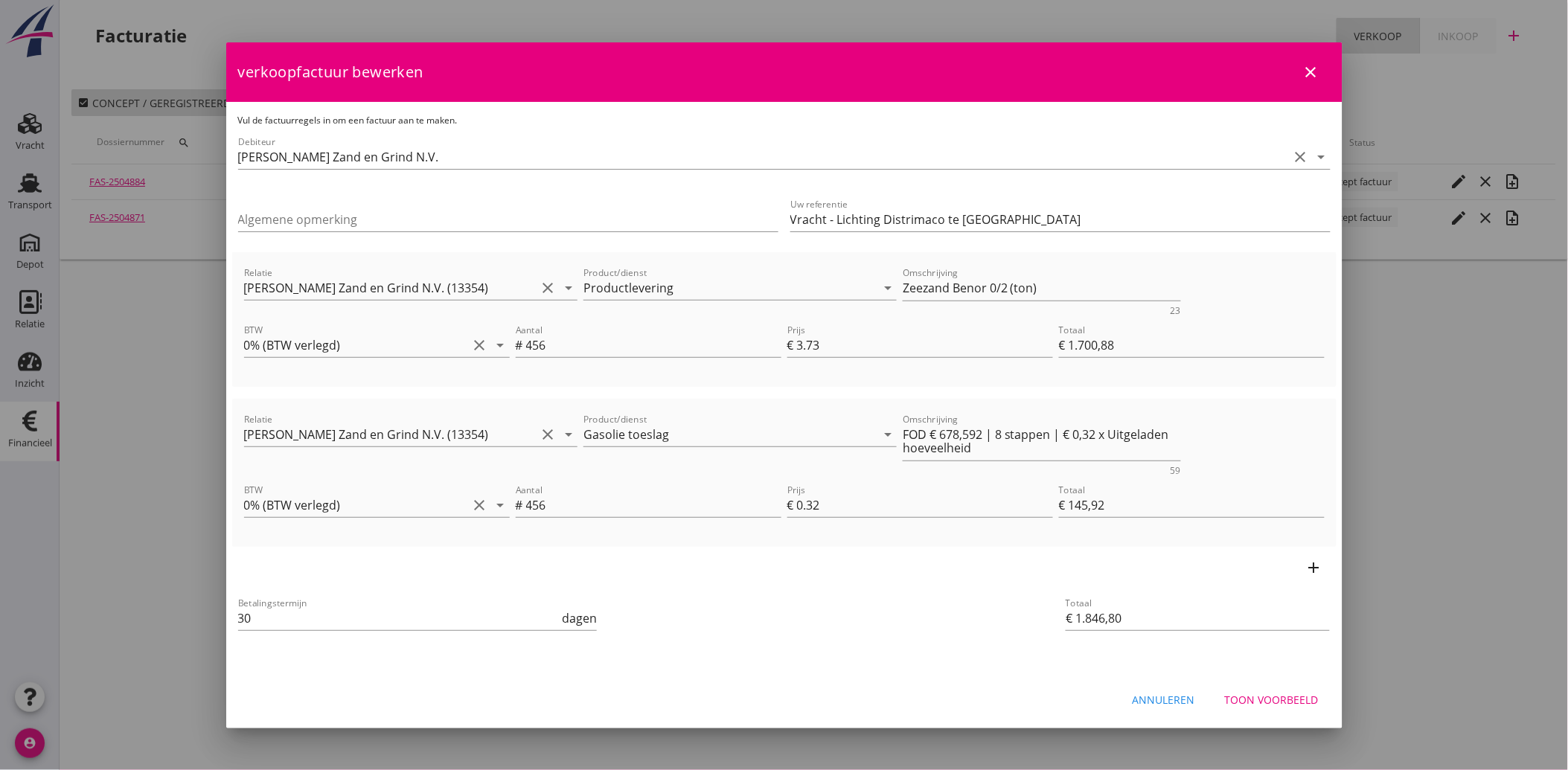
click at [1258, 699] on div "Toon voorbeeld" at bounding box center [1272, 700] width 94 height 16
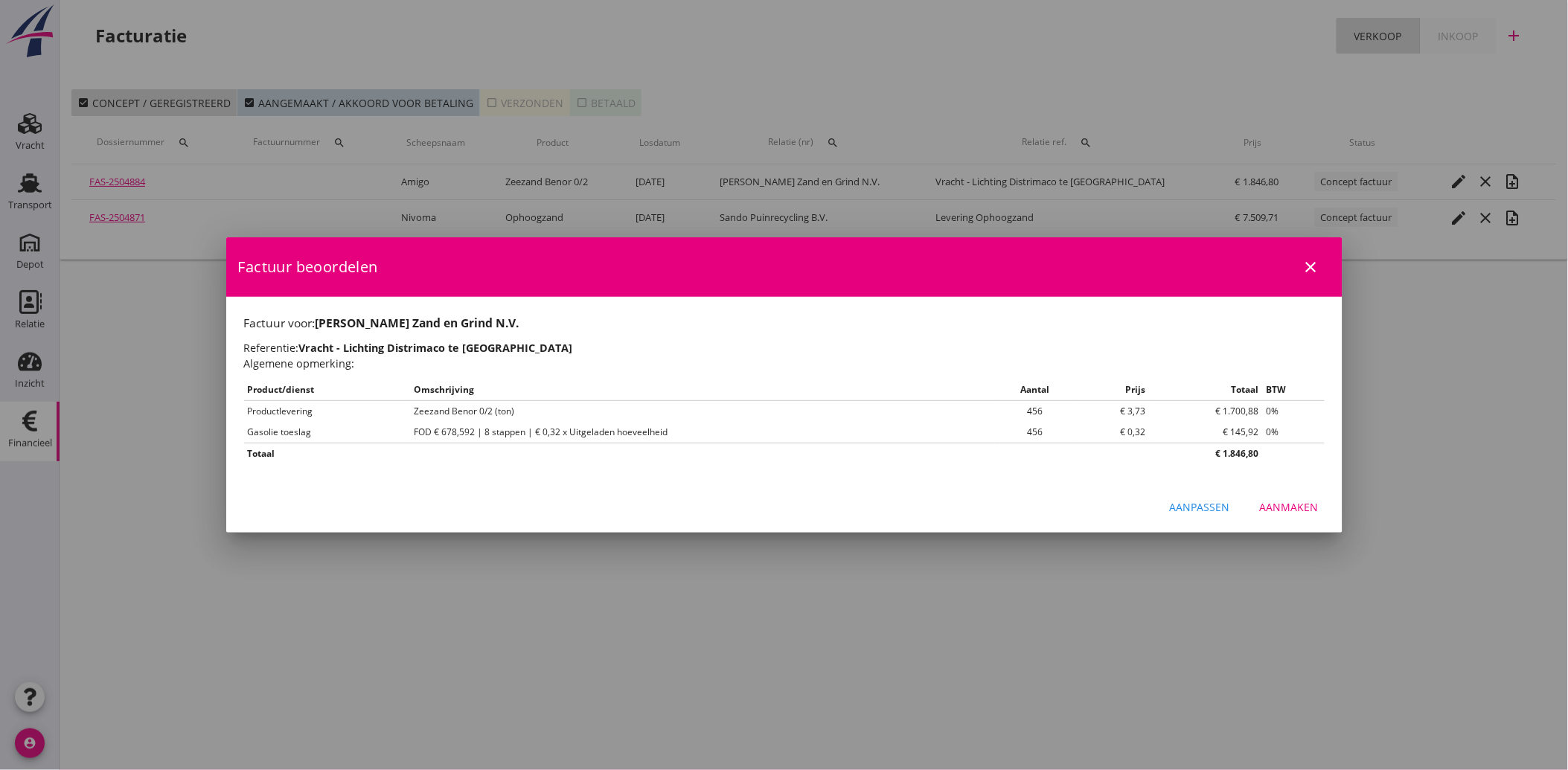
click at [1284, 505] on div "Aanmaken" at bounding box center [1288, 508] width 58 height 16
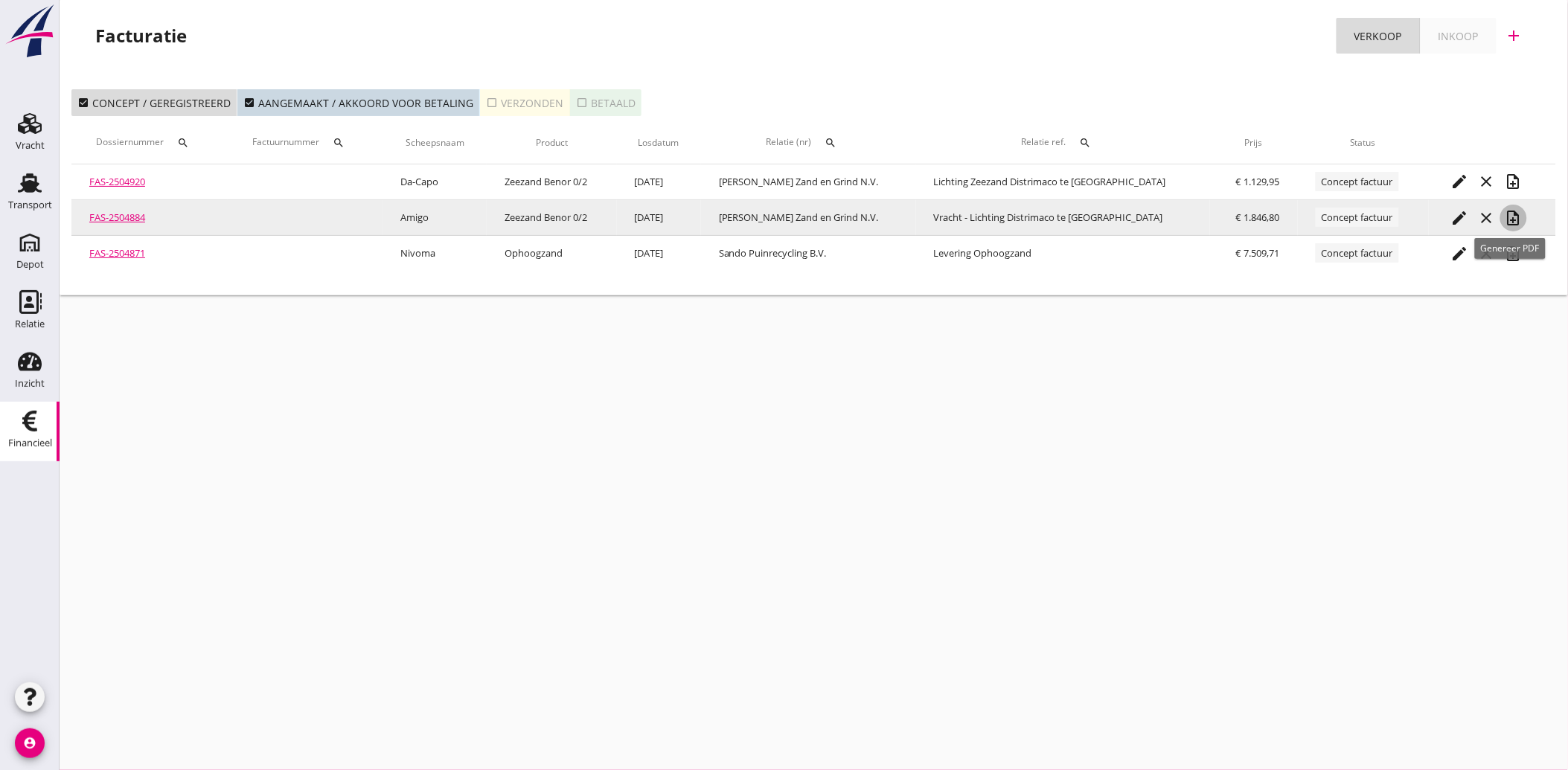
click at [1507, 216] on icon "note_add" at bounding box center [1513, 218] width 17 height 17
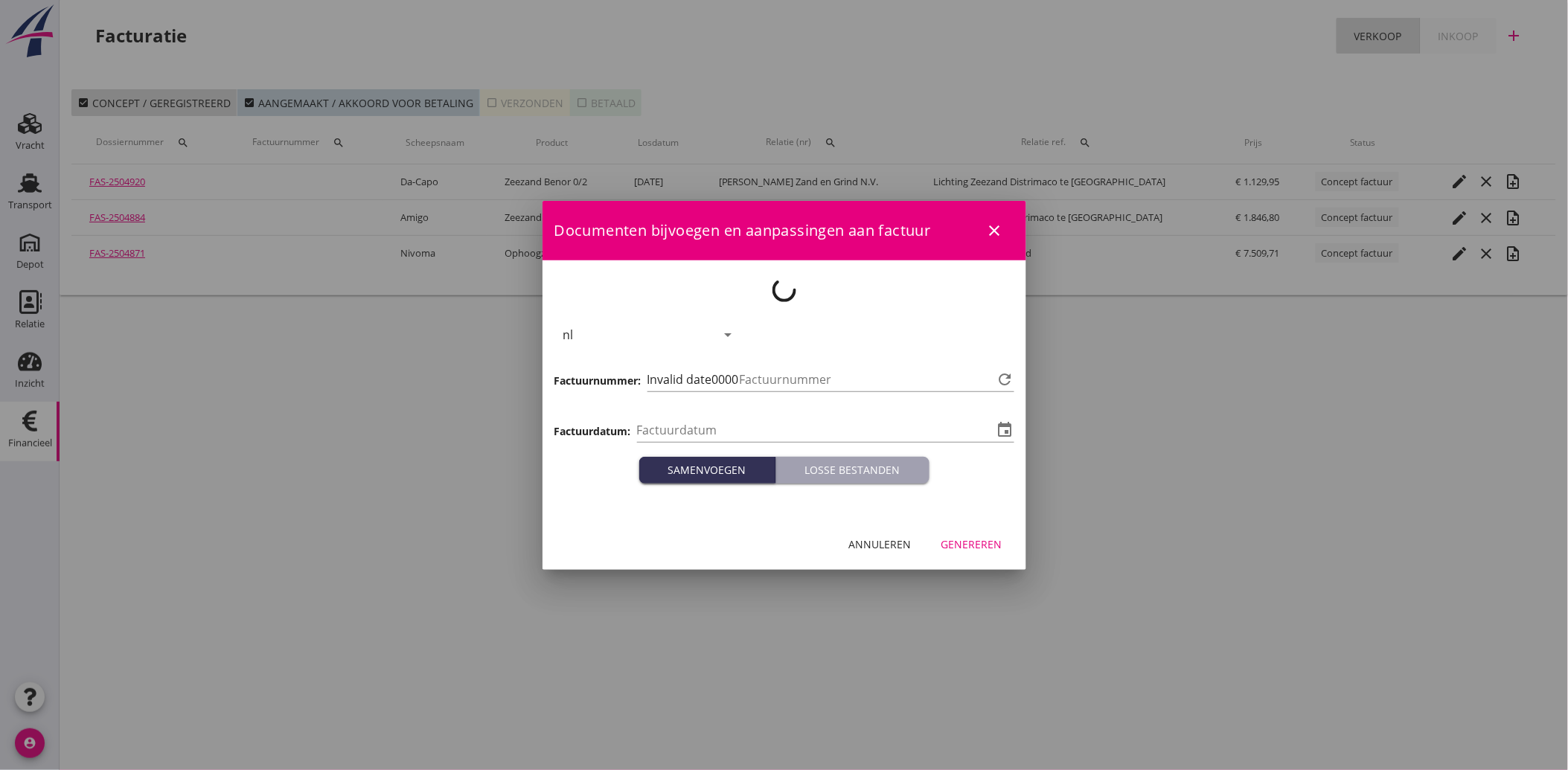
type input "[DATE]"
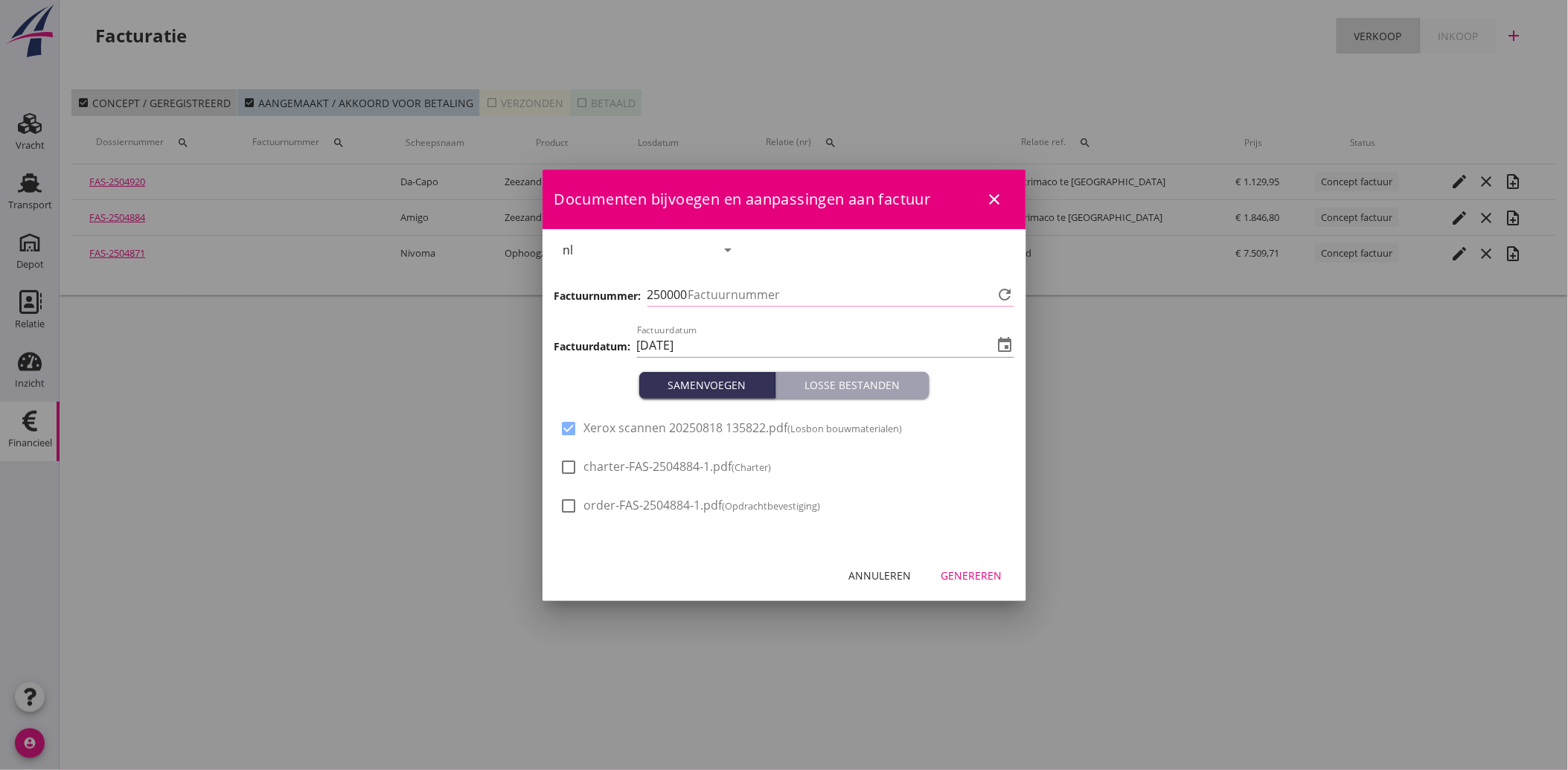
type input "3545"
click at [982, 583] on button "Genereren" at bounding box center [971, 576] width 85 height 27
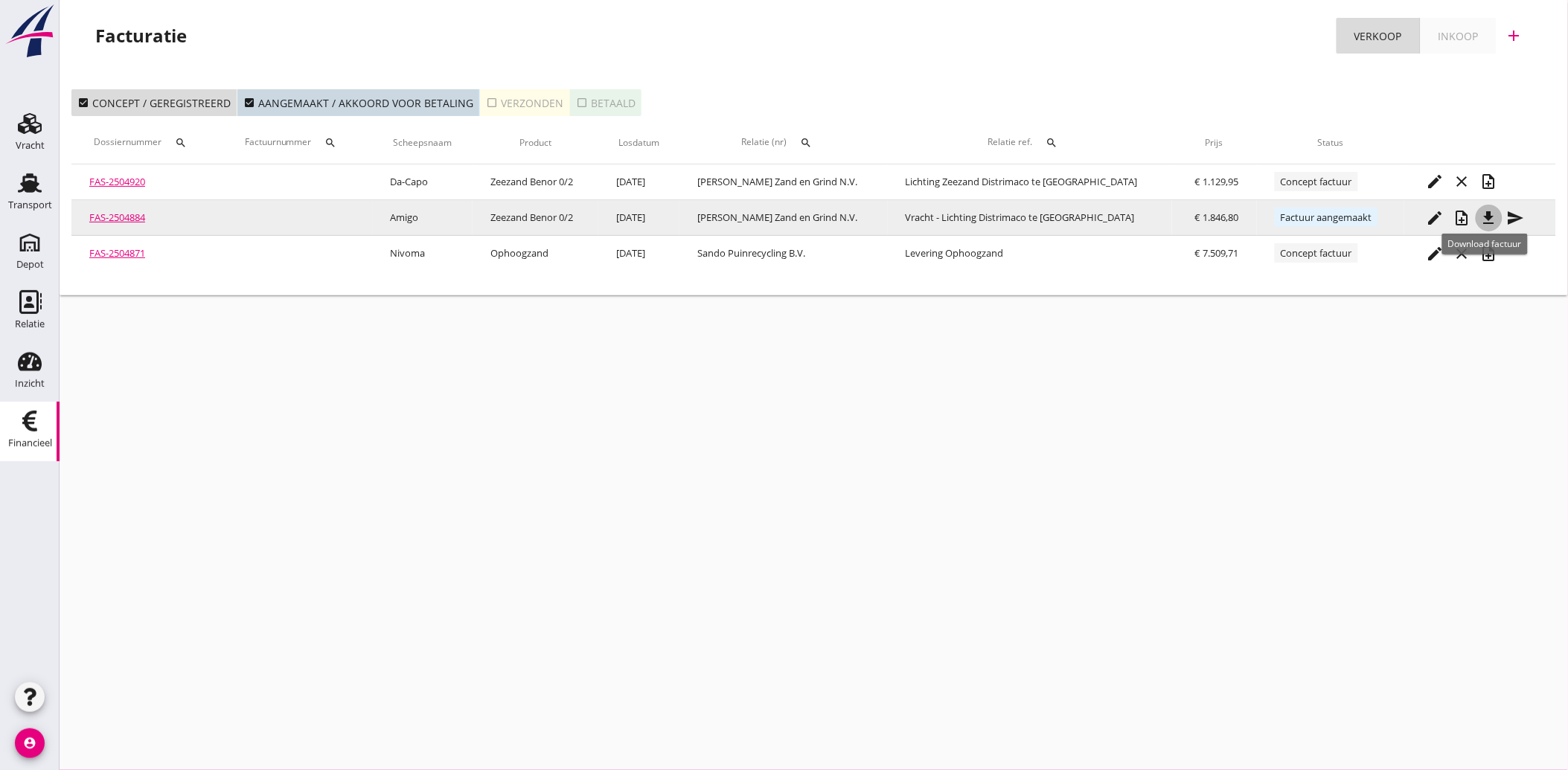
click at [1488, 211] on icon "file_download" at bounding box center [1489, 218] width 17 height 17
click at [1511, 216] on icon "send" at bounding box center [1516, 218] width 17 height 17
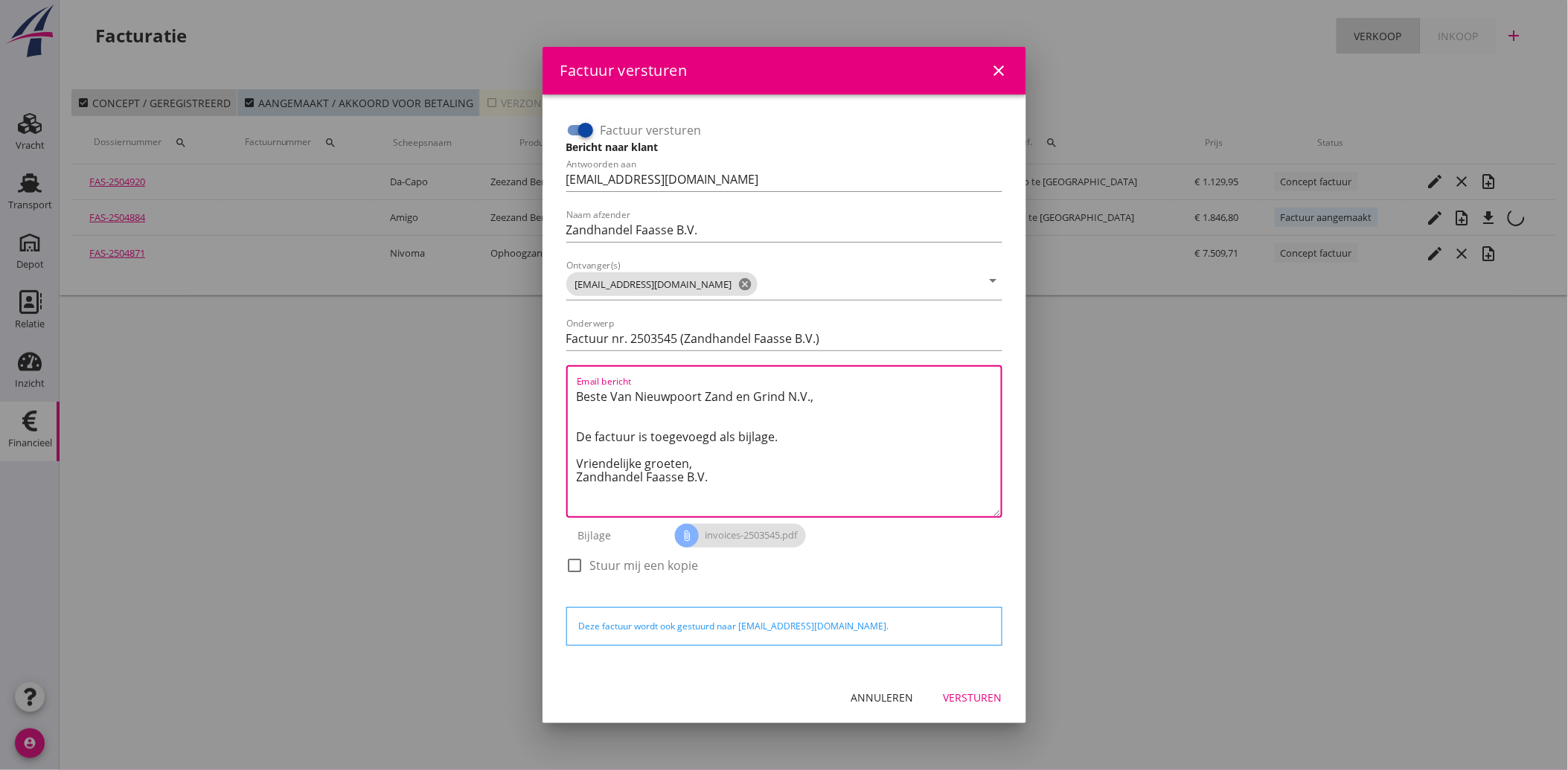
drag, startPoint x: 715, startPoint y: 478, endPoint x: 560, endPoint y: 378, distance: 184.5
click at [560, 377] on div "Factuur versturen Bericht naar klant Antwoorden aan [EMAIL_ADDRESS][DOMAIN_NAME…" at bounding box center [784, 355] width 448 height 486
paste textarea "Geachte heer/mevrouw, Hierbij zenden wij u onze factuur i.v.m. de door ons aan …"
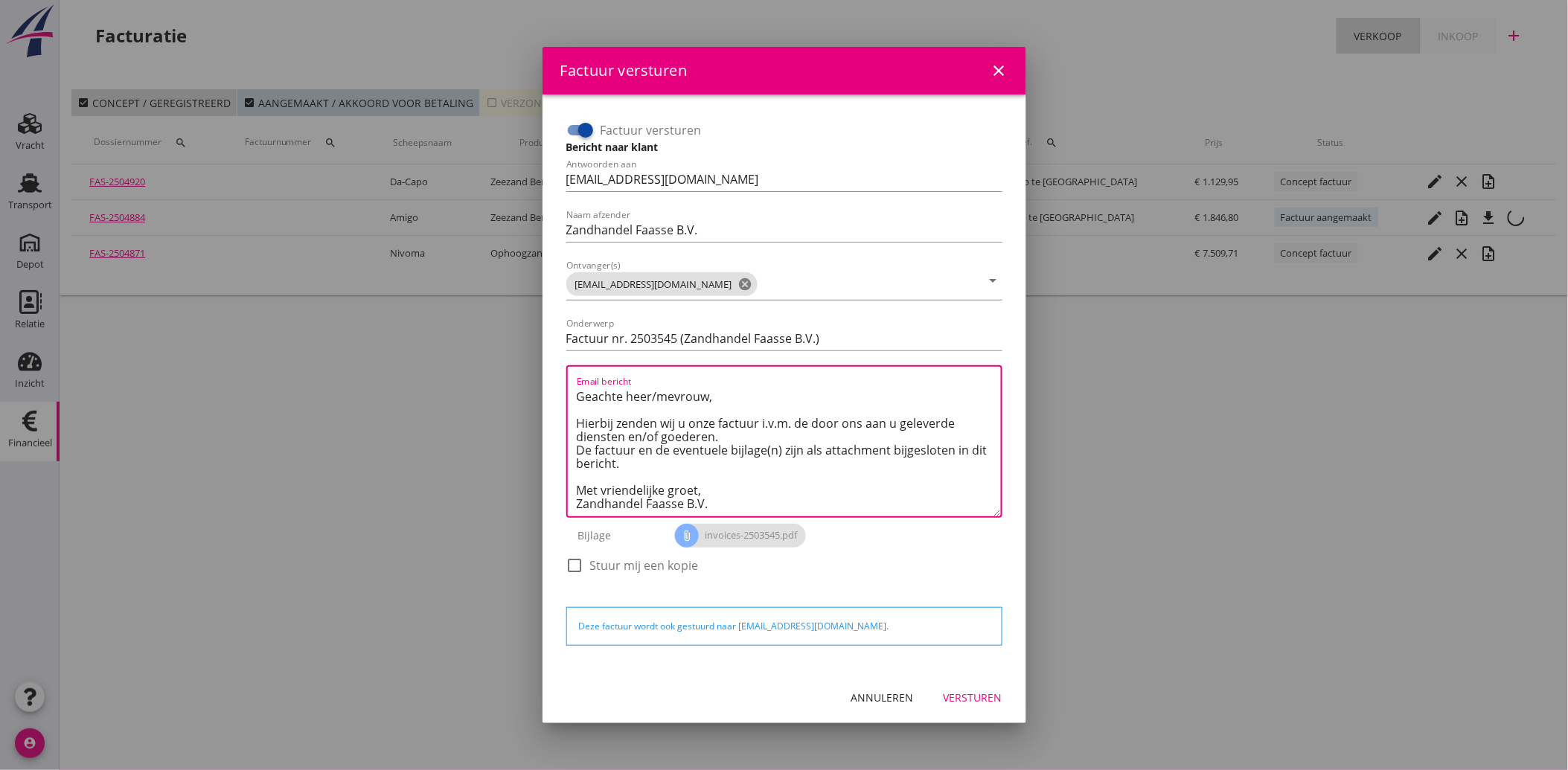
type textarea "Geachte heer/mevrouw, Hierbij zenden wij u onze factuur i.v.m. de door ons aan …"
click at [962, 696] on div "Versturen" at bounding box center [972, 698] width 58 height 16
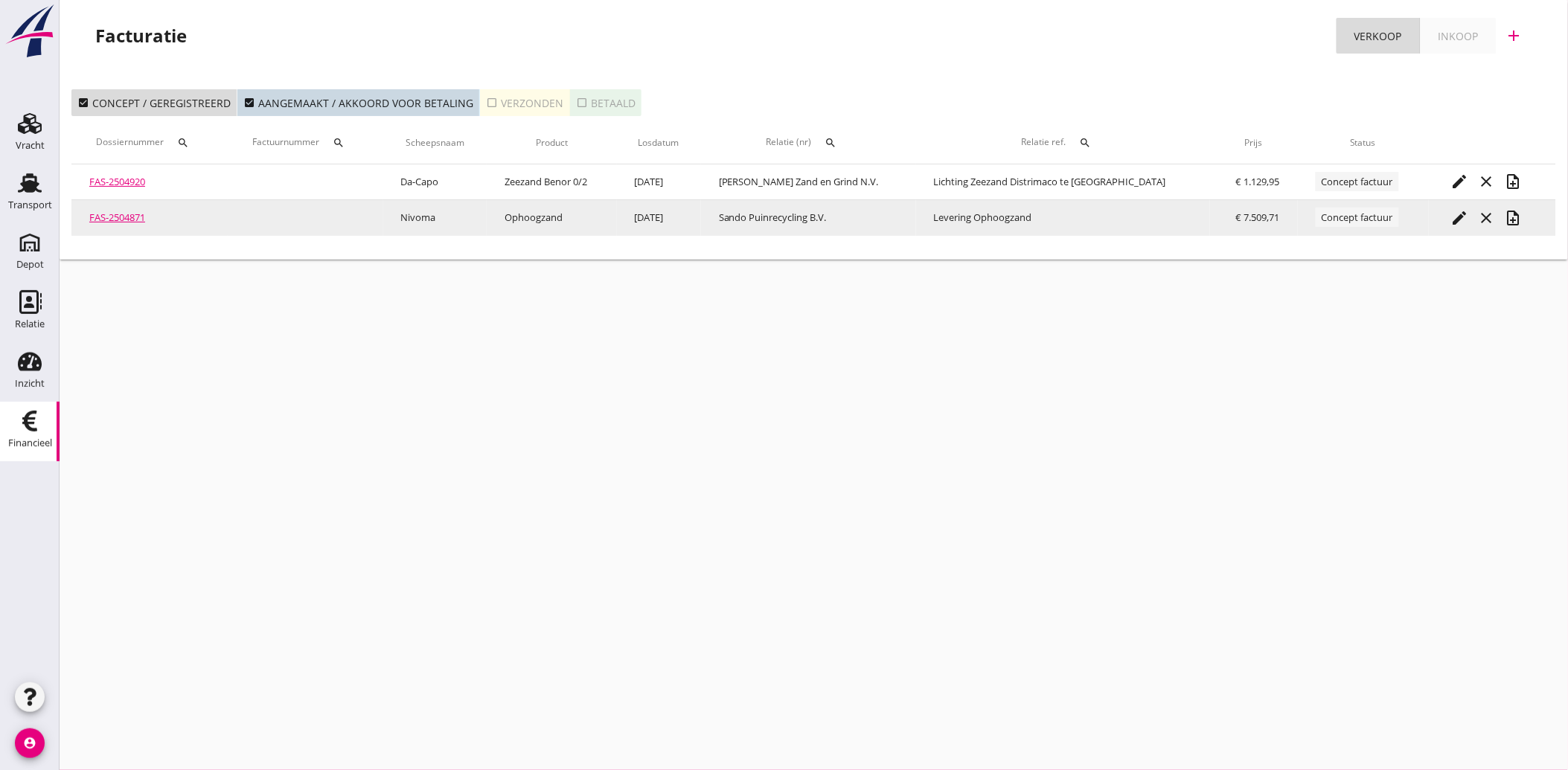
click at [1459, 217] on icon "edit" at bounding box center [1459, 218] width 17 height 17
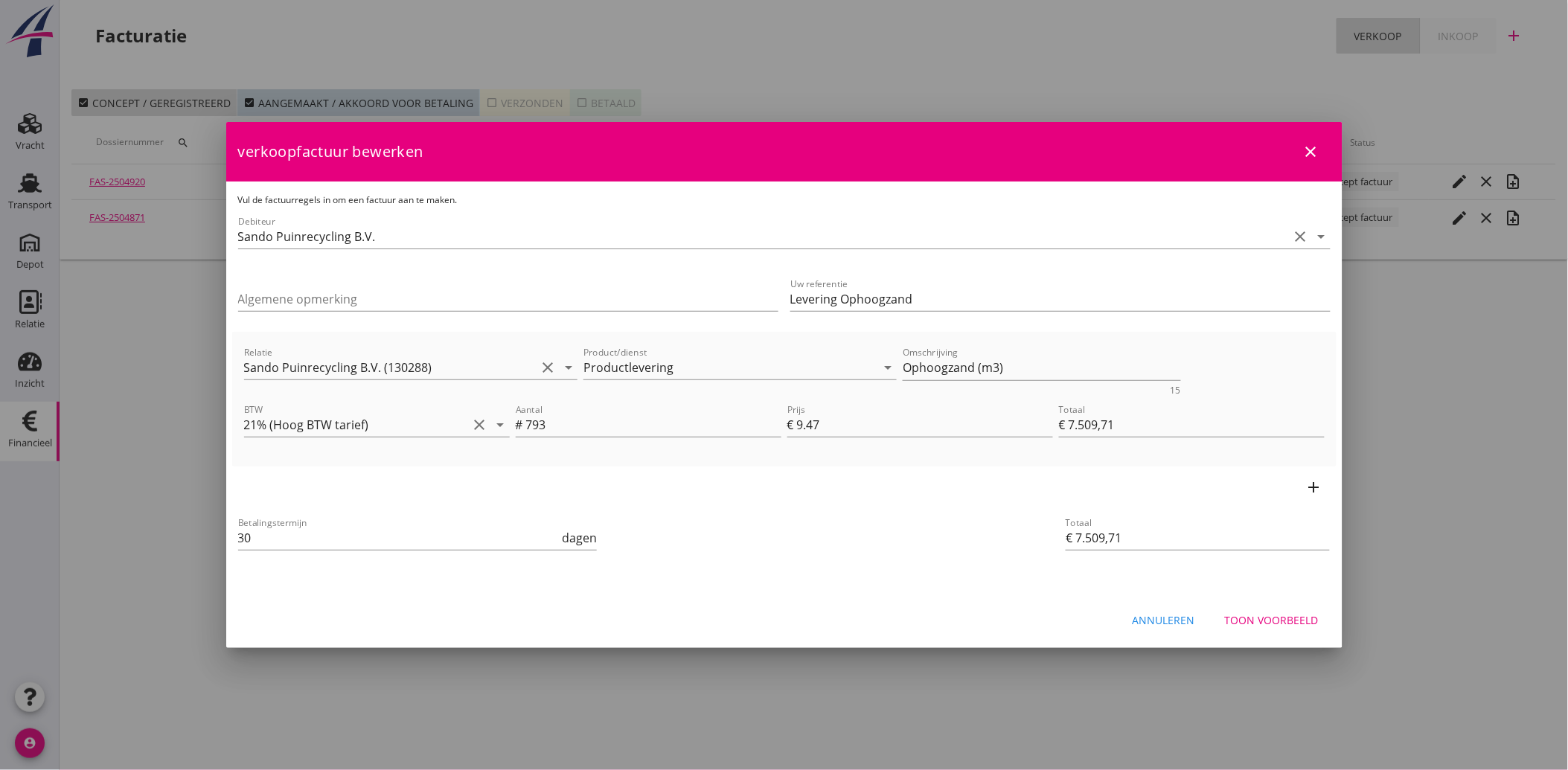
click at [1268, 618] on div "Toon voorbeeld" at bounding box center [1272, 620] width 94 height 16
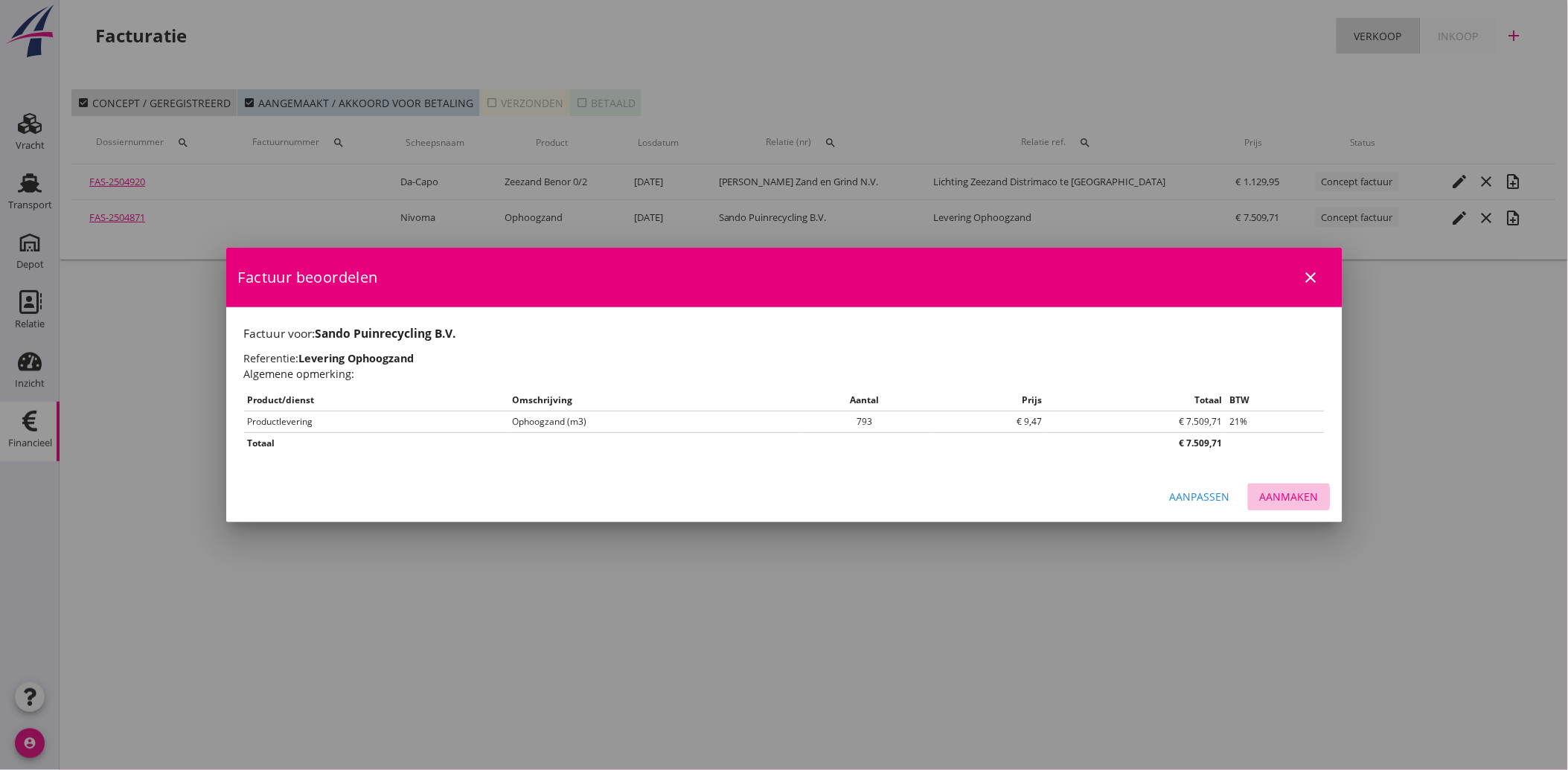
click at [1290, 487] on button "Aanmaken" at bounding box center [1288, 497] width 83 height 27
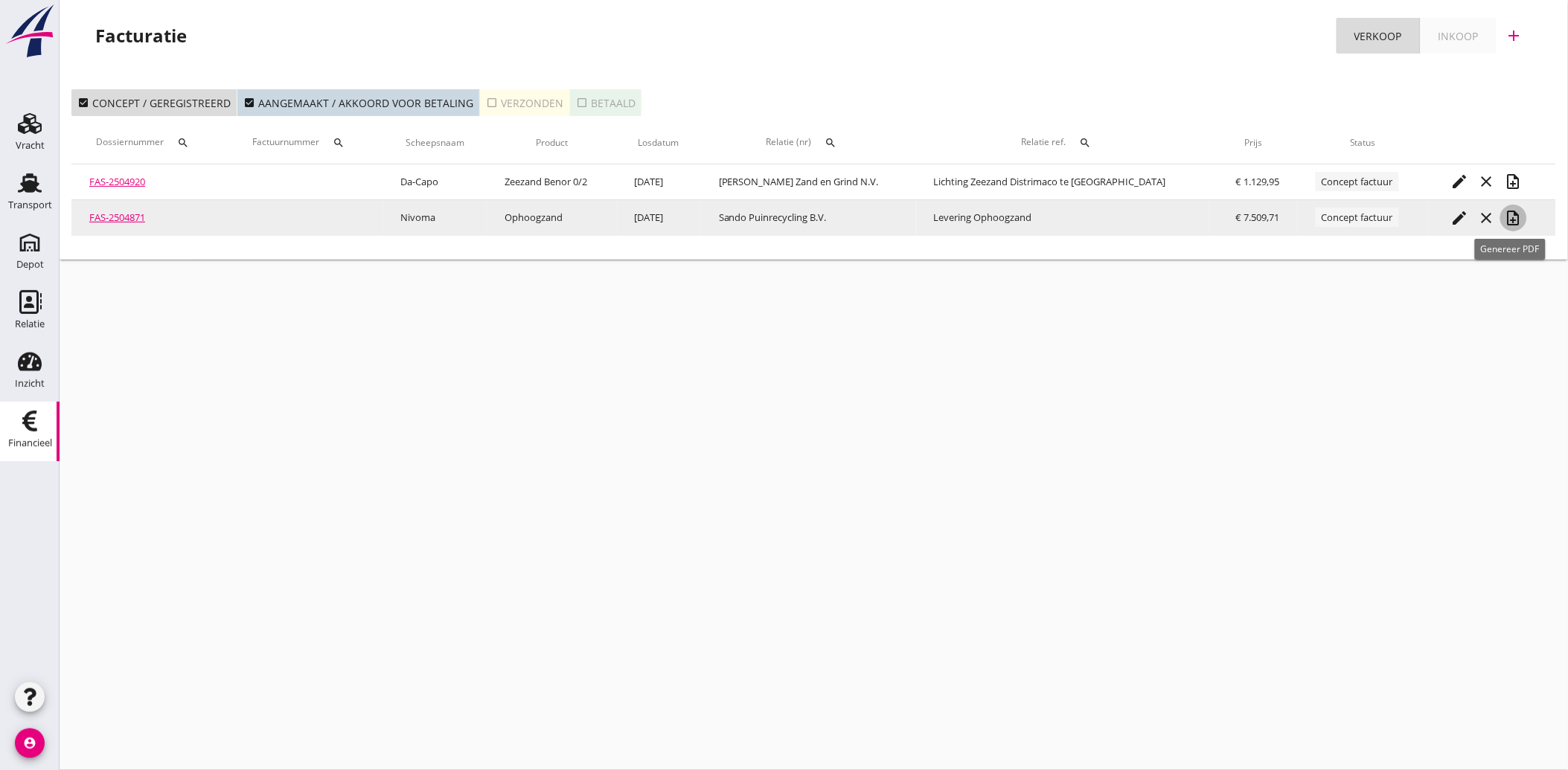
click at [1510, 216] on icon "note_add" at bounding box center [1513, 218] width 17 height 17
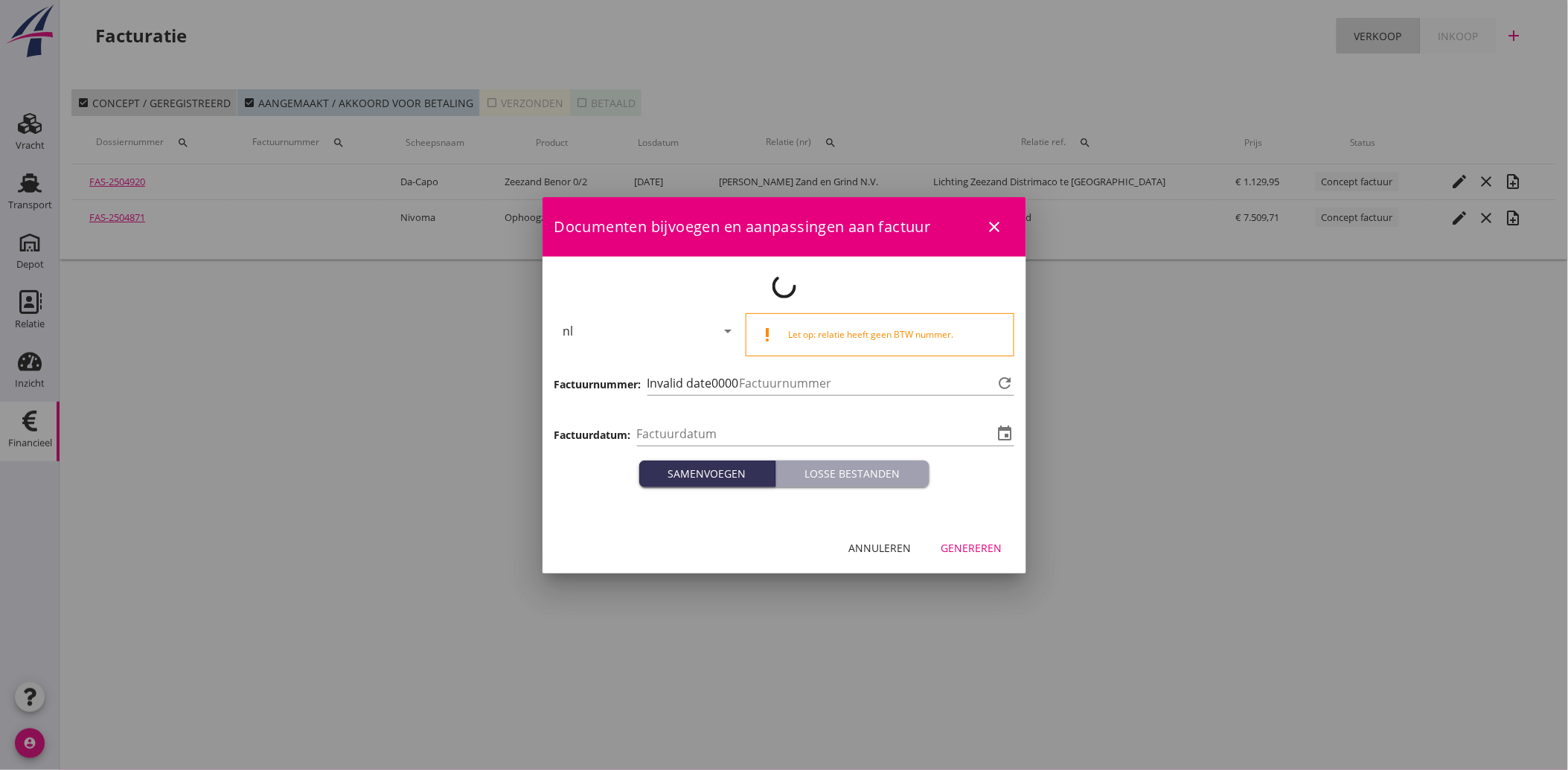
type input "[DATE]"
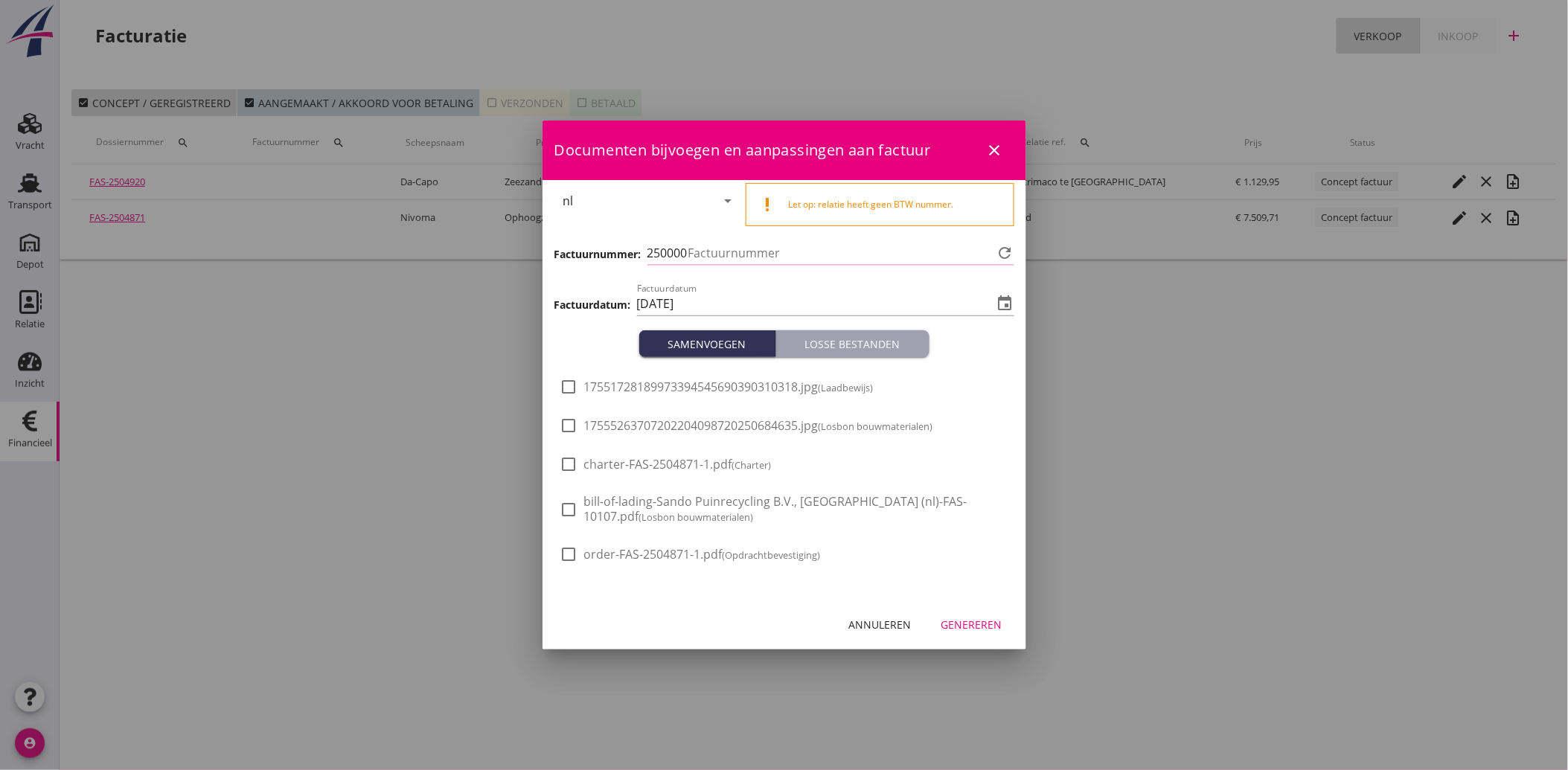
type input "3546"
click at [571, 423] on div at bounding box center [568, 426] width 25 height 25
checkbox input "true"
click at [963, 620] on div "Genereren" at bounding box center [972, 625] width 61 height 16
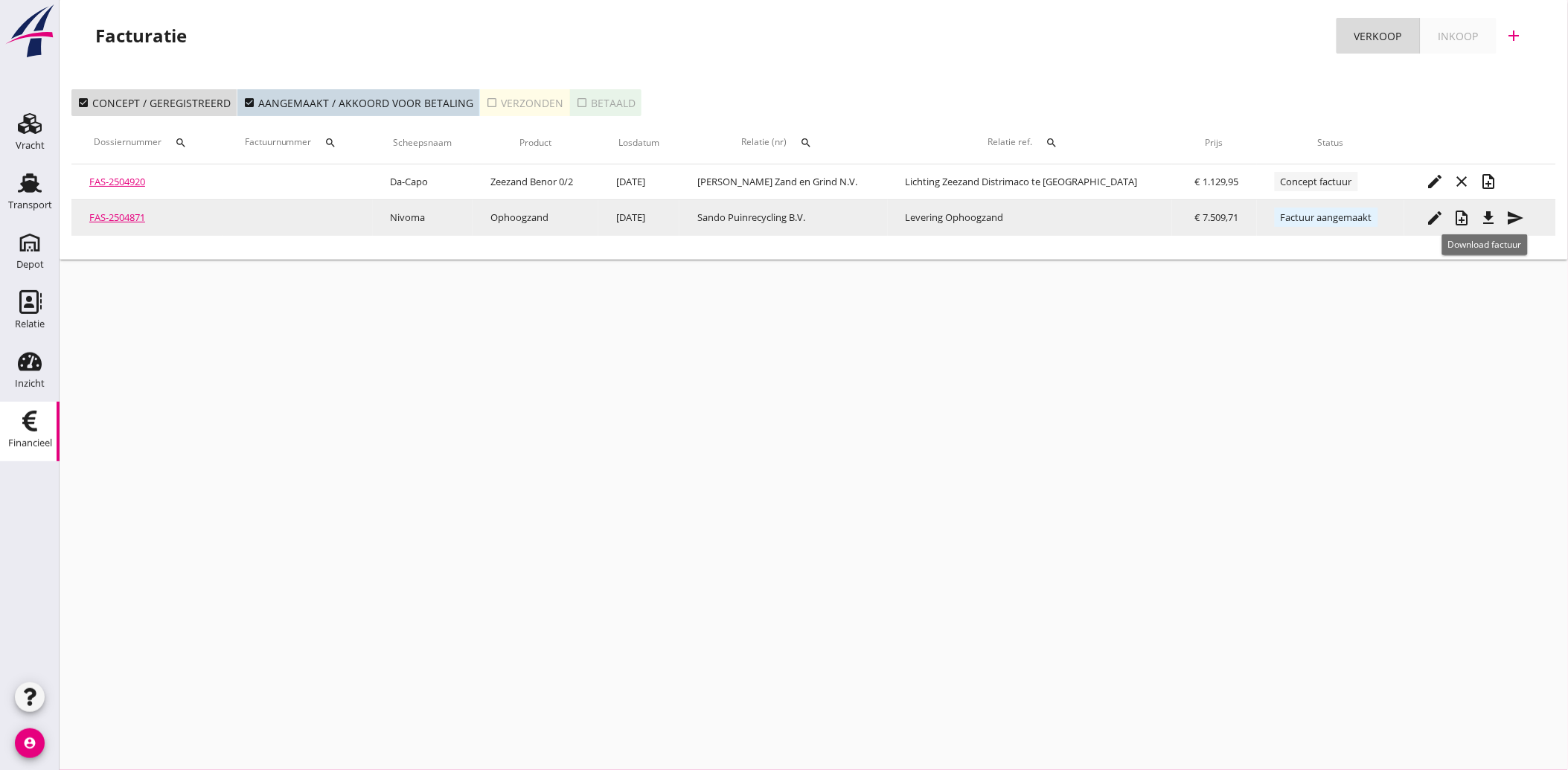
click at [1481, 211] on icon "file_download" at bounding box center [1489, 218] width 17 height 17
click at [1507, 223] on icon "send" at bounding box center [1516, 218] width 17 height 17
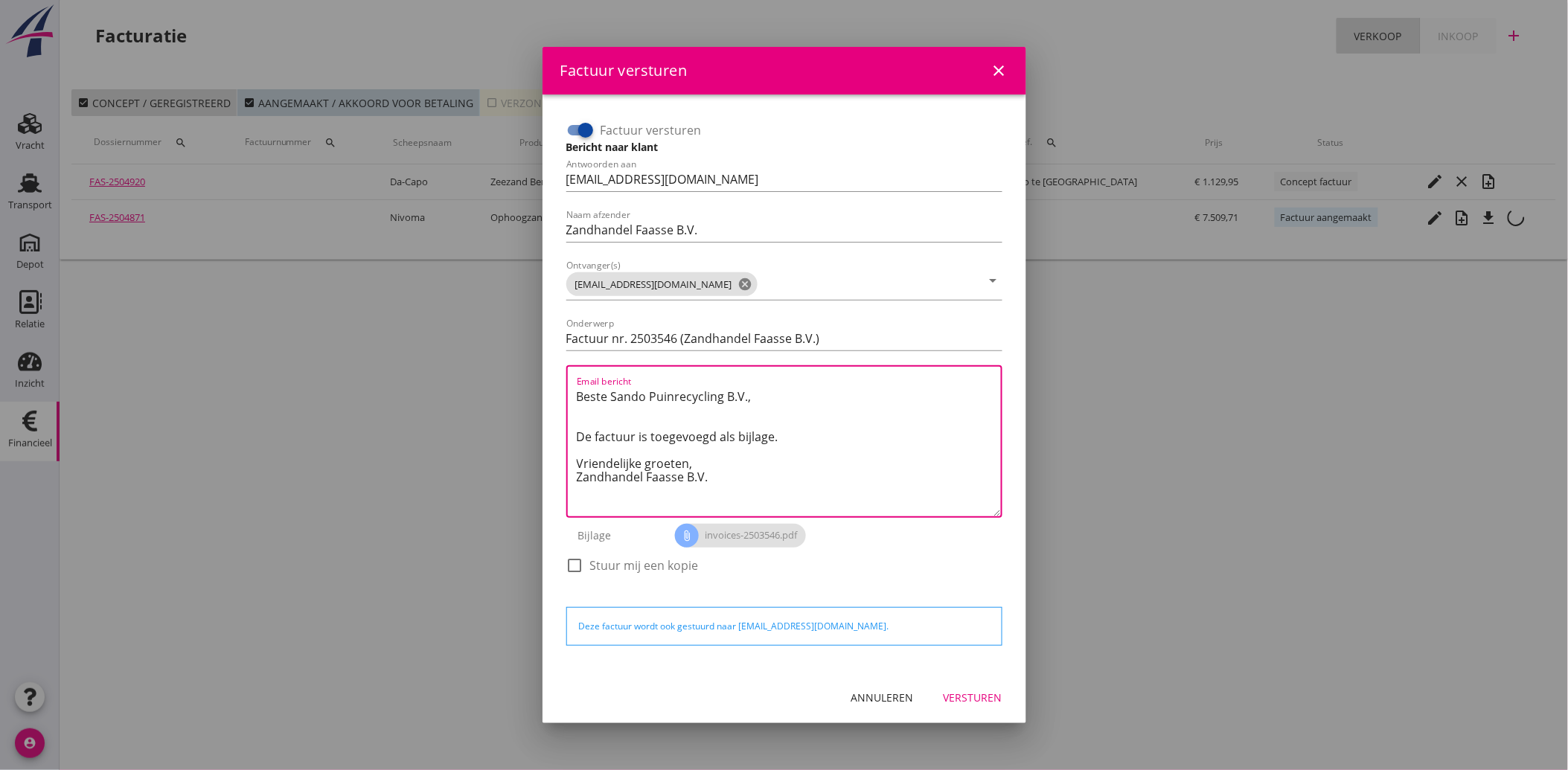
drag, startPoint x: 710, startPoint y: 484, endPoint x: 556, endPoint y: 382, distance: 184.7
click at [556, 382] on div "Factuur versturen Bericht naar klant Antwoorden aan [EMAIL_ADDRESS][DOMAIN_NAME…" at bounding box center [784, 383] width 460 height 554
paste textarea "Geachte heer/mevrouw, Hierbij zenden wij u onze factuur i.v.m. de door ons aan …"
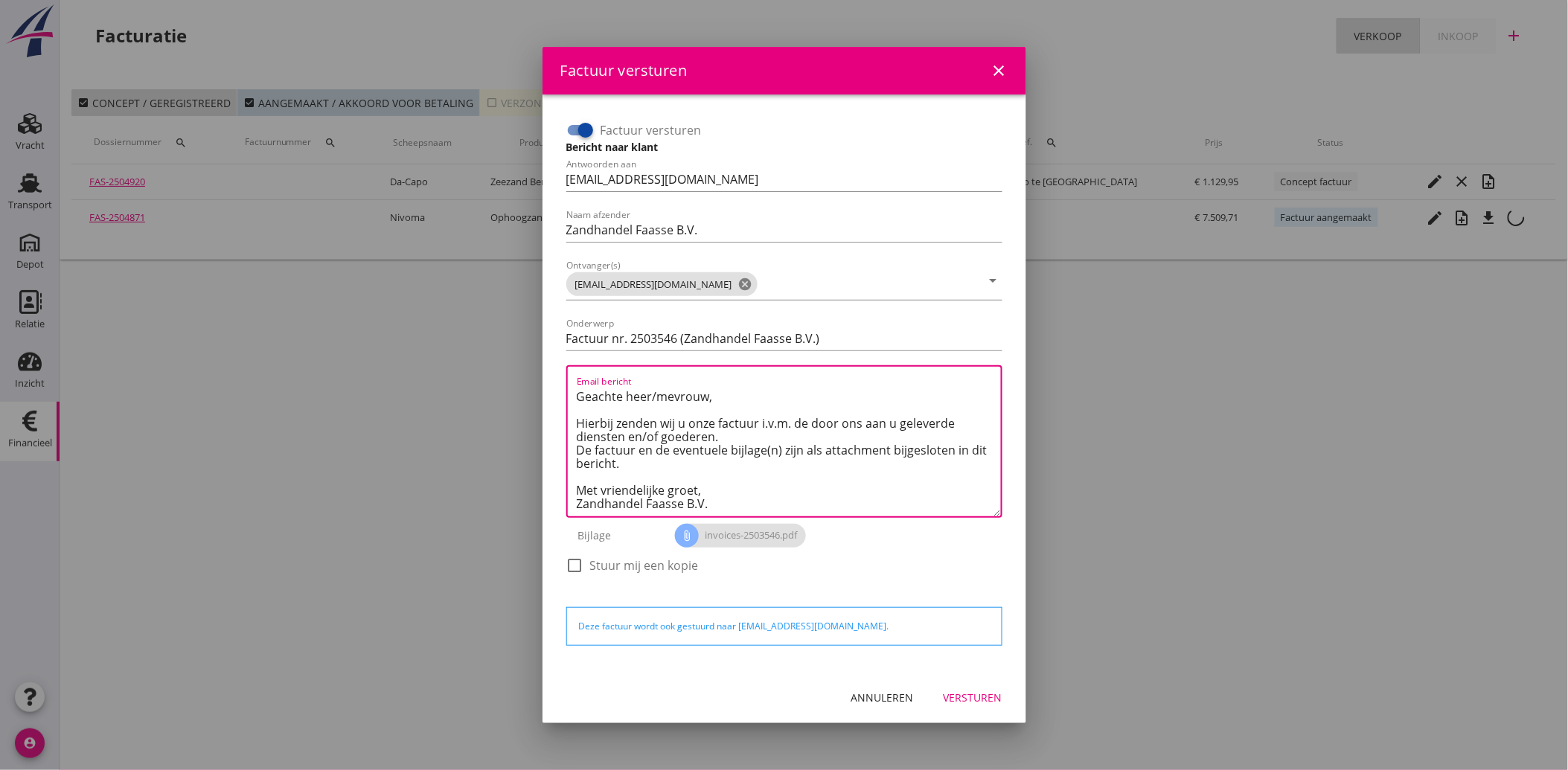
type textarea "Geachte heer/mevrouw, Hierbij zenden wij u onze factuur i.v.m. de door ons aan …"
click at [967, 690] on div "Versturen" at bounding box center [972, 698] width 58 height 16
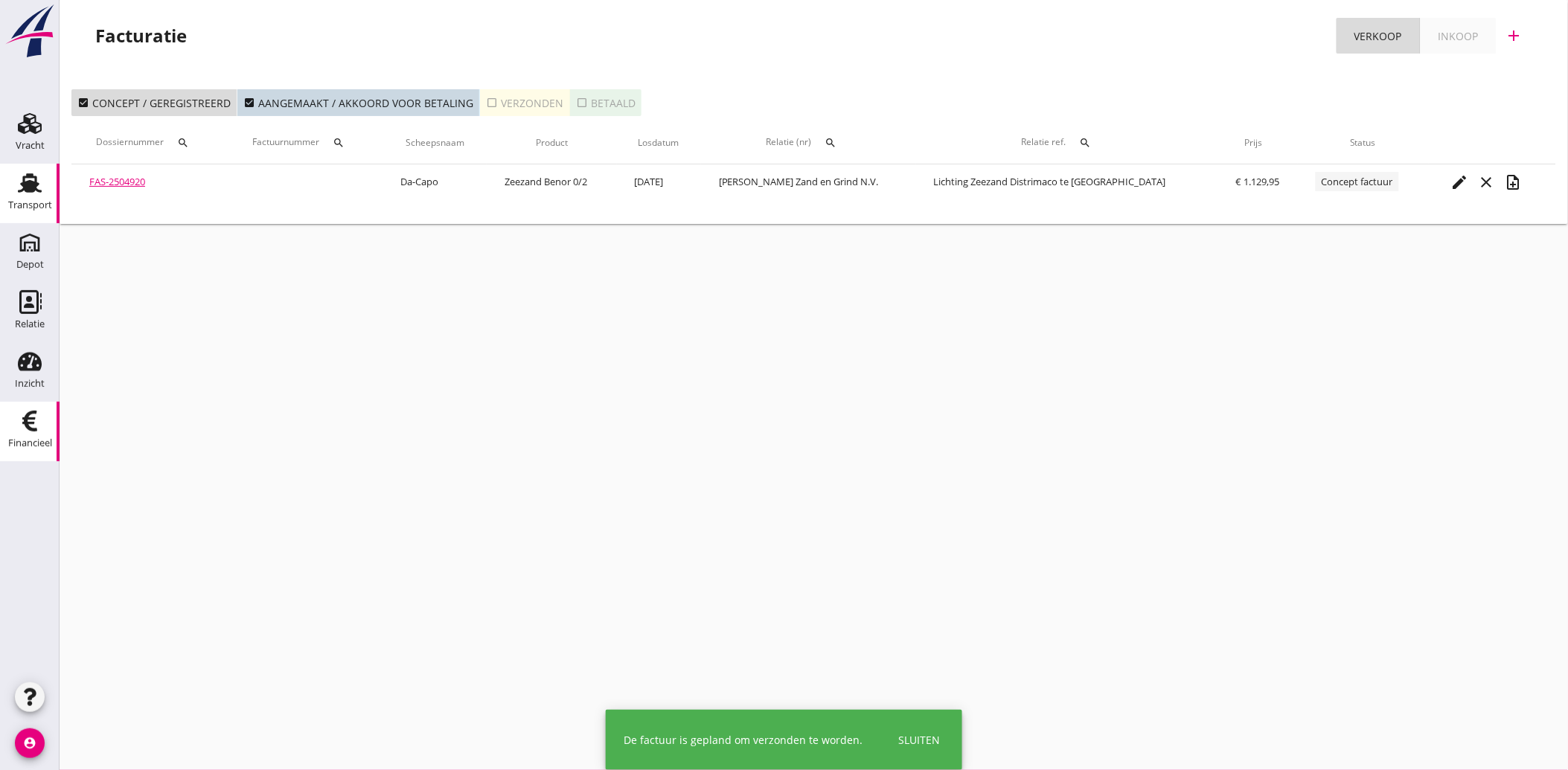
click at [27, 189] on use at bounding box center [29, 183] width 24 height 19
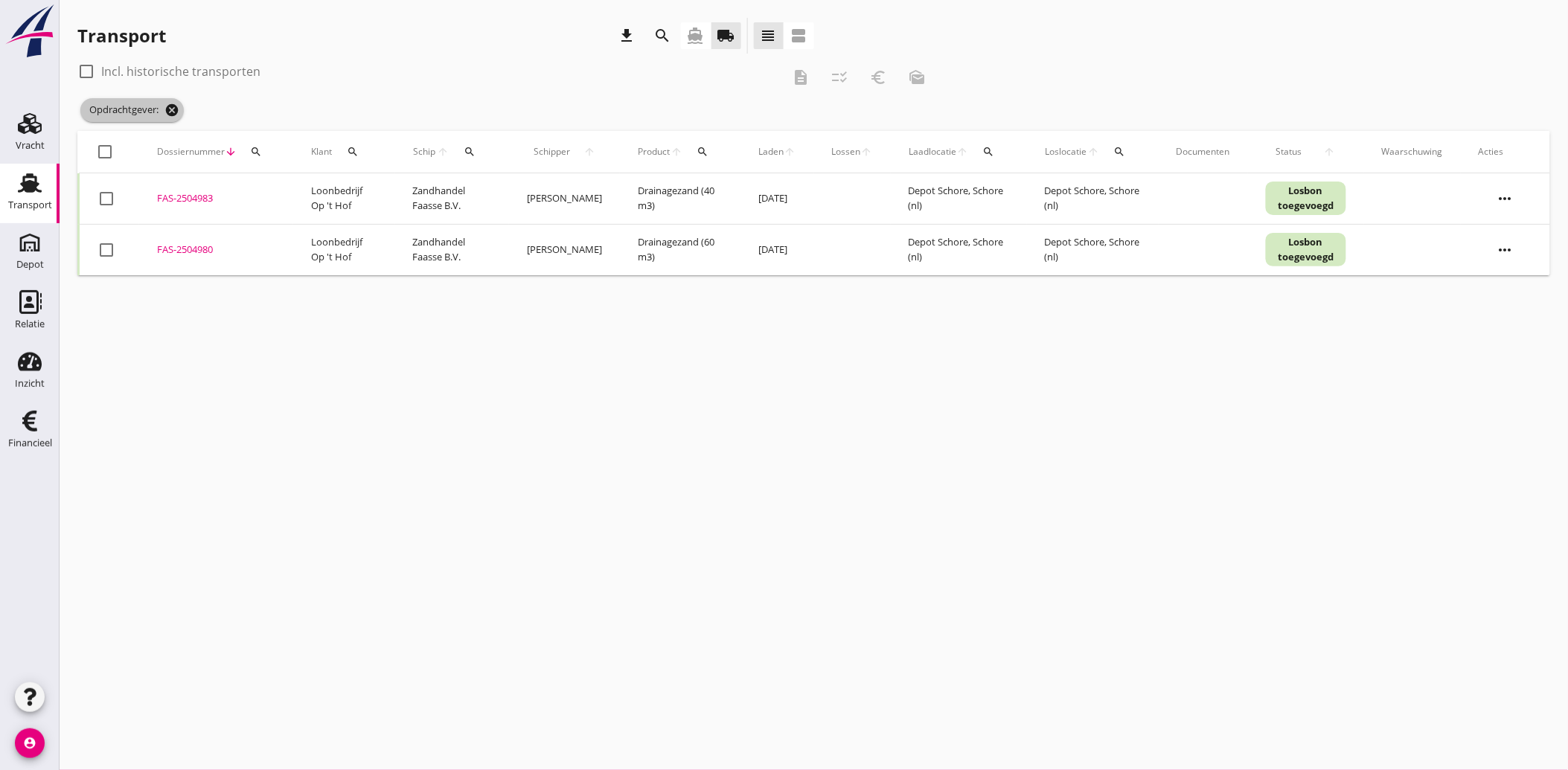
click at [180, 109] on icon "cancel" at bounding box center [172, 110] width 15 height 15
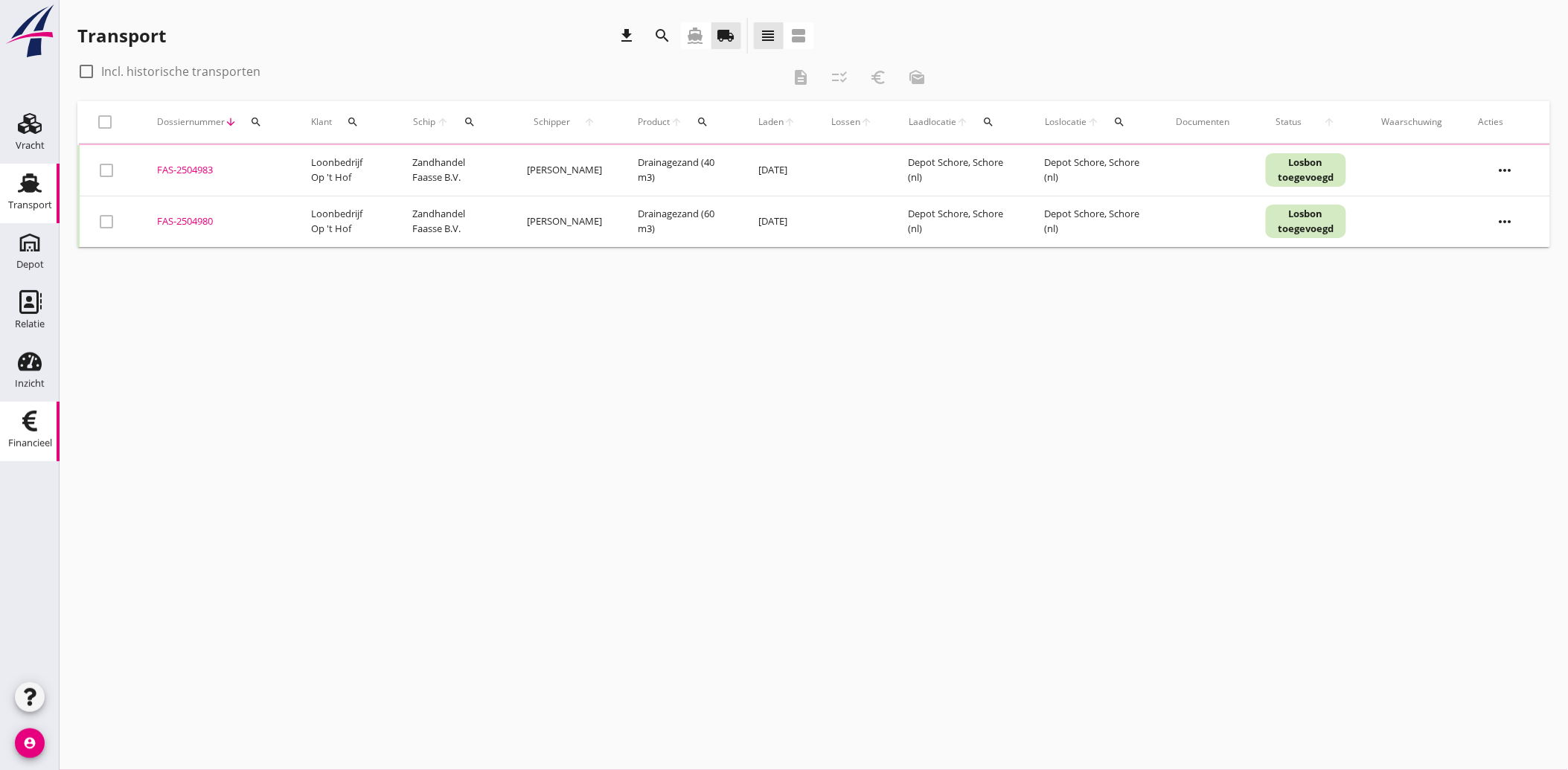
click at [21, 434] on div "Financieel" at bounding box center [30, 444] width 44 height 21
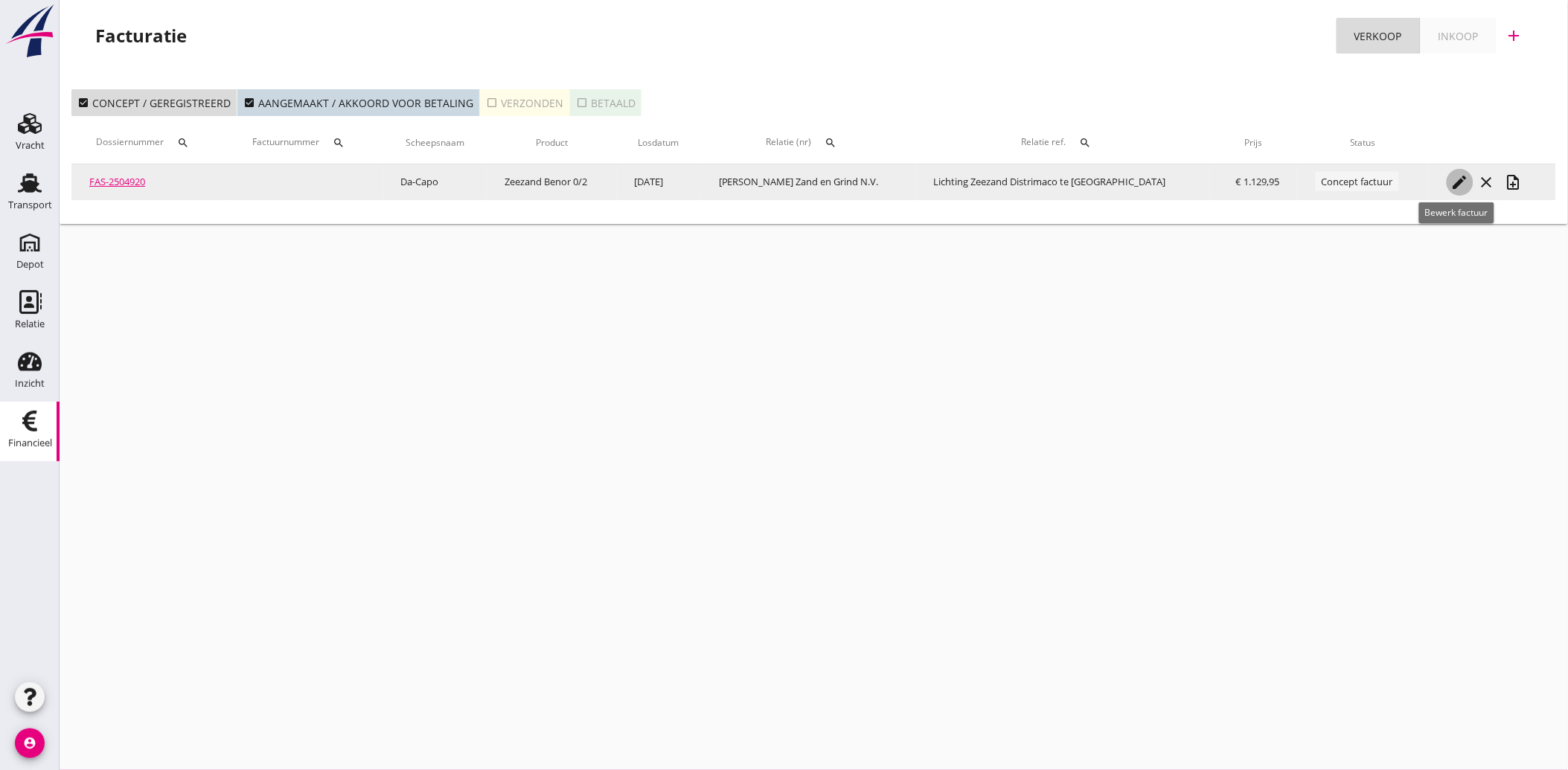
click at [1450, 184] on icon "edit" at bounding box center [1459, 182] width 17 height 17
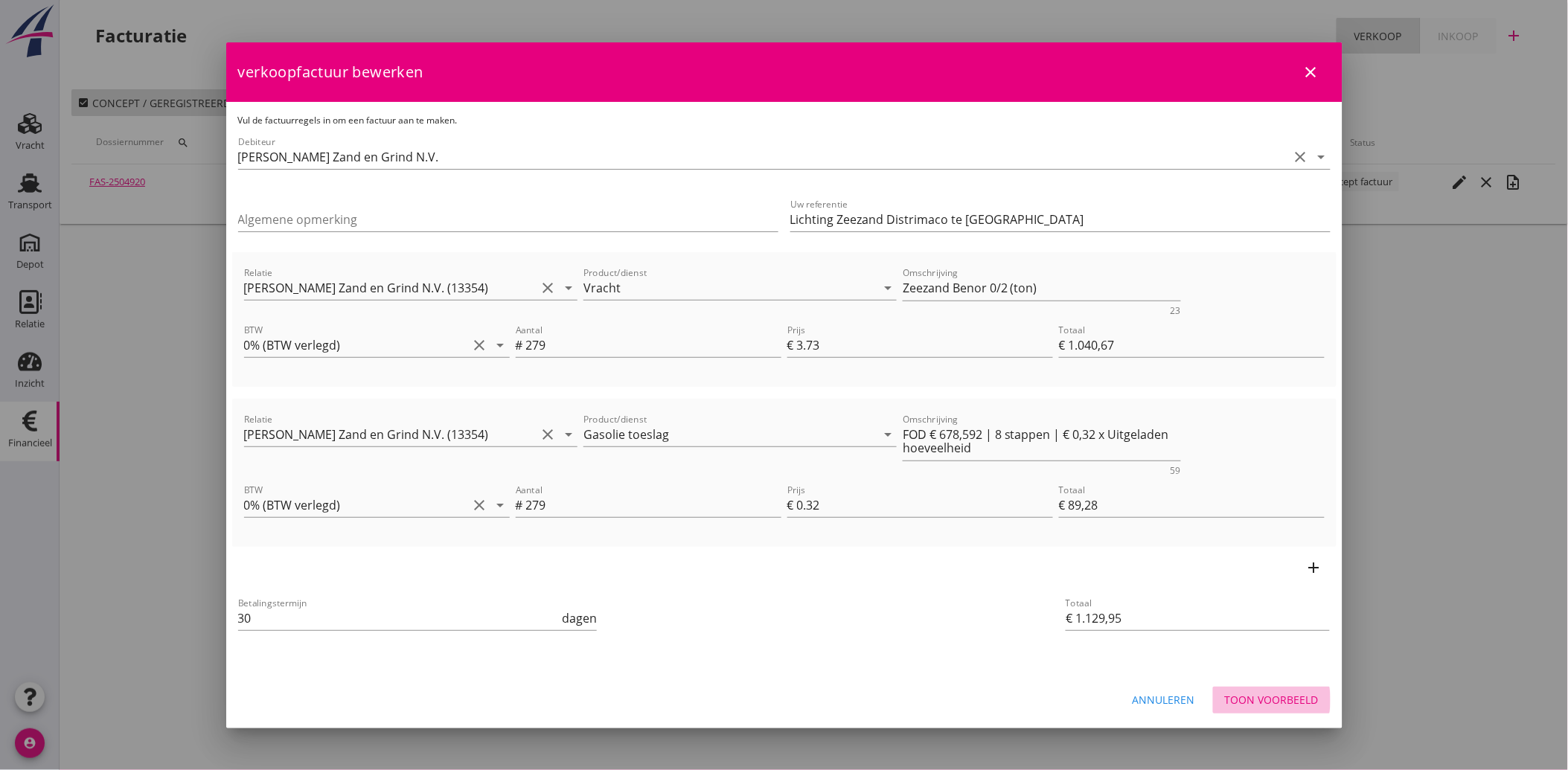
click at [1282, 704] on div "Toon voorbeeld" at bounding box center [1272, 700] width 94 height 16
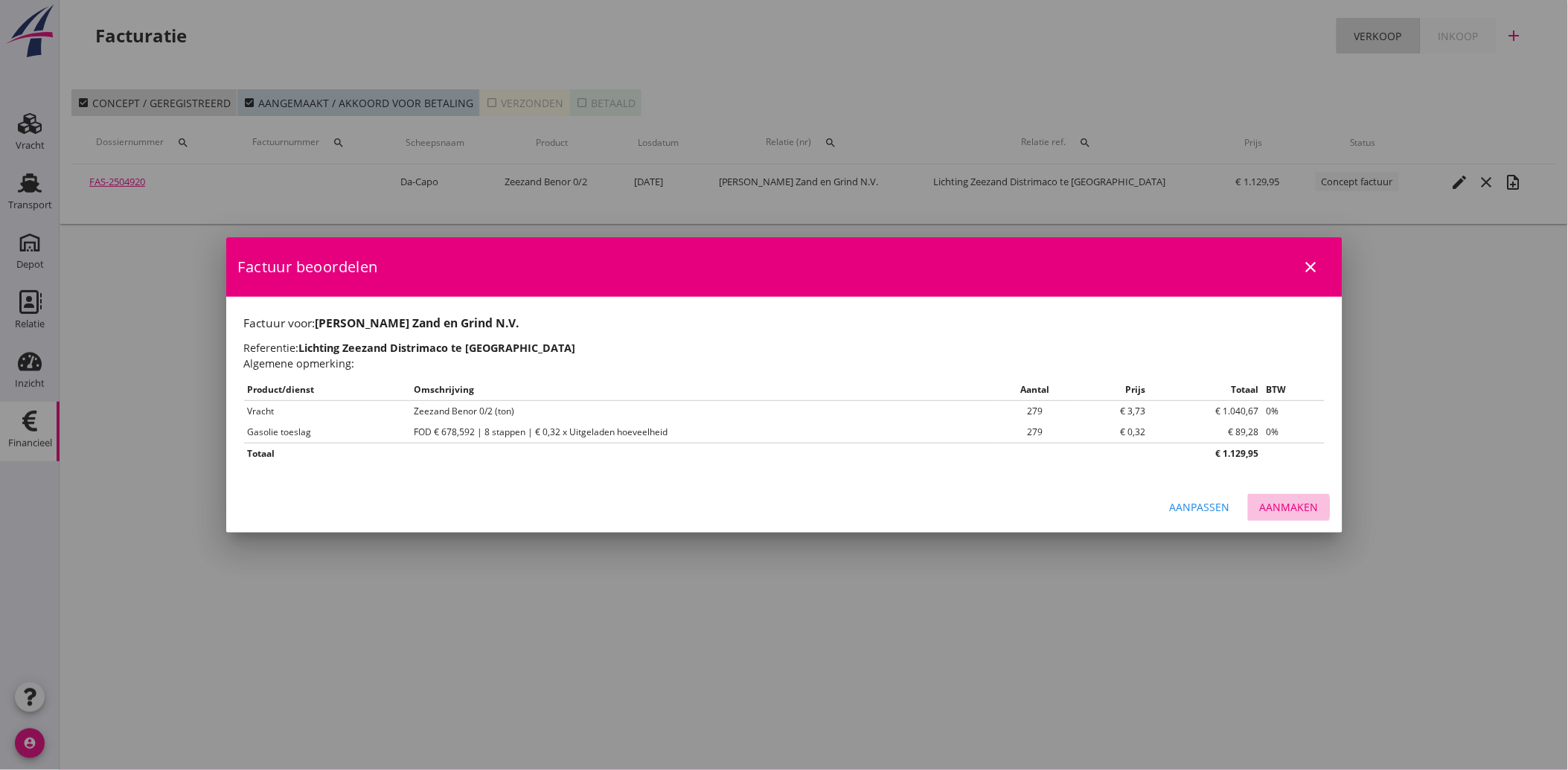
click at [1278, 501] on div "Aanmaken" at bounding box center [1288, 508] width 58 height 16
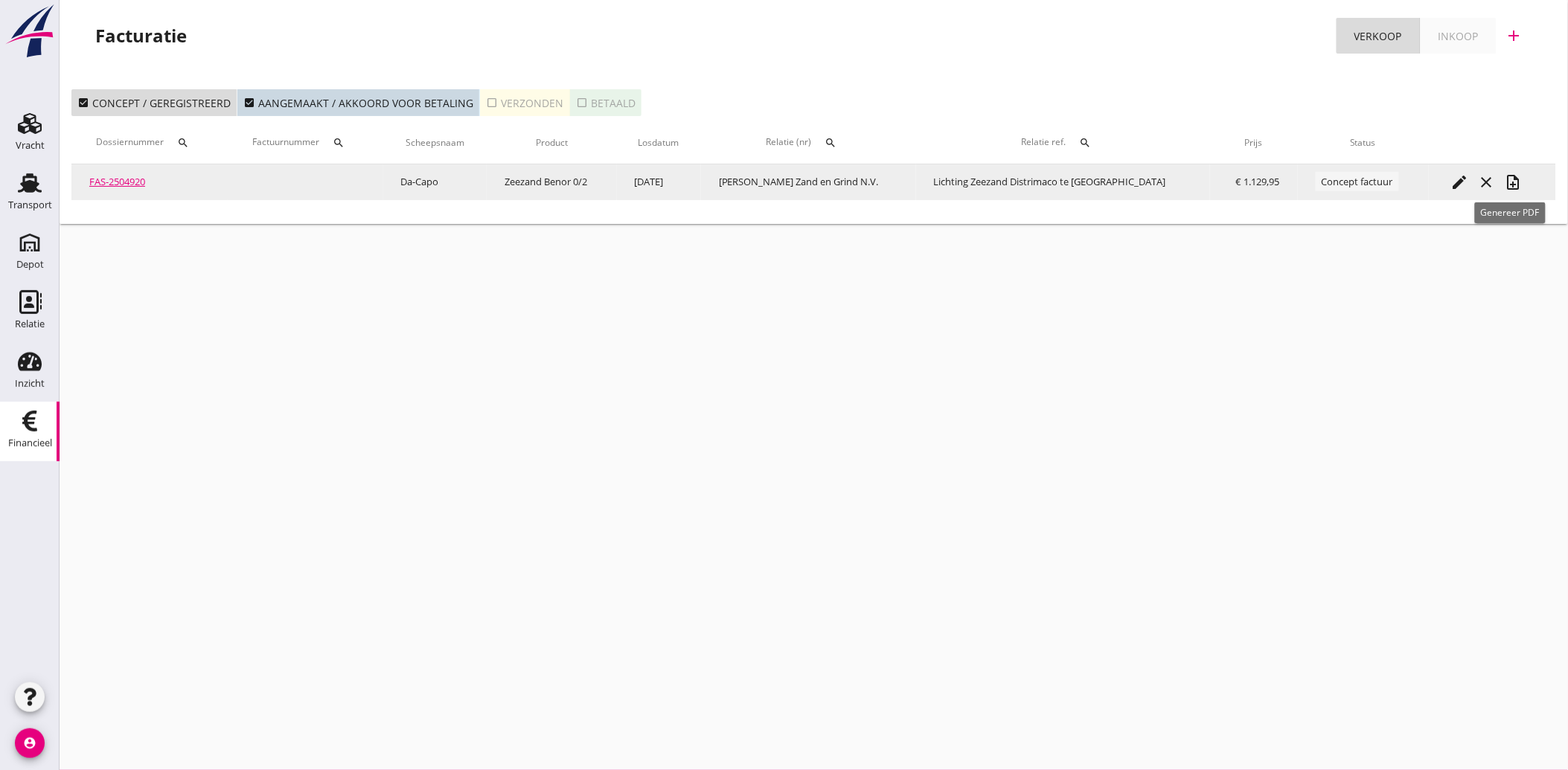
click at [1512, 181] on icon "note_add" at bounding box center [1513, 182] width 17 height 17
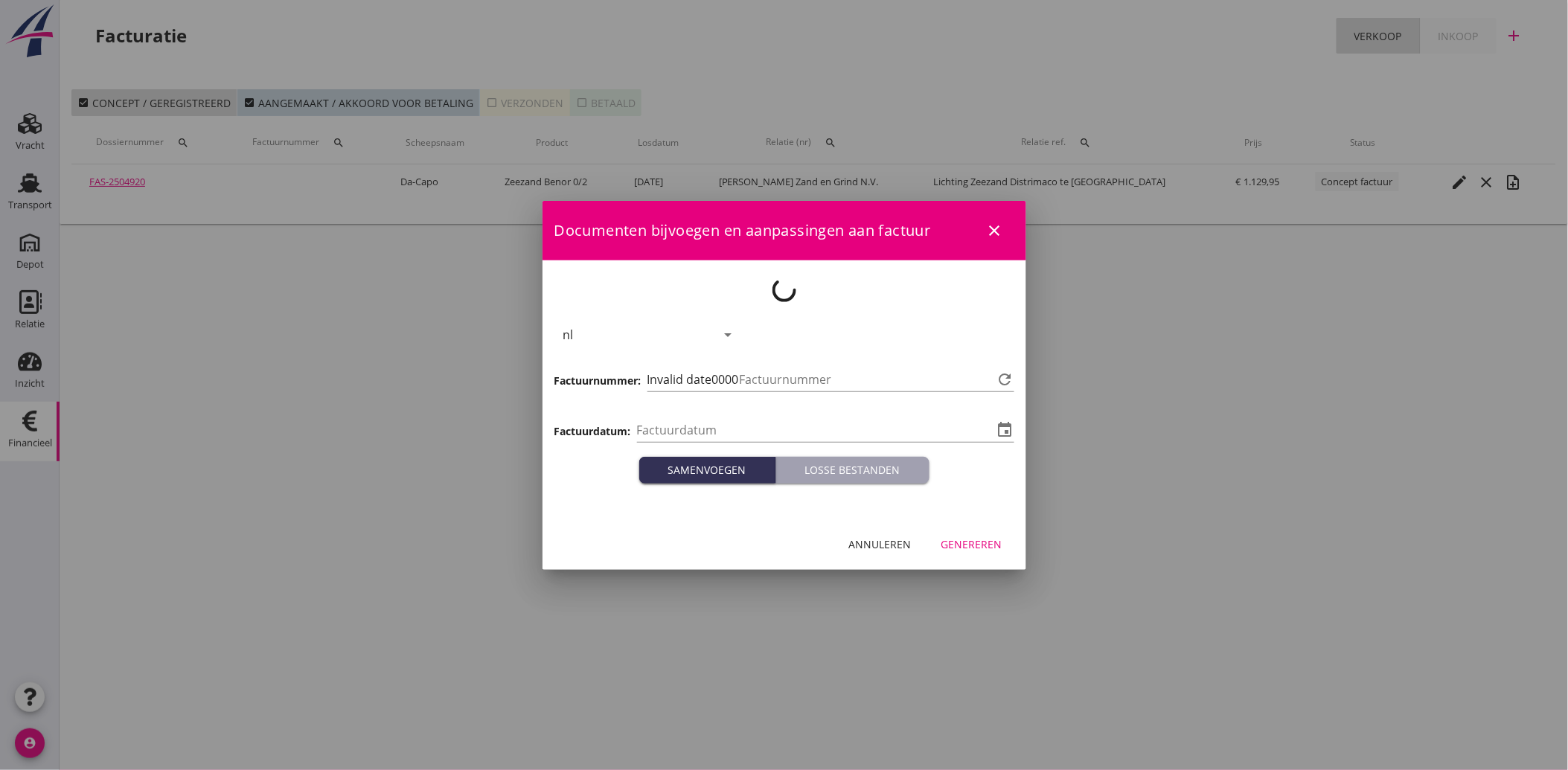
type input "[DATE]"
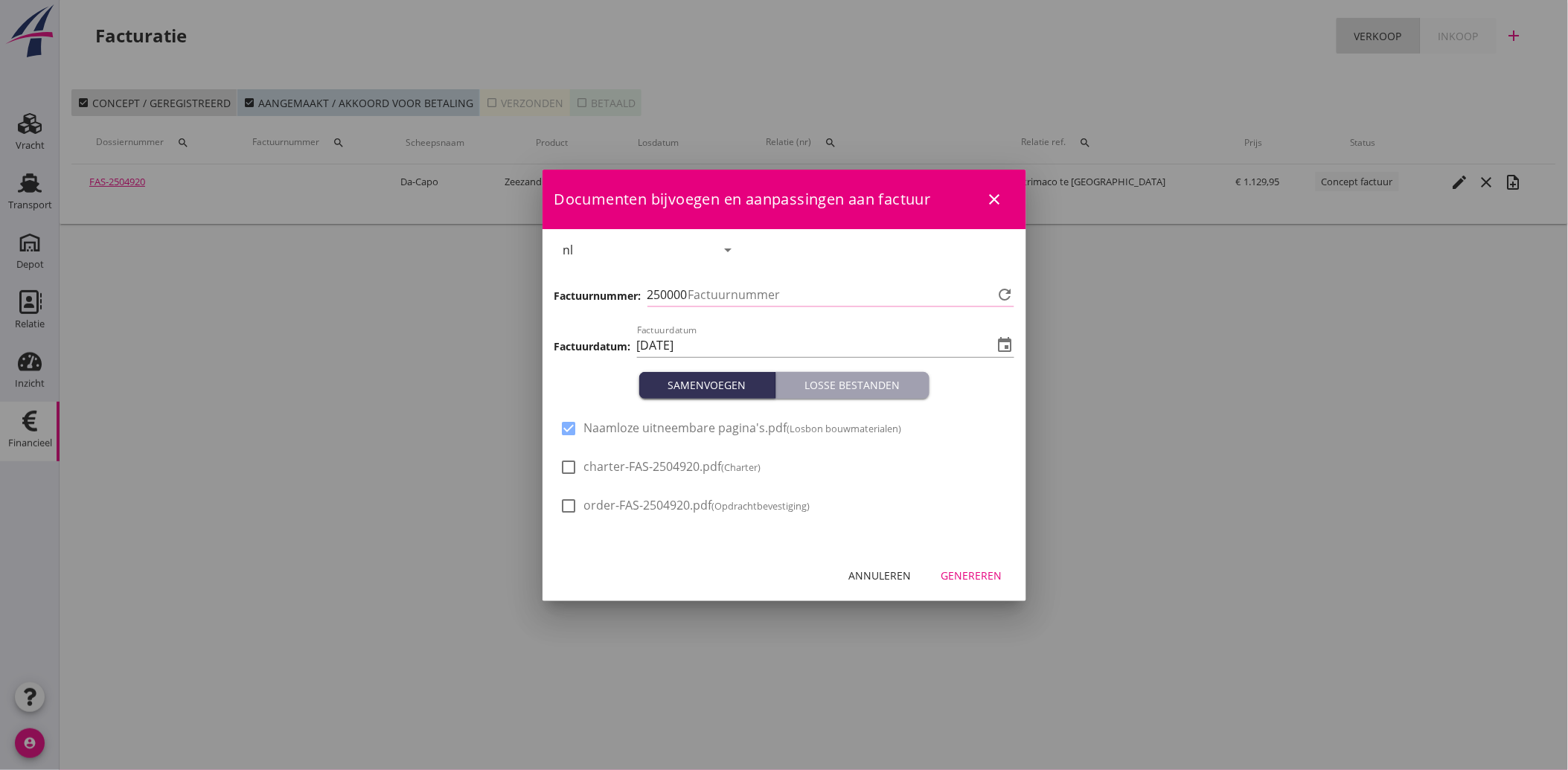
type input "3547"
click at [960, 570] on div "Genereren" at bounding box center [972, 576] width 61 height 16
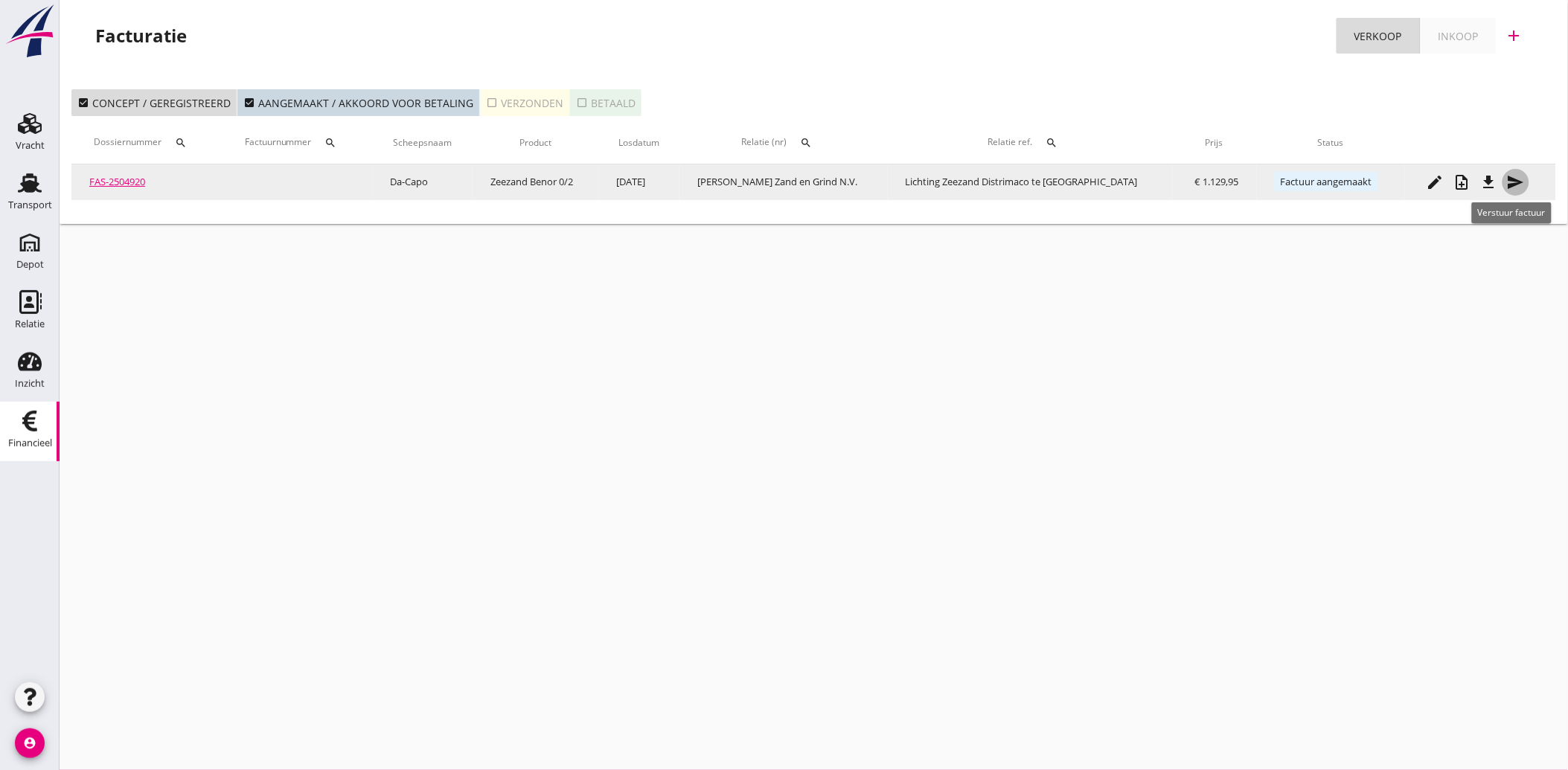
click at [1517, 175] on icon "send" at bounding box center [1516, 182] width 17 height 17
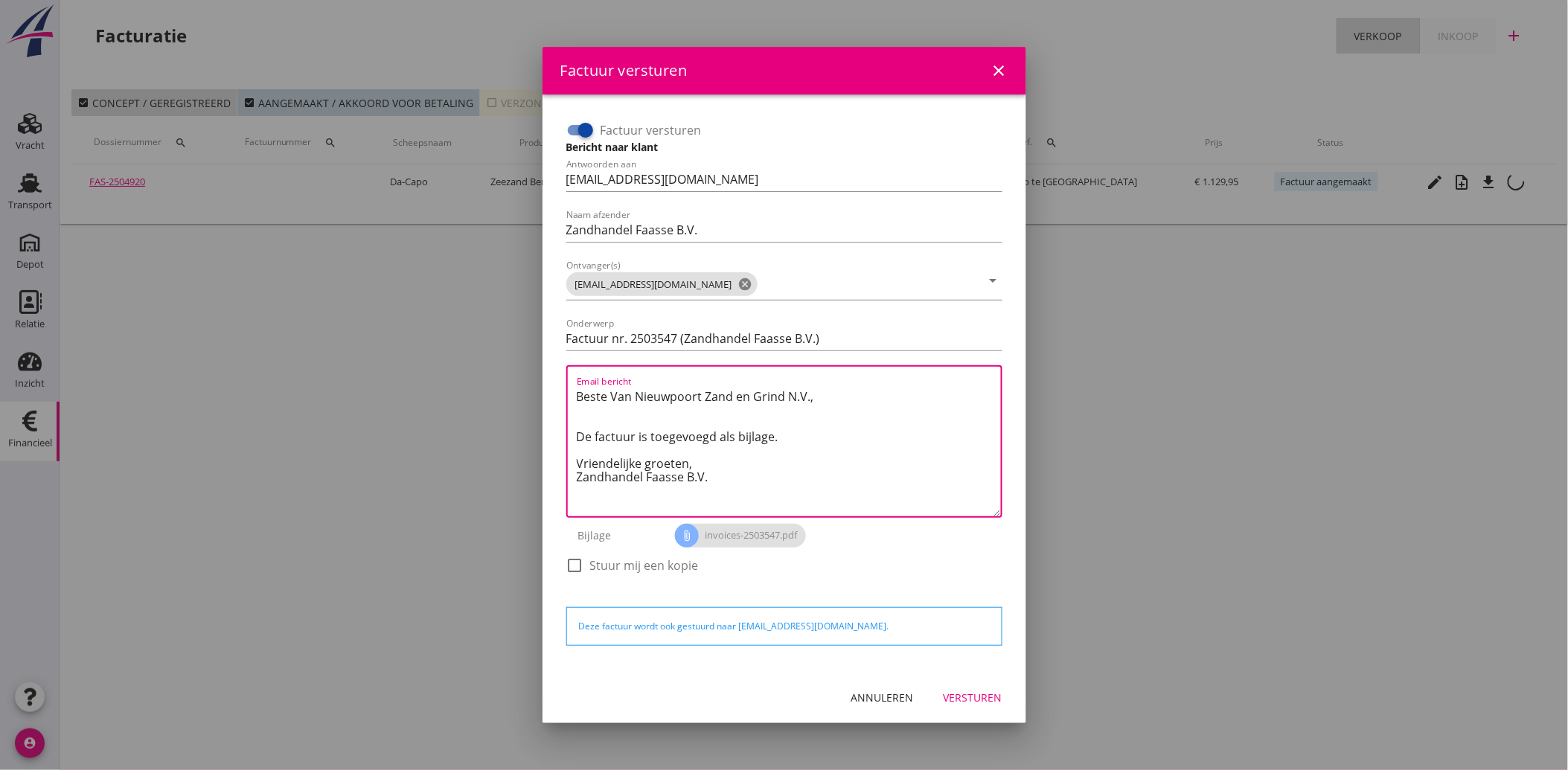
drag, startPoint x: 730, startPoint y: 487, endPoint x: 559, endPoint y: 387, distance: 198.1
click at [559, 387] on div "Factuur versturen Bericht naar klant Antwoorden aan [EMAIL_ADDRESS][DOMAIN_NAME…" at bounding box center [784, 383] width 460 height 554
paste textarea "Geachte heer/mevrouw, Hierbij zenden wij u onze factuur i.v.m. de door ons aan …"
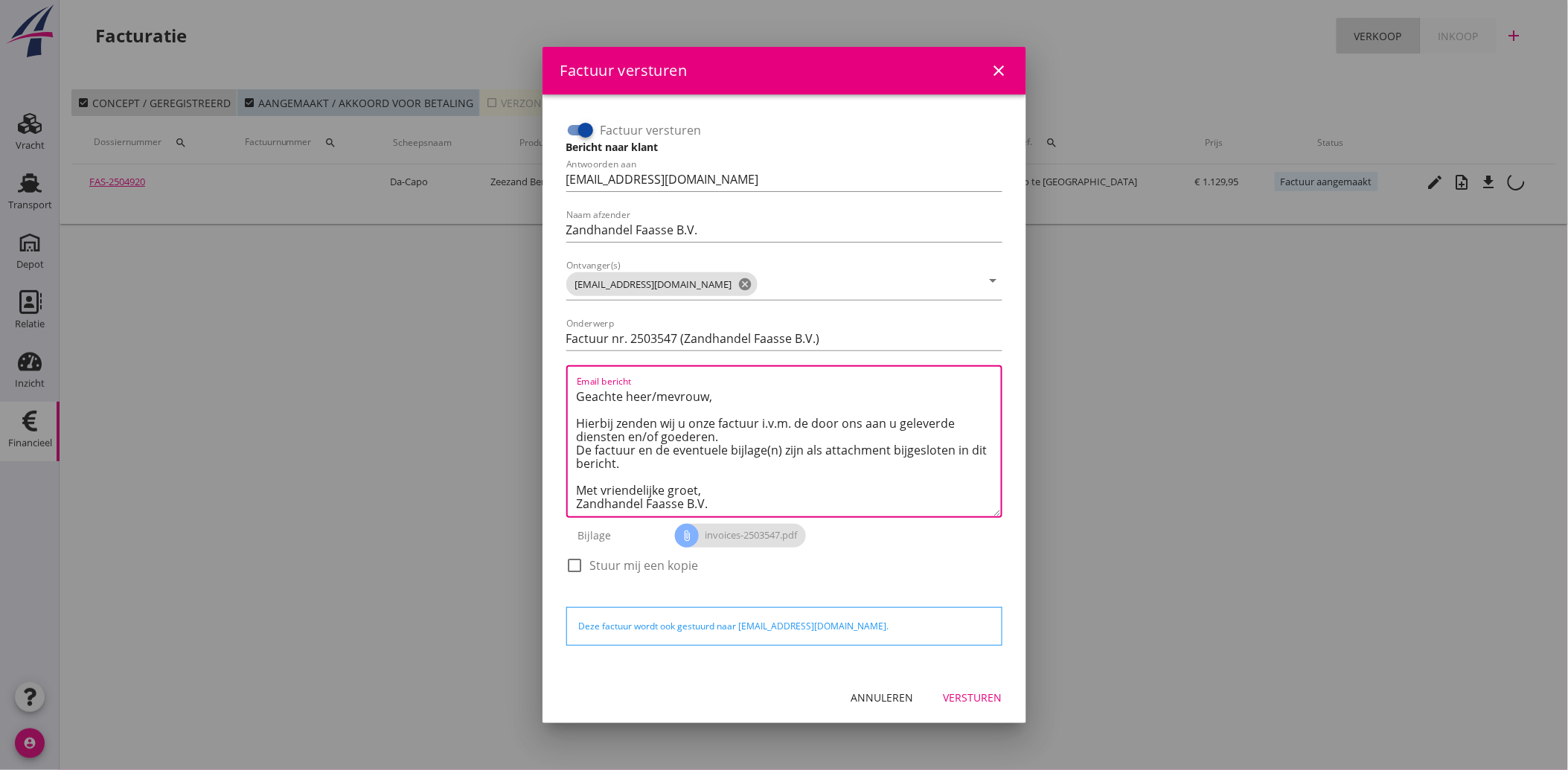
scroll to position [9, 0]
type textarea "Geachte heer/mevrouw, Hierbij zenden wij u onze factuur i.v.m. de door ons aan …"
click at [988, 709] on button "Versturen" at bounding box center [973, 698] width 83 height 27
